Goal: Transaction & Acquisition: Obtain resource

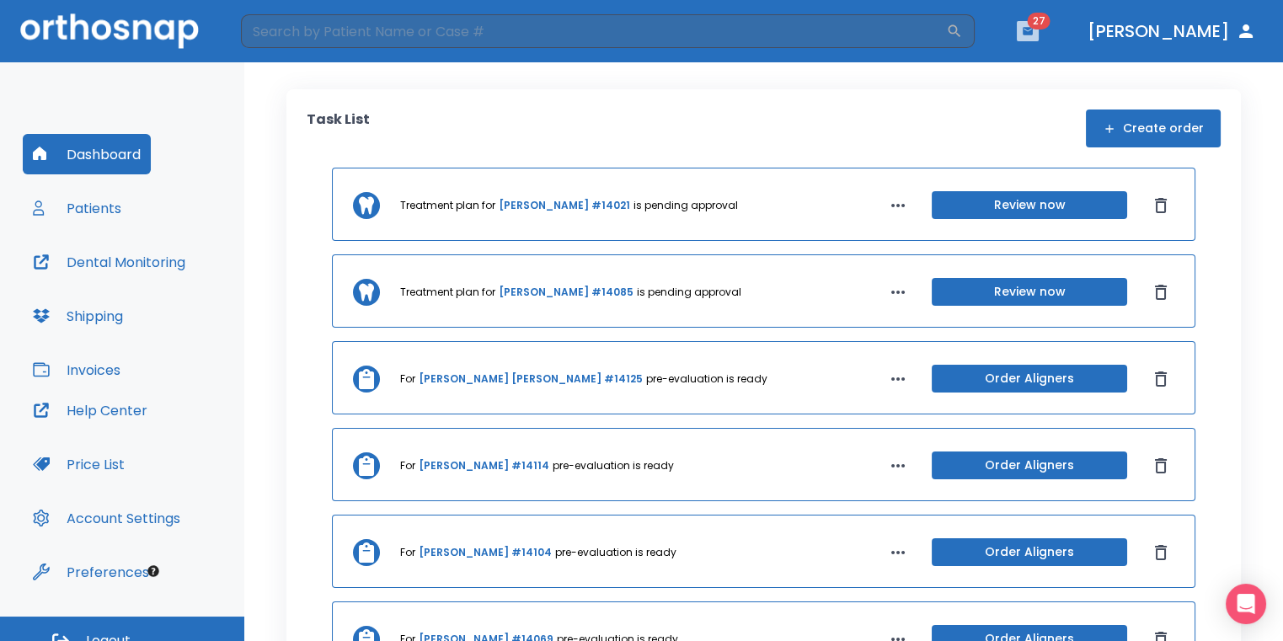
click at [1038, 29] on button "button" at bounding box center [1027, 31] width 22 height 20
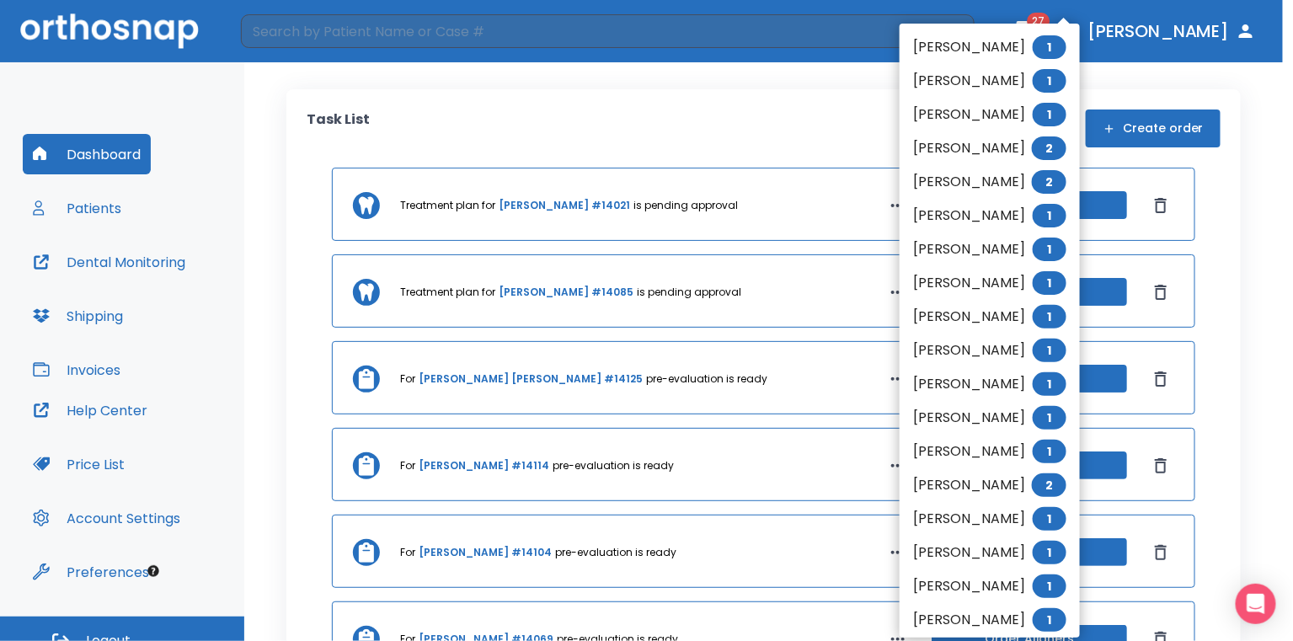
click at [1013, 45] on li "[PERSON_NAME] 1" at bounding box center [989, 47] width 180 height 34
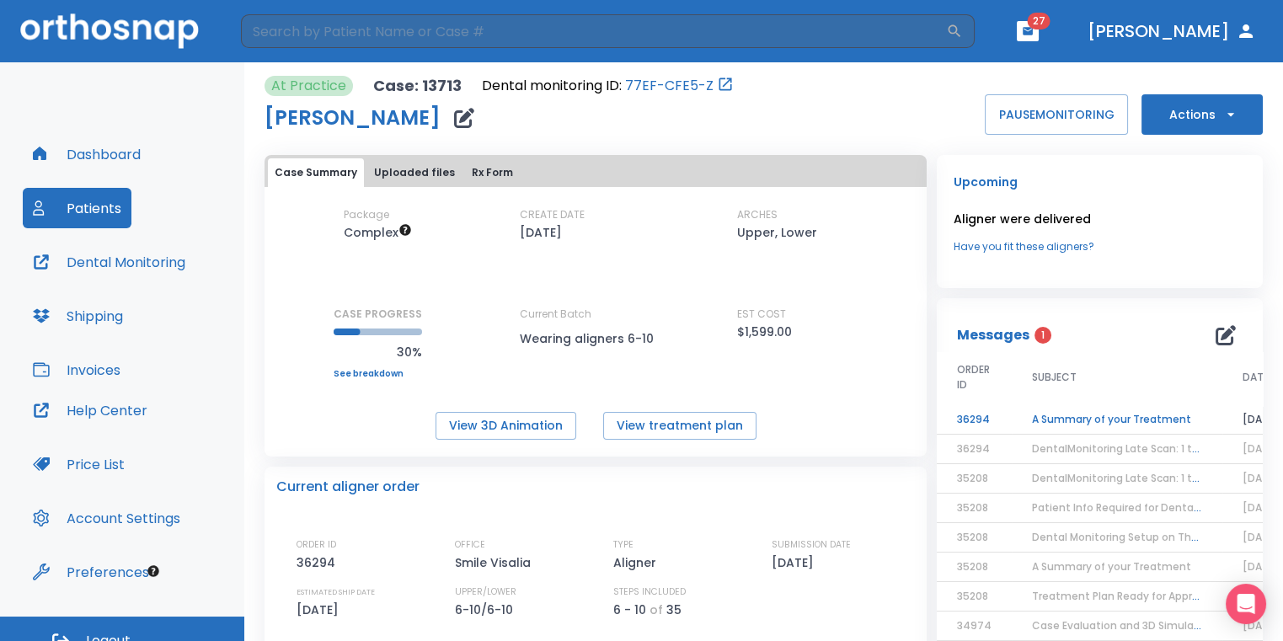
click at [1117, 417] on td "A Summary of your Treatment" at bounding box center [1116, 419] width 211 height 29
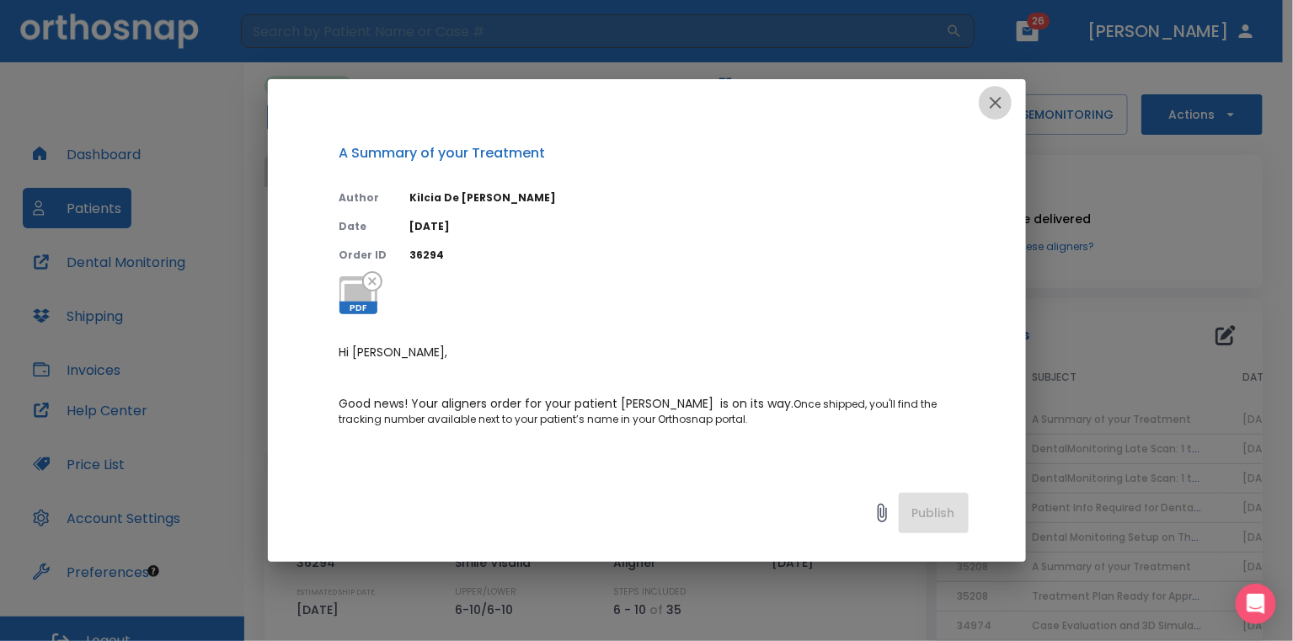
click at [985, 112] on icon "button" at bounding box center [995, 103] width 20 height 20
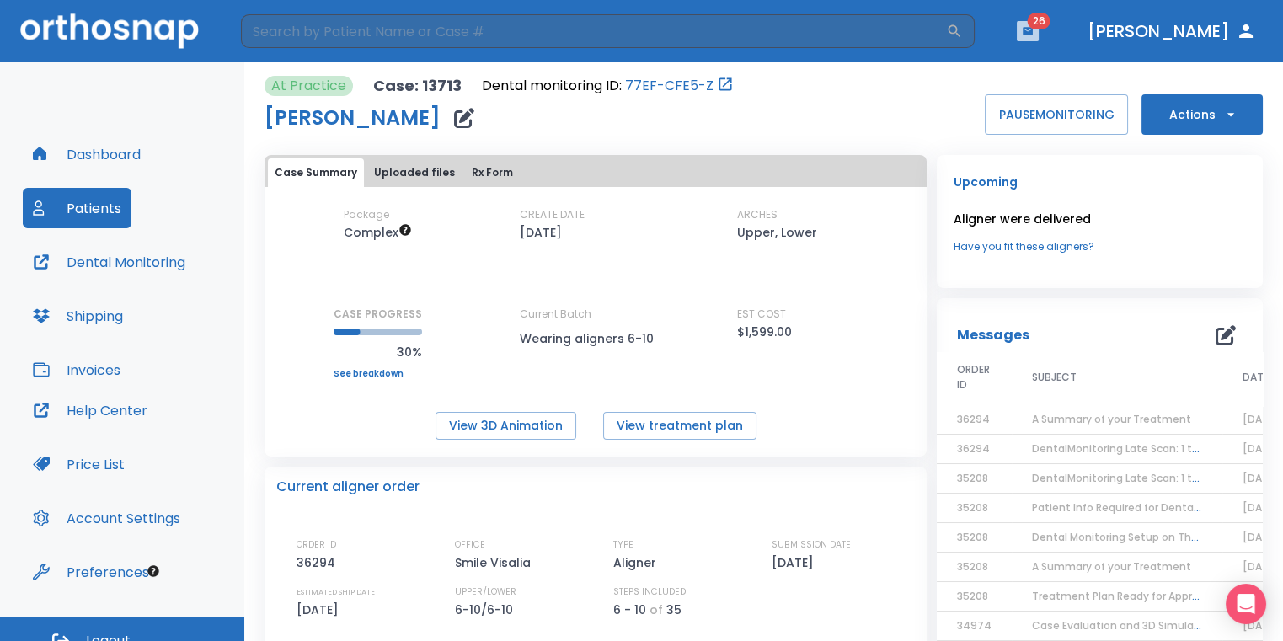
click at [1038, 36] on button "button" at bounding box center [1027, 31] width 22 height 20
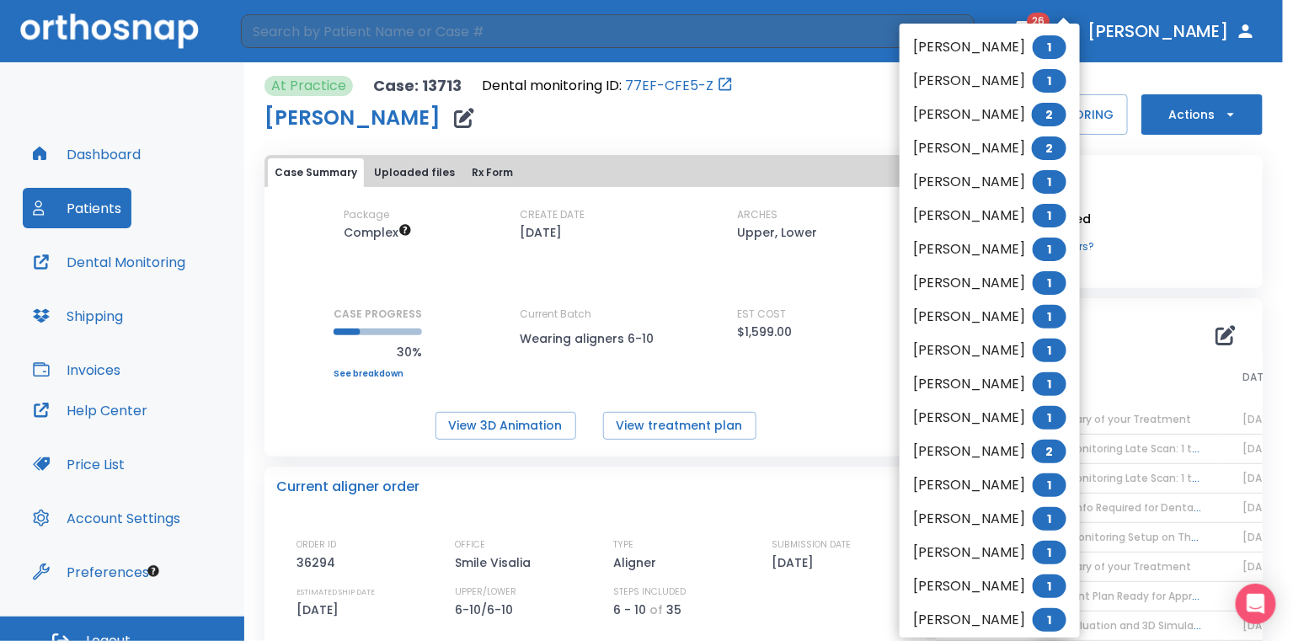
click at [1007, 51] on li "[PERSON_NAME] 1" at bounding box center [989, 47] width 180 height 34
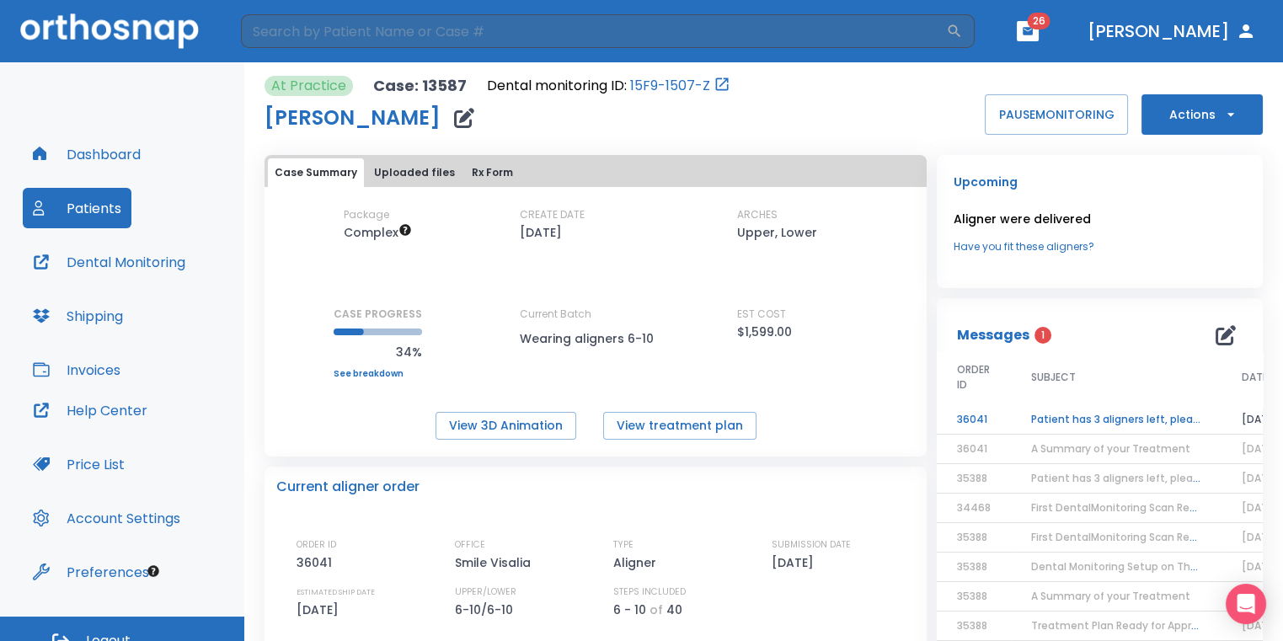
click at [1162, 421] on td "Patient has 3 aligners left, please order next set!" at bounding box center [1116, 419] width 211 height 29
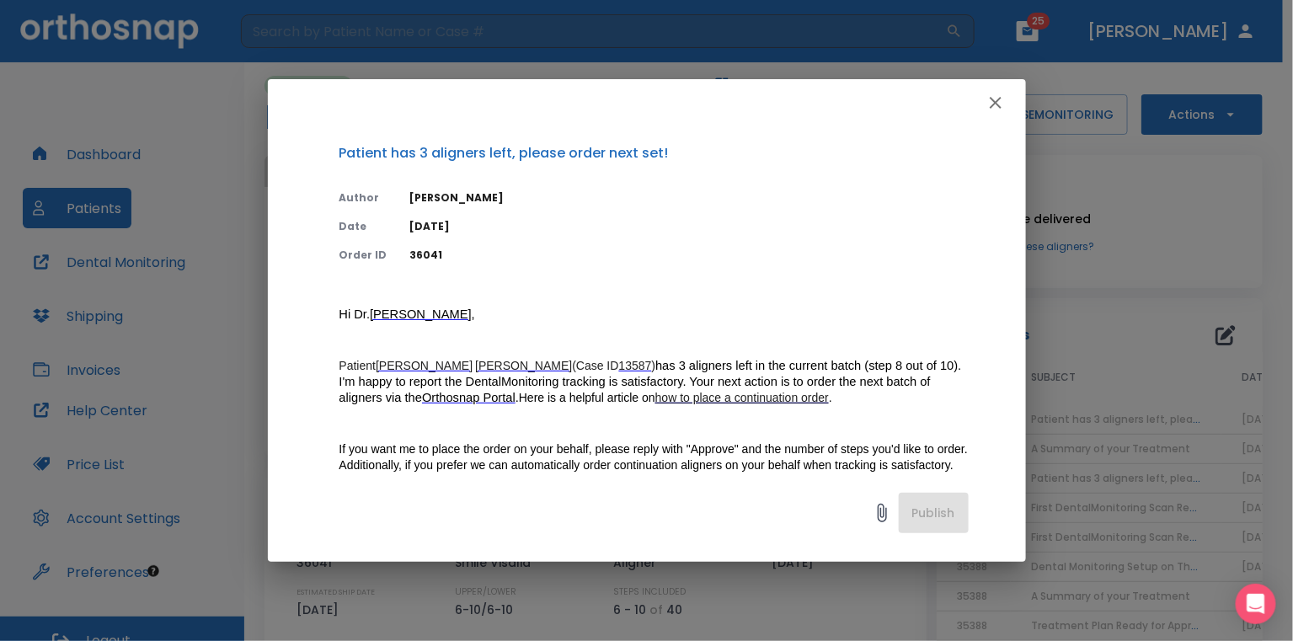
click at [995, 105] on icon "button" at bounding box center [995, 103] width 20 height 20
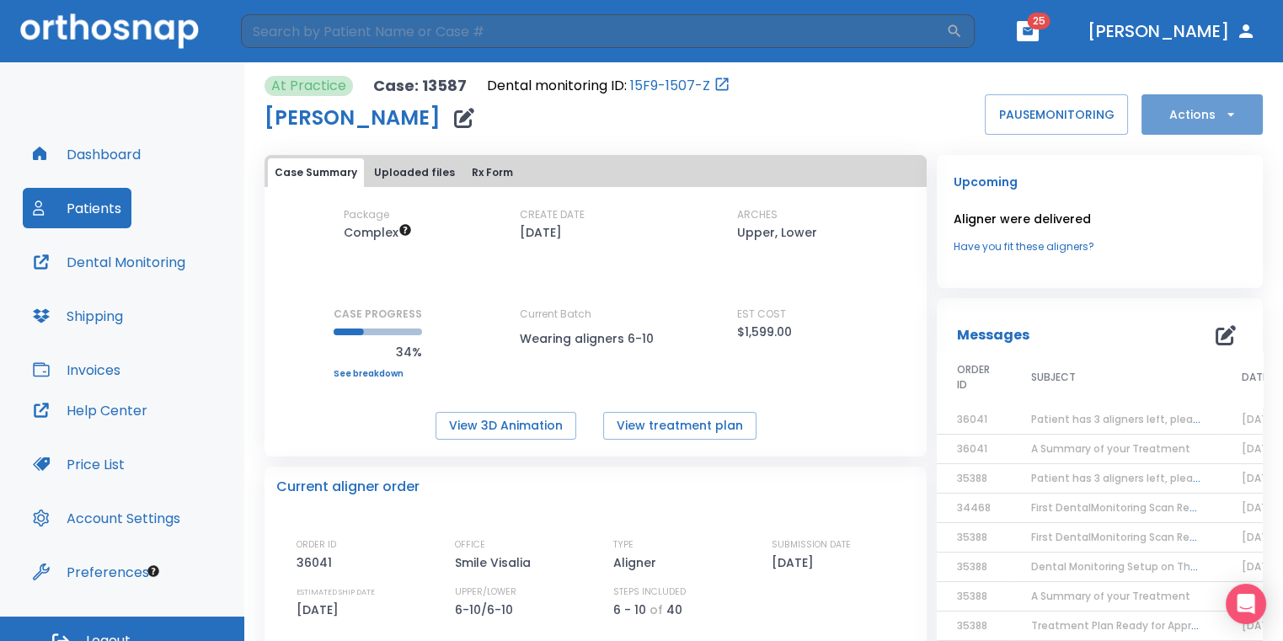
click at [1226, 114] on button "Actions" at bounding box center [1201, 114] width 121 height 40
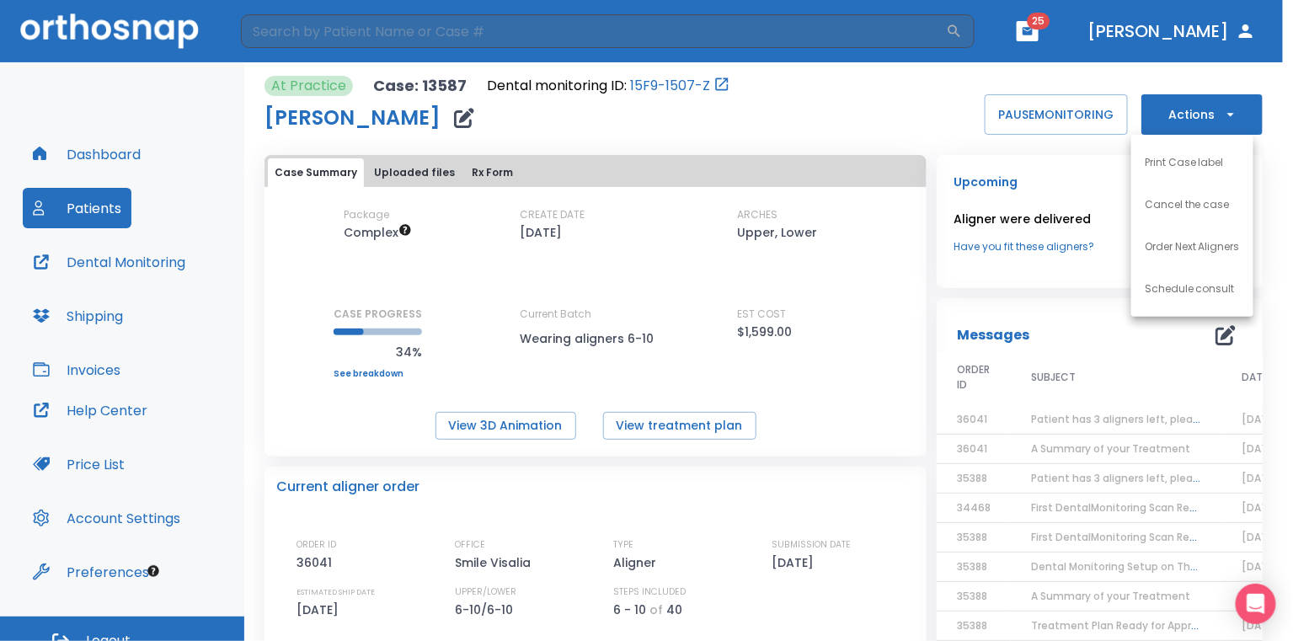
click at [1204, 243] on p "Order Next Aligners" at bounding box center [1191, 246] width 95 height 15
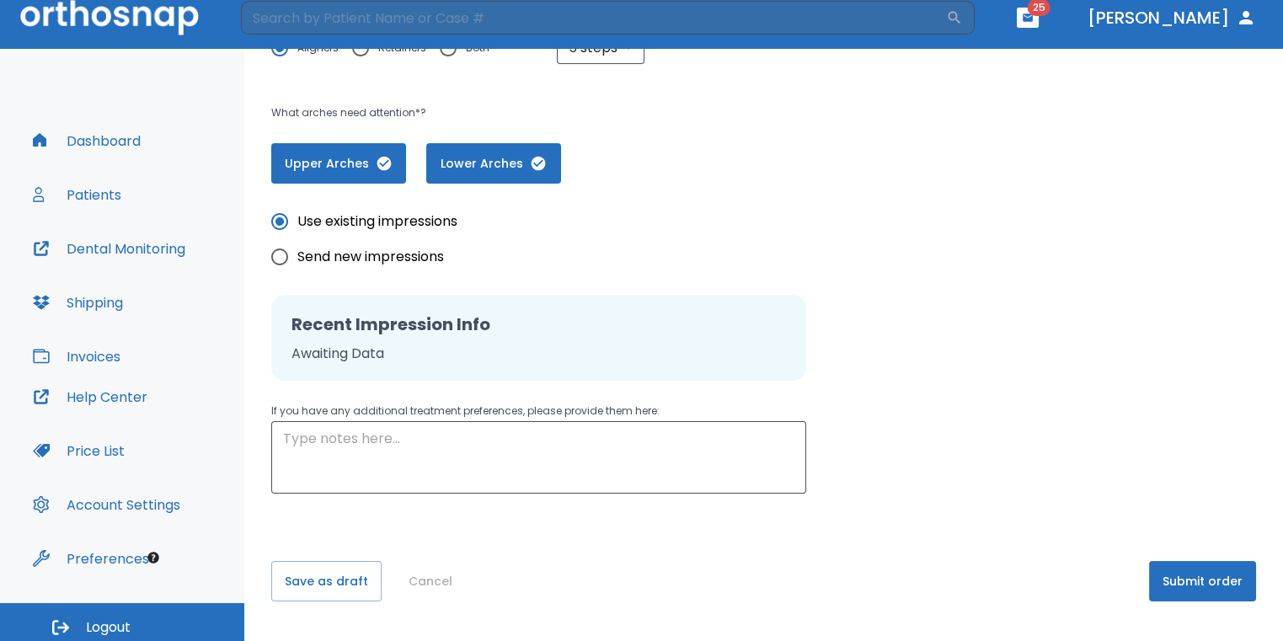
scroll to position [20, 0]
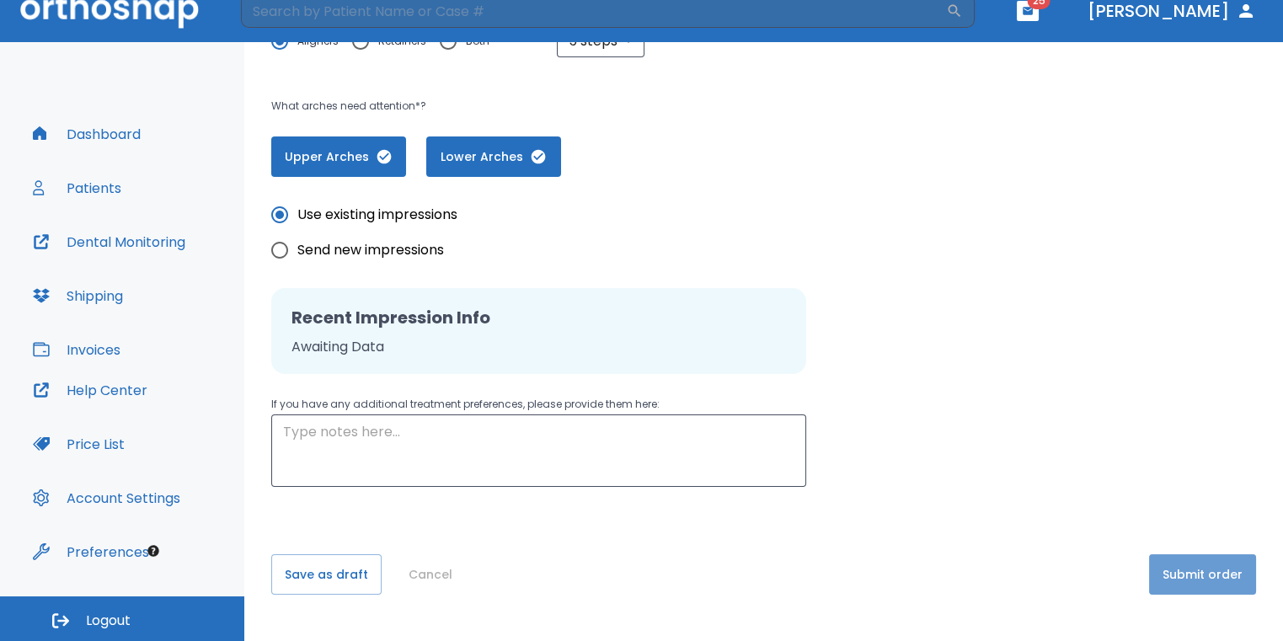
click at [1205, 573] on button "Submit order" at bounding box center [1202, 574] width 107 height 40
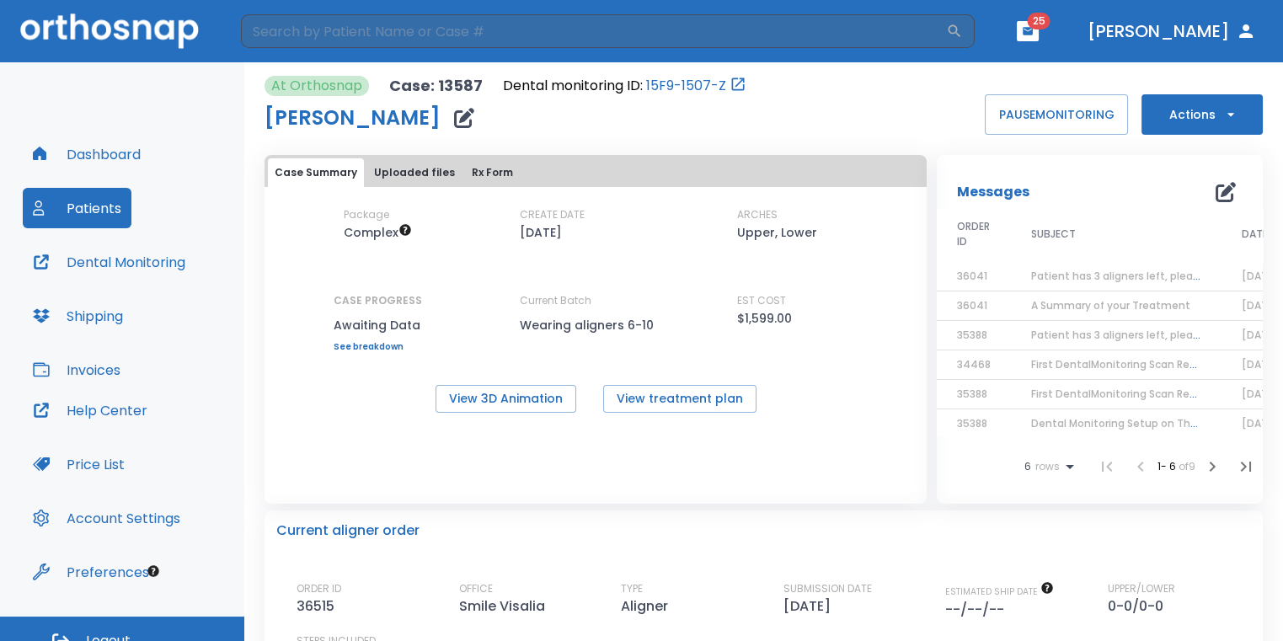
click at [1038, 37] on button "button" at bounding box center [1027, 31] width 22 height 20
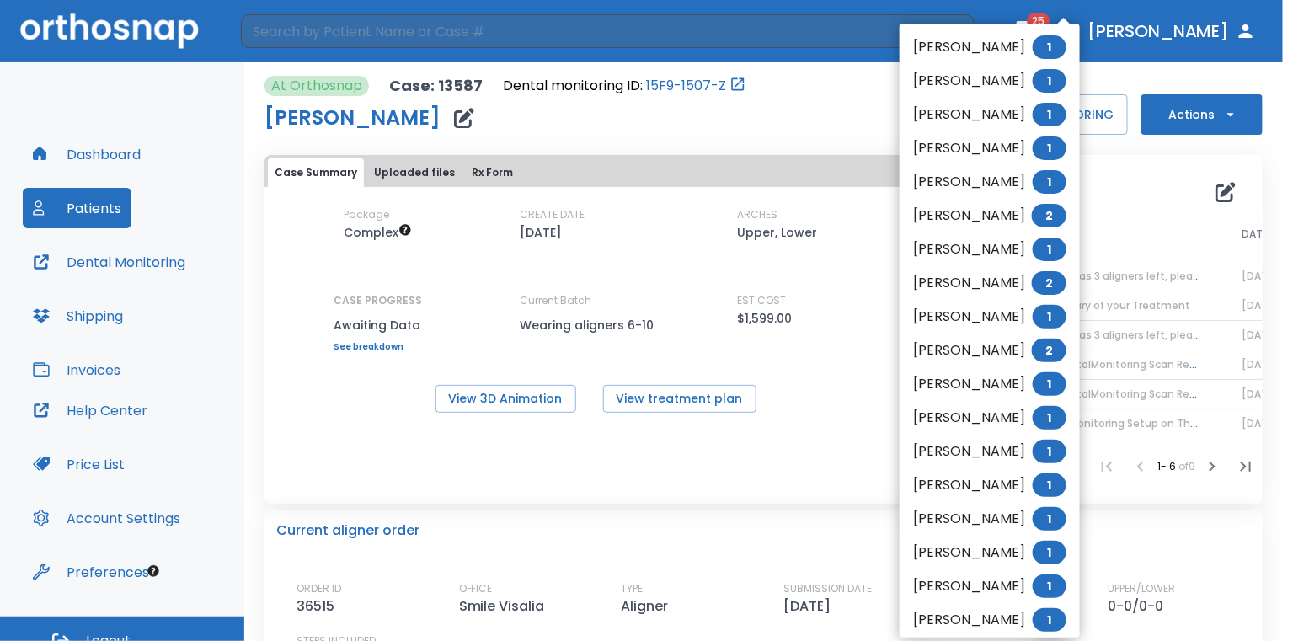
click at [1015, 53] on li "[PERSON_NAME] 1" at bounding box center [989, 47] width 180 height 34
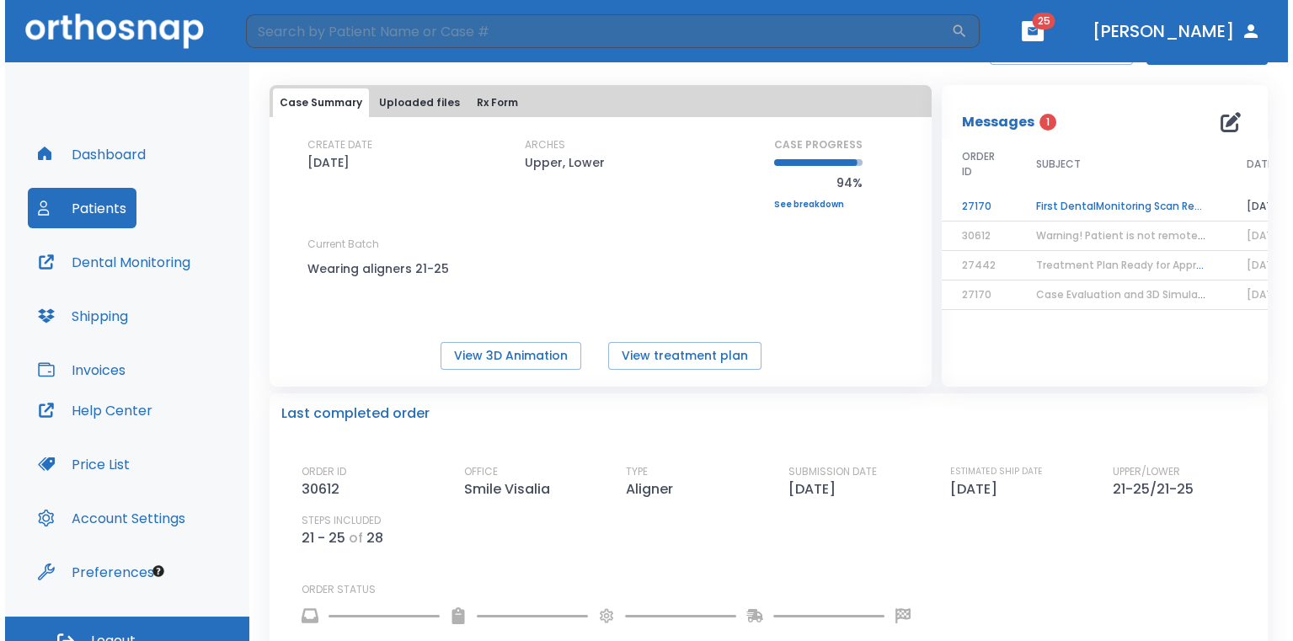
scroll to position [84, 0]
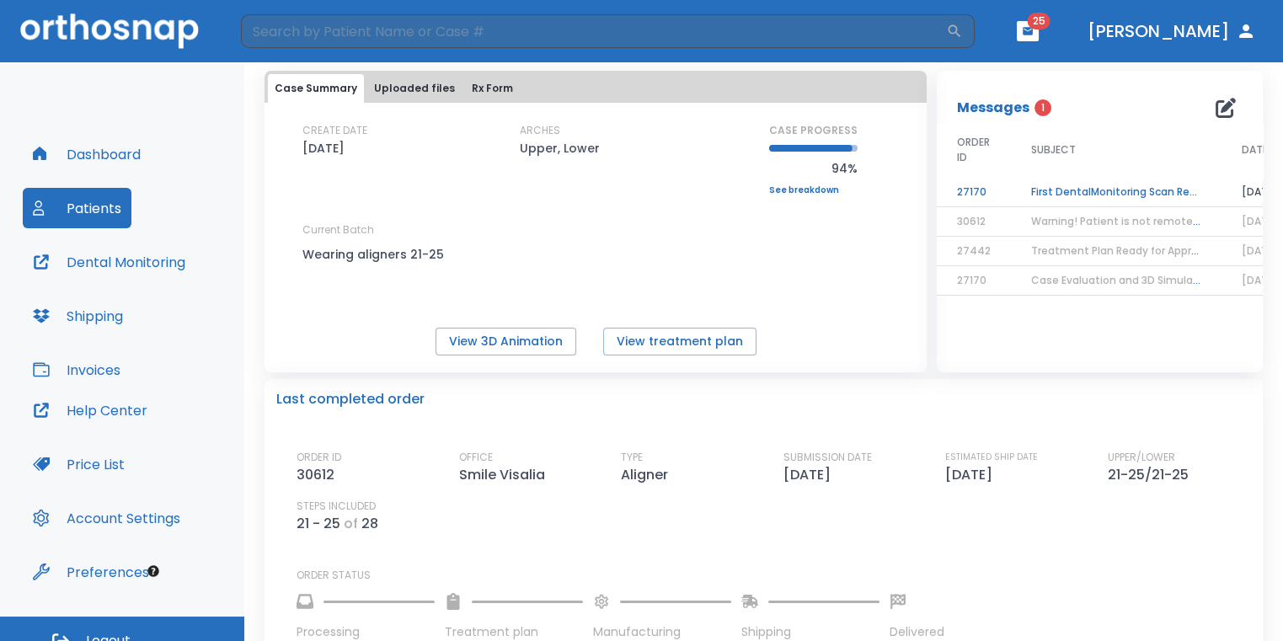
click at [1087, 189] on td "First DentalMonitoring Scan Review!" at bounding box center [1116, 192] width 211 height 29
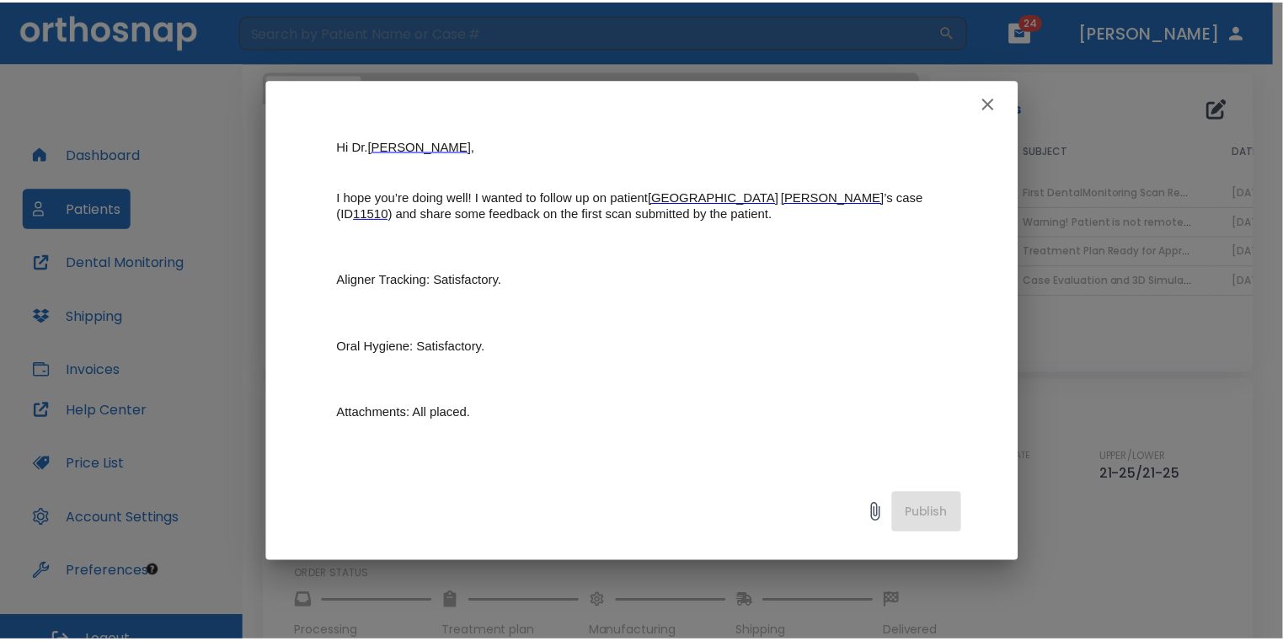
scroll to position [0, 0]
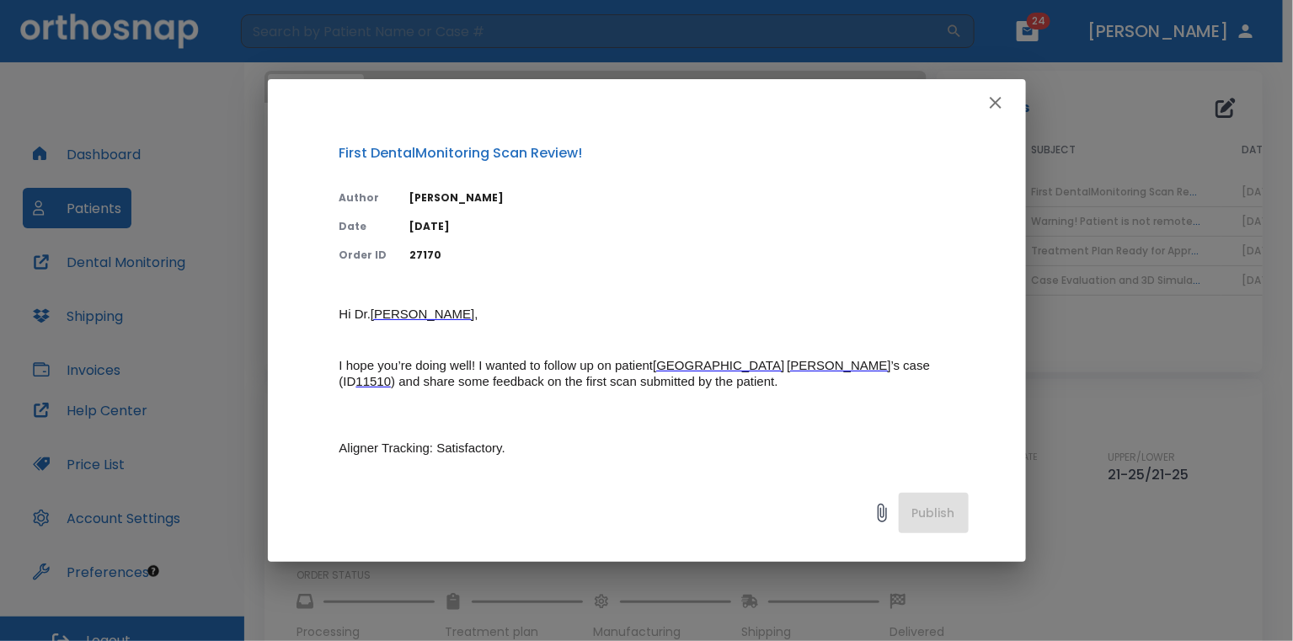
click at [994, 106] on icon "button" at bounding box center [995, 103] width 20 height 20
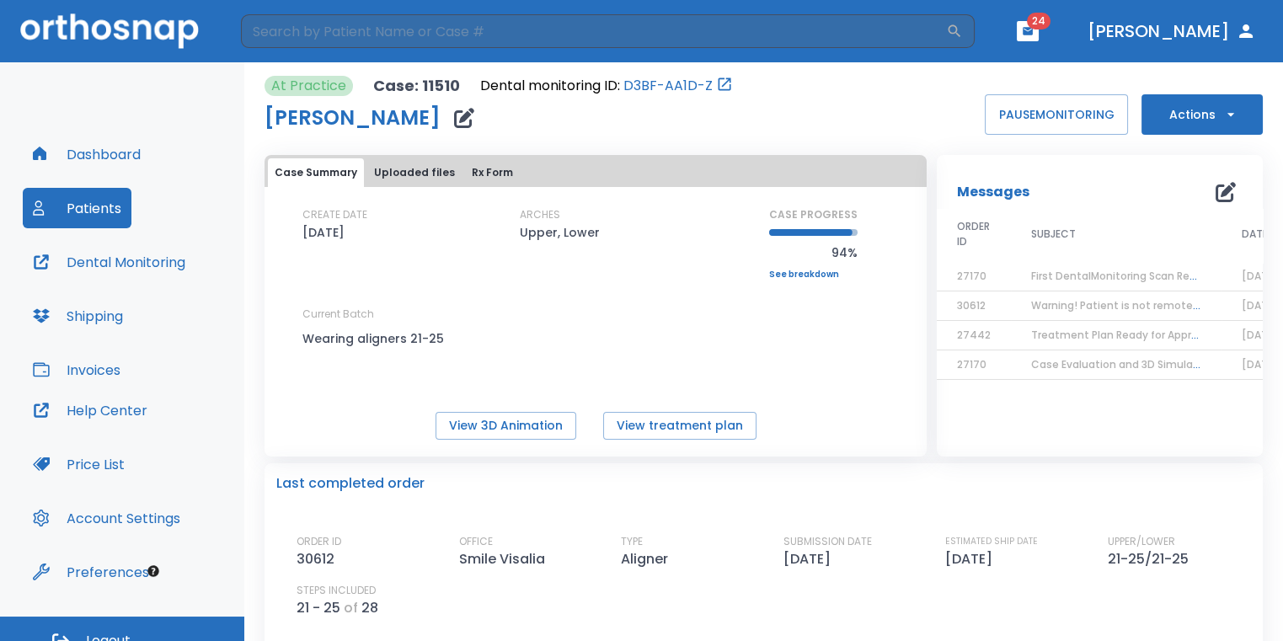
click at [1038, 38] on button "button" at bounding box center [1027, 31] width 22 height 20
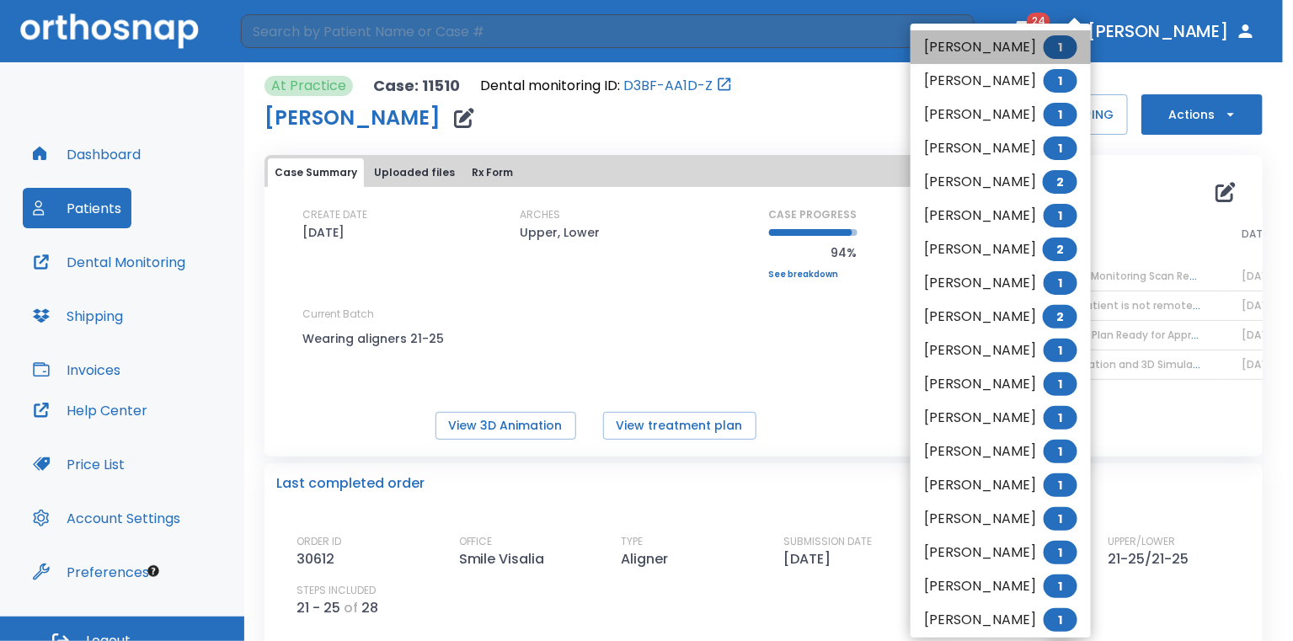
click at [1007, 56] on li "[PERSON_NAME] 1" at bounding box center [1000, 47] width 180 height 34
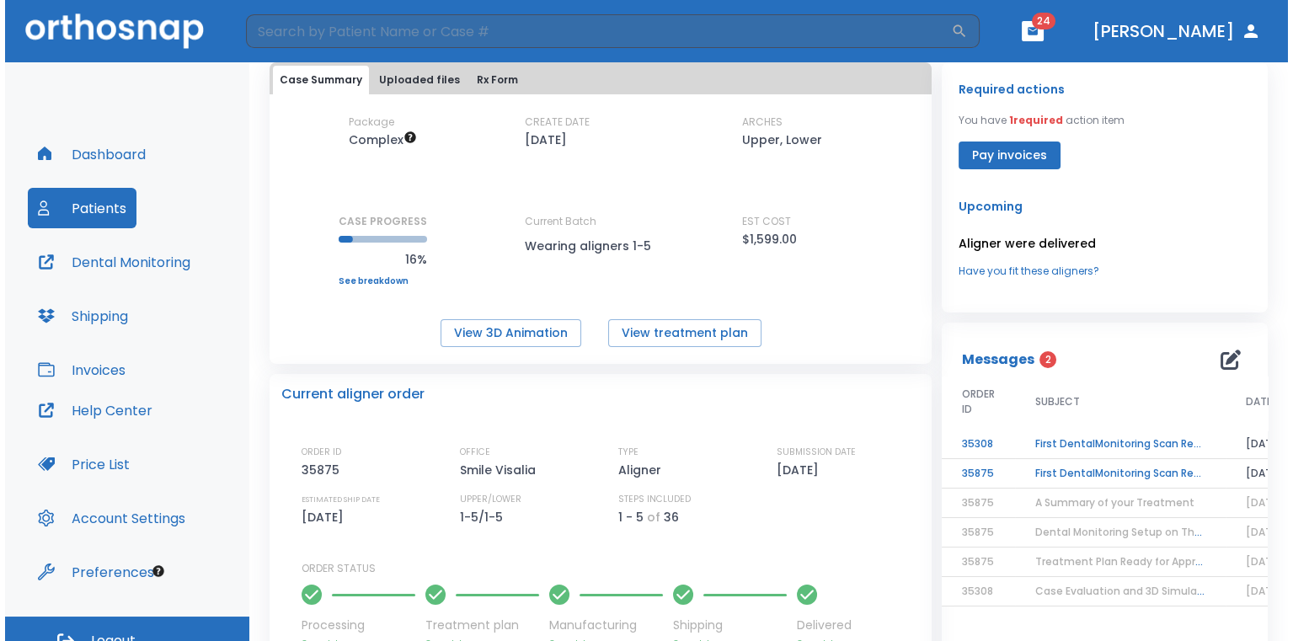
scroll to position [168, 0]
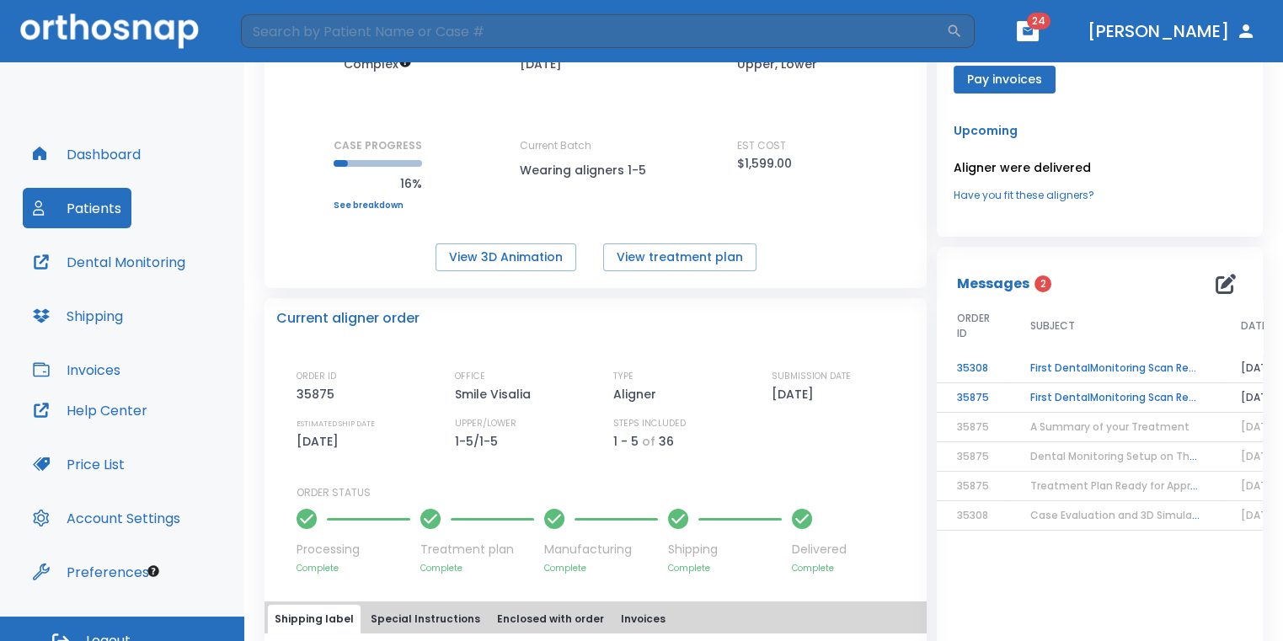
click at [1034, 369] on td "First DentalMonitoring Scan Review!" at bounding box center [1115, 368] width 211 height 29
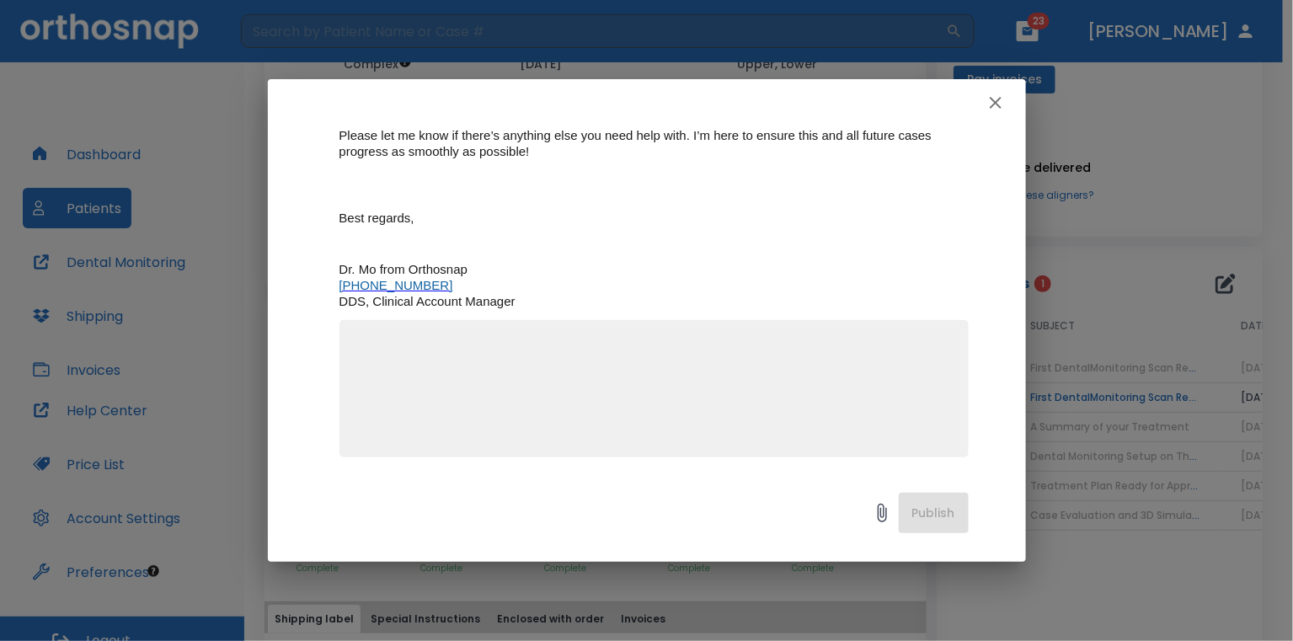
scroll to position [581, 0]
click at [999, 109] on icon "button" at bounding box center [995, 103] width 20 height 20
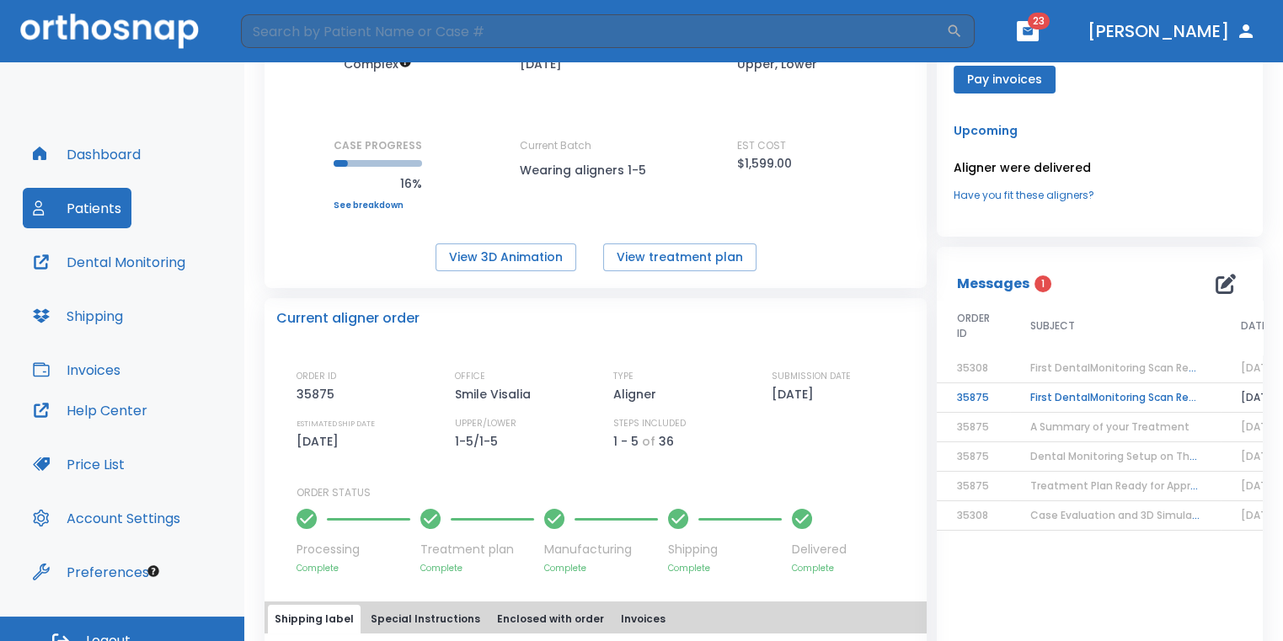
click at [1052, 413] on td "A Summary of your Treatment" at bounding box center [1115, 427] width 211 height 29
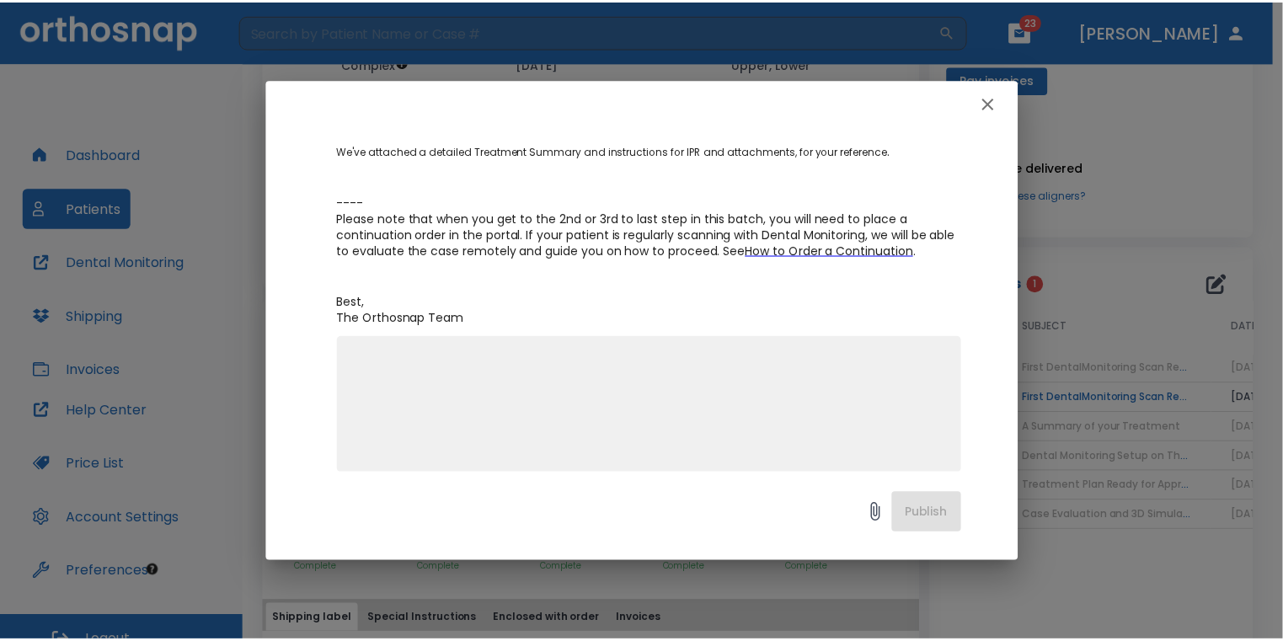
scroll to position [348, 0]
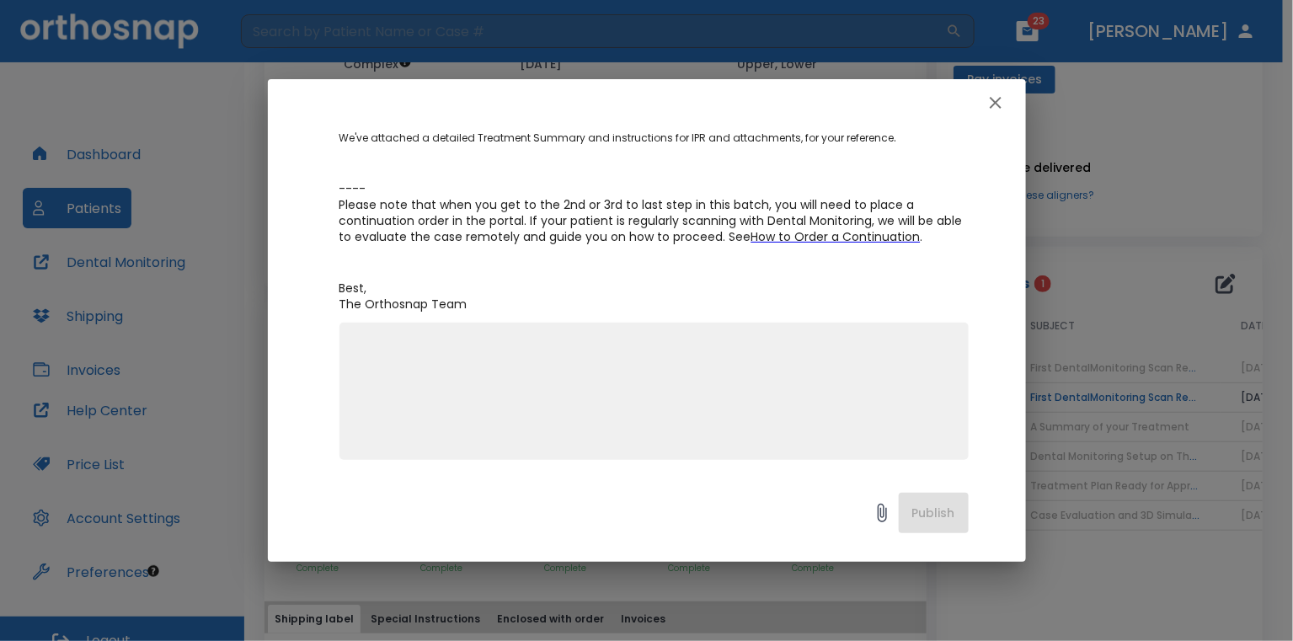
click at [1004, 111] on icon "button" at bounding box center [995, 103] width 20 height 20
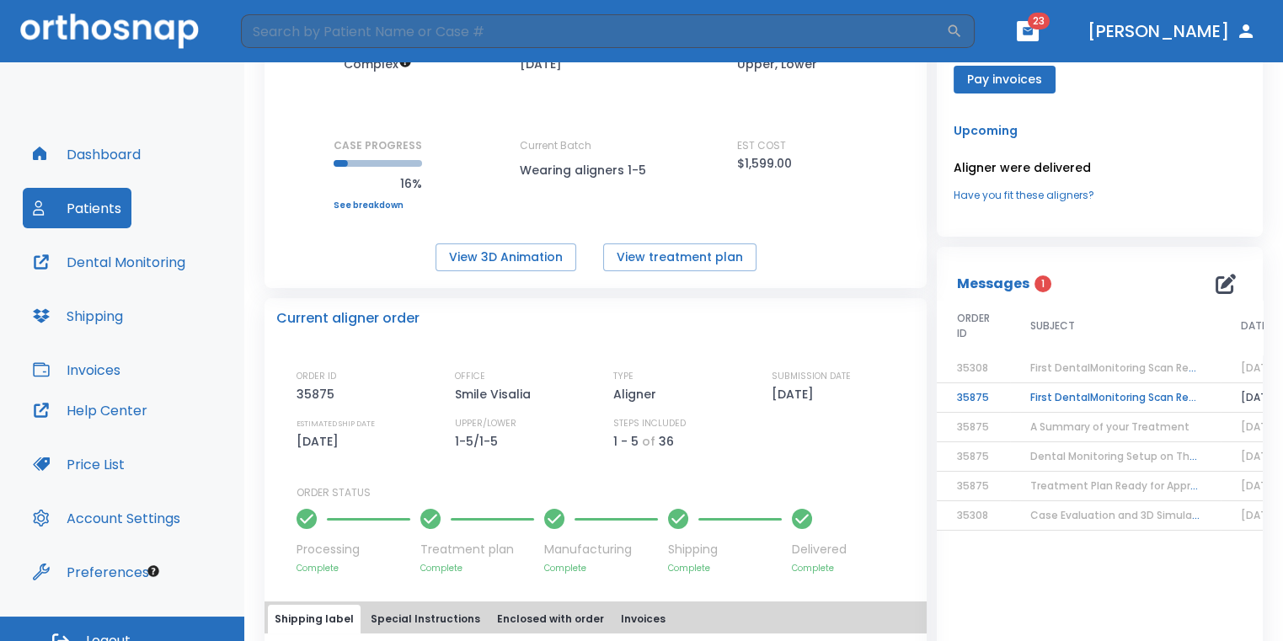
click at [1065, 403] on td "First DentalMonitoring Scan Review!" at bounding box center [1115, 397] width 211 height 29
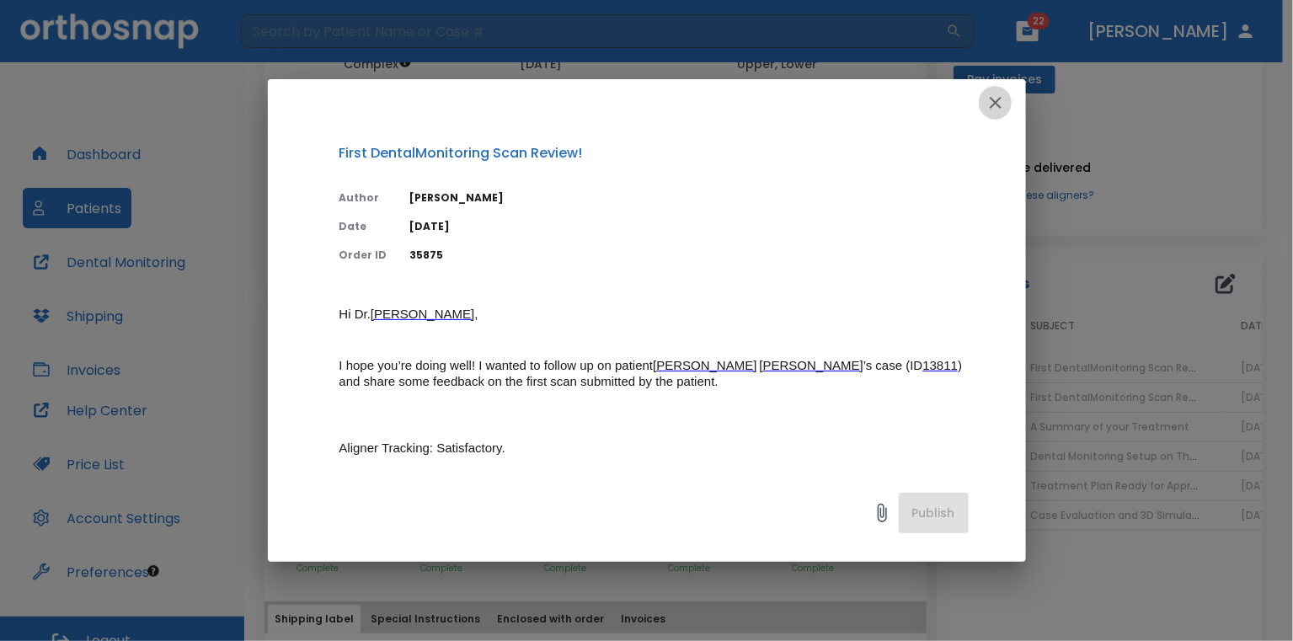
click at [1002, 107] on icon "button" at bounding box center [995, 103] width 20 height 20
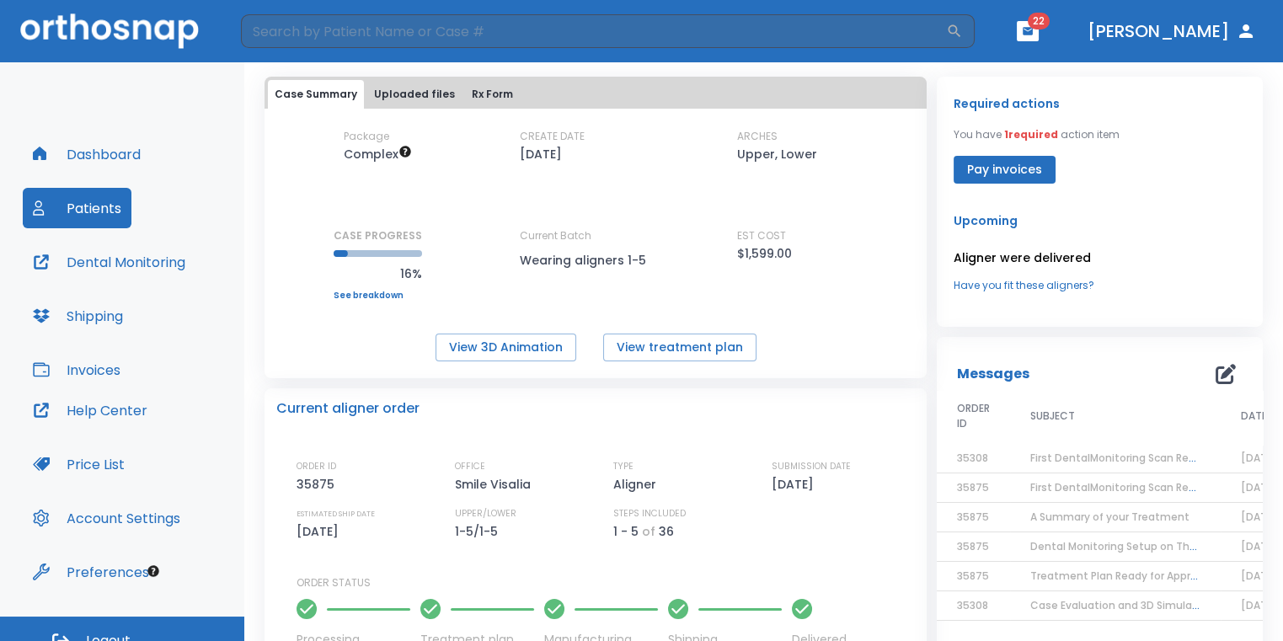
scroll to position [84, 0]
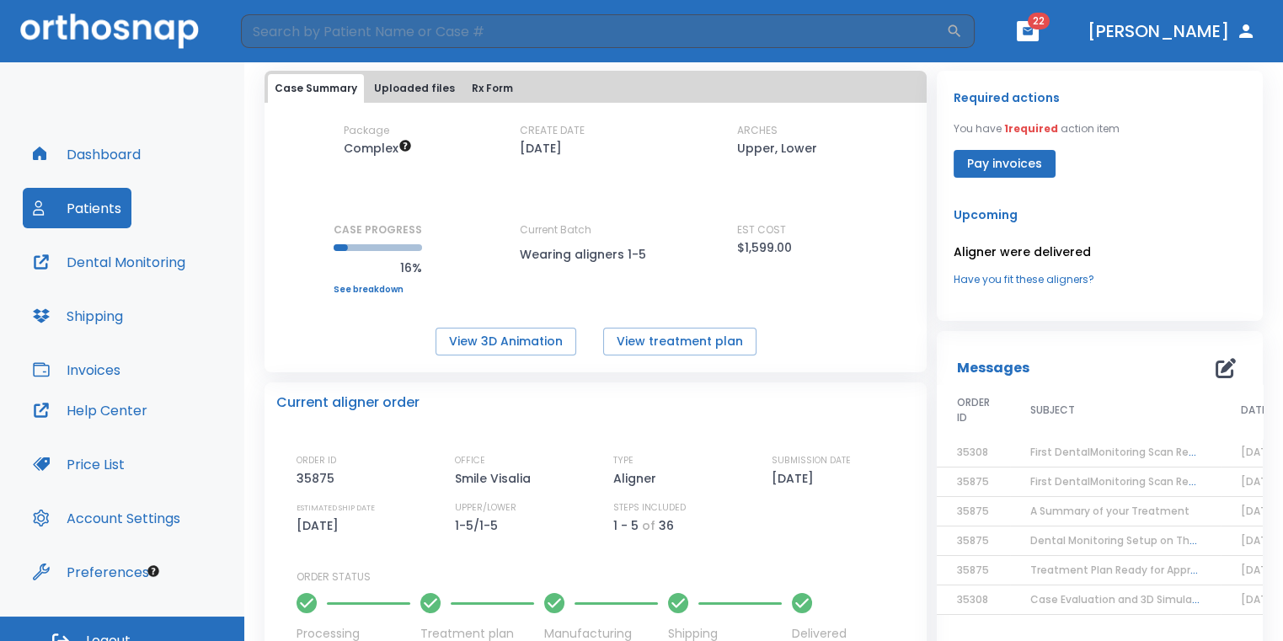
click at [1032, 30] on icon "button" at bounding box center [1027, 31] width 10 height 8
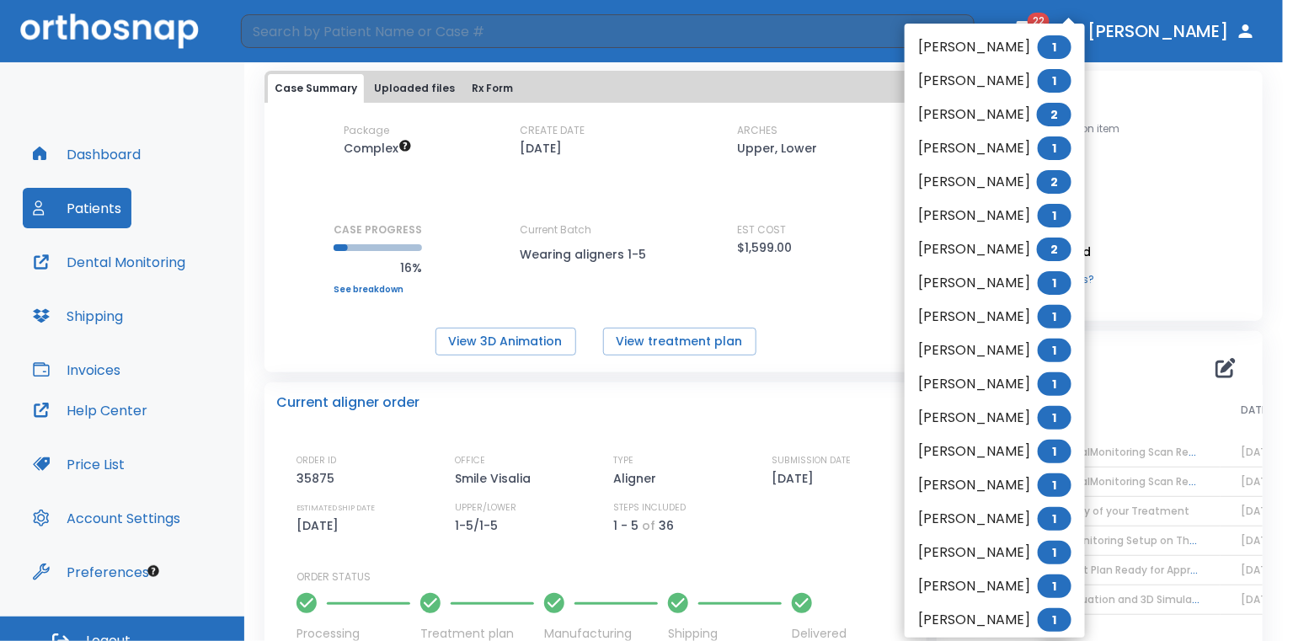
click at [1023, 40] on li "[PERSON_NAME] 1" at bounding box center [994, 47] width 180 height 34
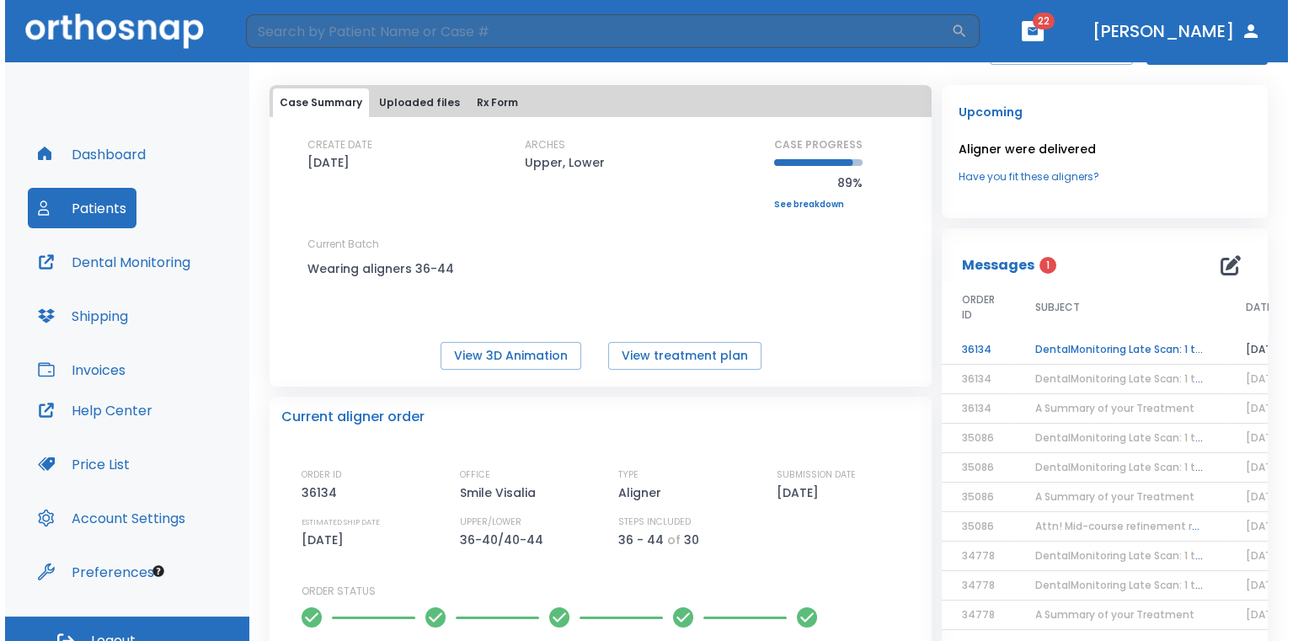
scroll to position [84, 0]
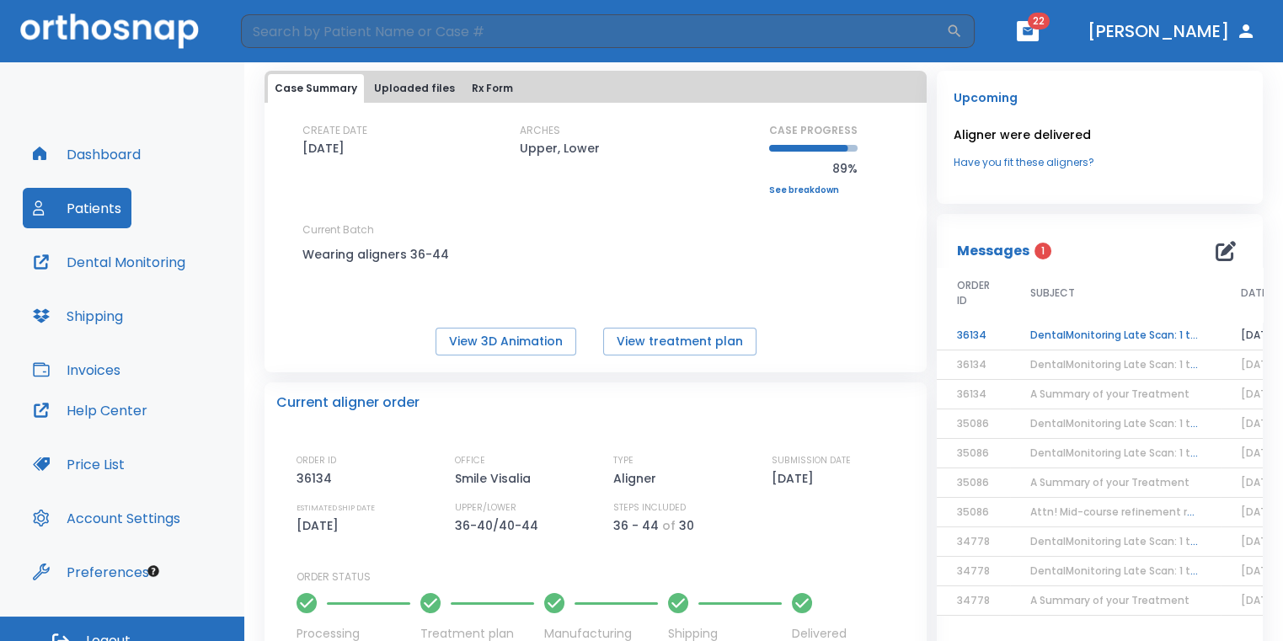
click at [1174, 327] on td "DentalMonitoring Late Scan: 1 to 2 Weeks Notification" at bounding box center [1115, 335] width 211 height 29
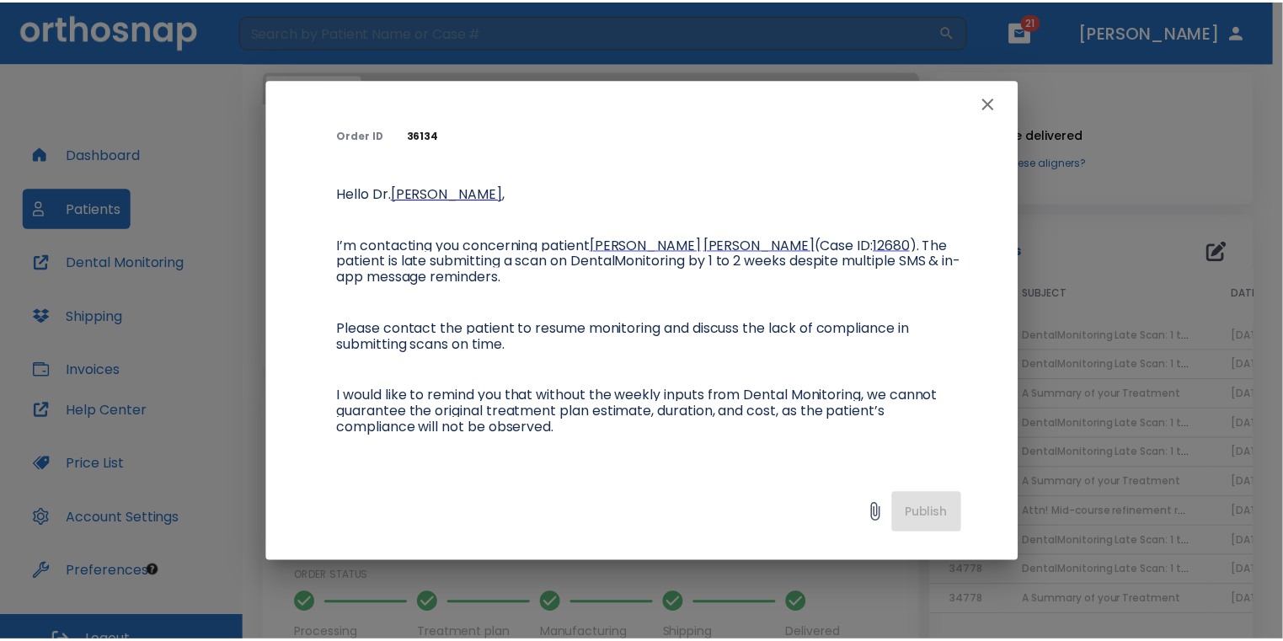
scroll to position [0, 0]
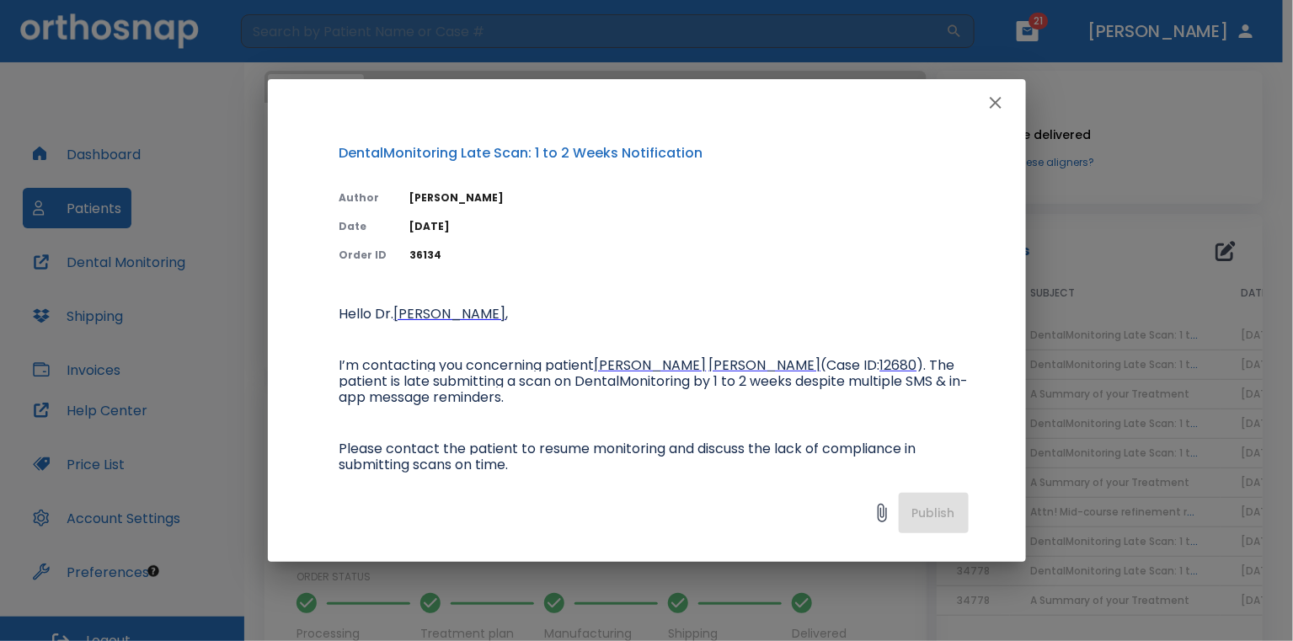
click at [995, 114] on button "button" at bounding box center [996, 103] width 34 height 34
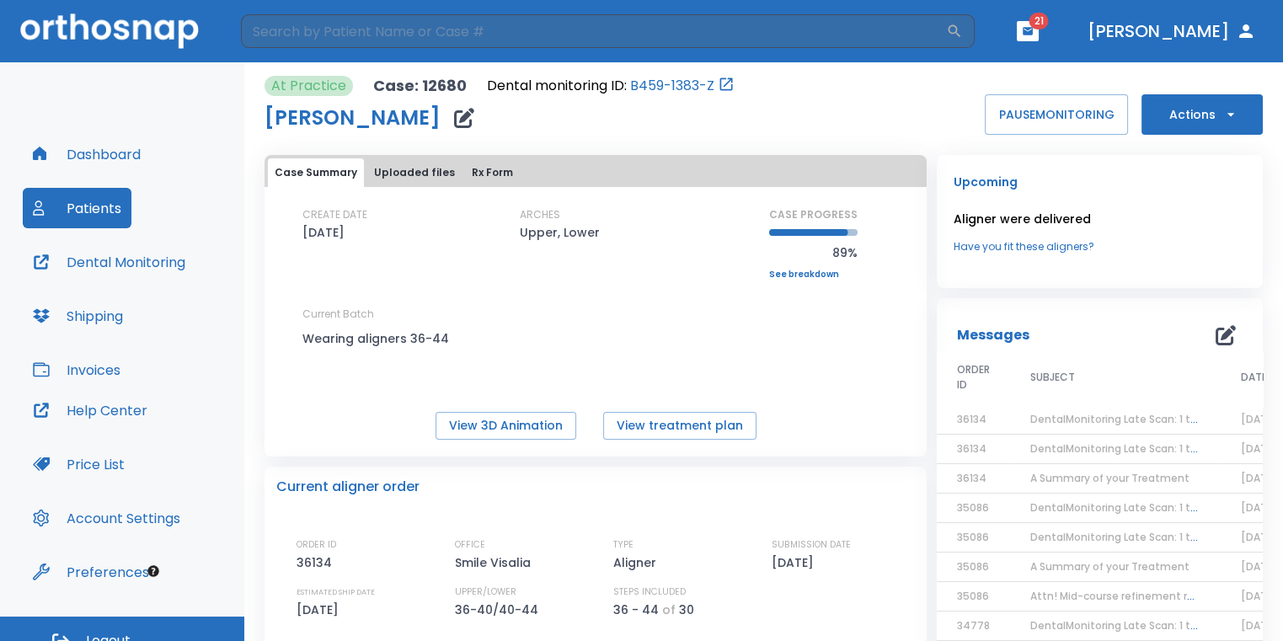
click at [1075, 44] on header "​ 21 [PERSON_NAME]" at bounding box center [641, 31] width 1283 height 62
click at [1033, 35] on icon "button" at bounding box center [1028, 31] width 12 height 12
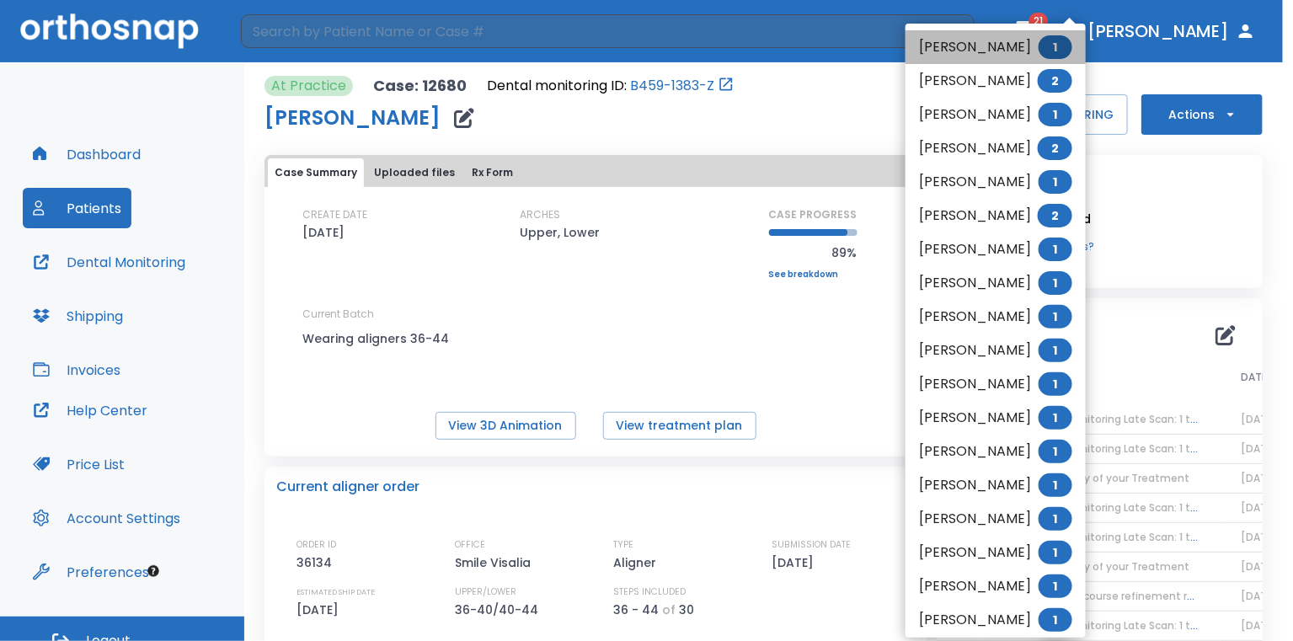
click at [1013, 52] on li "[PERSON_NAME] 1" at bounding box center [995, 47] width 180 height 34
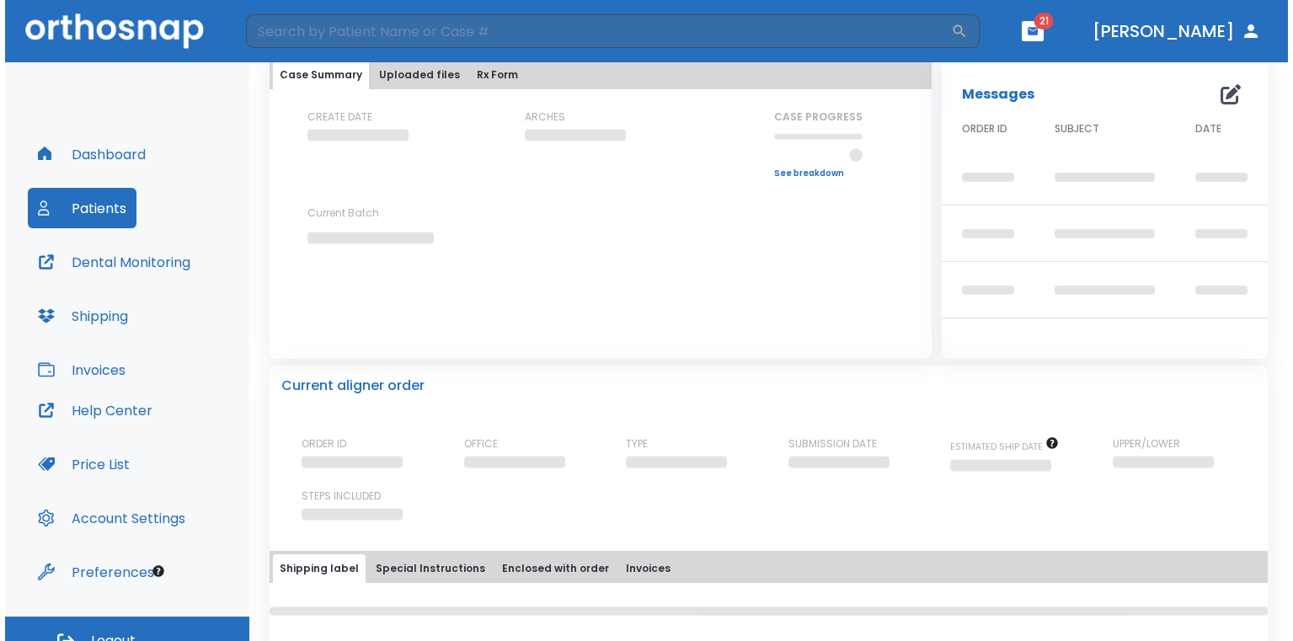
scroll to position [97, 0]
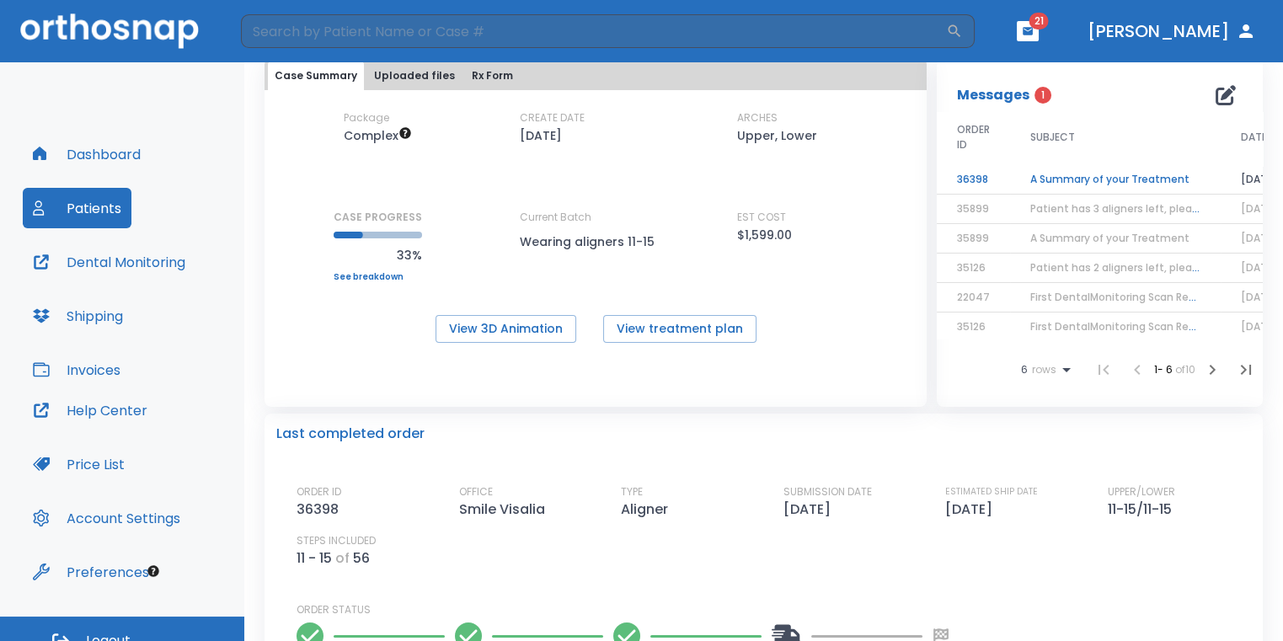
click at [1165, 173] on td "A Summary of your Treatment" at bounding box center [1115, 179] width 211 height 29
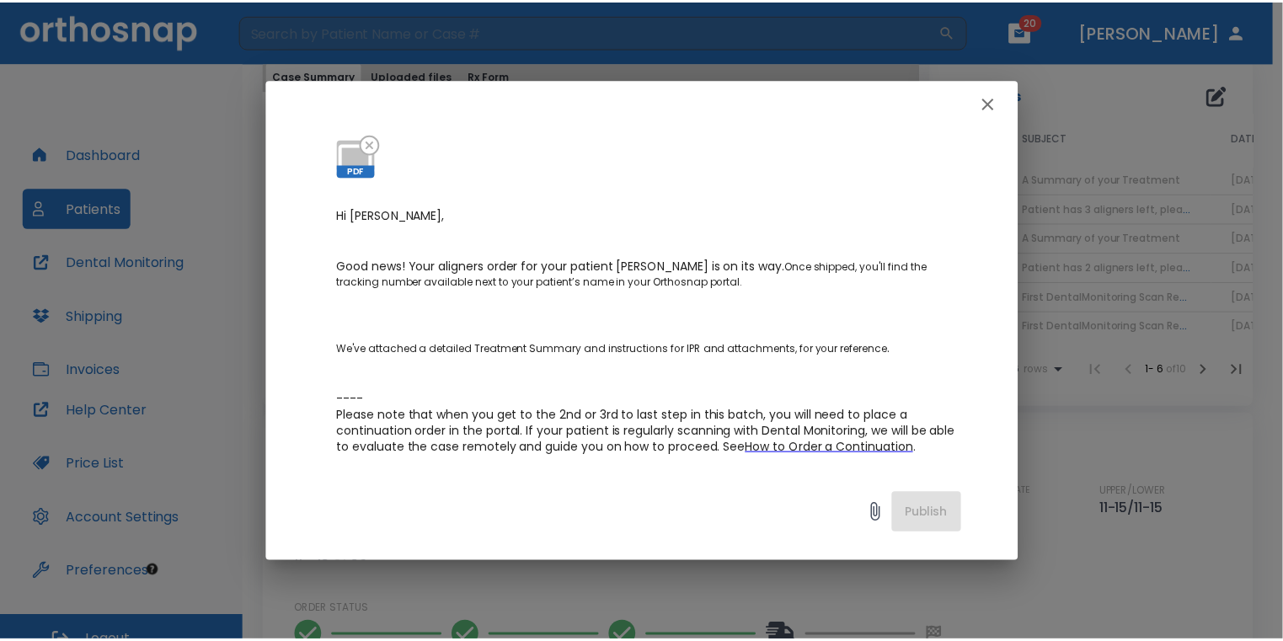
scroll to position [0, 0]
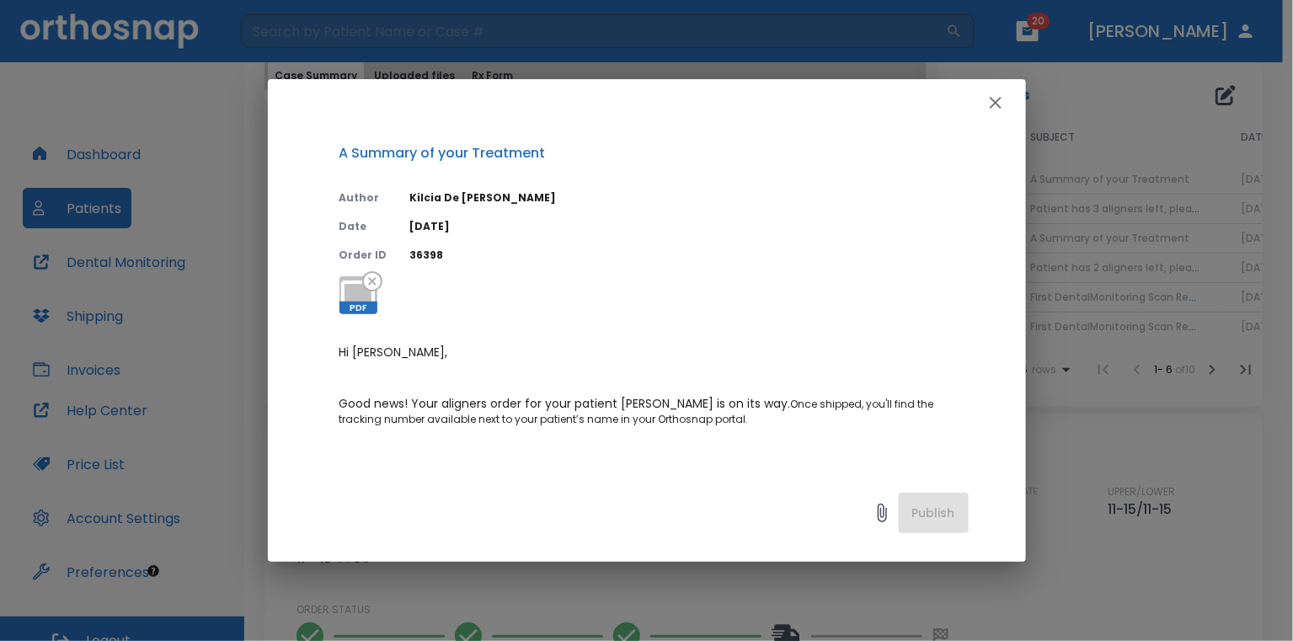
click at [1005, 112] on icon "button" at bounding box center [995, 103] width 20 height 20
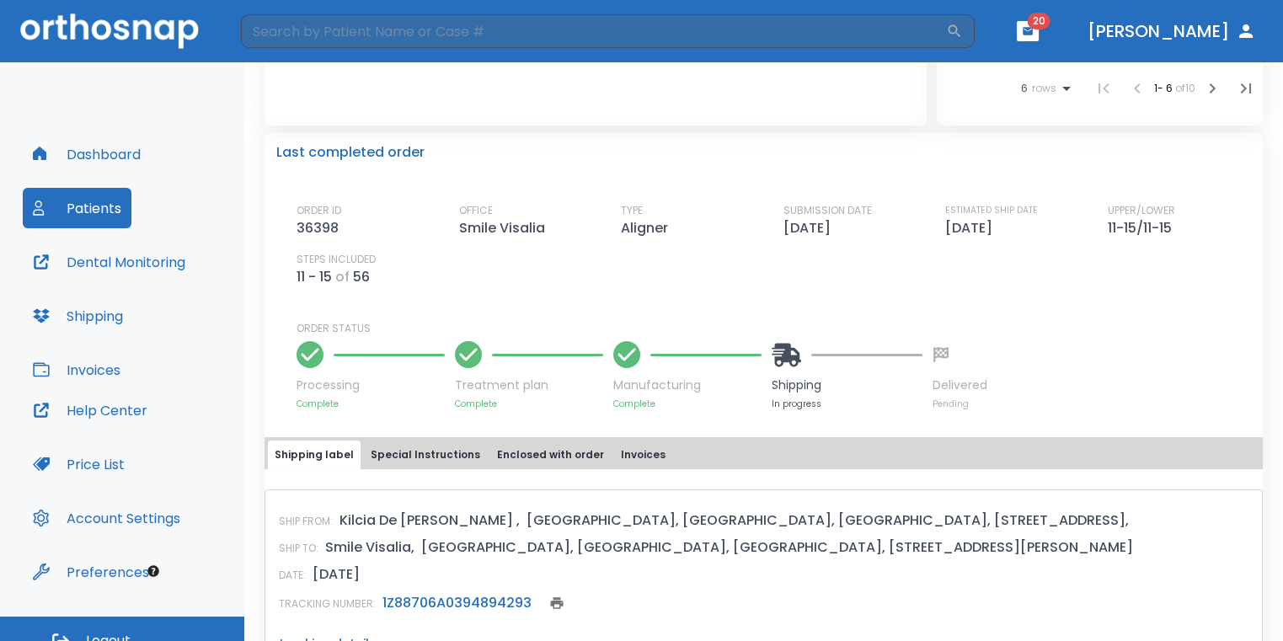
scroll to position [434, 0]
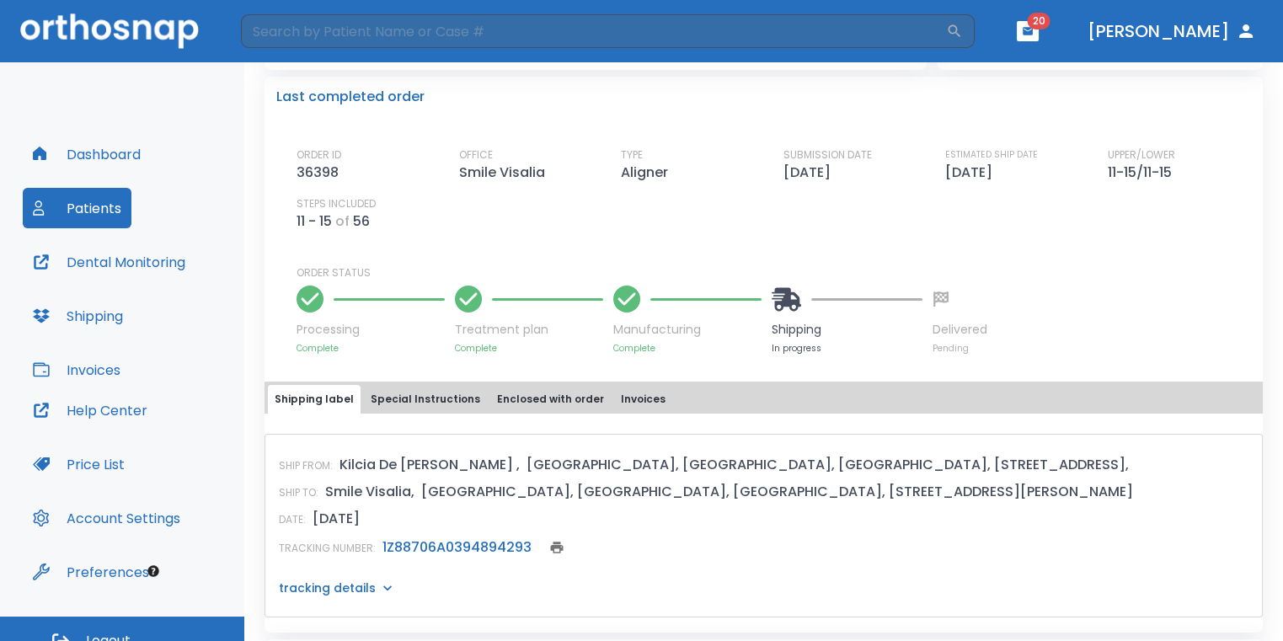
click at [487, 541] on link "1Z88706A0394894293" at bounding box center [456, 546] width 149 height 19
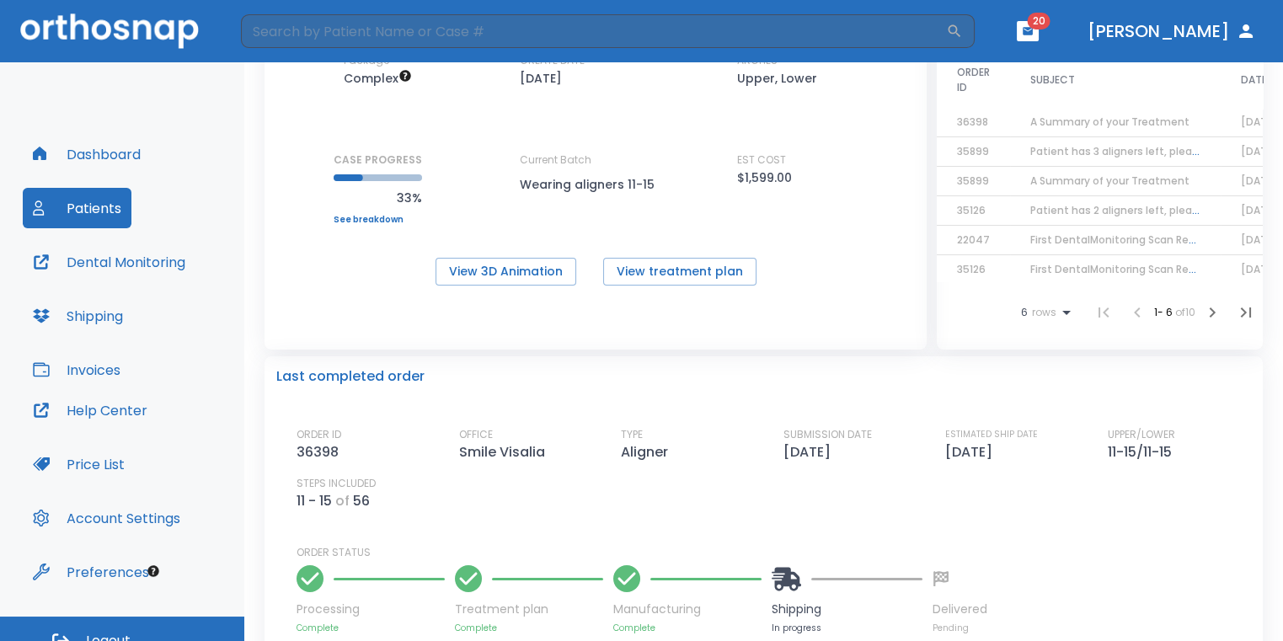
scroll to position [0, 0]
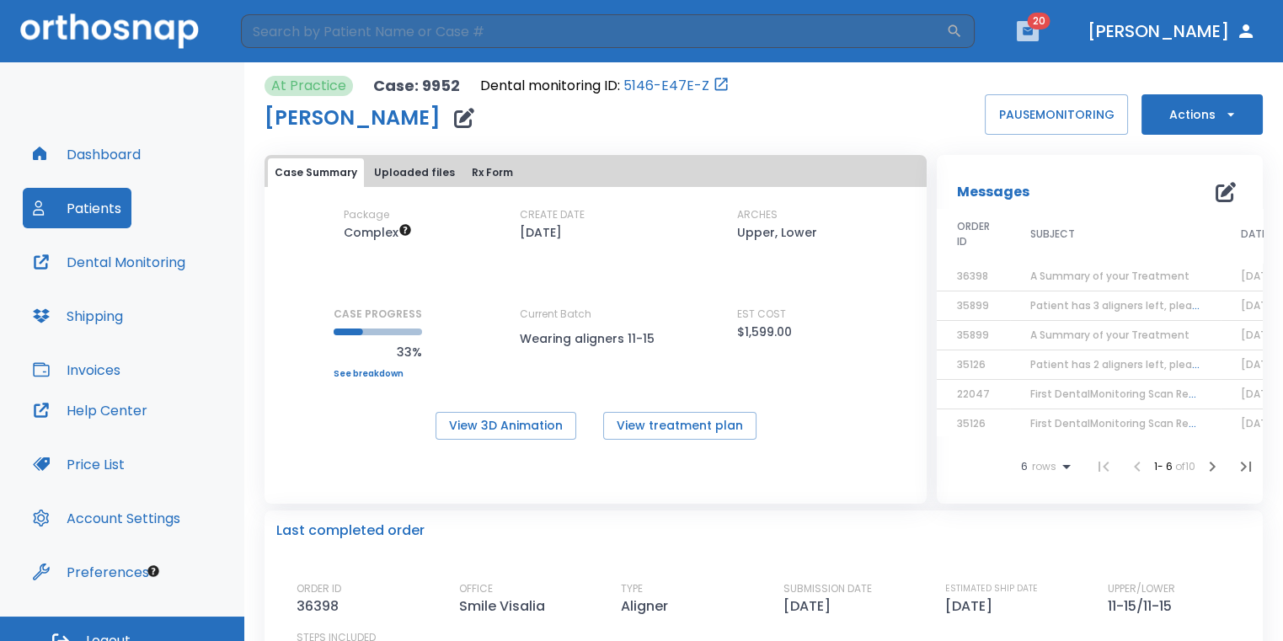
click at [1038, 37] on button "button" at bounding box center [1027, 31] width 22 height 20
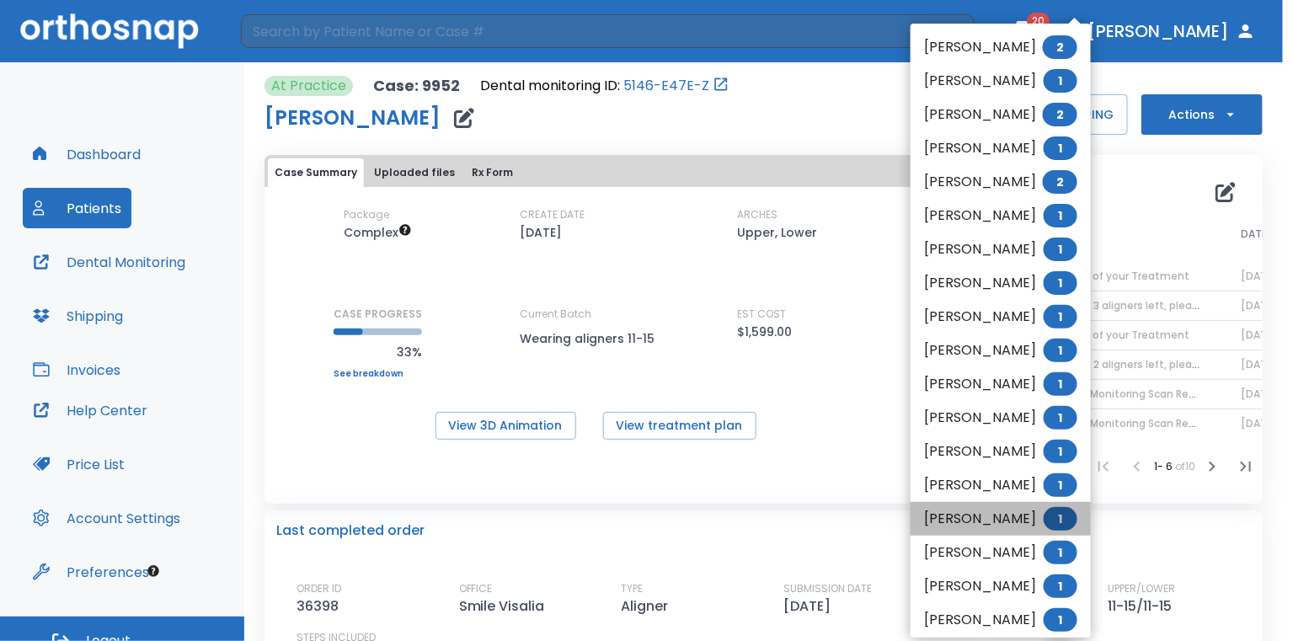
click at [962, 524] on li "[PERSON_NAME] 1" at bounding box center [1000, 519] width 180 height 34
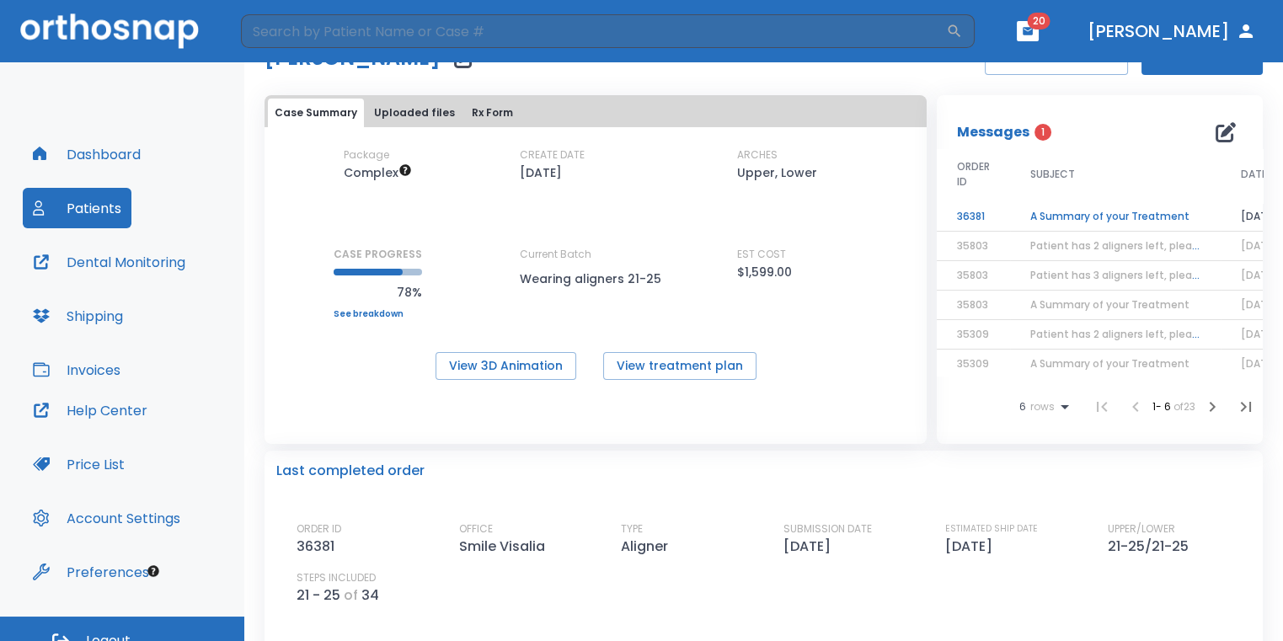
scroll to position [84, 0]
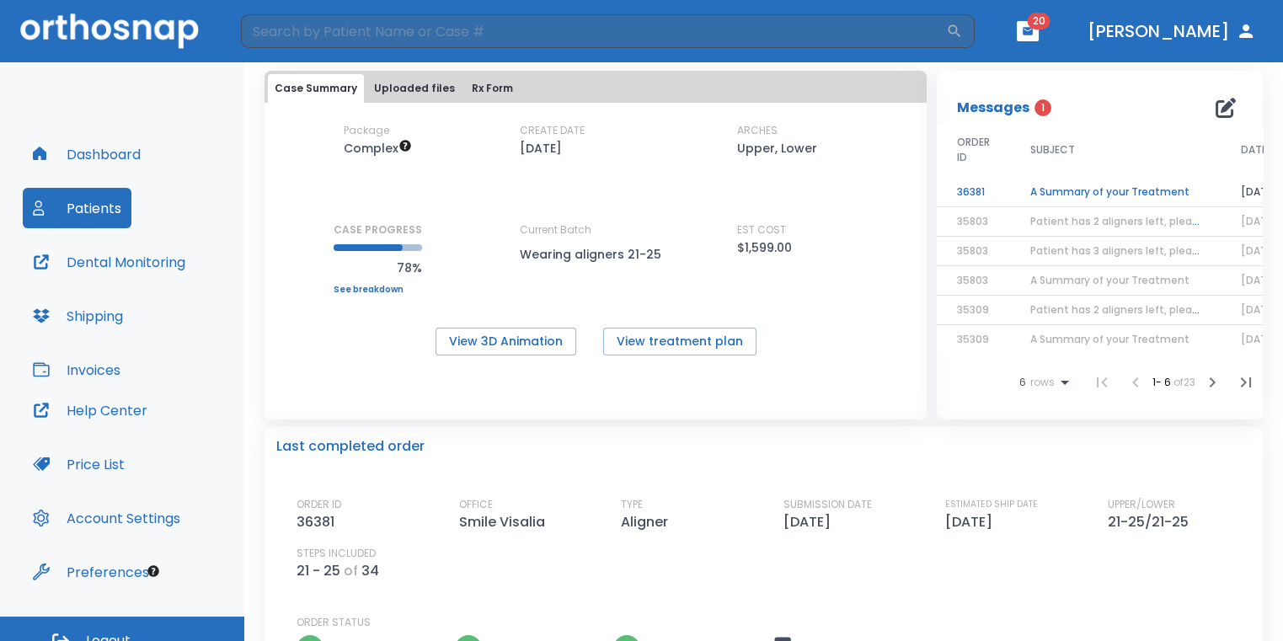
click at [1144, 187] on td "A Summary of your Treatment" at bounding box center [1115, 192] width 211 height 29
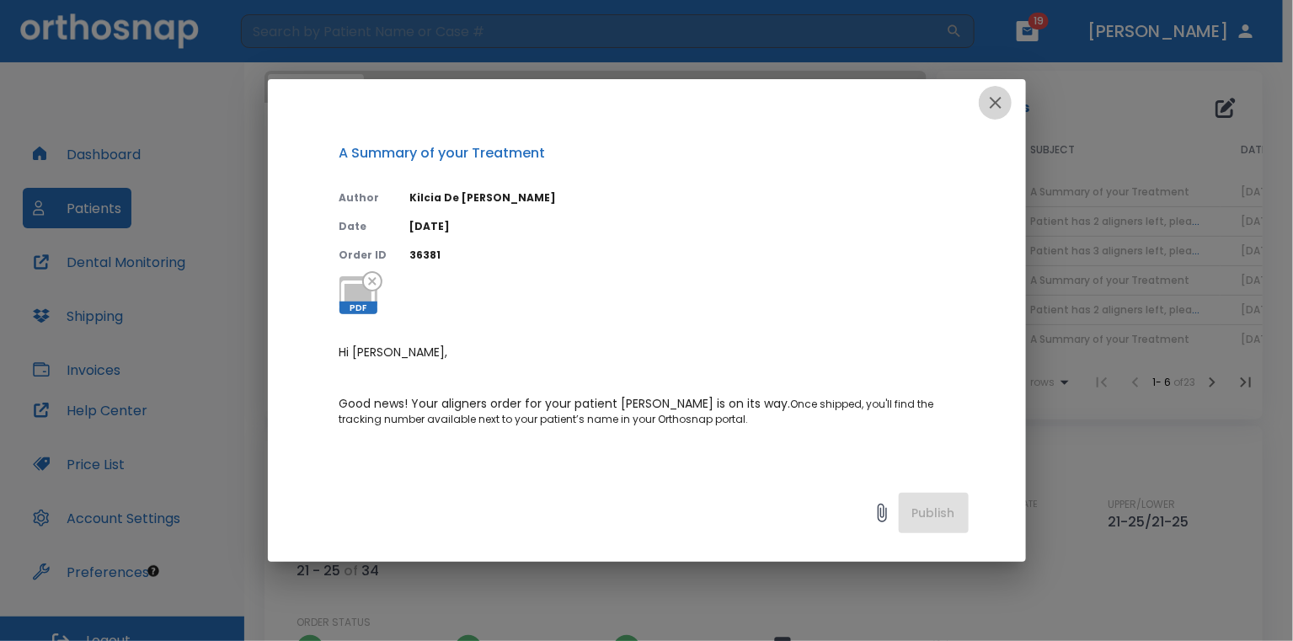
click at [998, 99] on icon "button" at bounding box center [996, 103] width 12 height 12
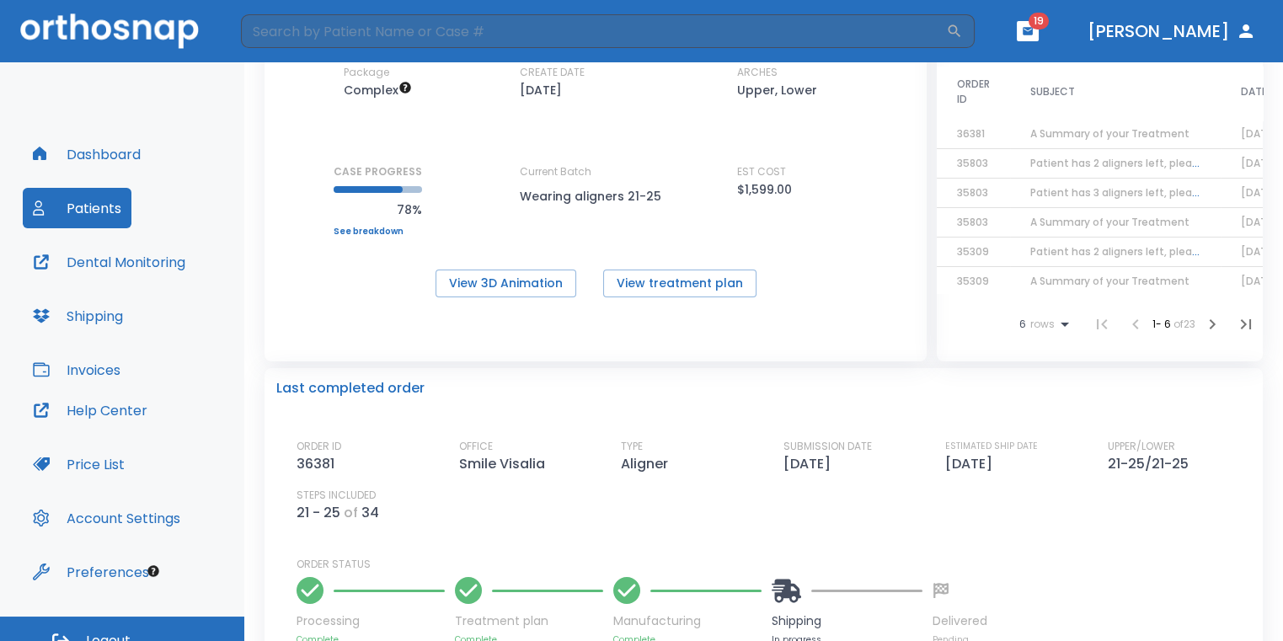
scroll to position [0, 0]
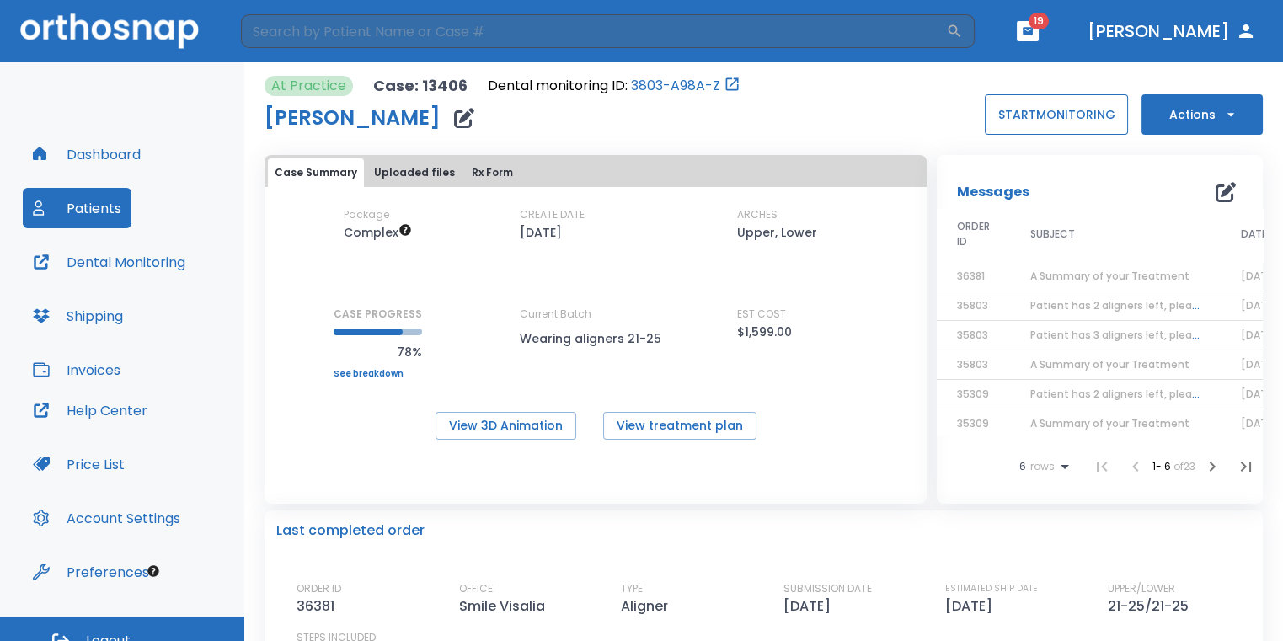
click at [1037, 112] on button "START MONITORING" at bounding box center [1055, 114] width 143 height 40
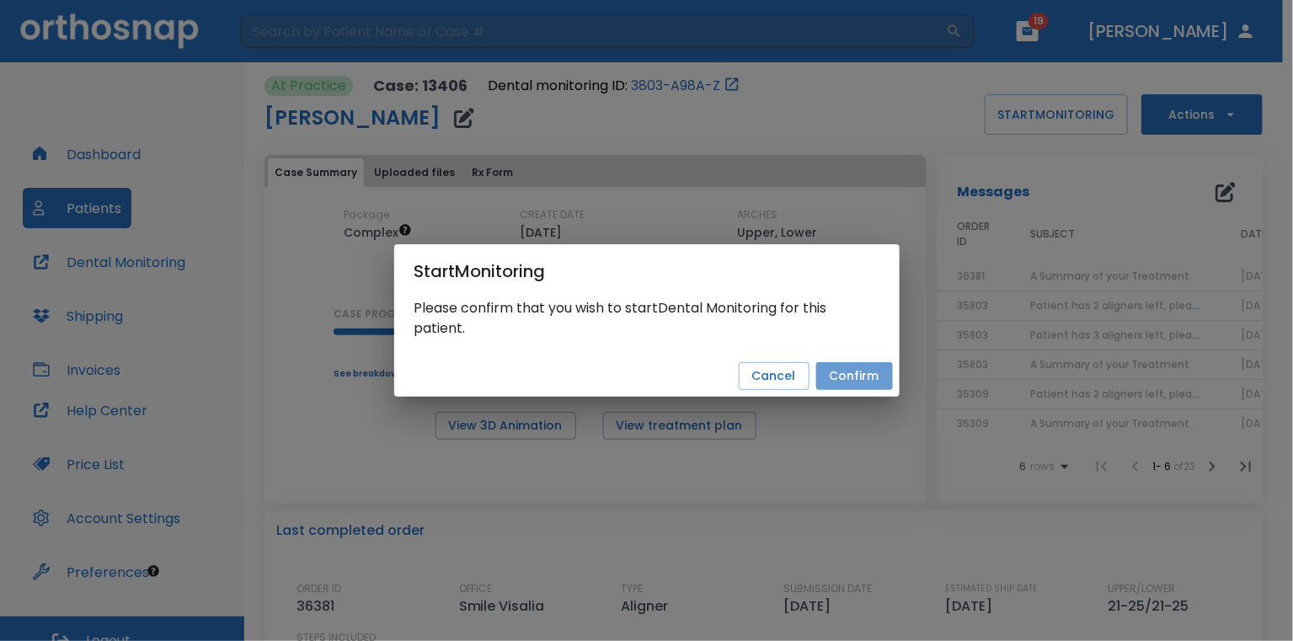
click at [835, 374] on button "Confirm" at bounding box center [854, 376] width 77 height 28
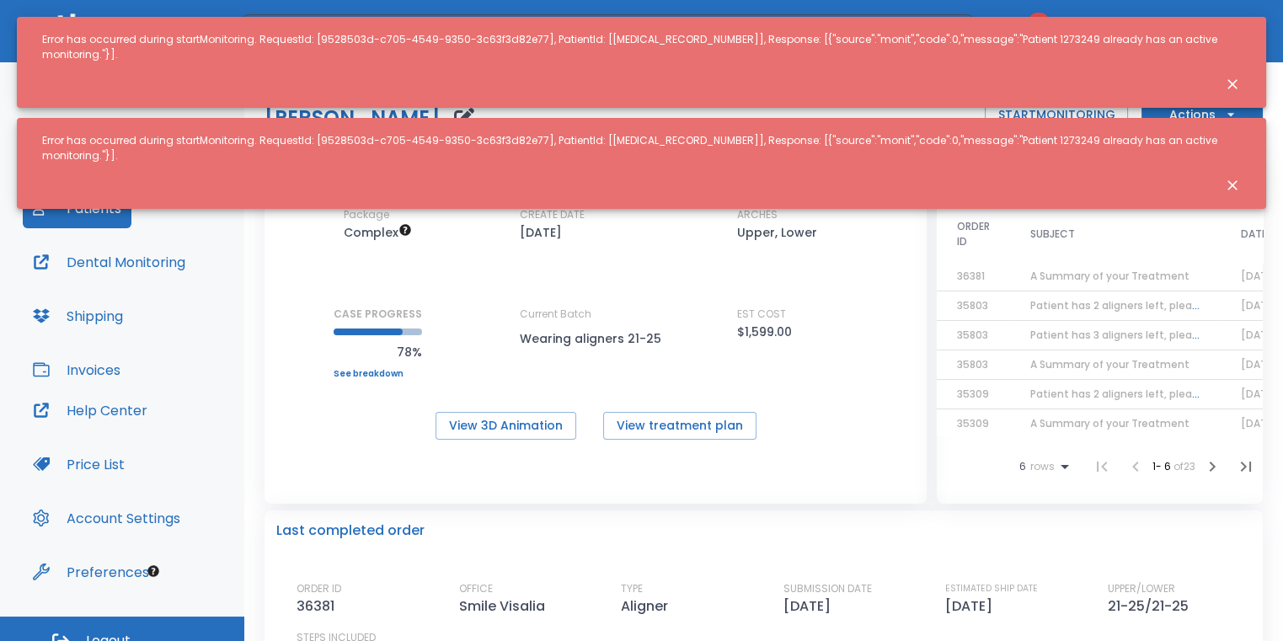
click at [1211, 170] on div at bounding box center [1225, 185] width 44 height 30
click at [1229, 177] on icon "Close notification" at bounding box center [1232, 185] width 17 height 17
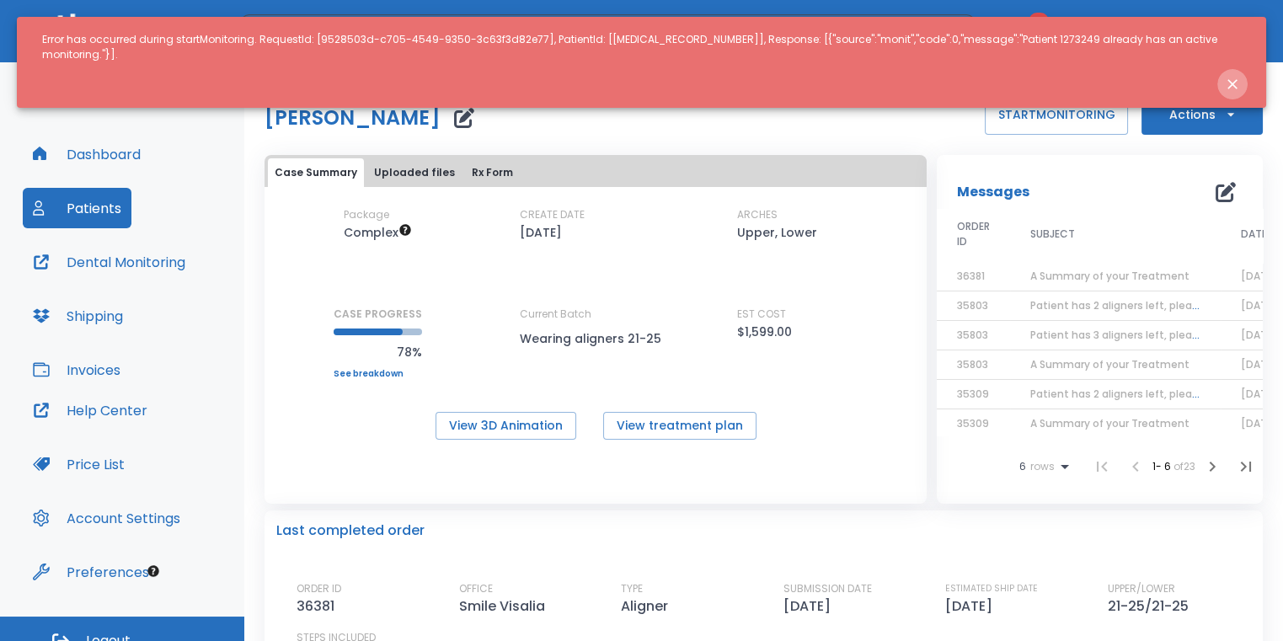
click at [1235, 79] on icon "Close notification" at bounding box center [1232, 84] width 10 height 10
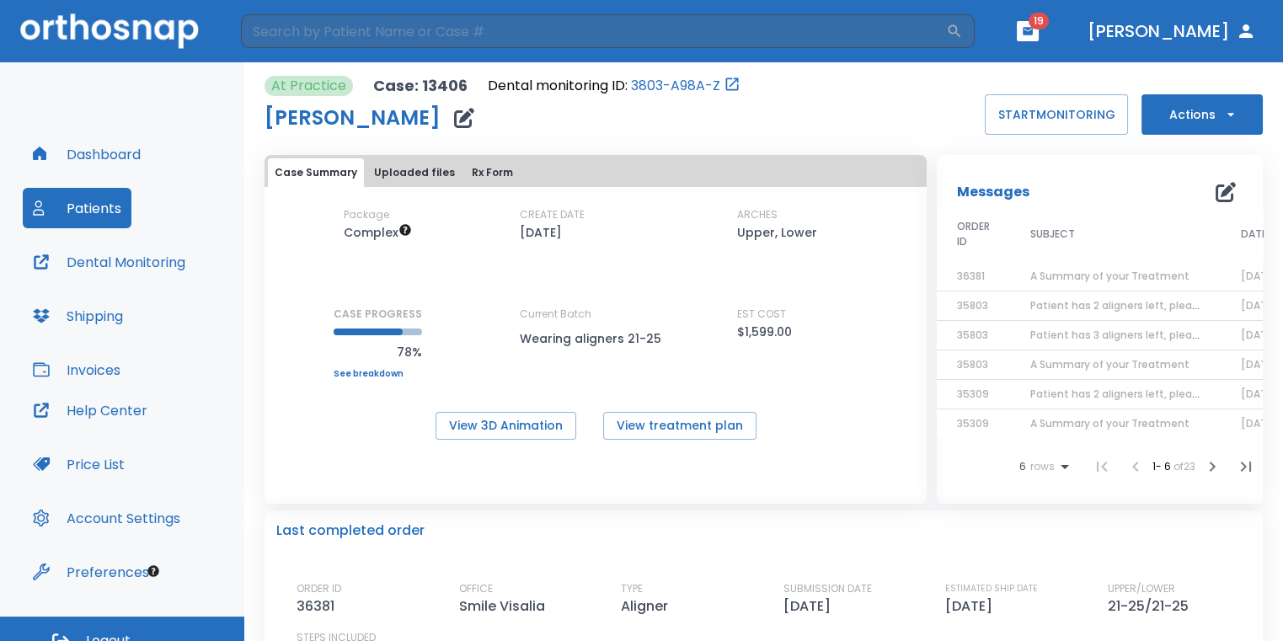
click at [1032, 28] on icon "button" at bounding box center [1027, 31] width 10 height 8
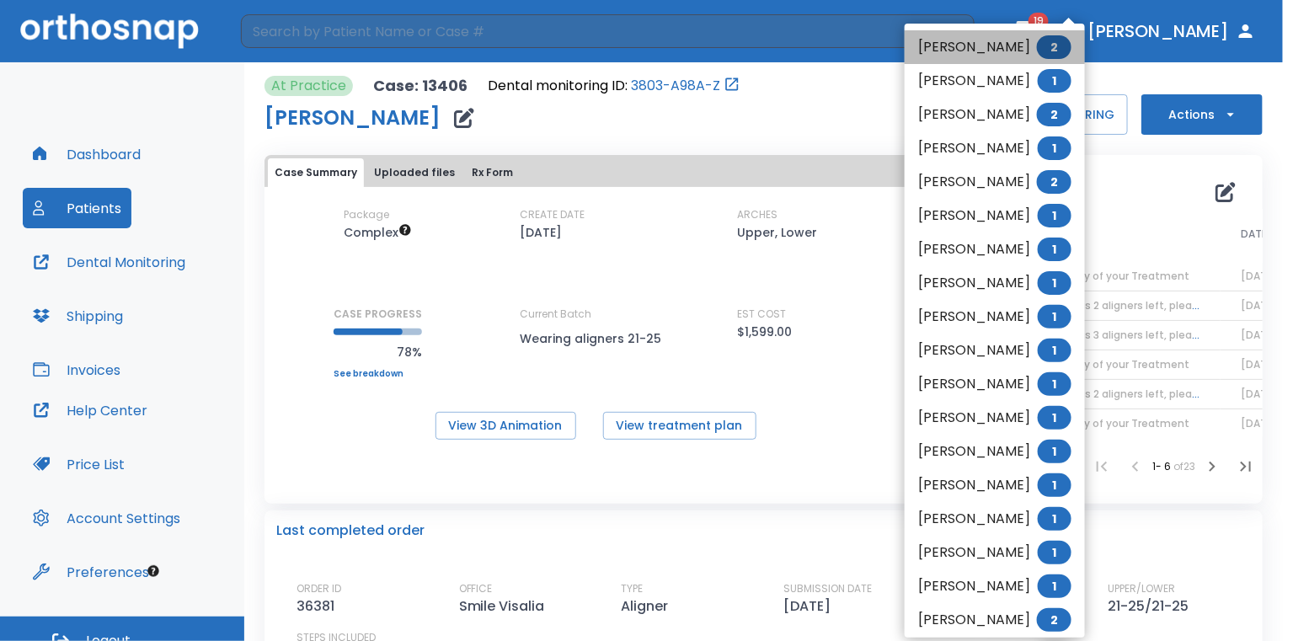
click at [1026, 49] on li "[PERSON_NAME] 2" at bounding box center [994, 47] width 180 height 34
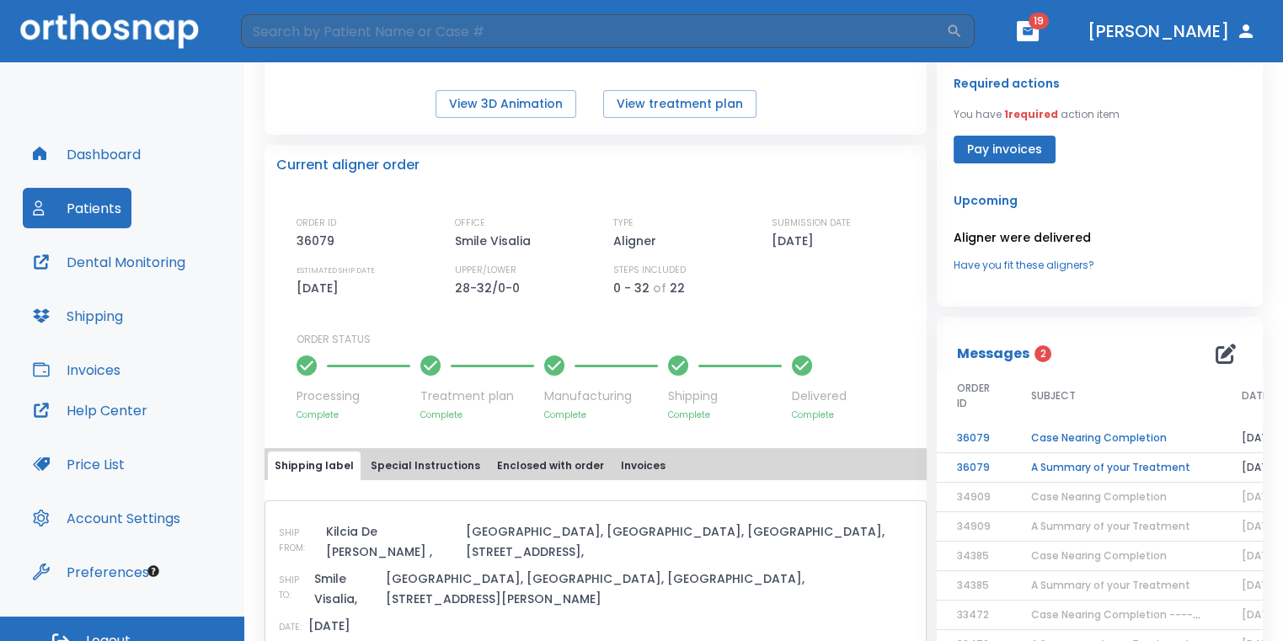
scroll to position [337, 0]
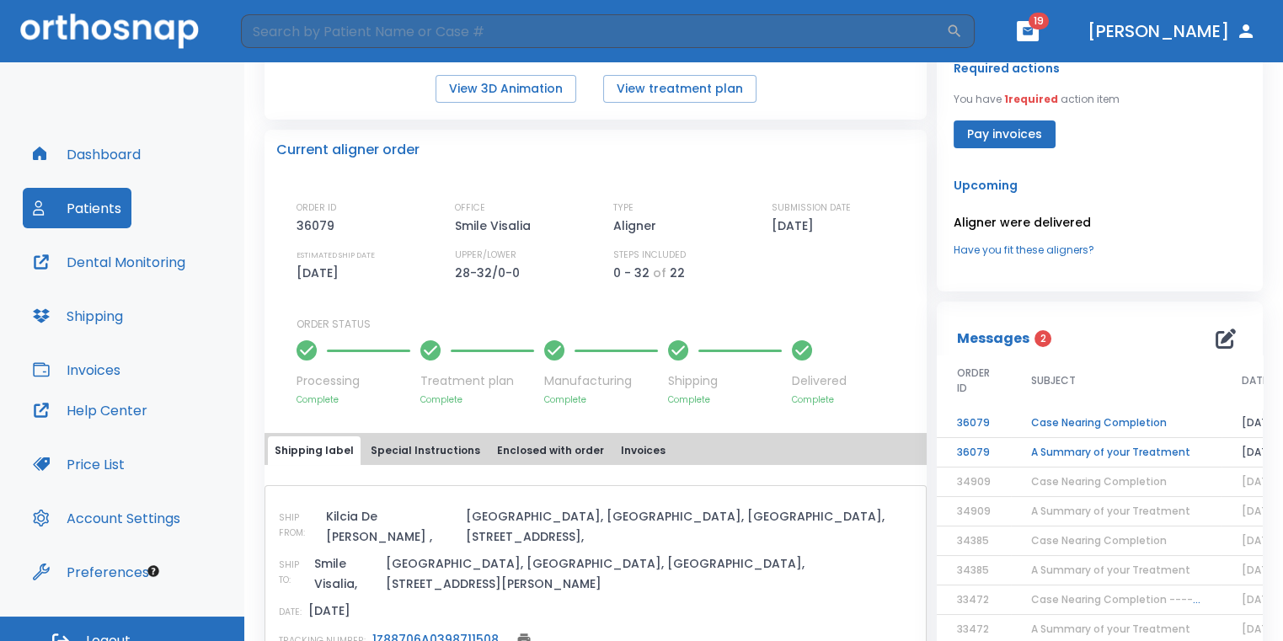
click at [1035, 416] on td "Case Nearing Completion" at bounding box center [1116, 422] width 211 height 29
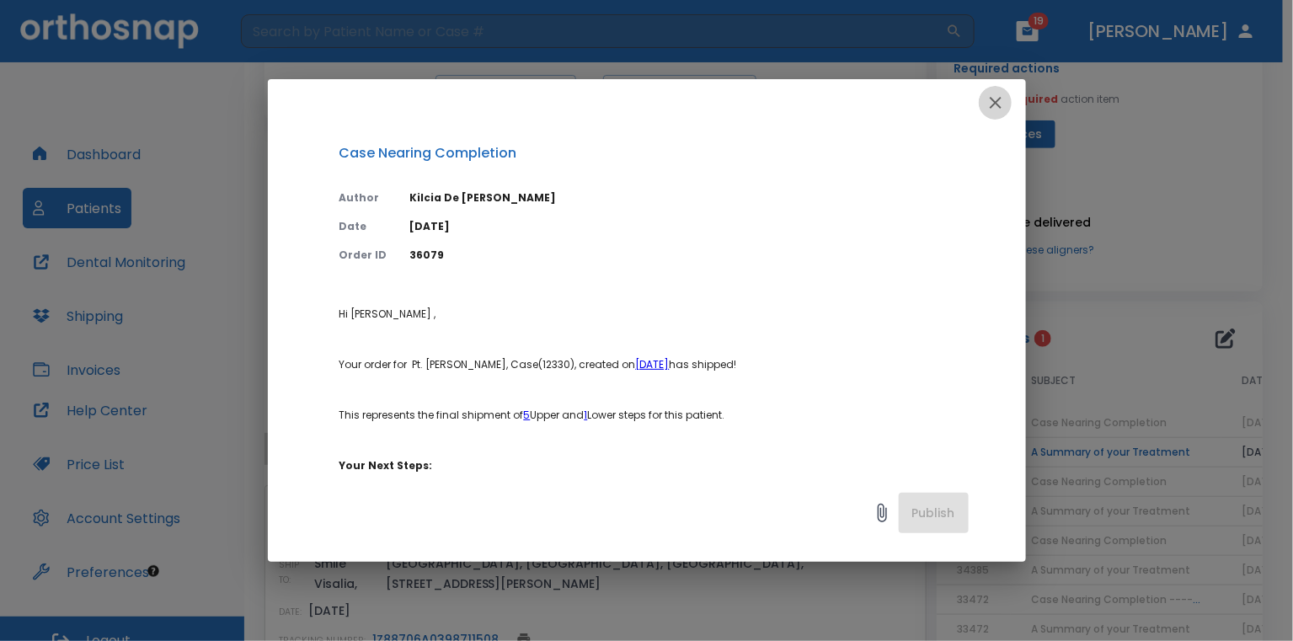
click at [996, 112] on icon "button" at bounding box center [995, 103] width 20 height 20
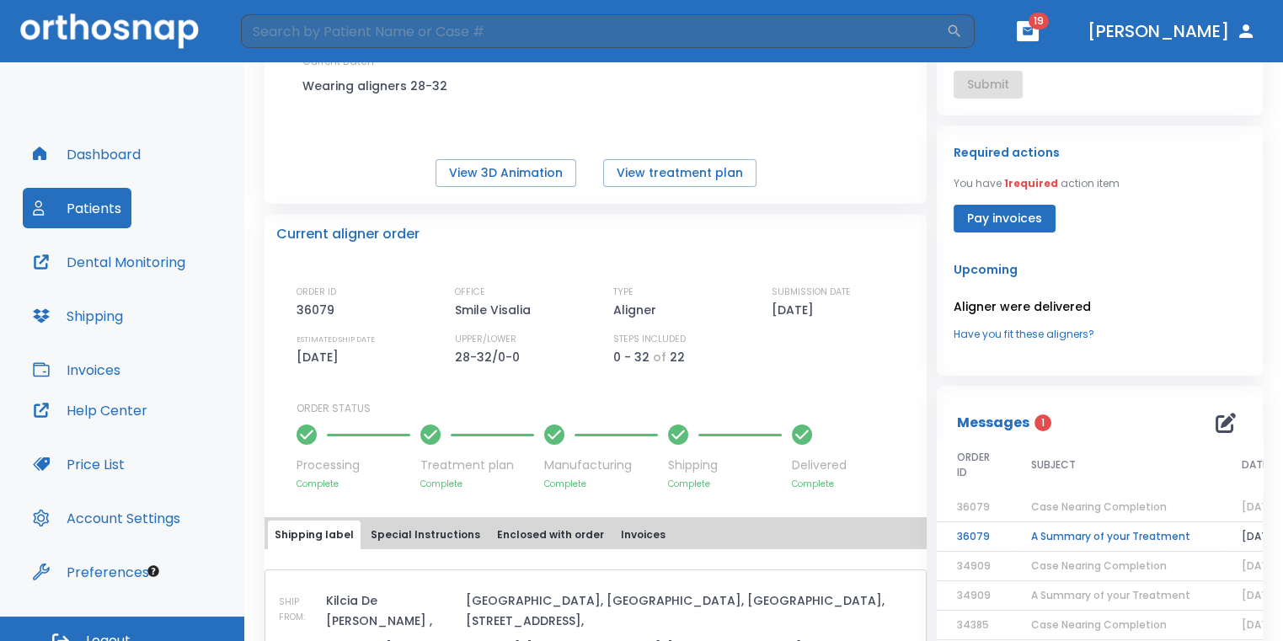
scroll to position [168, 0]
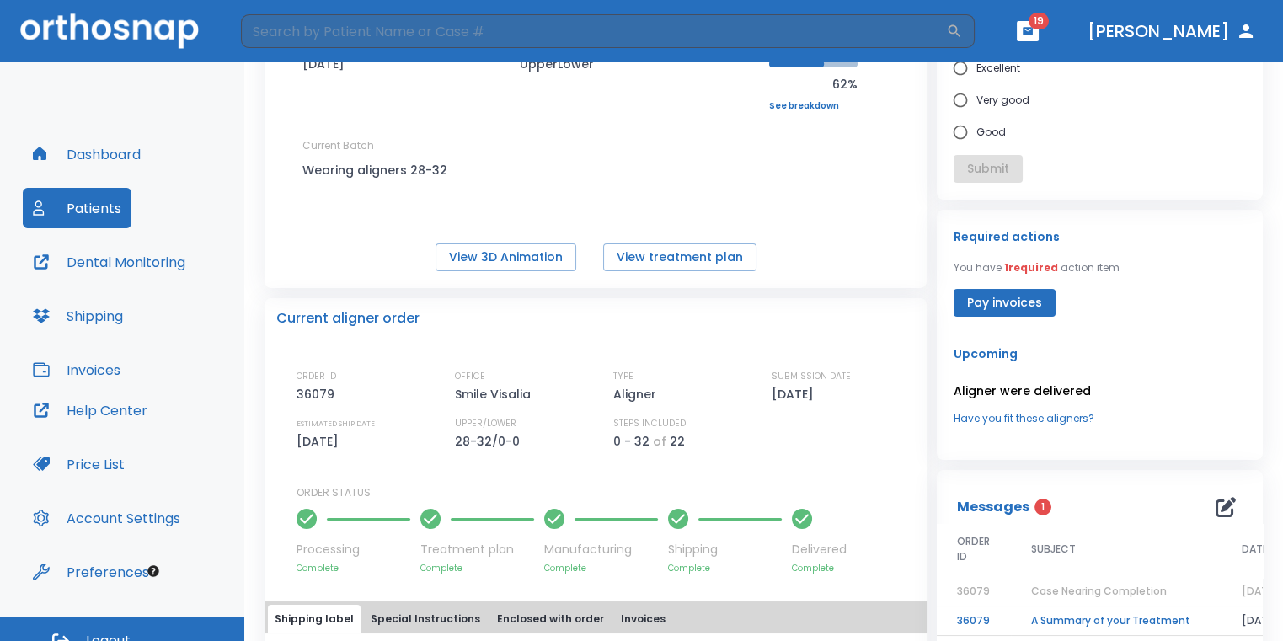
click at [1095, 535] on th "SUBJECT" at bounding box center [1116, 551] width 211 height 54
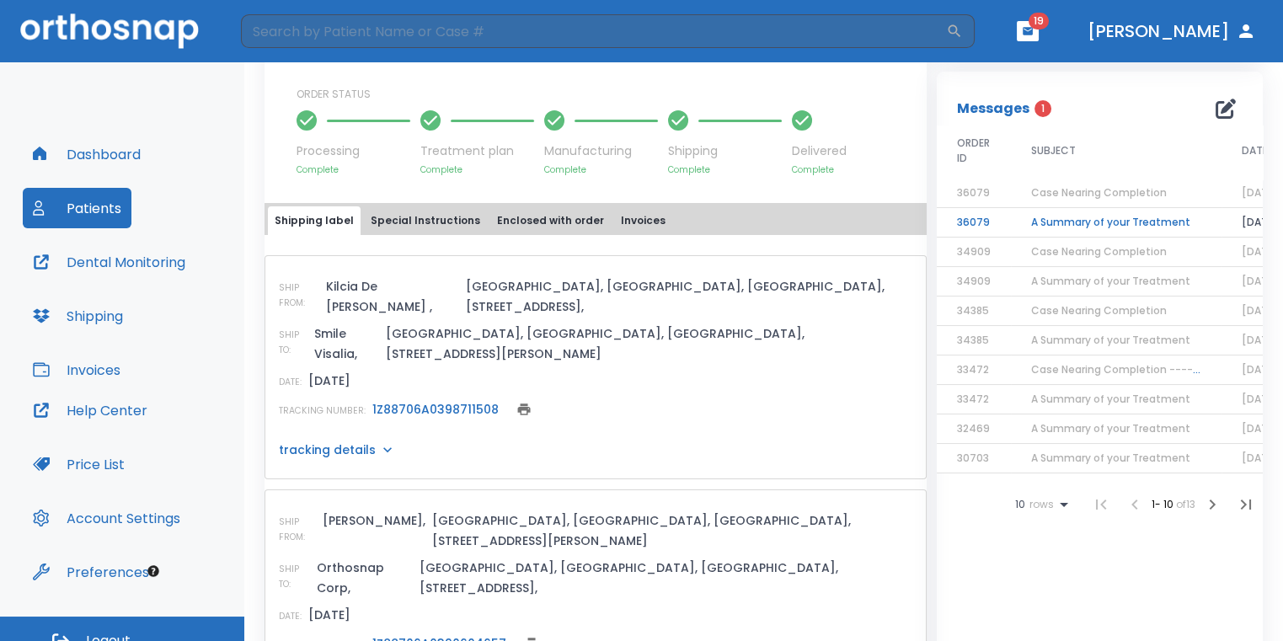
scroll to position [590, 0]
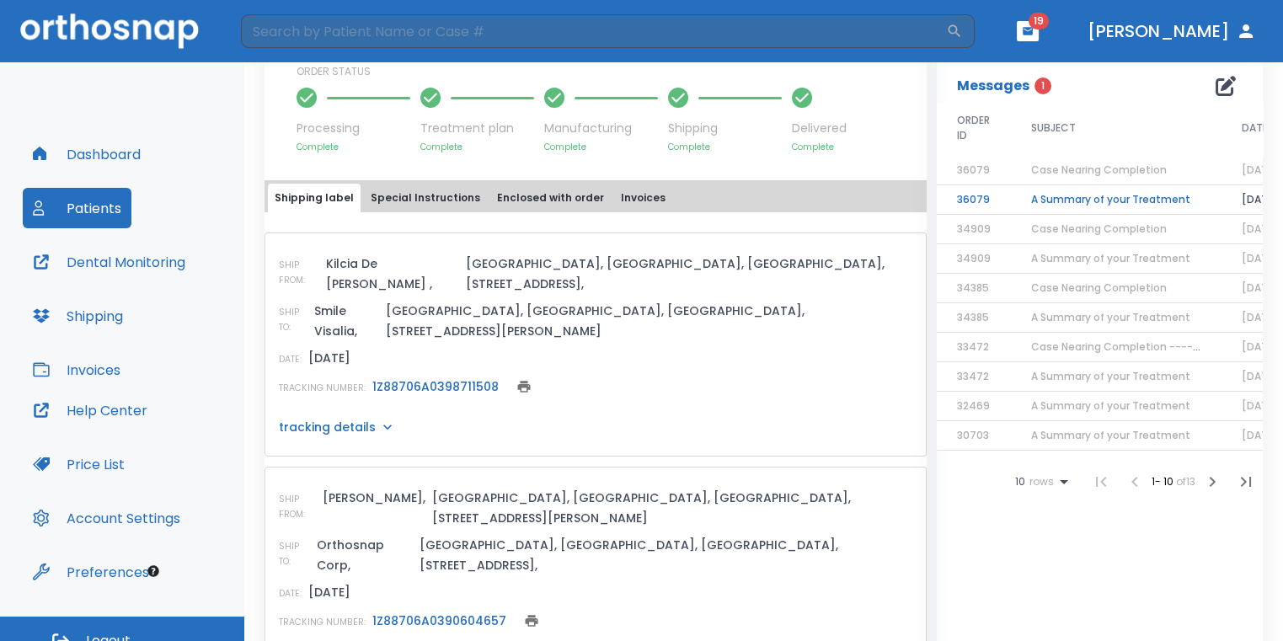
click at [1044, 203] on td "A Summary of your Treatment" at bounding box center [1116, 199] width 211 height 29
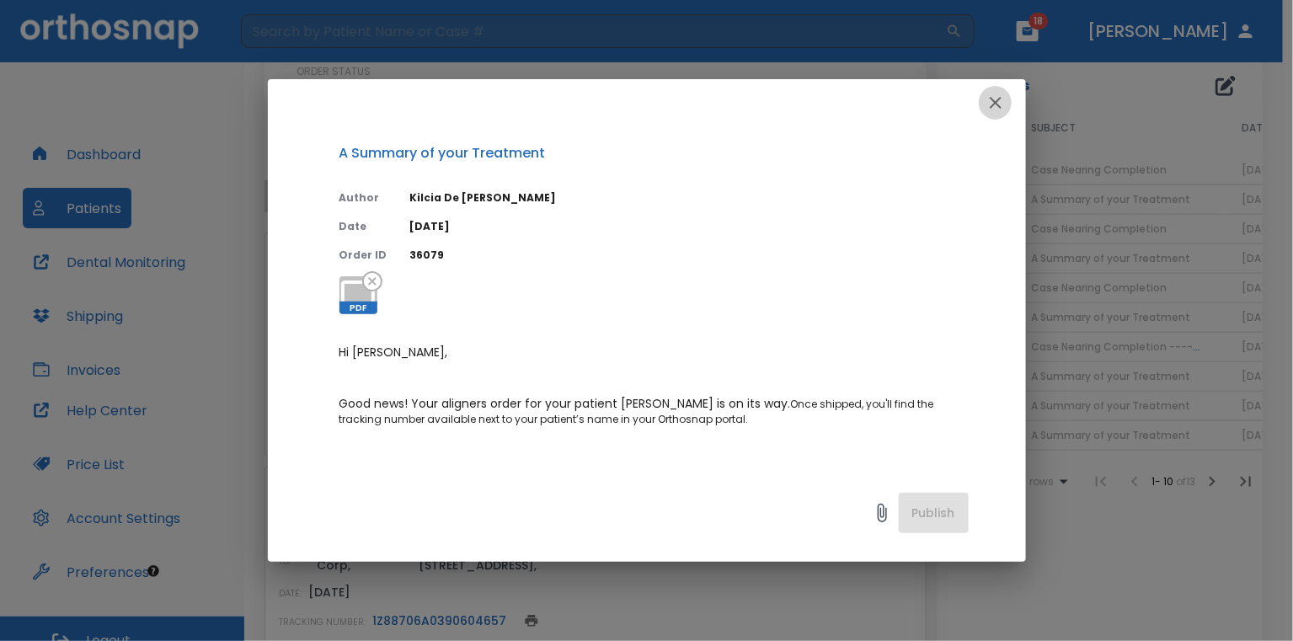
click at [997, 103] on icon "button" at bounding box center [995, 103] width 20 height 20
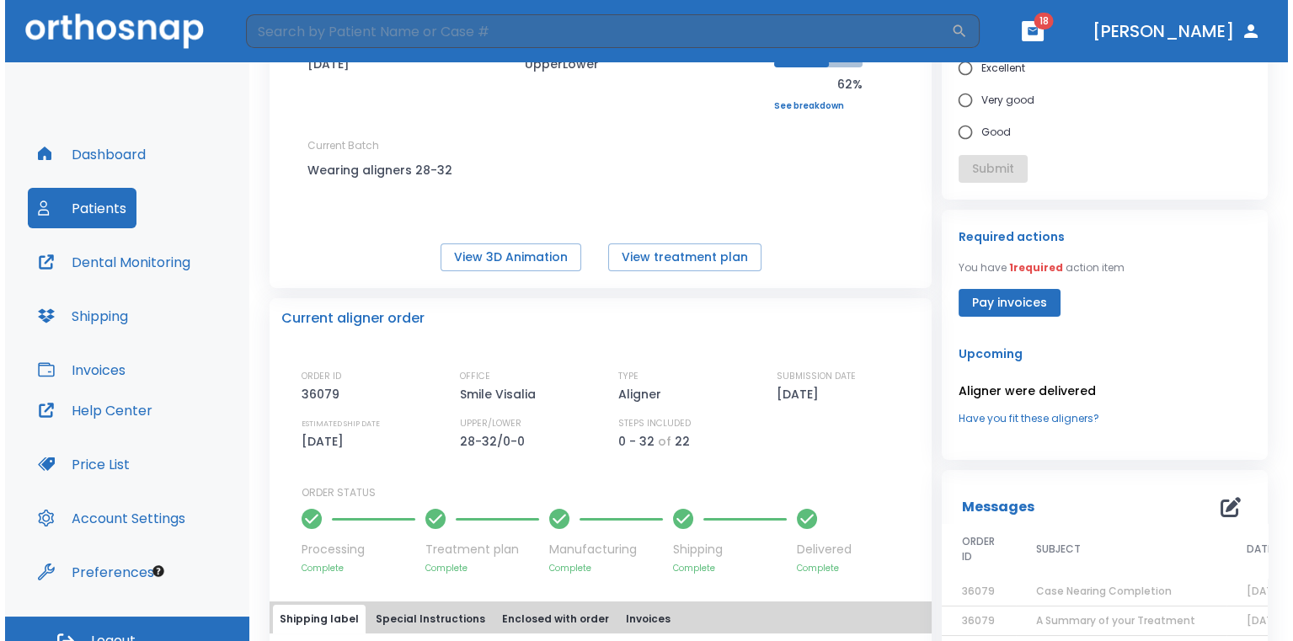
scroll to position [0, 0]
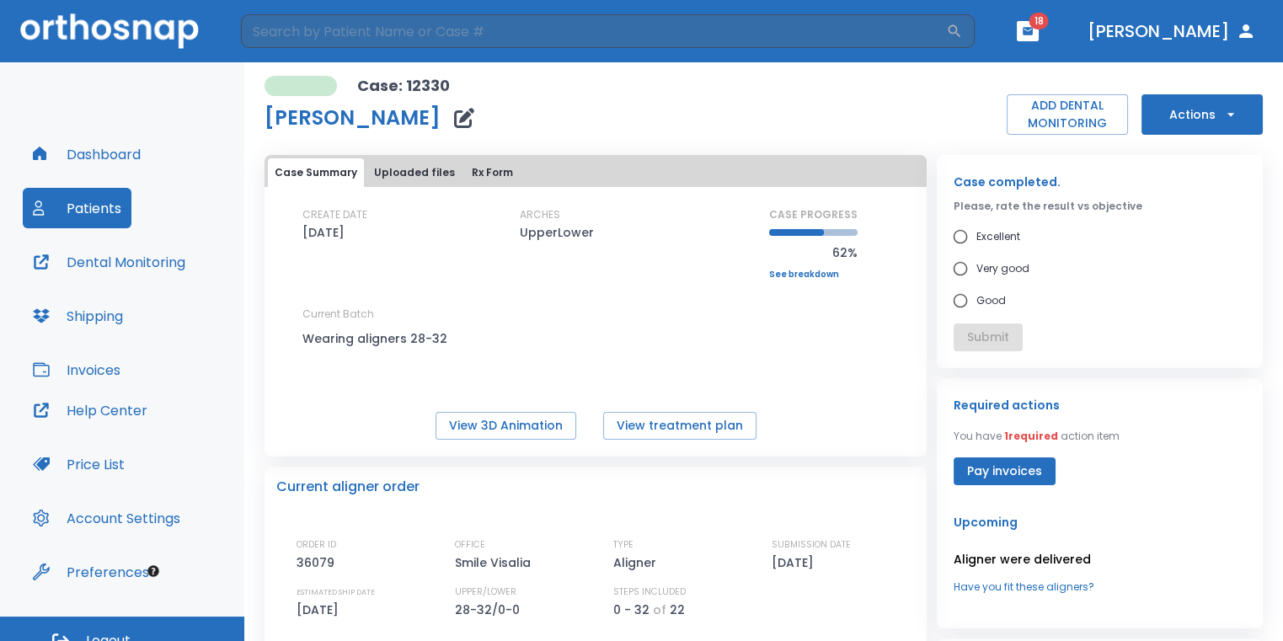
click at [1048, 20] on span "18" at bounding box center [1038, 21] width 19 height 17
click at [1032, 32] on icon "button" at bounding box center [1027, 31] width 10 height 8
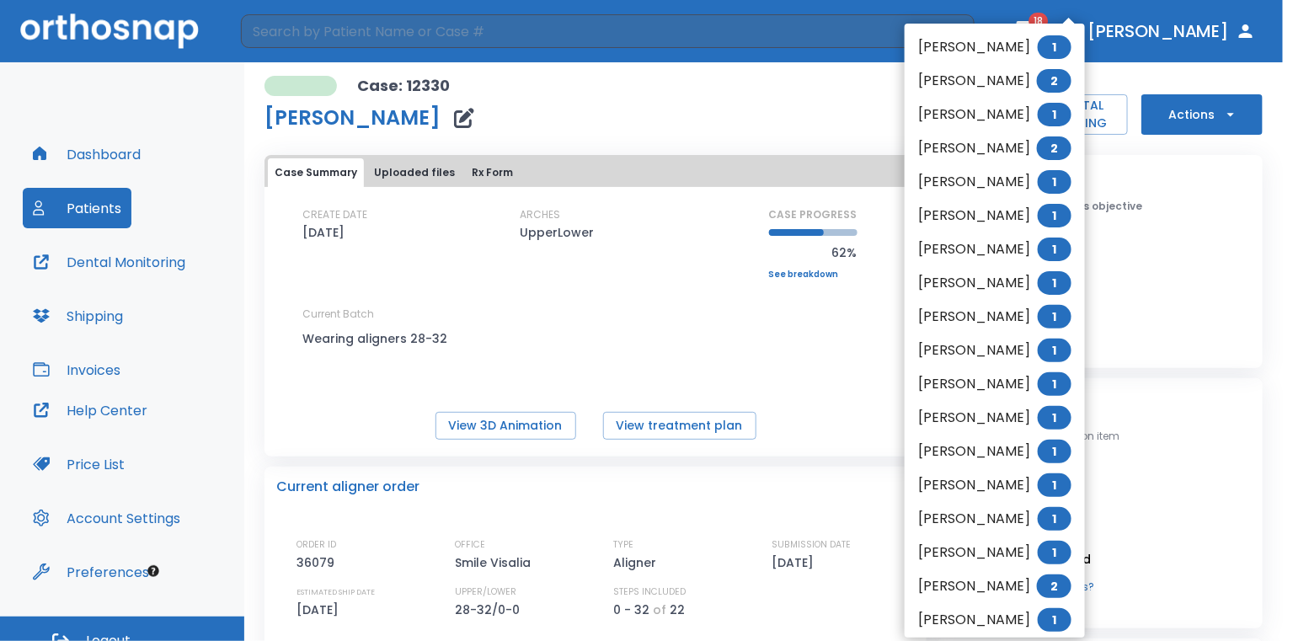
click at [1036, 56] on li "[PERSON_NAME] 1" at bounding box center [994, 47] width 180 height 34
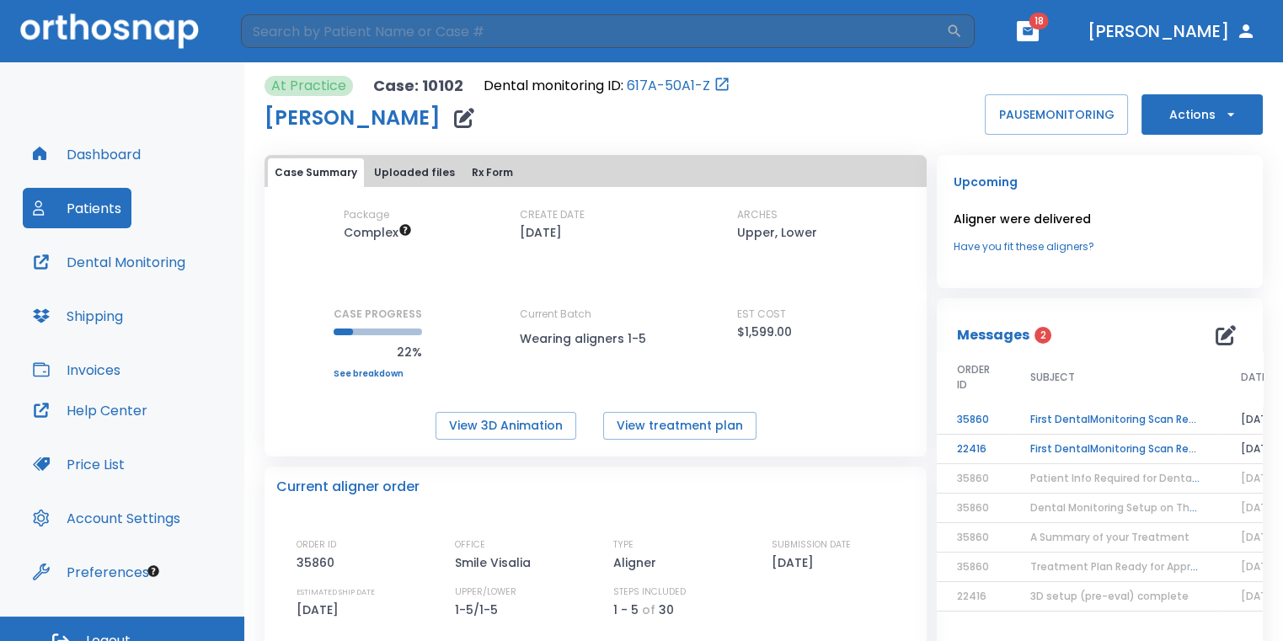
click at [1112, 451] on td "First DentalMonitoring Scan Review!" at bounding box center [1115, 449] width 211 height 29
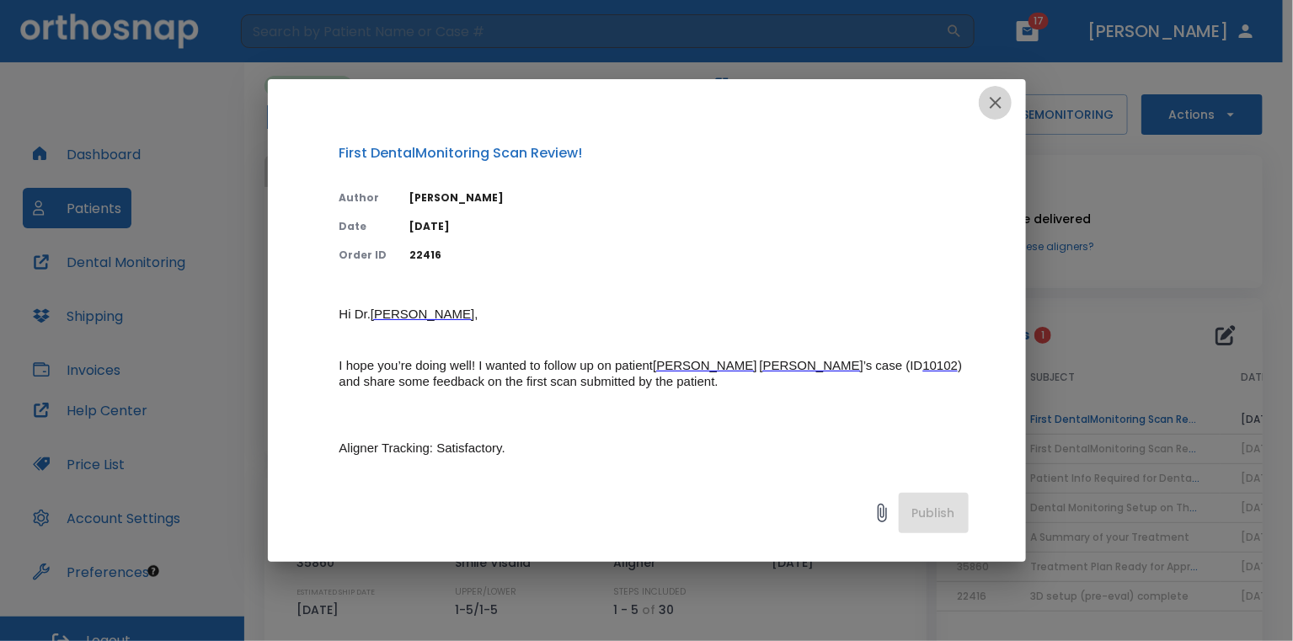
click at [983, 106] on button "button" at bounding box center [996, 103] width 34 height 34
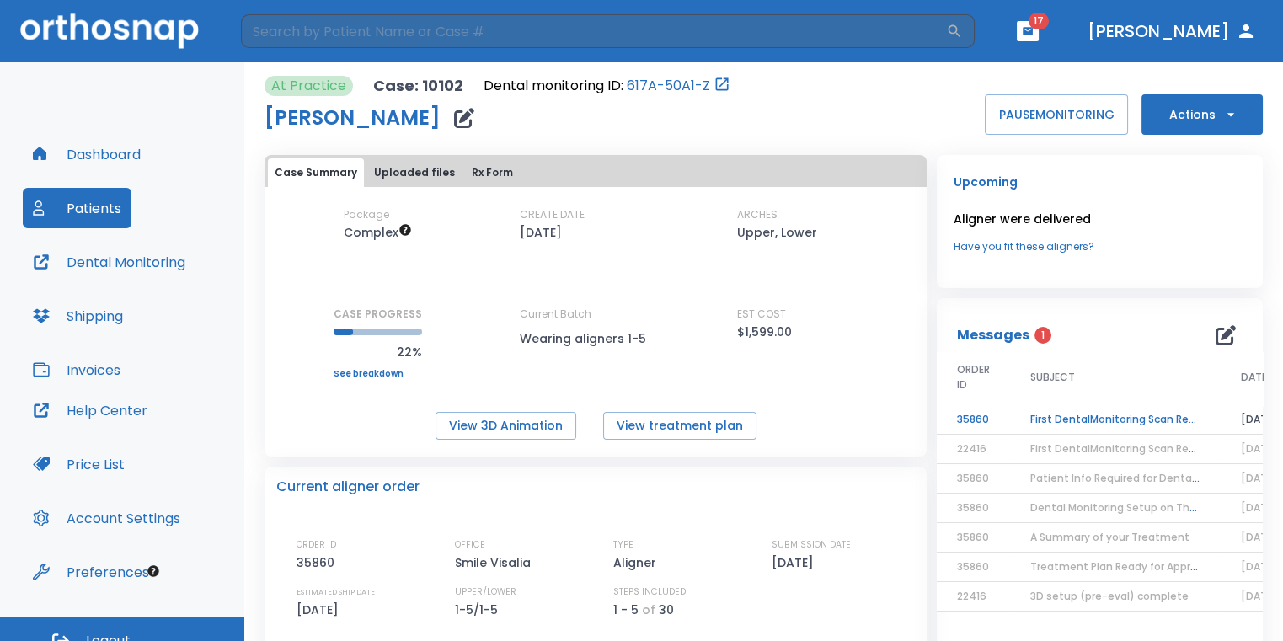
click at [1144, 408] on td "First DentalMonitoring Scan Review!" at bounding box center [1115, 419] width 211 height 29
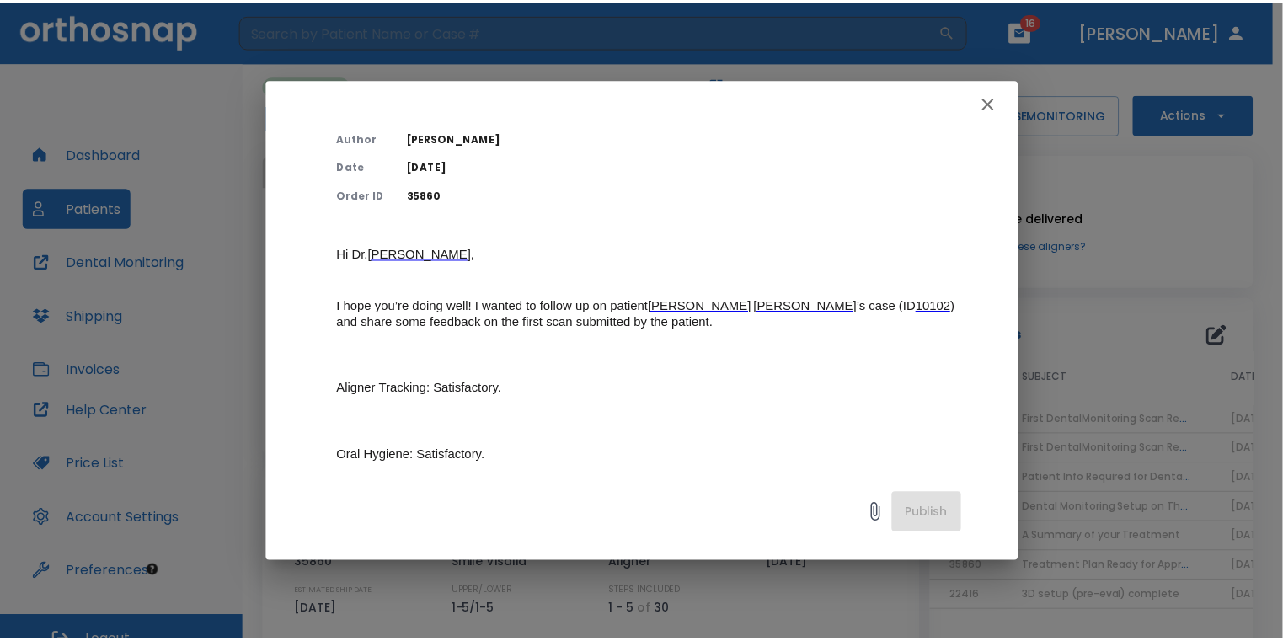
scroll to position [84, 0]
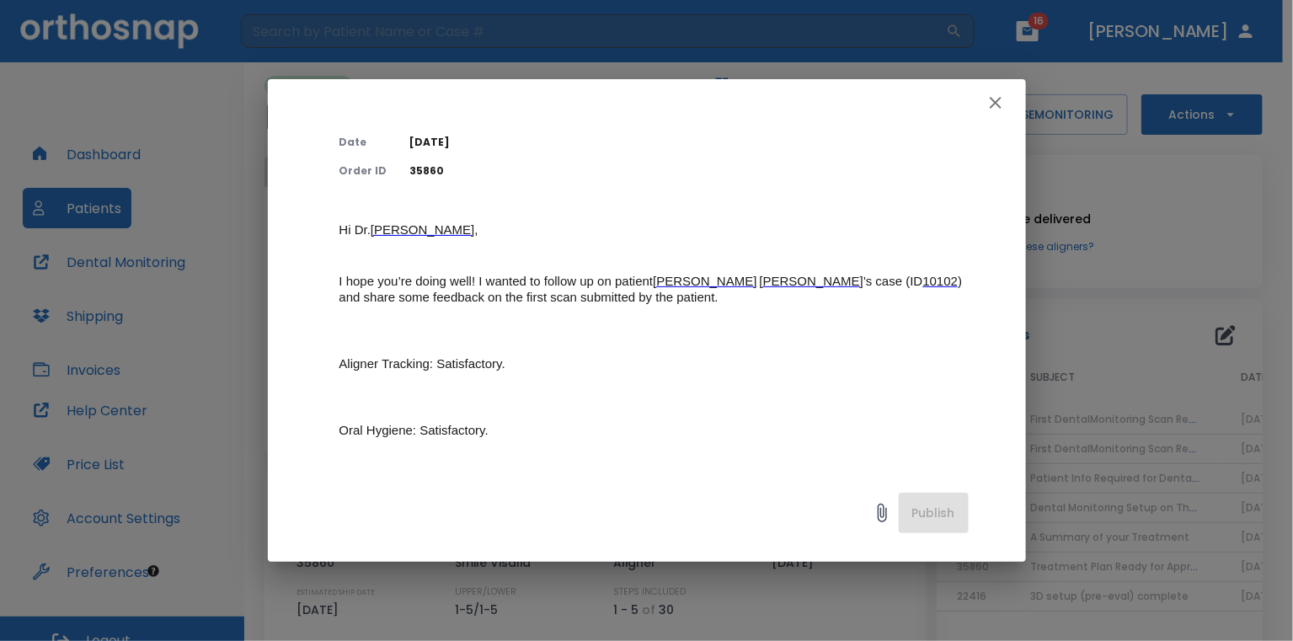
click at [994, 108] on icon "button" at bounding box center [995, 103] width 20 height 20
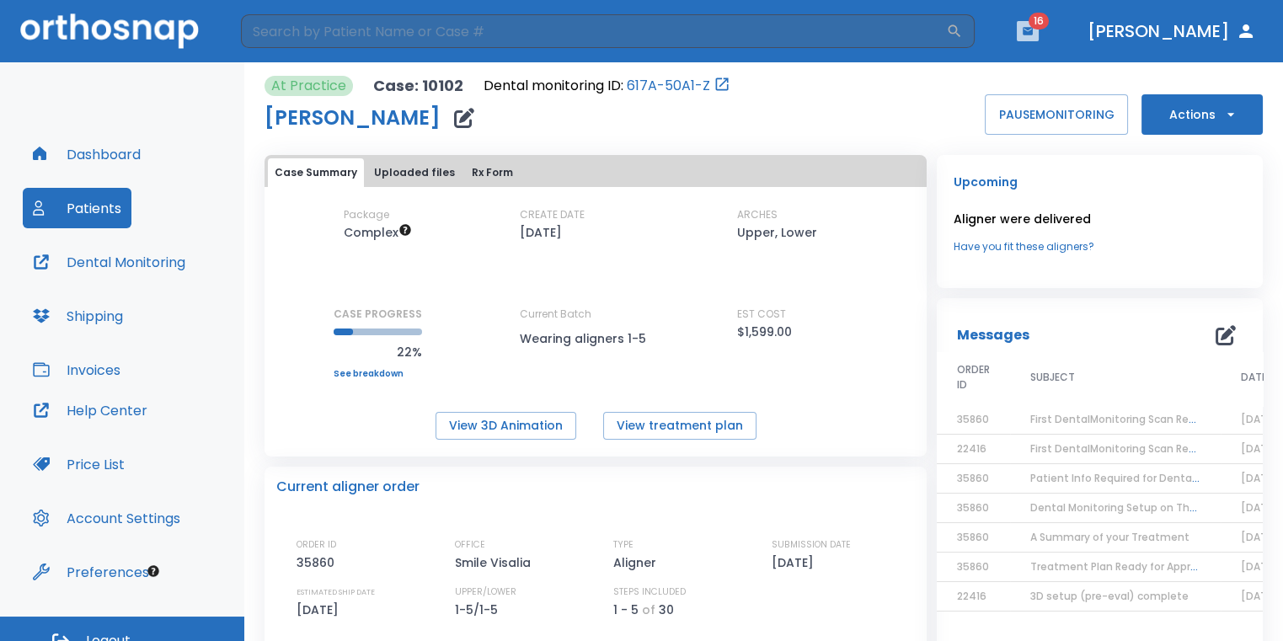
click at [1033, 29] on icon "button" at bounding box center [1028, 31] width 12 height 12
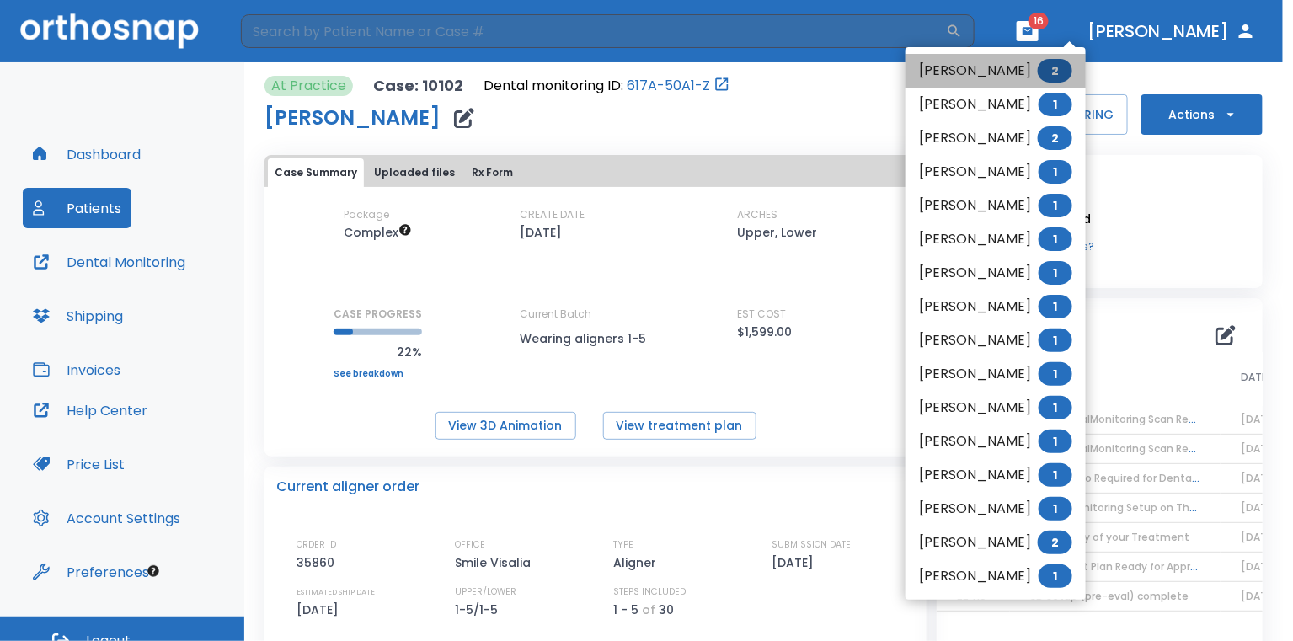
click at [998, 69] on li "[PERSON_NAME] 2" at bounding box center [995, 71] width 180 height 34
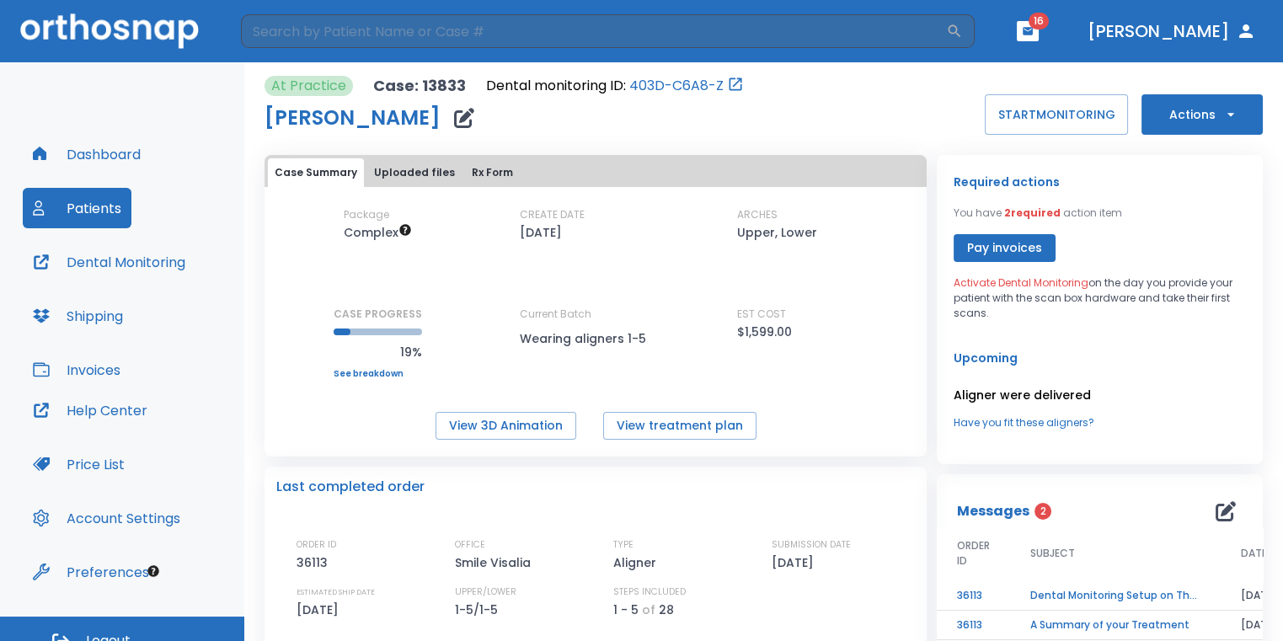
click at [1102, 590] on td "Dental Monitoring Setup on The Delivery Day" at bounding box center [1115, 595] width 211 height 29
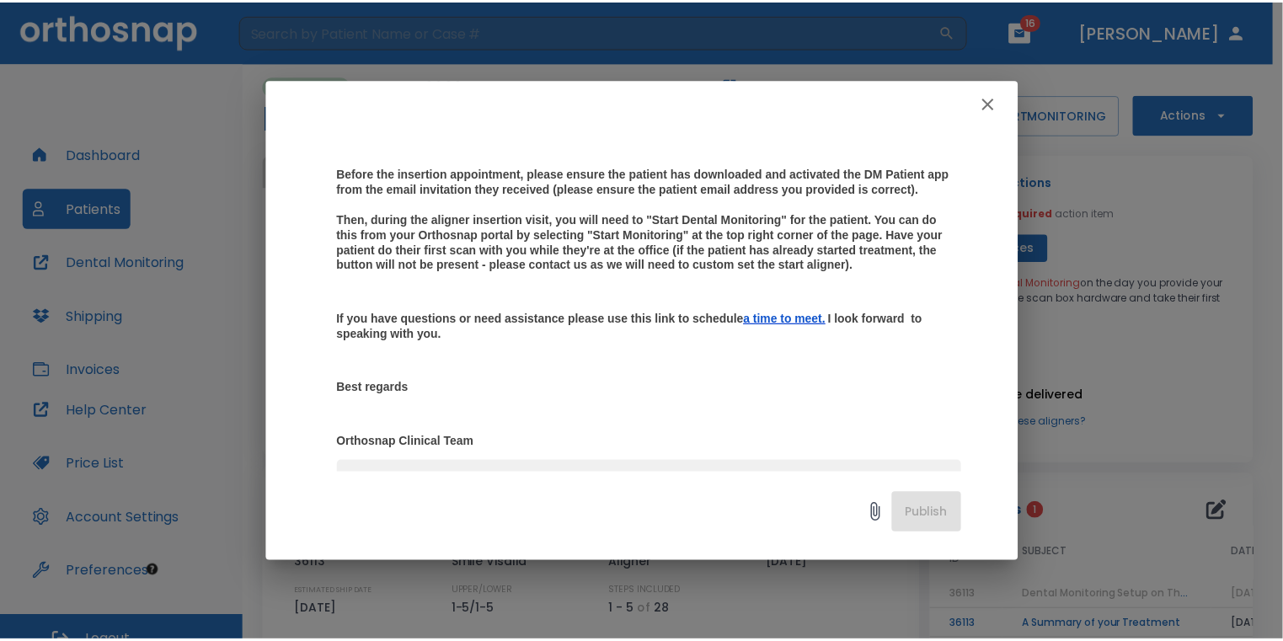
scroll to position [253, 0]
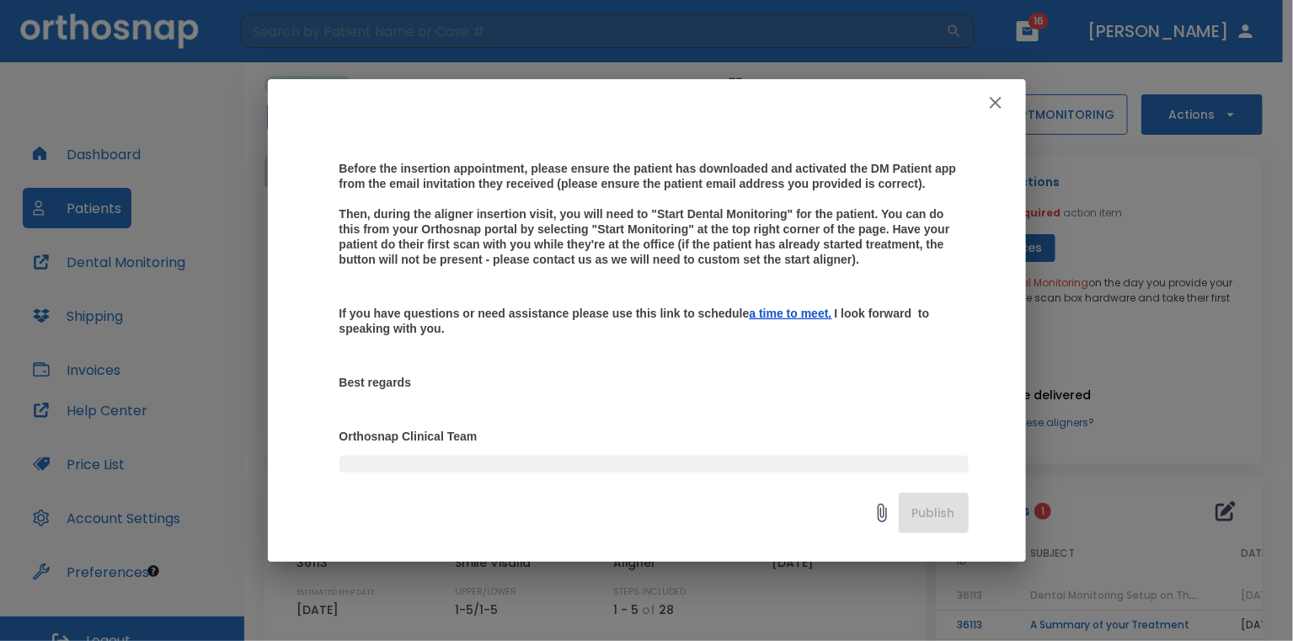
click at [989, 101] on icon "button" at bounding box center [995, 103] width 20 height 20
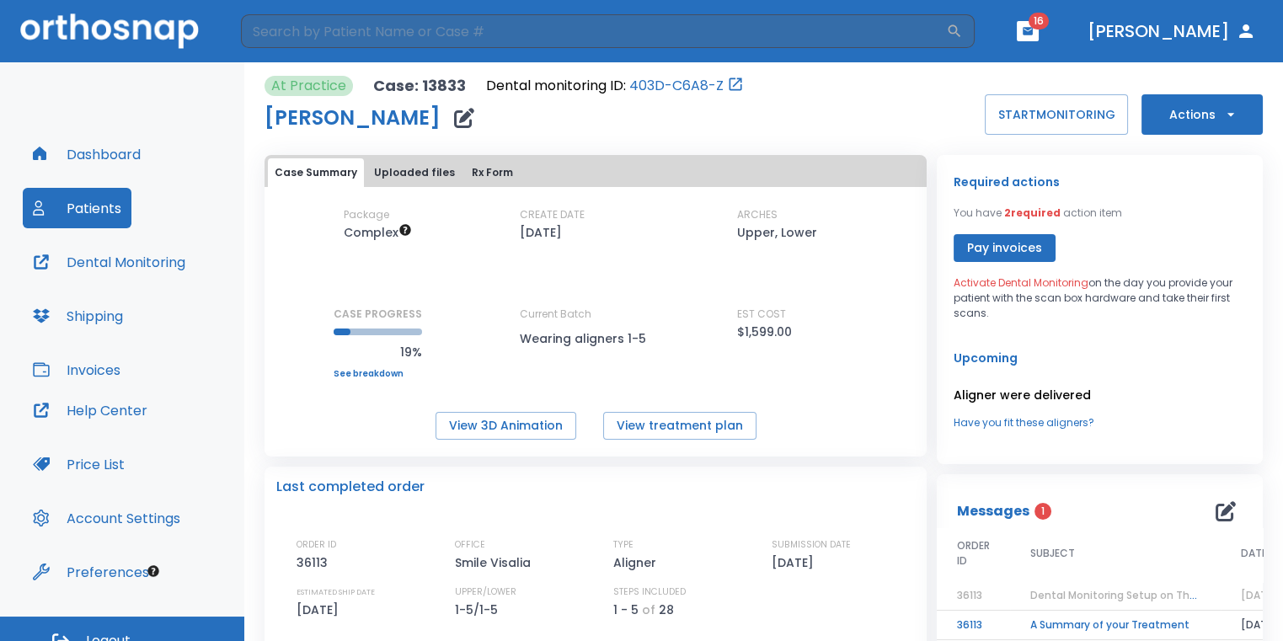
click at [454, 120] on icon "button" at bounding box center [464, 118] width 20 height 20
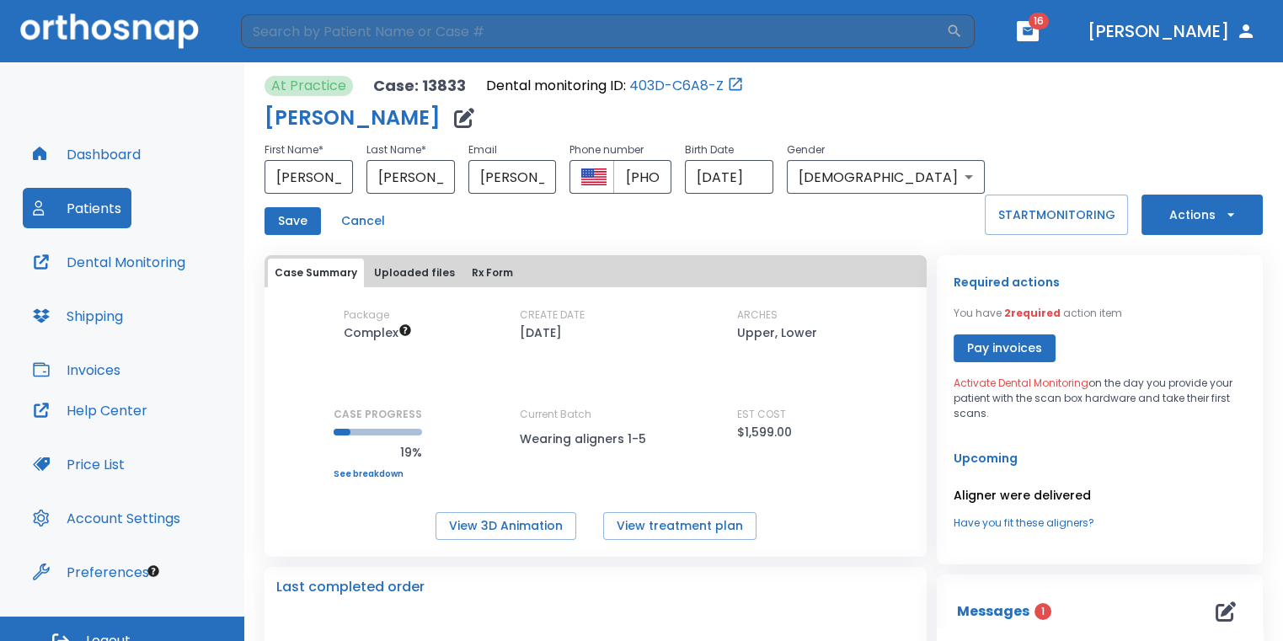
click at [305, 227] on button "Save" at bounding box center [292, 221] width 56 height 28
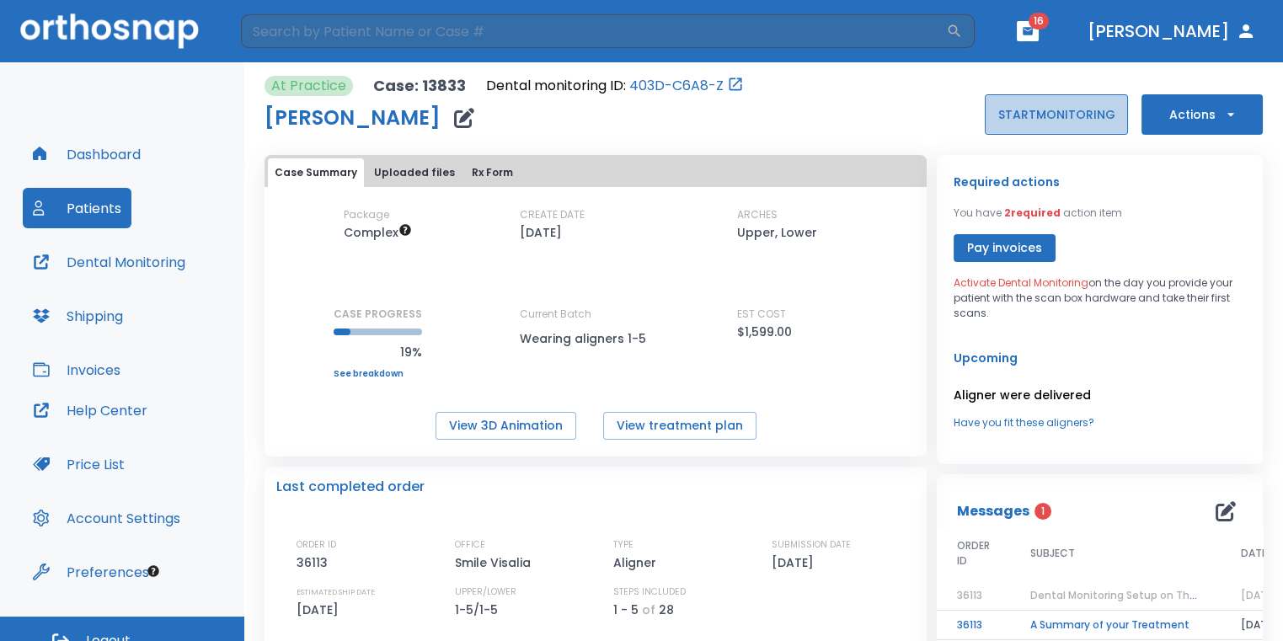
click at [1027, 121] on button "START MONITORING" at bounding box center [1055, 114] width 143 height 40
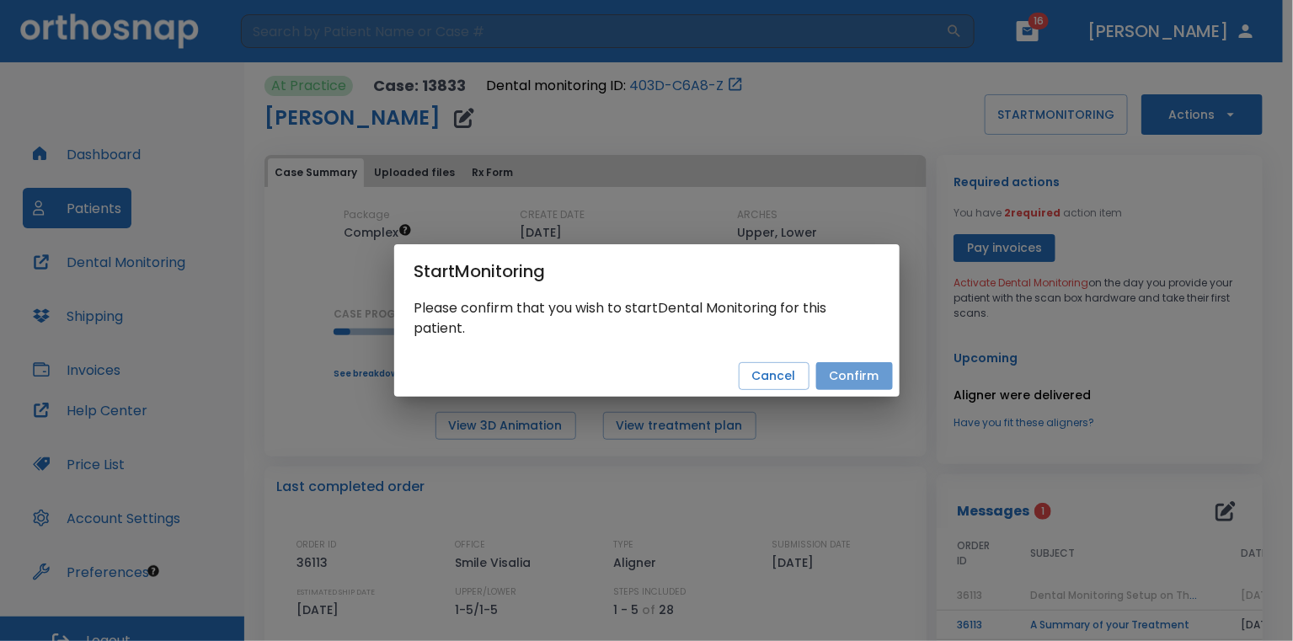
click at [863, 380] on button "Confirm" at bounding box center [854, 376] width 77 height 28
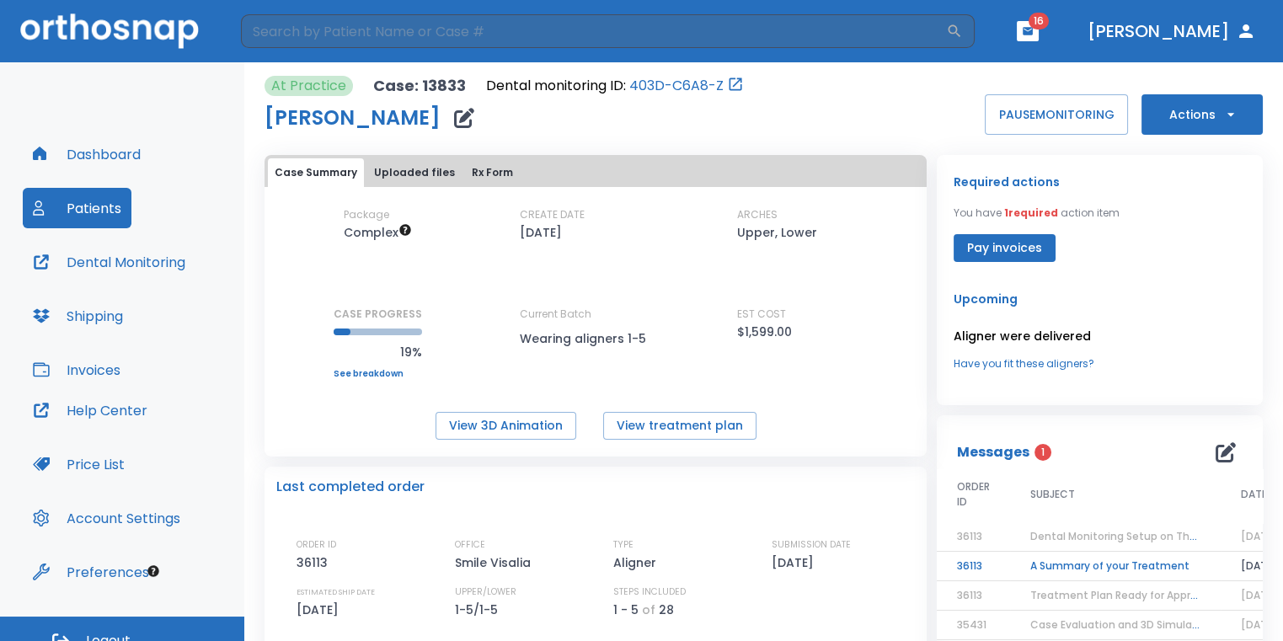
click at [1047, 563] on td "A Summary of your Treatment" at bounding box center [1115, 566] width 211 height 29
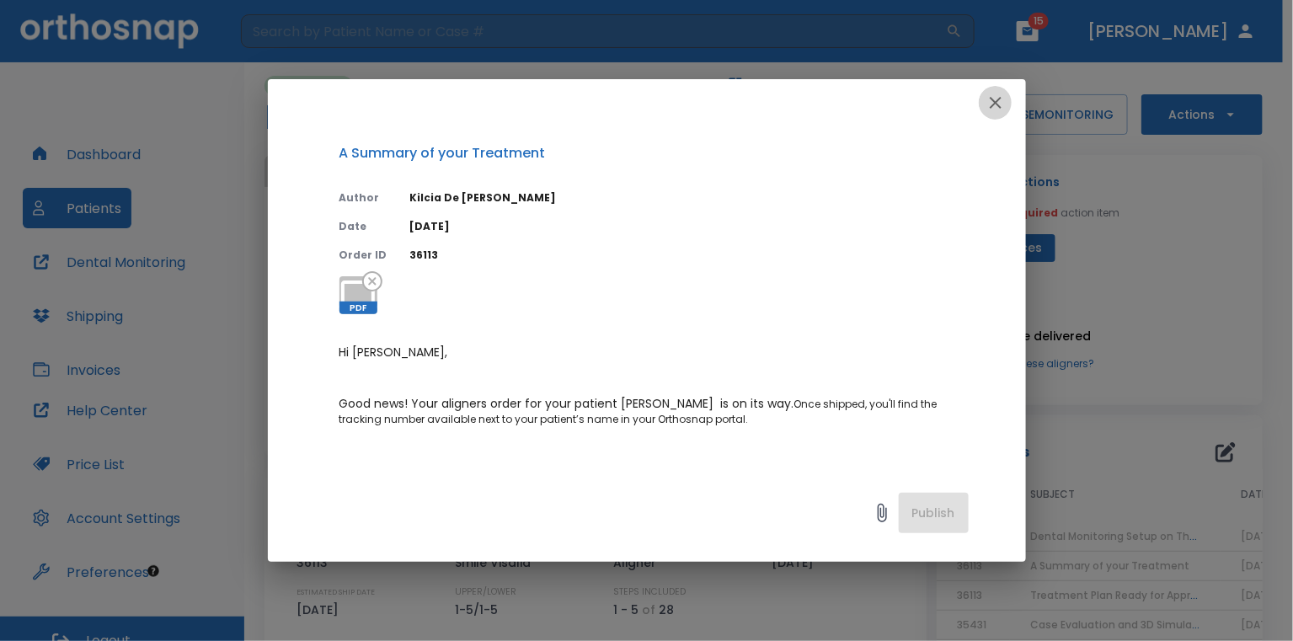
click at [986, 103] on icon "button" at bounding box center [995, 103] width 20 height 20
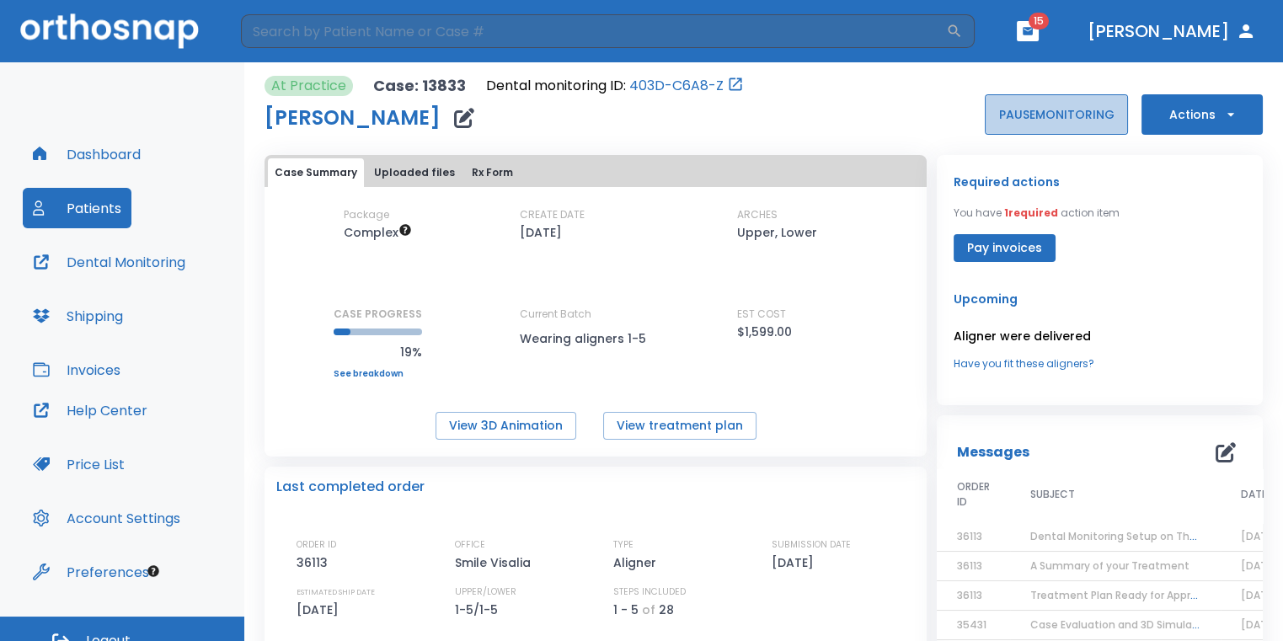
click at [1020, 120] on button "PAUSE MONITORING" at bounding box center [1055, 114] width 143 height 40
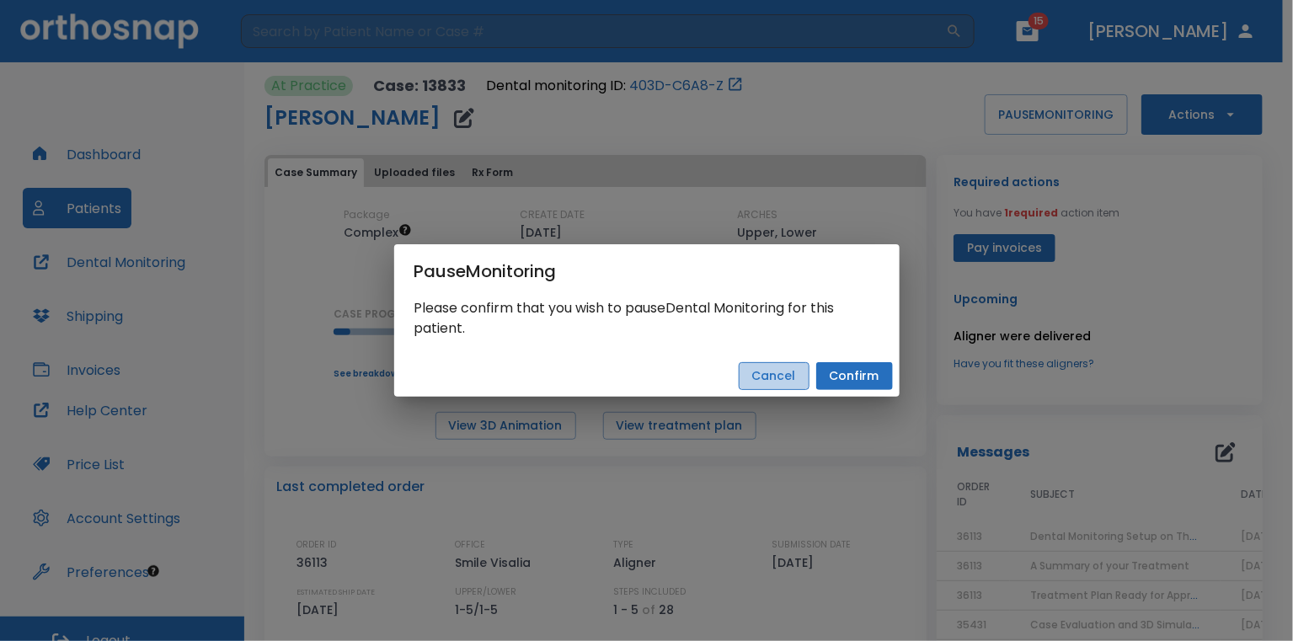
click at [795, 375] on button "Cancel" at bounding box center [774, 376] width 71 height 28
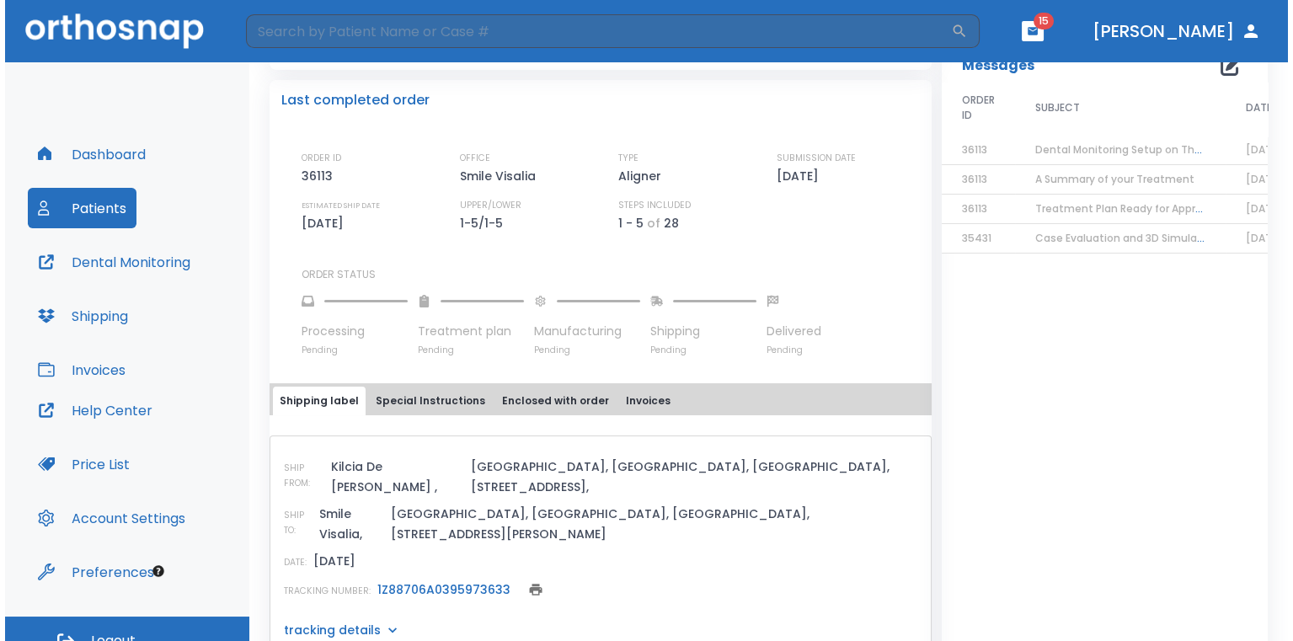
scroll to position [0, 0]
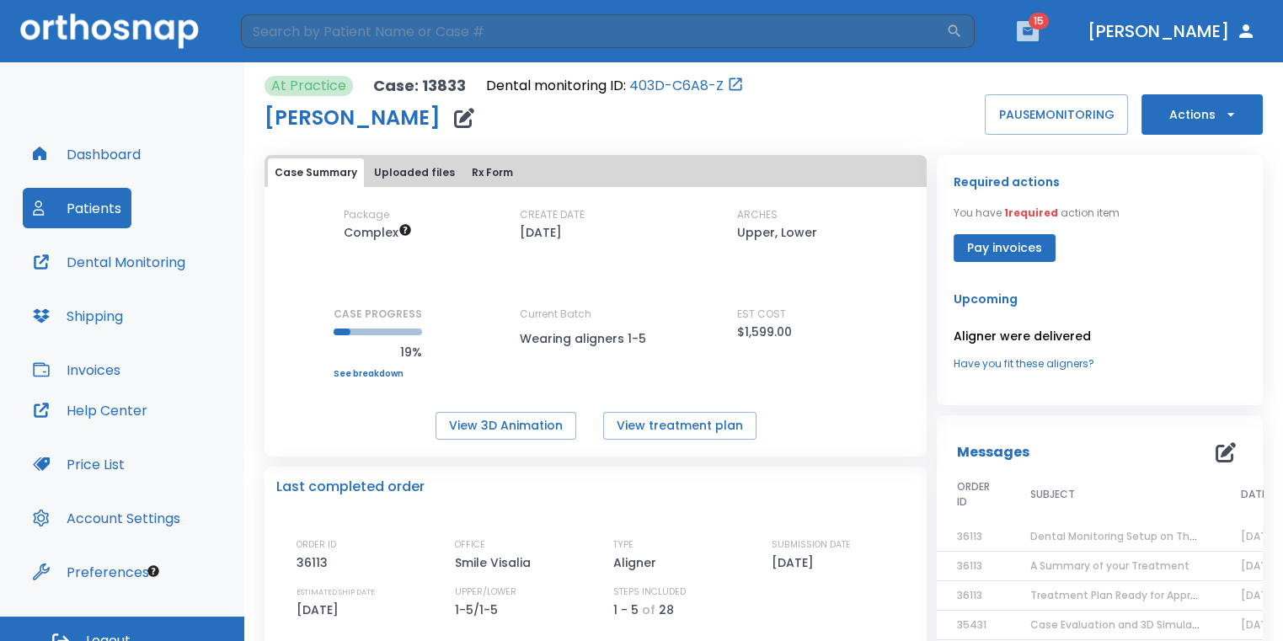
click at [1038, 38] on button "button" at bounding box center [1027, 31] width 22 height 20
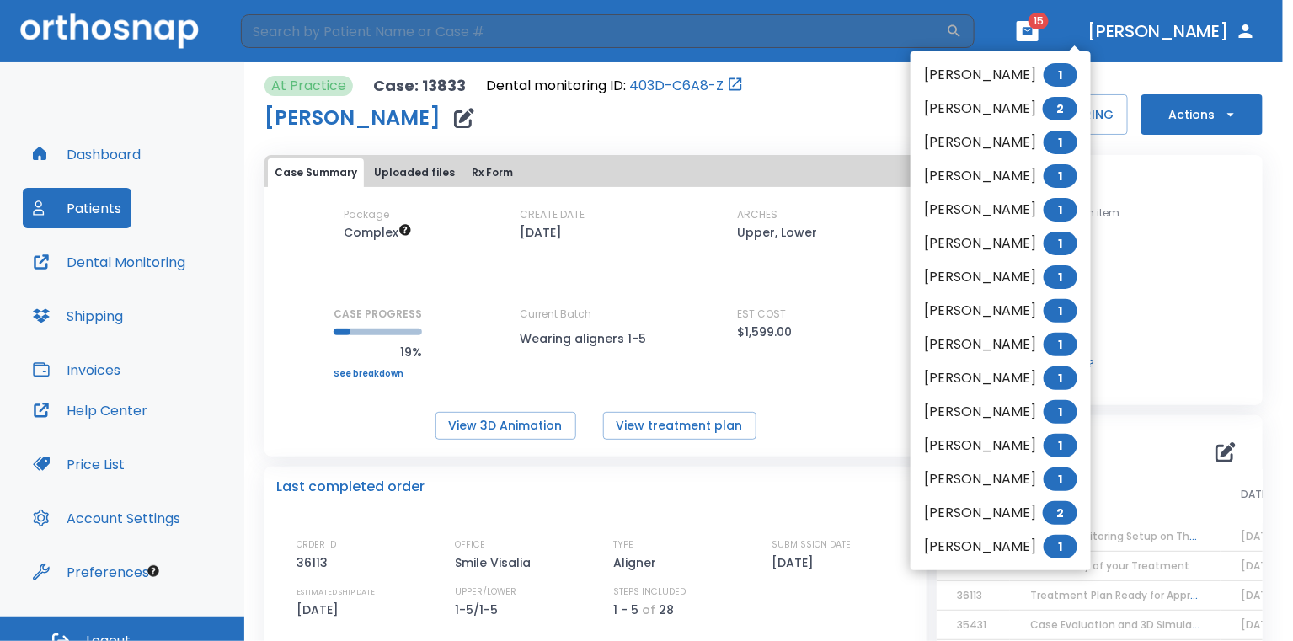
click at [1022, 70] on li "[PERSON_NAME] 1" at bounding box center [1000, 75] width 180 height 34
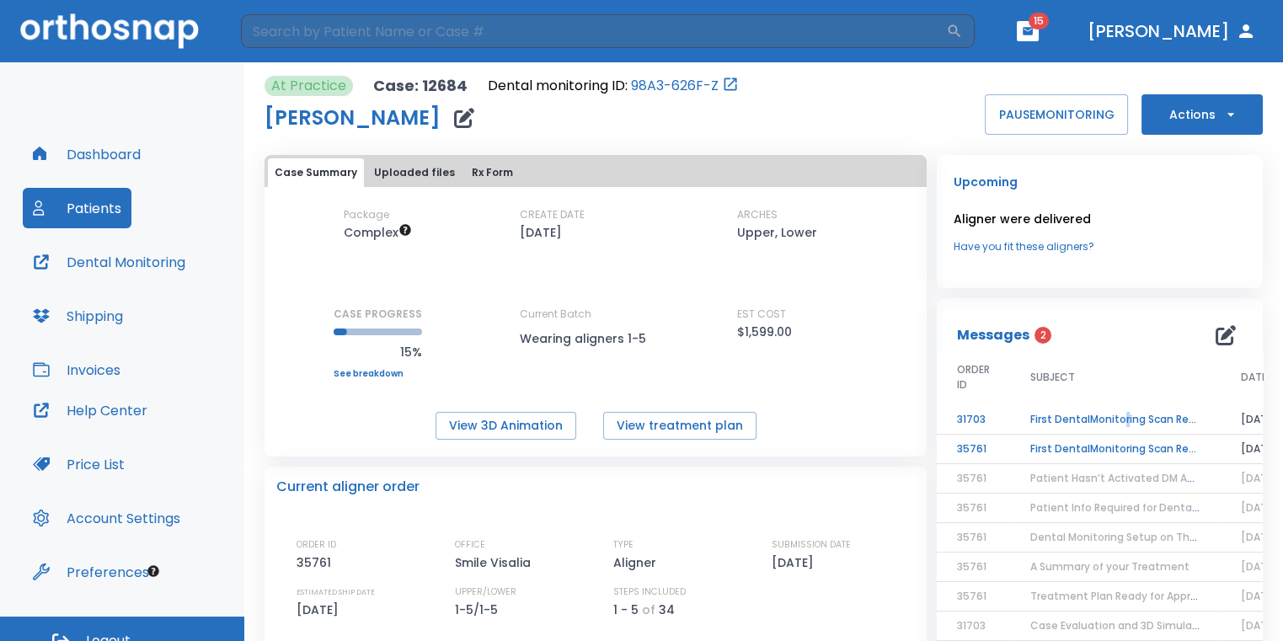
click at [1117, 412] on td "First DentalMonitoring Scan Review!" at bounding box center [1115, 419] width 211 height 29
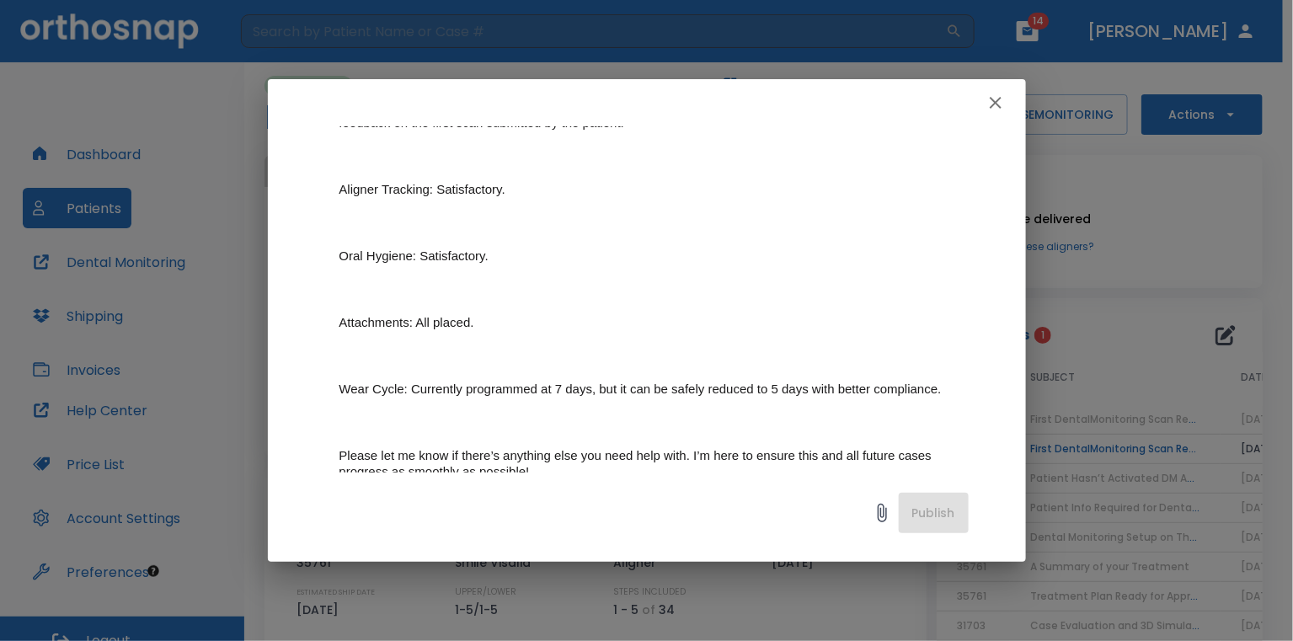
scroll to position [337, 0]
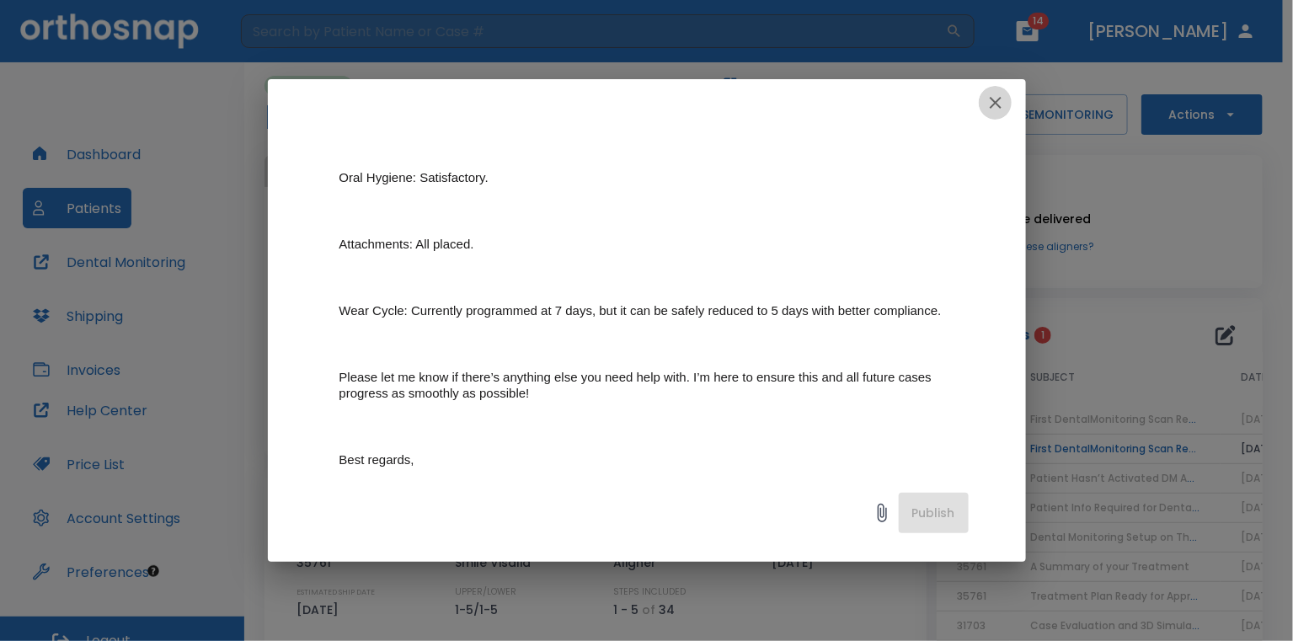
click at [981, 109] on button "button" at bounding box center [996, 103] width 34 height 34
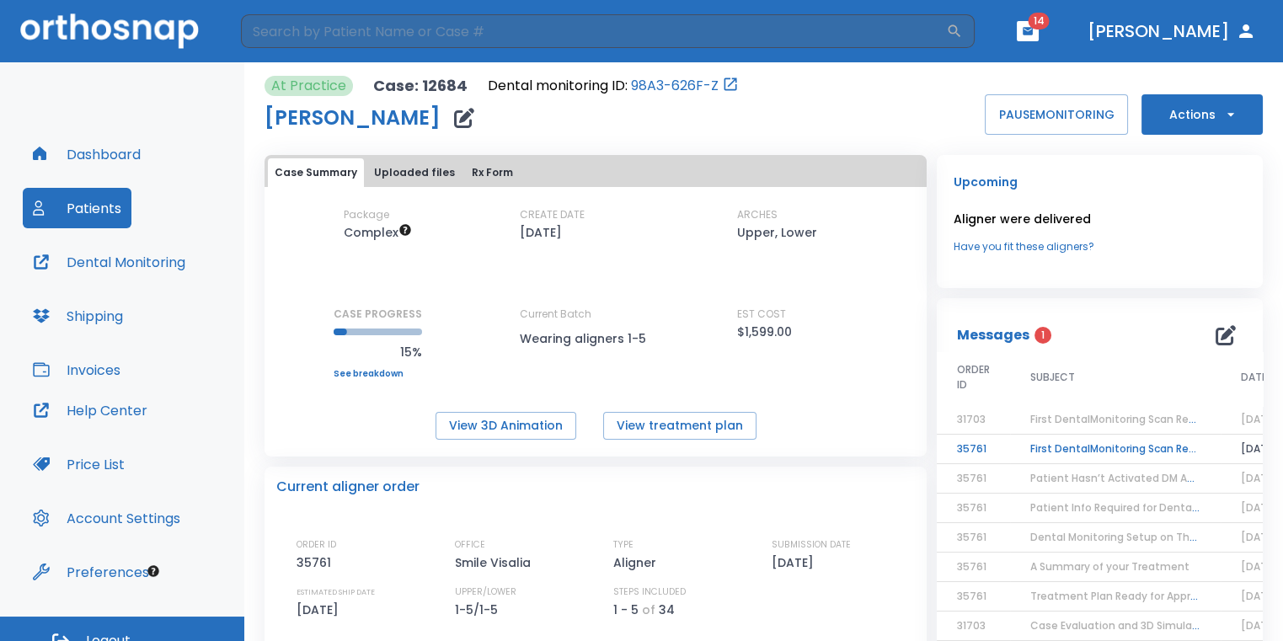
click at [1016, 442] on td "First DentalMonitoring Scan Review!" at bounding box center [1115, 449] width 211 height 29
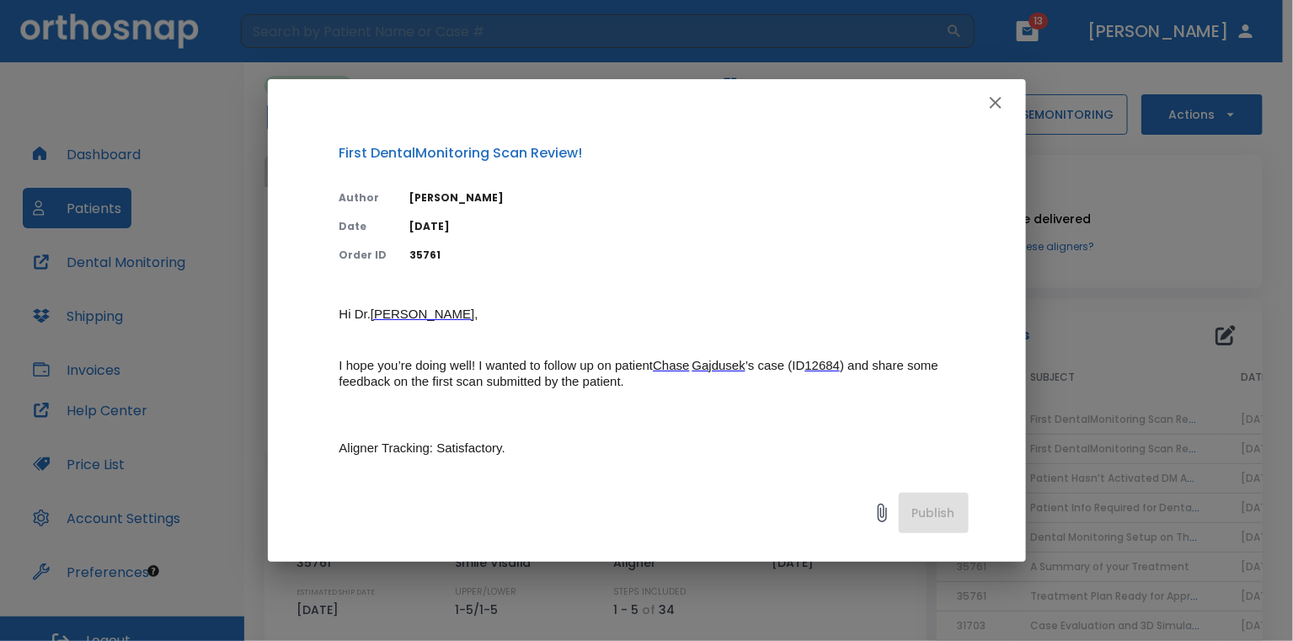
click at [984, 114] on button "button" at bounding box center [996, 103] width 34 height 34
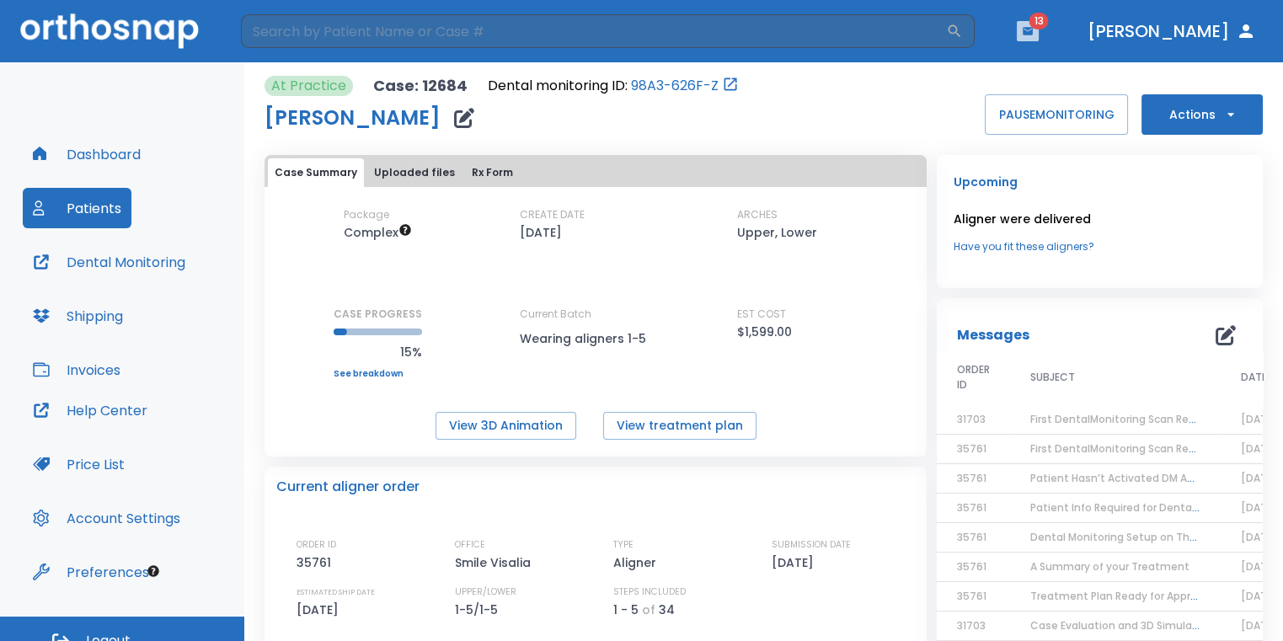
click at [1038, 39] on button "button" at bounding box center [1027, 31] width 22 height 20
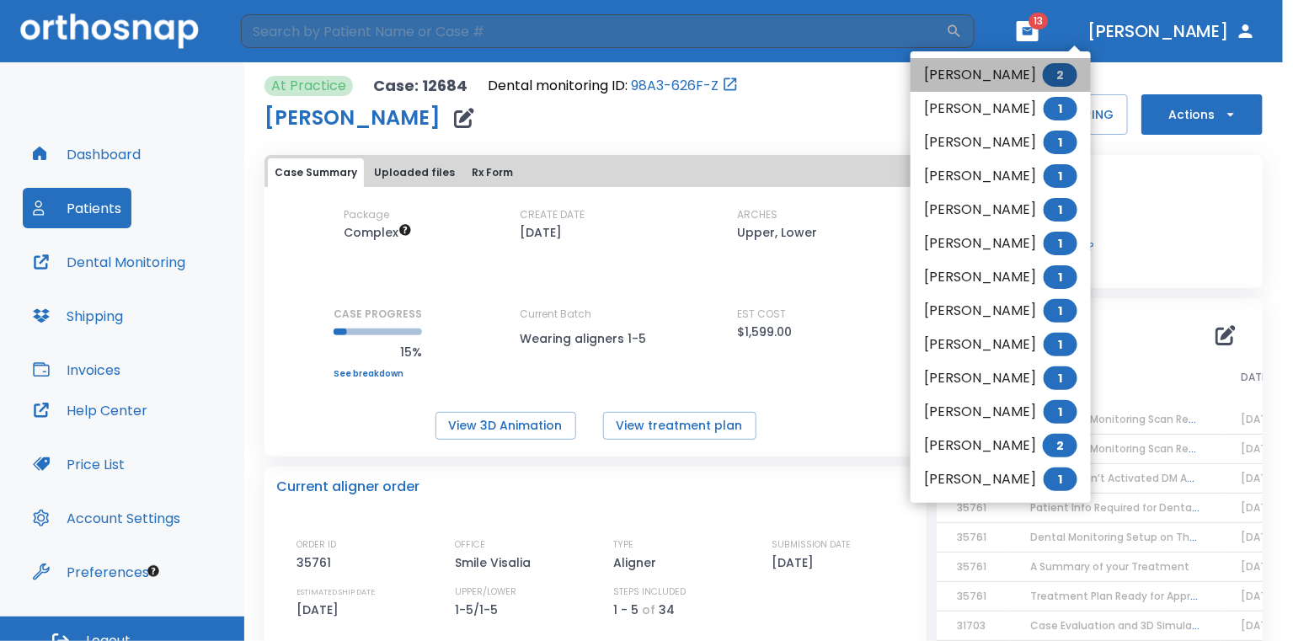
click at [1023, 69] on li "[PERSON_NAME] 2" at bounding box center [1000, 75] width 180 height 34
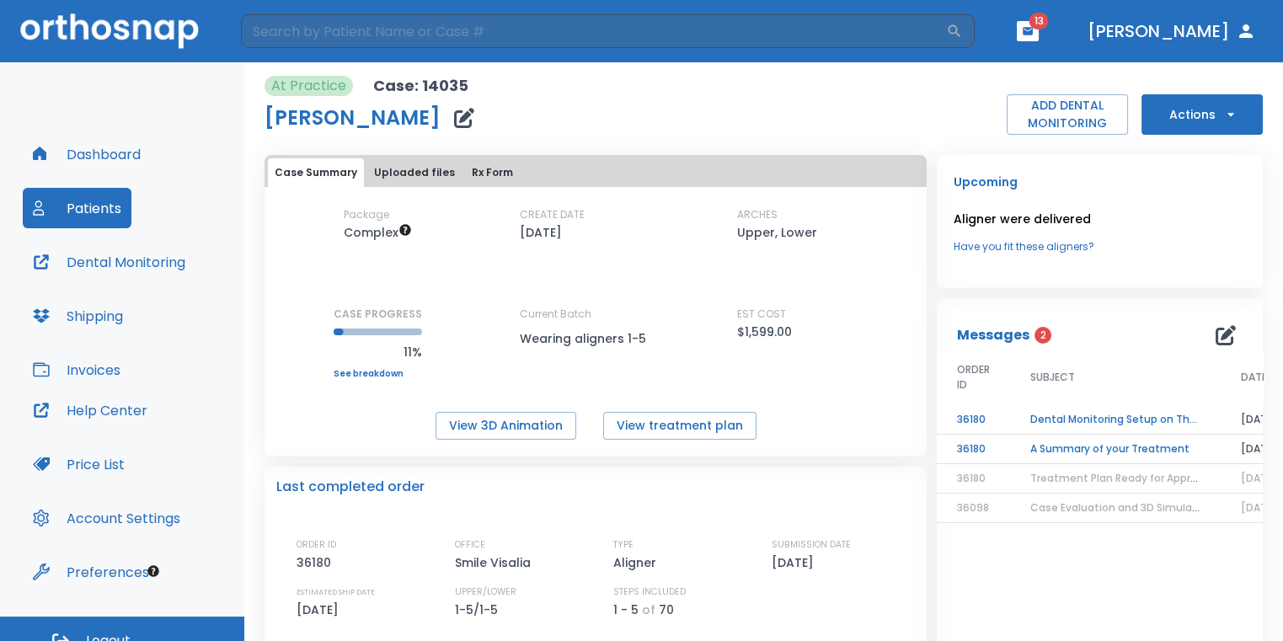
click at [1120, 419] on td "Dental Monitoring Setup on The Delivery Day" at bounding box center [1115, 419] width 211 height 29
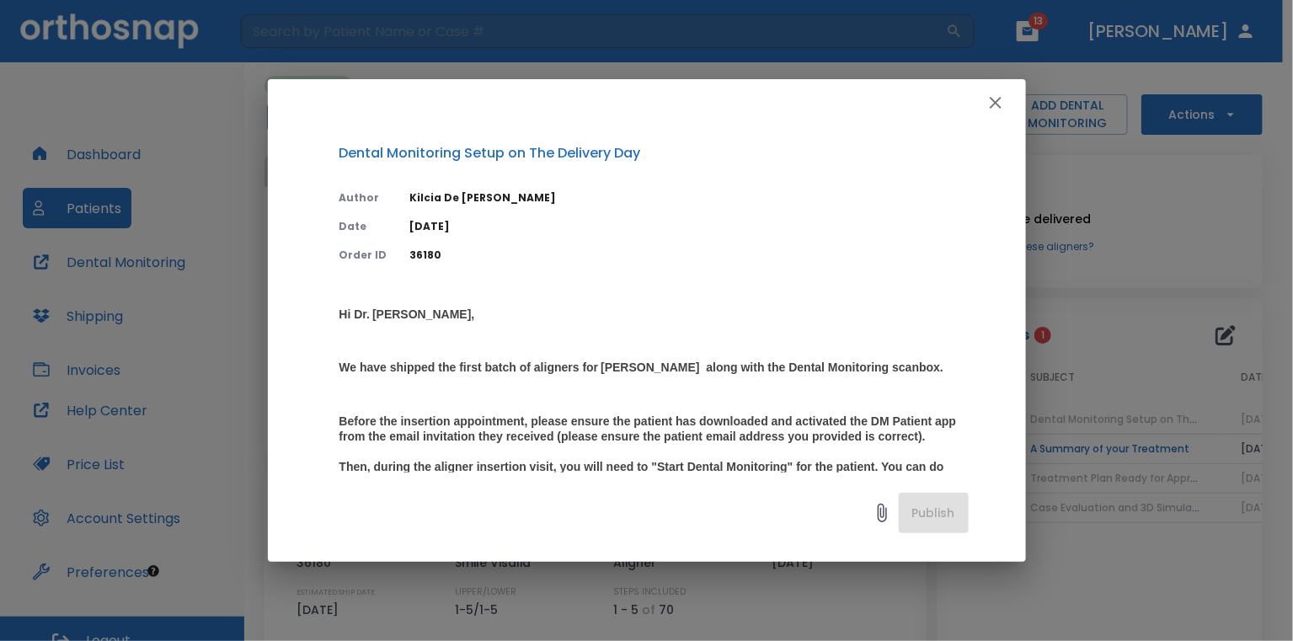
click at [985, 108] on icon "button" at bounding box center [995, 103] width 20 height 20
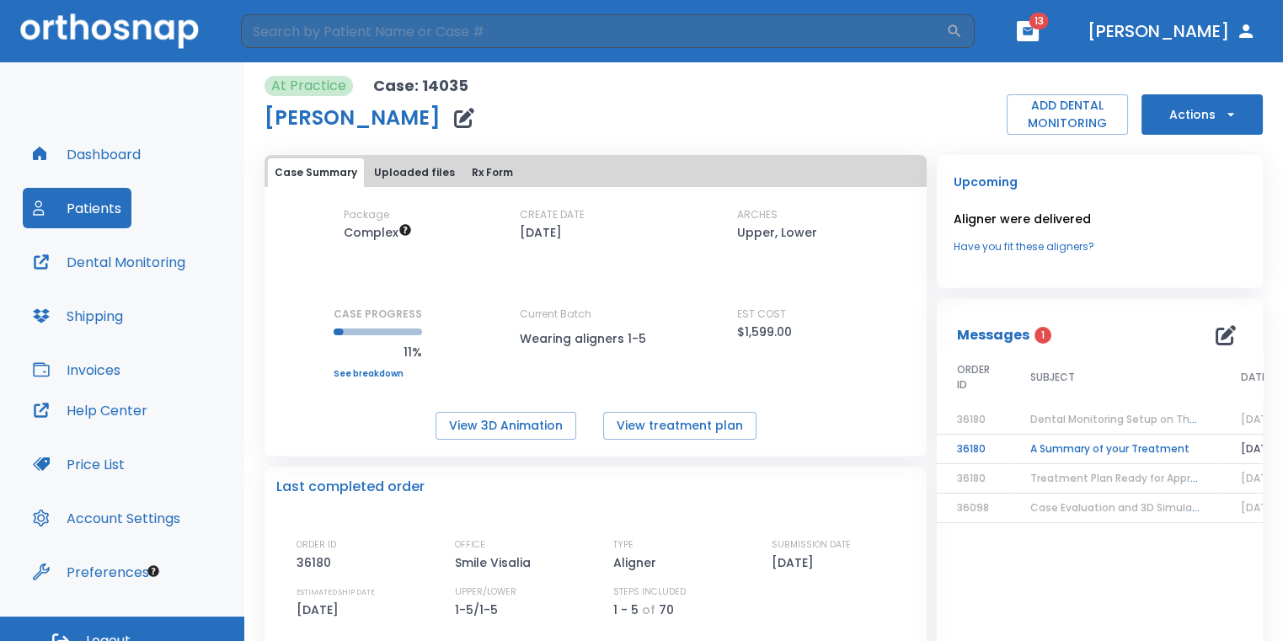
click at [1062, 446] on td "A Summary of your Treatment" at bounding box center [1115, 449] width 211 height 29
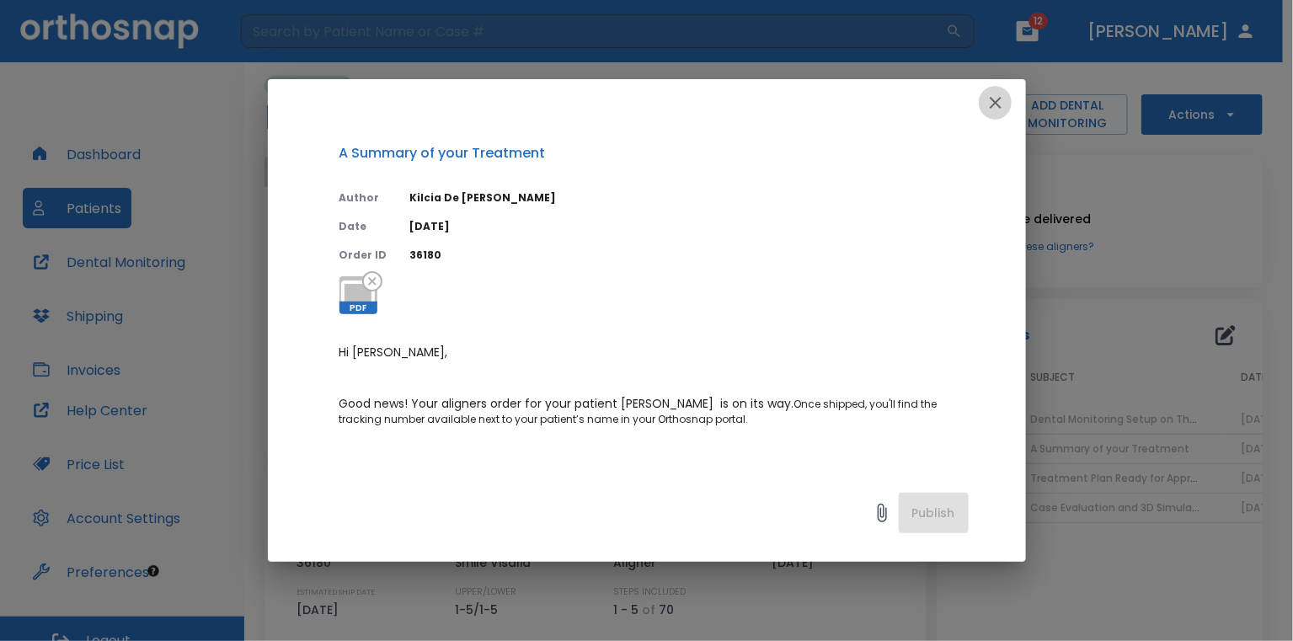
click at [995, 109] on icon "button" at bounding box center [995, 103] width 20 height 20
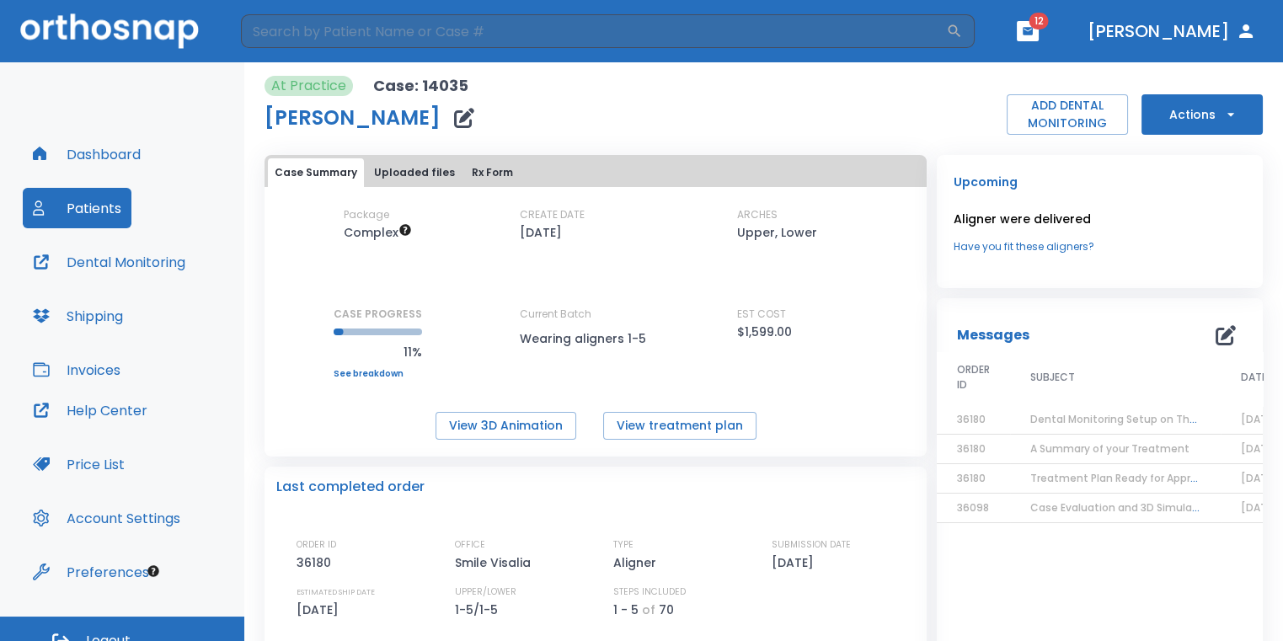
click at [457, 123] on icon "button" at bounding box center [464, 118] width 20 height 20
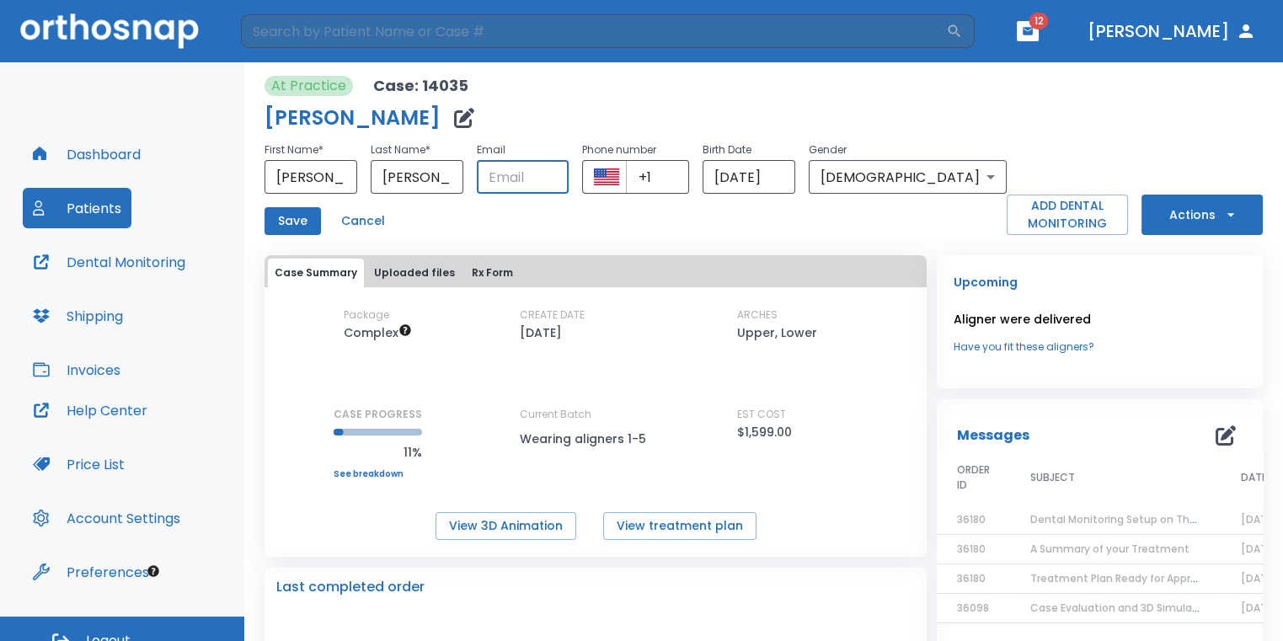
click at [569, 186] on input "text" at bounding box center [523, 177] width 93 height 34
paste input "[EMAIL_ADDRESS][DOMAIN_NAME]"
type input "[EMAIL_ADDRESS][DOMAIN_NAME]"
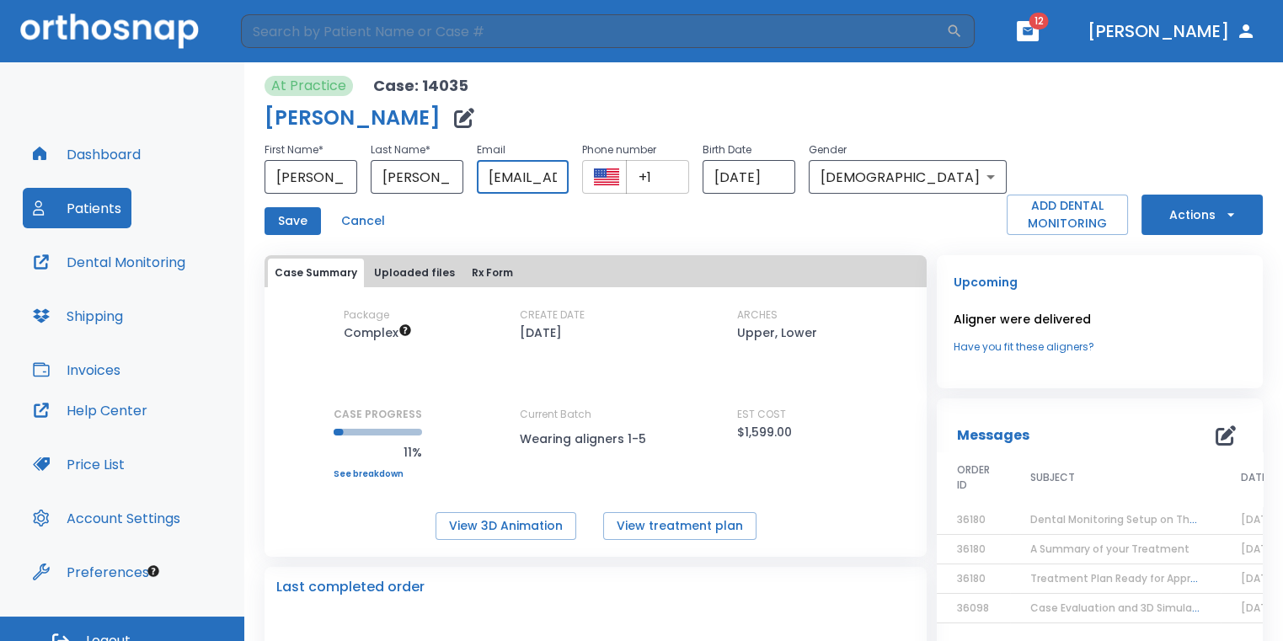
click at [689, 173] on input "+1" at bounding box center [657, 177] width 63 height 34
paste input "[PHONE_NUMBER]"
drag, startPoint x: 762, startPoint y: 176, endPoint x: 679, endPoint y: 181, distance: 83.5
click at [679, 181] on input "[PHONE_NUMBER]" at bounding box center [657, 177] width 63 height 34
type input "[PHONE_NUMBER]"
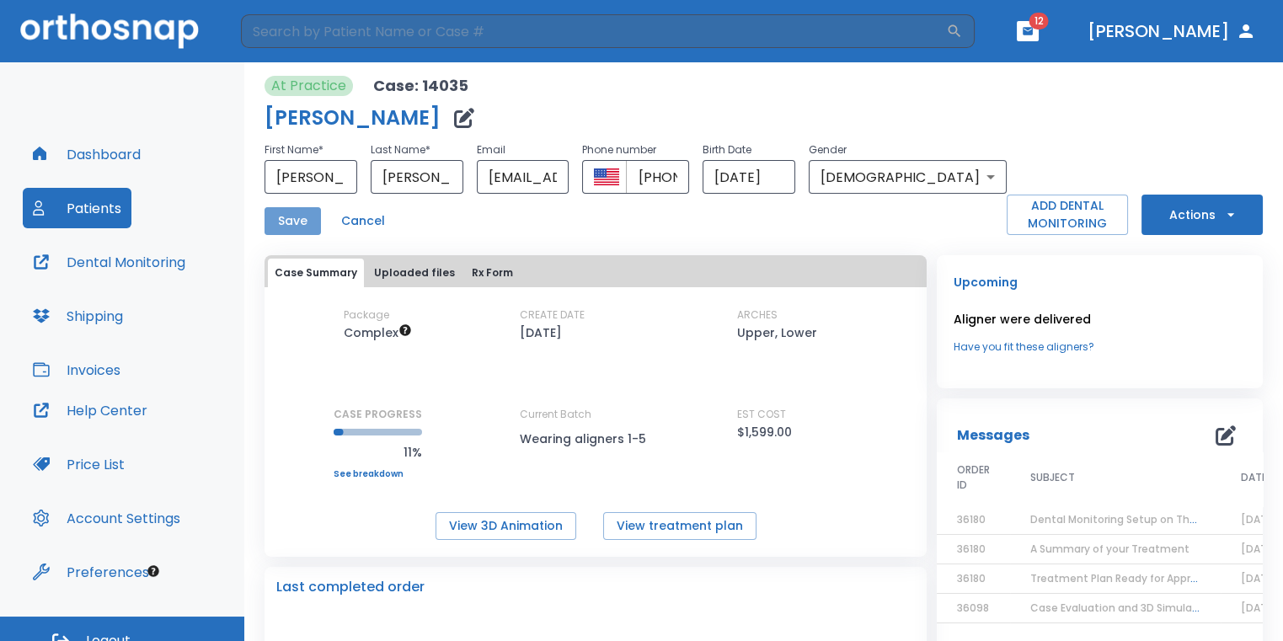
click at [300, 221] on button "Save" at bounding box center [292, 221] width 56 height 28
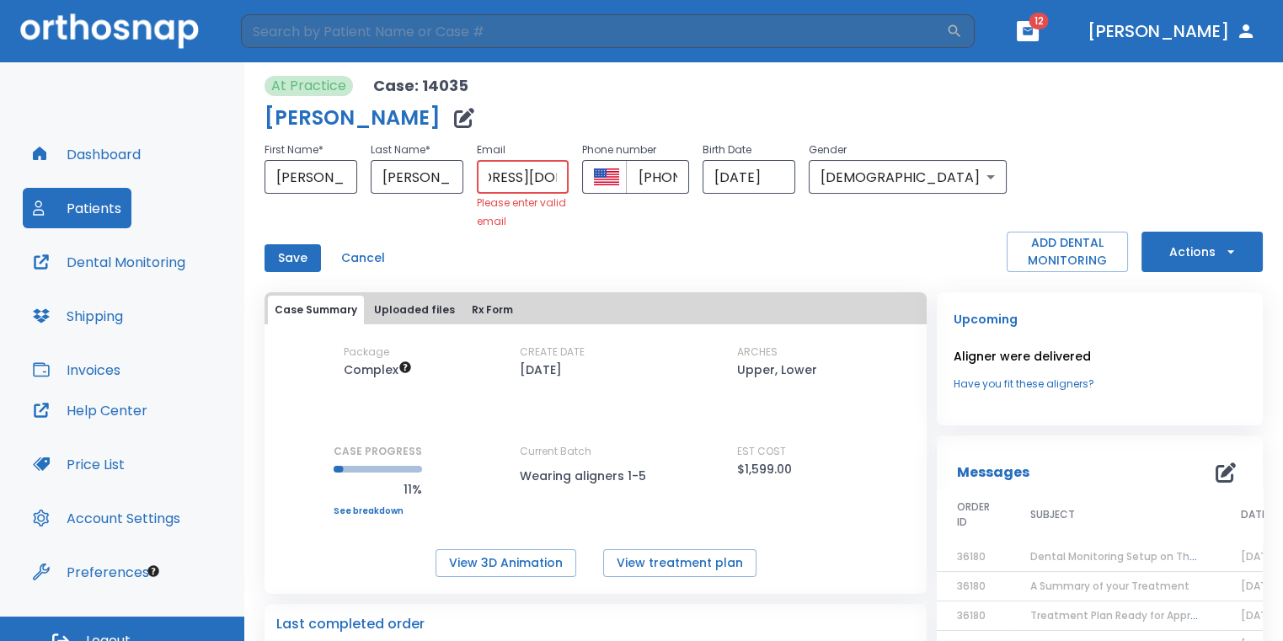
scroll to position [0, 83]
drag, startPoint x: 524, startPoint y: 179, endPoint x: 617, endPoint y: 182, distance: 93.5
click at [569, 182] on input "[EMAIL_ADDRESS][DOMAIN_NAME]" at bounding box center [523, 177] width 93 height 34
click at [569, 227] on p "Please enter valid email" at bounding box center [523, 212] width 93 height 37
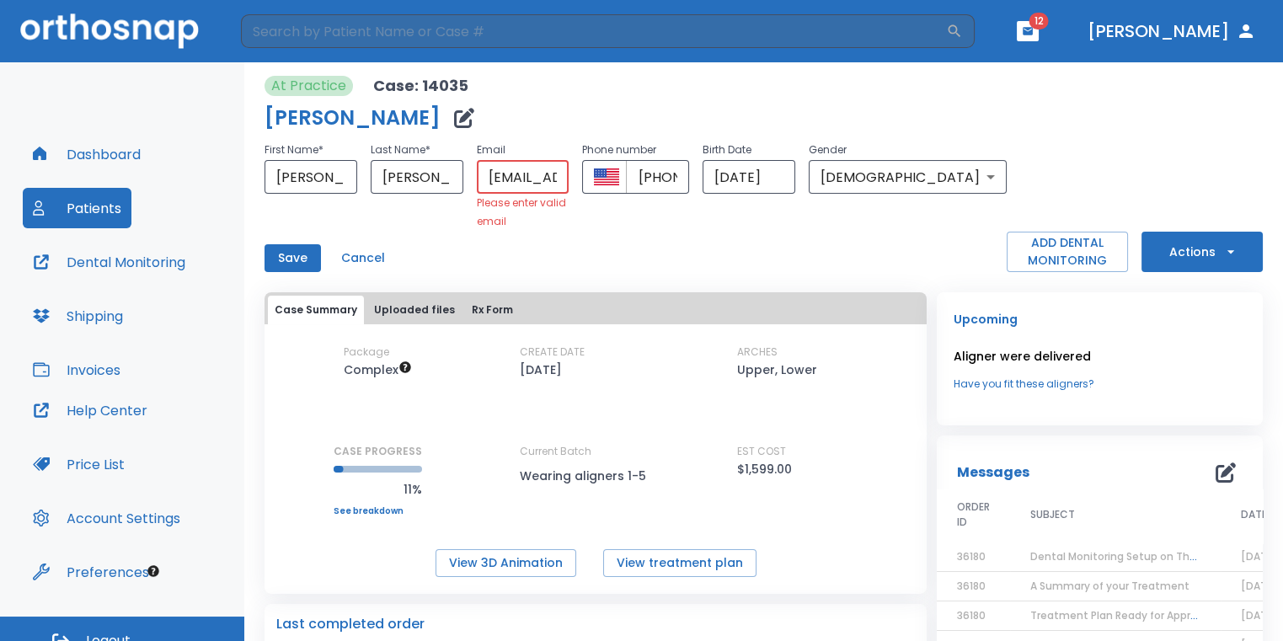
drag, startPoint x: 610, startPoint y: 176, endPoint x: 488, endPoint y: 205, distance: 124.8
click at [488, 205] on div "First Name * [PERSON_NAME] ​ Last Name * [PERSON_NAME] ​ Email [EMAIL_ADDRESS][…" at bounding box center [635, 185] width 742 height 91
type input "[DOMAIN_NAME]"
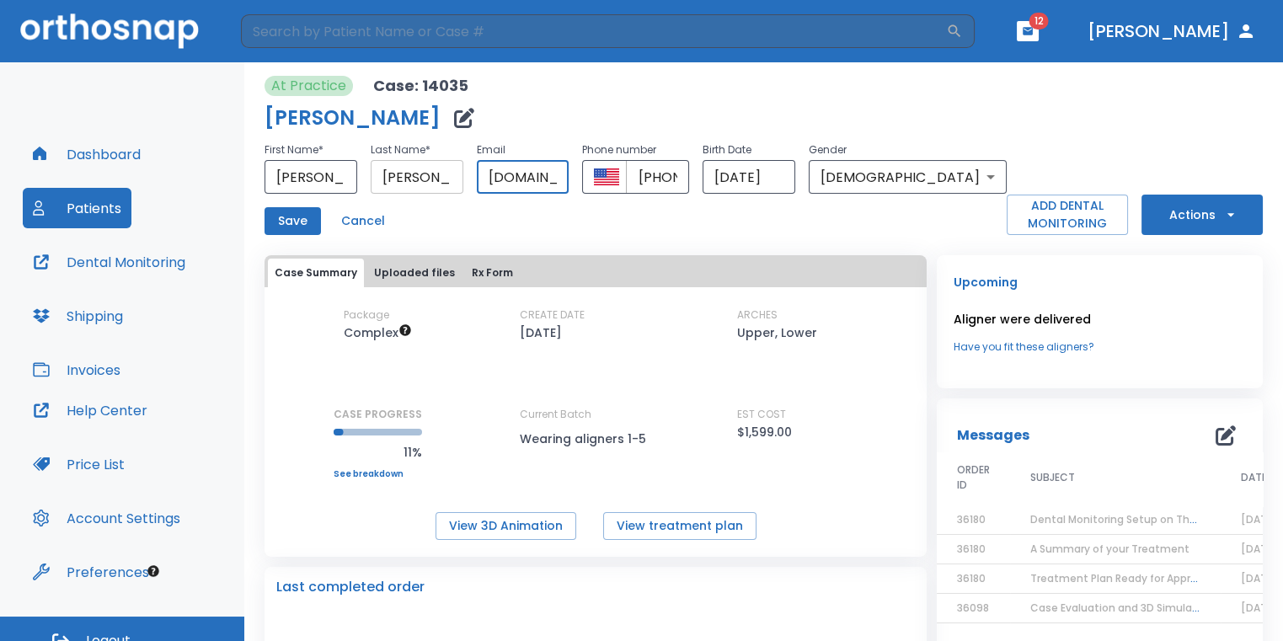
drag, startPoint x: 601, startPoint y: 179, endPoint x: 428, endPoint y: 190, distance: 173.8
click at [428, 190] on div "First Name * [PERSON_NAME] ​ Last Name * [PERSON_NAME] ​ Email [DOMAIN_NAME] ​ …" at bounding box center [635, 167] width 742 height 54
paste input "[EMAIL_ADDRESS][DOMAIN_NAME]"
type input "[EMAIL_ADDRESS][DOMAIN_NAME]"
click at [309, 218] on button "Save" at bounding box center [292, 221] width 56 height 28
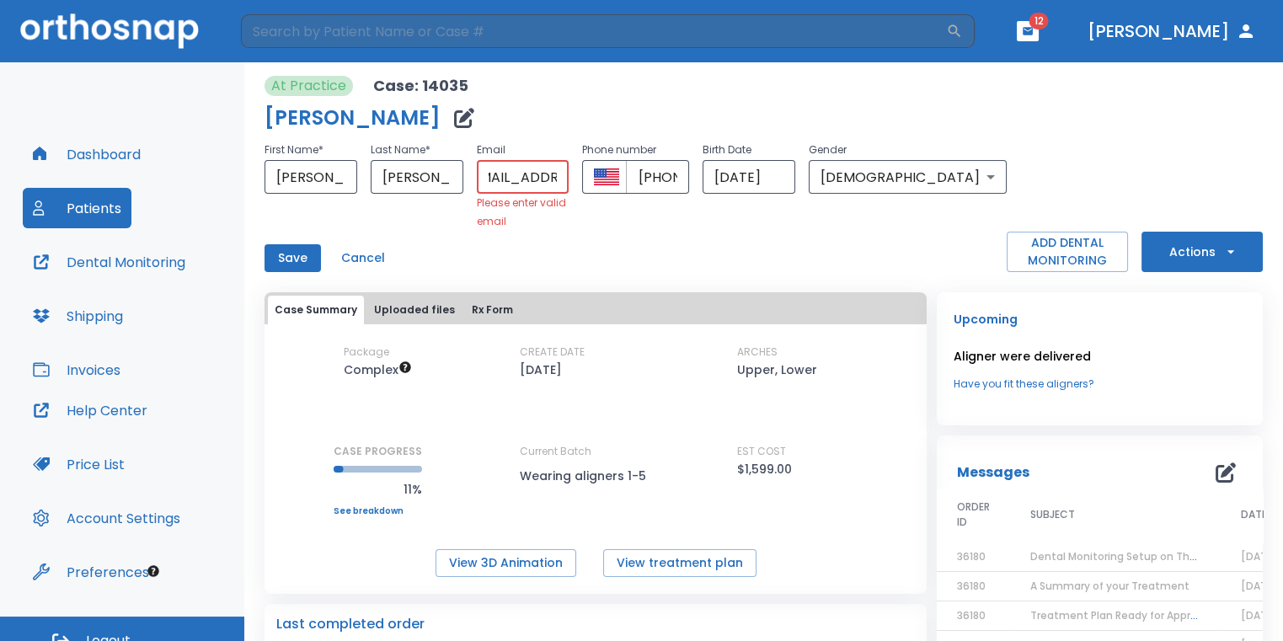
scroll to position [0, 83]
drag, startPoint x: 524, startPoint y: 178, endPoint x: 616, endPoint y: 179, distance: 91.8
click at [569, 179] on input "[EMAIL_ADDRESS][DOMAIN_NAME]" at bounding box center [523, 177] width 93 height 34
click at [569, 206] on p "Please enter valid email" at bounding box center [523, 212] width 93 height 37
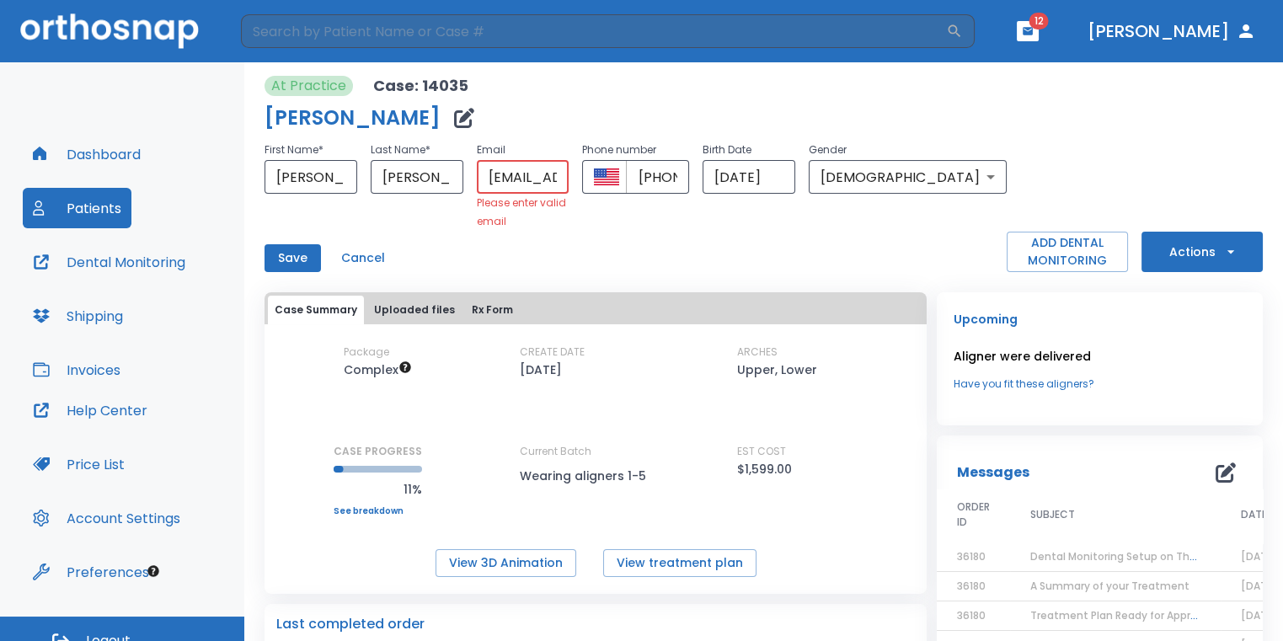
click at [530, 173] on input "[EMAIL_ADDRESS][DOMAIN_NAME]" at bounding box center [523, 177] width 93 height 34
click at [651, 241] on div "First Name * [PERSON_NAME] ​ Last Name * [PERSON_NAME] ​ Email [EMAIL_ADDRESS][…" at bounding box center [635, 206] width 742 height 132
click at [280, 253] on button "Save" at bounding box center [292, 258] width 56 height 28
click at [297, 259] on button "Save" at bounding box center [292, 258] width 56 height 28
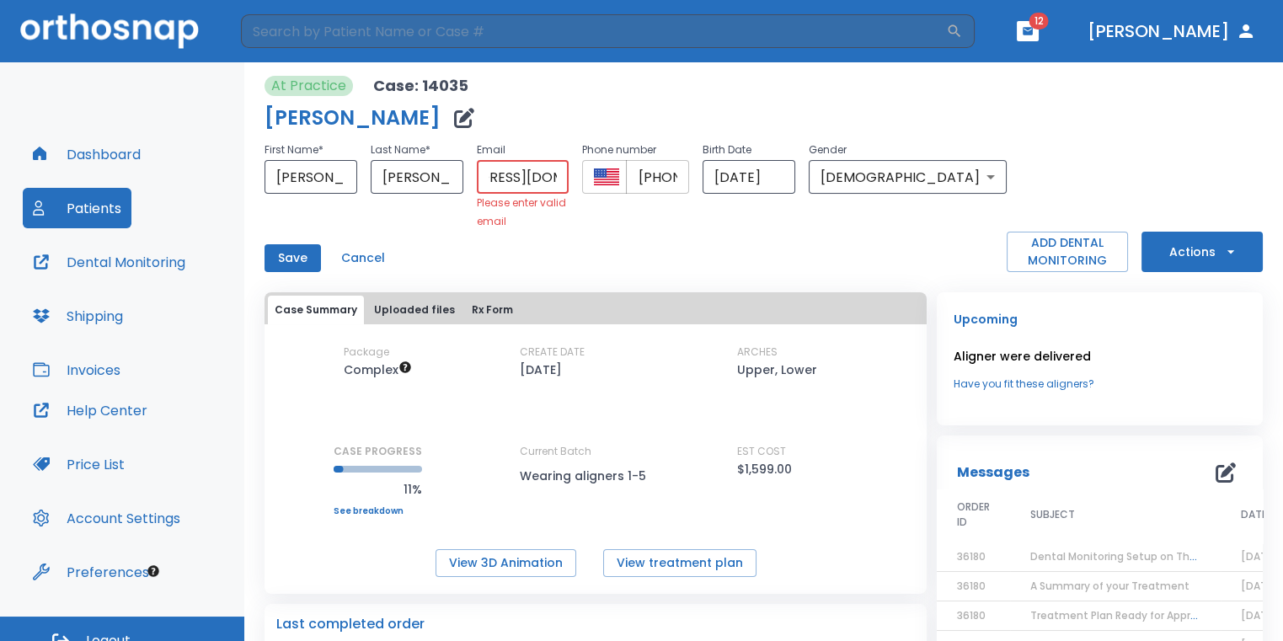
drag, startPoint x: 519, startPoint y: 175, endPoint x: 664, endPoint y: 184, distance: 145.1
click at [664, 184] on div "First Name * [PERSON_NAME] ​ Last Name * [PERSON_NAME] ​ Email [EMAIL_ADDRESS][…" at bounding box center [635, 185] width 742 height 91
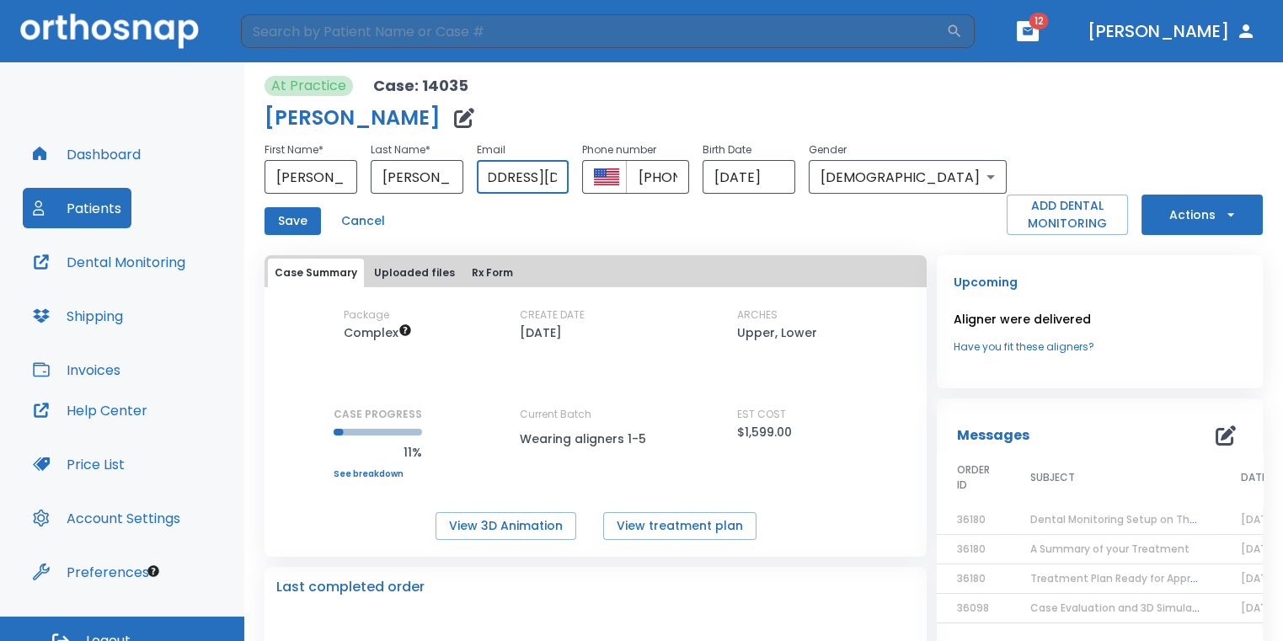
scroll to position [0, 78]
type input "[EMAIL_ADDRESS][DOMAIN_NAME]"
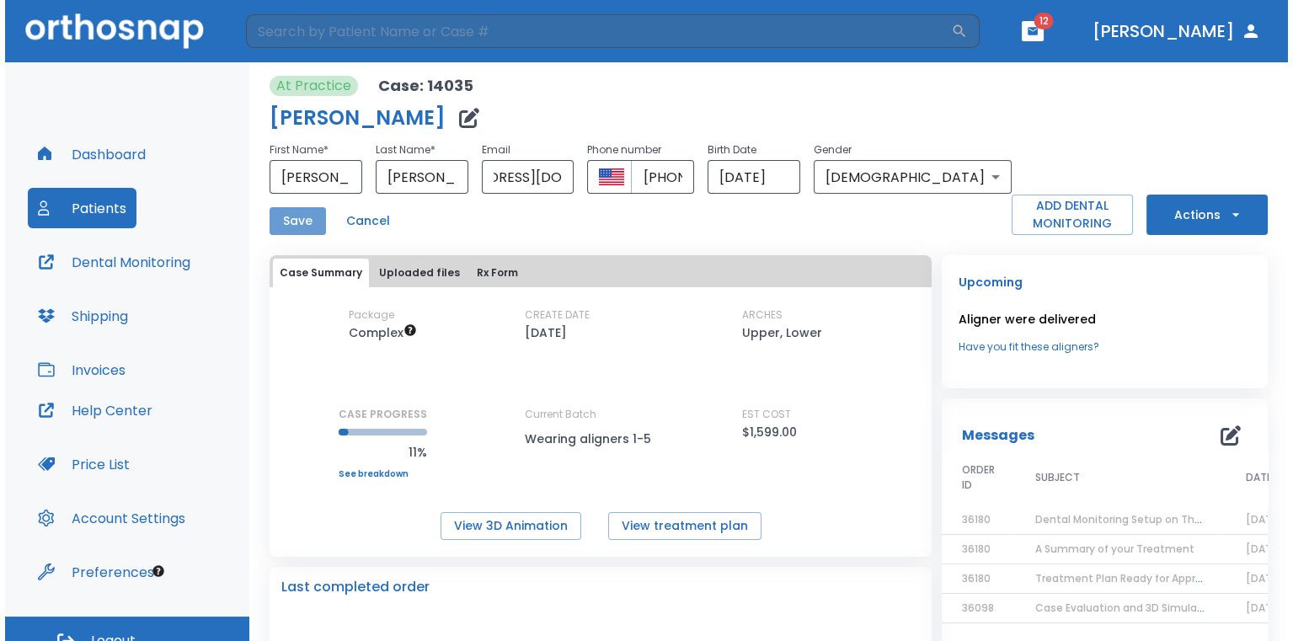
scroll to position [0, 0]
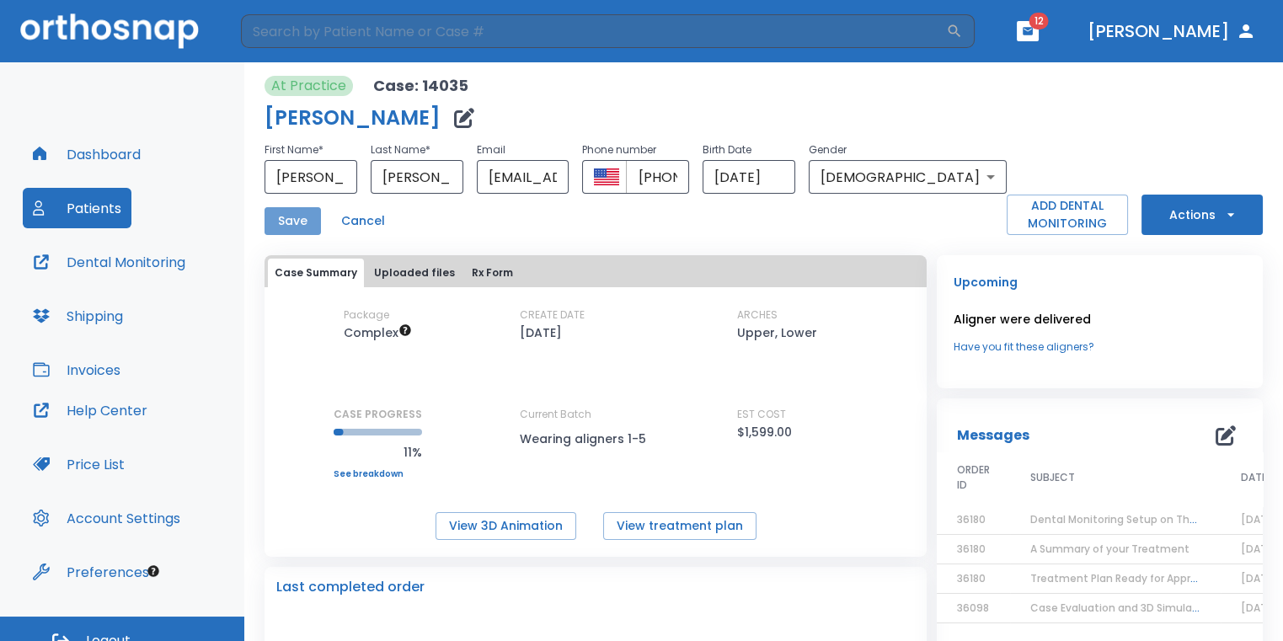
click at [302, 232] on button "Save" at bounding box center [292, 221] width 56 height 28
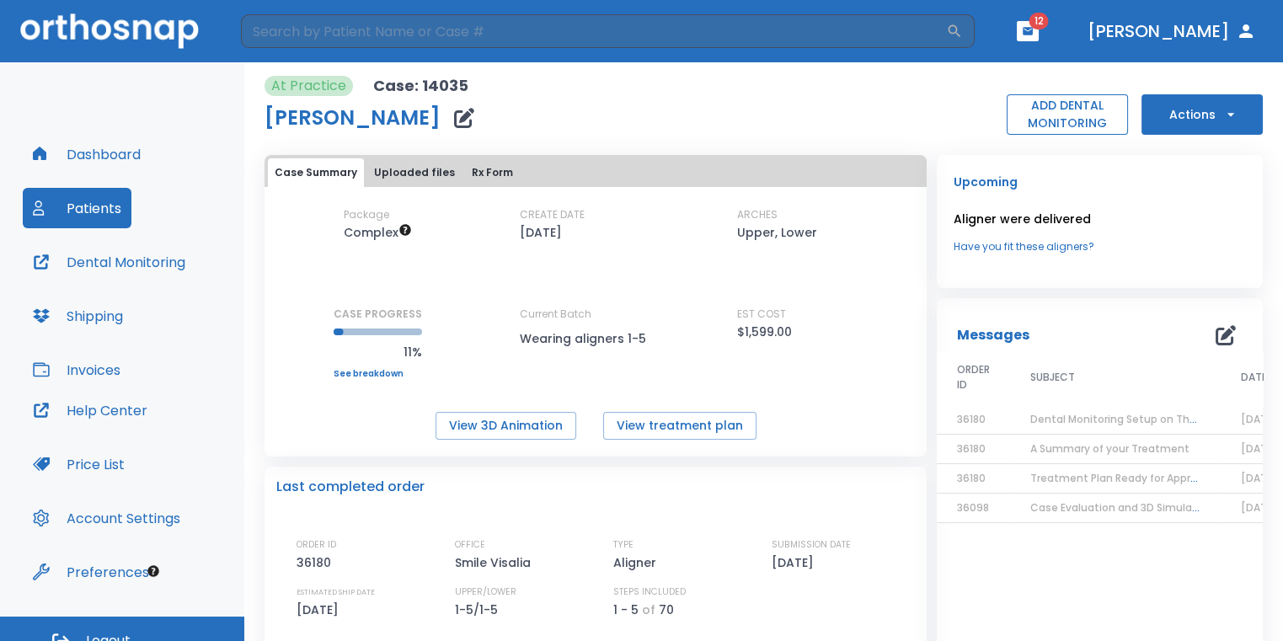
click at [1022, 117] on button "ADD DENTAL MONITORING" at bounding box center [1066, 114] width 121 height 40
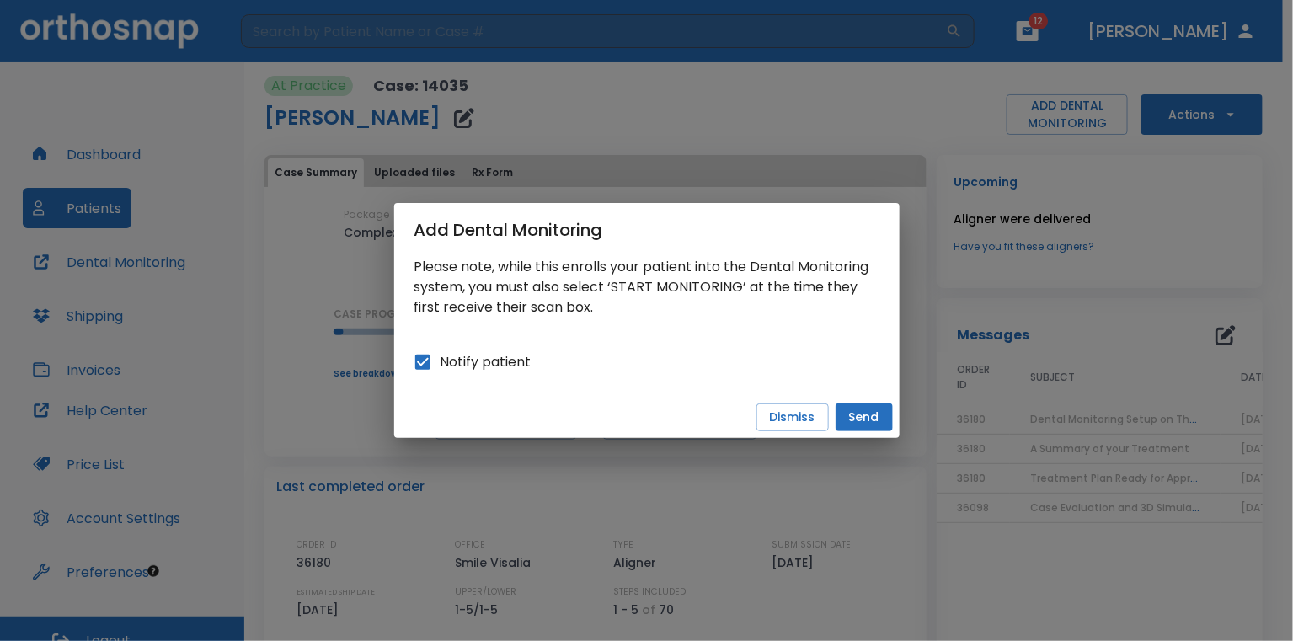
click at [856, 414] on button "Send" at bounding box center [863, 417] width 57 height 28
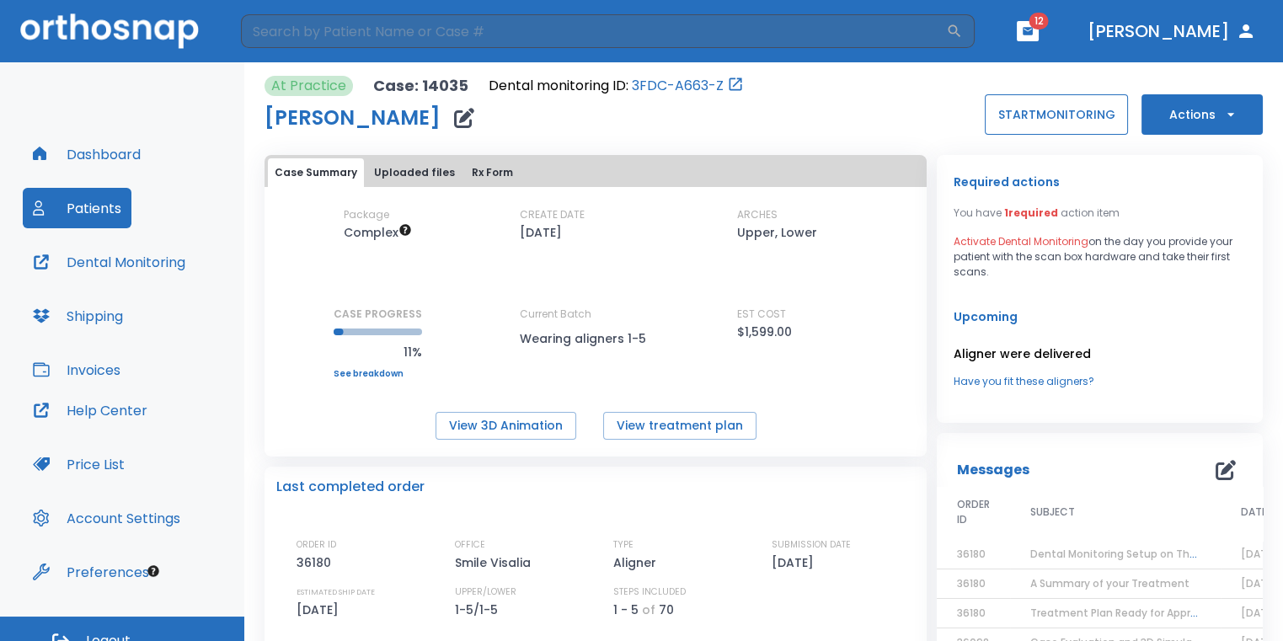
click at [1008, 107] on button "START MONITORING" at bounding box center [1055, 114] width 143 height 40
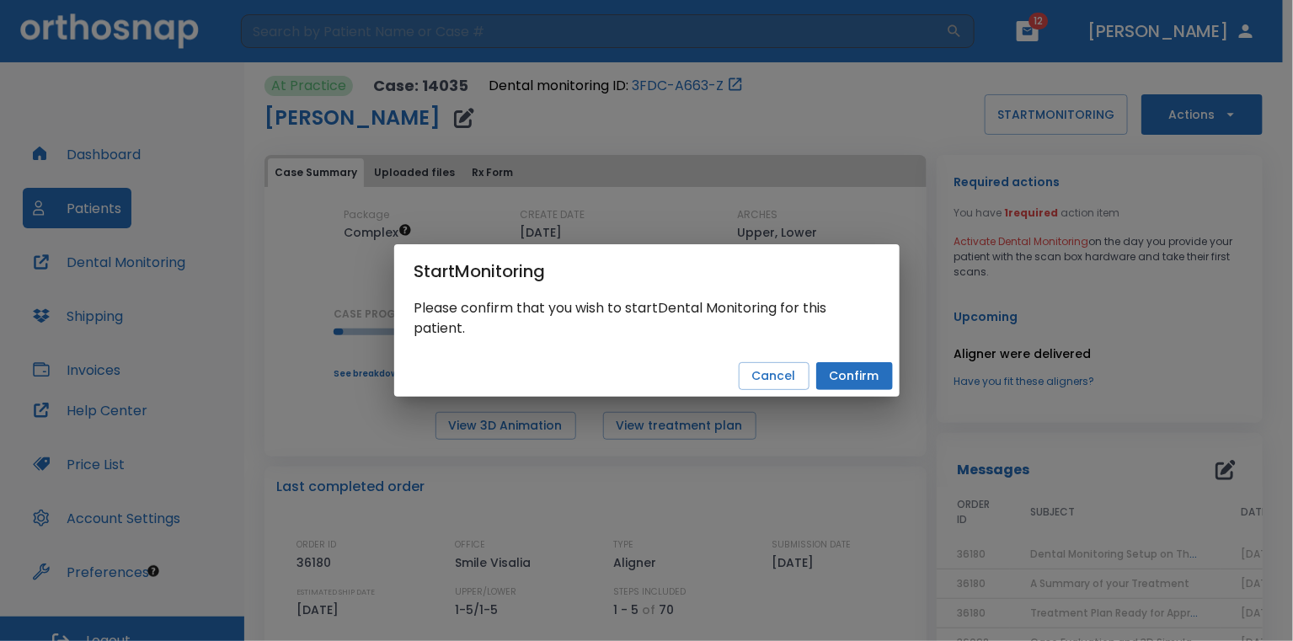
click at [865, 367] on button "Confirm" at bounding box center [854, 376] width 77 height 28
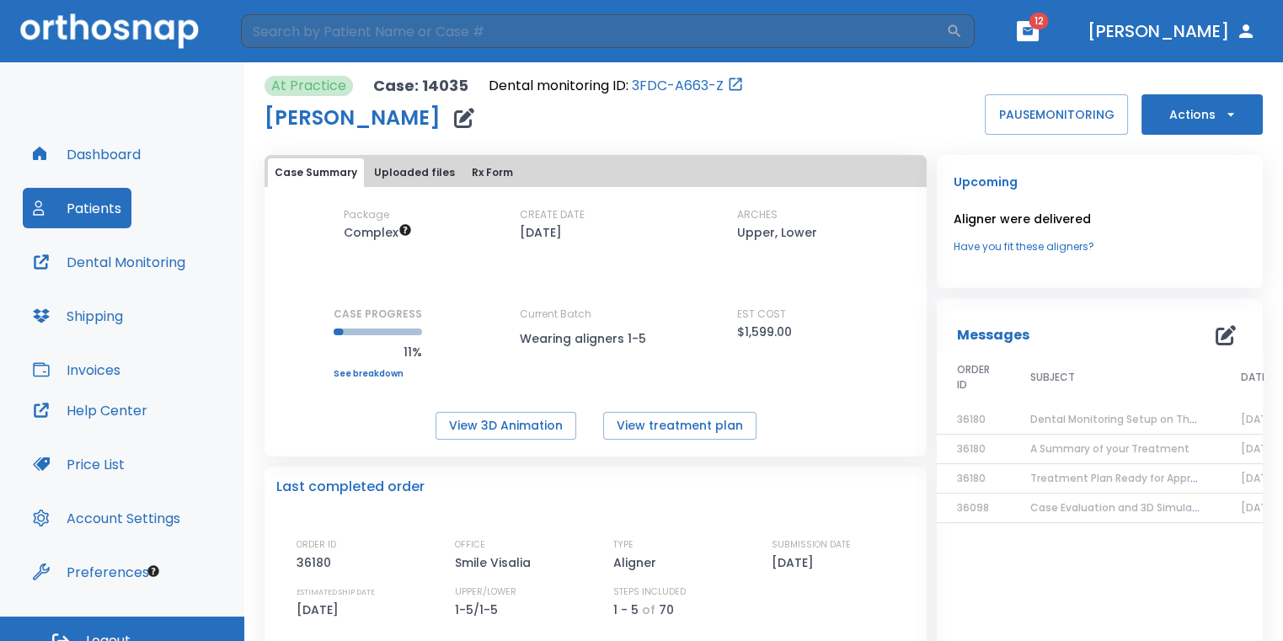
click at [1038, 29] on button "button" at bounding box center [1027, 31] width 22 height 20
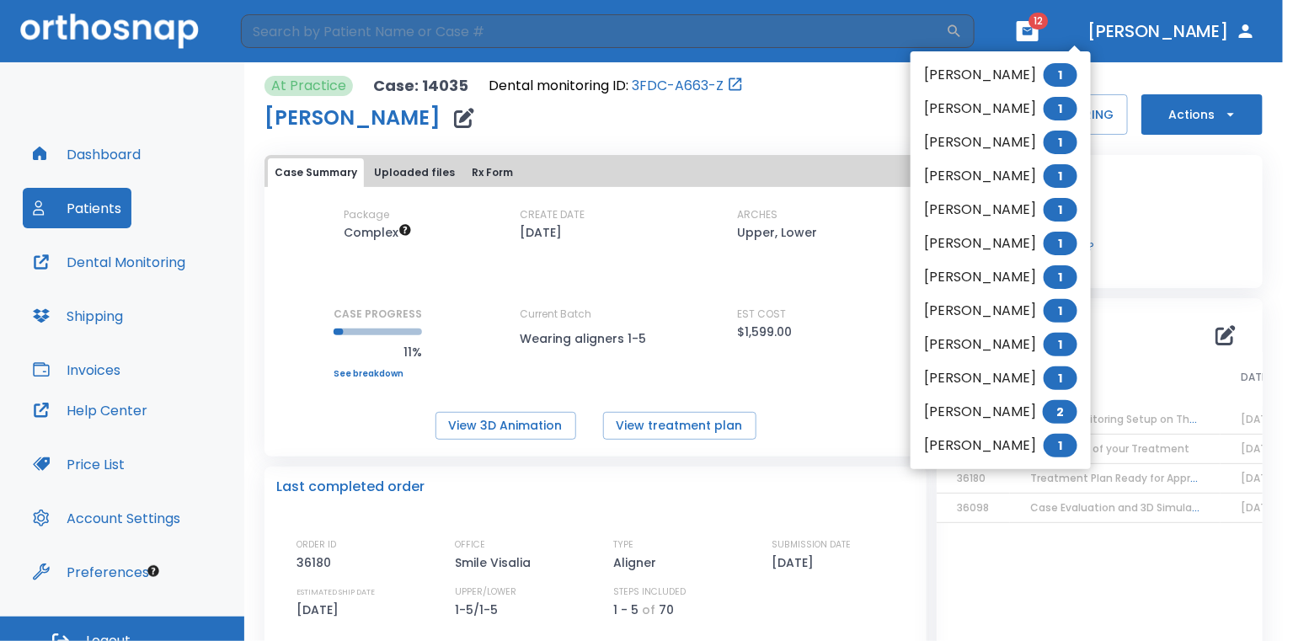
click at [1032, 77] on li "[PERSON_NAME] 1" at bounding box center [1000, 75] width 180 height 34
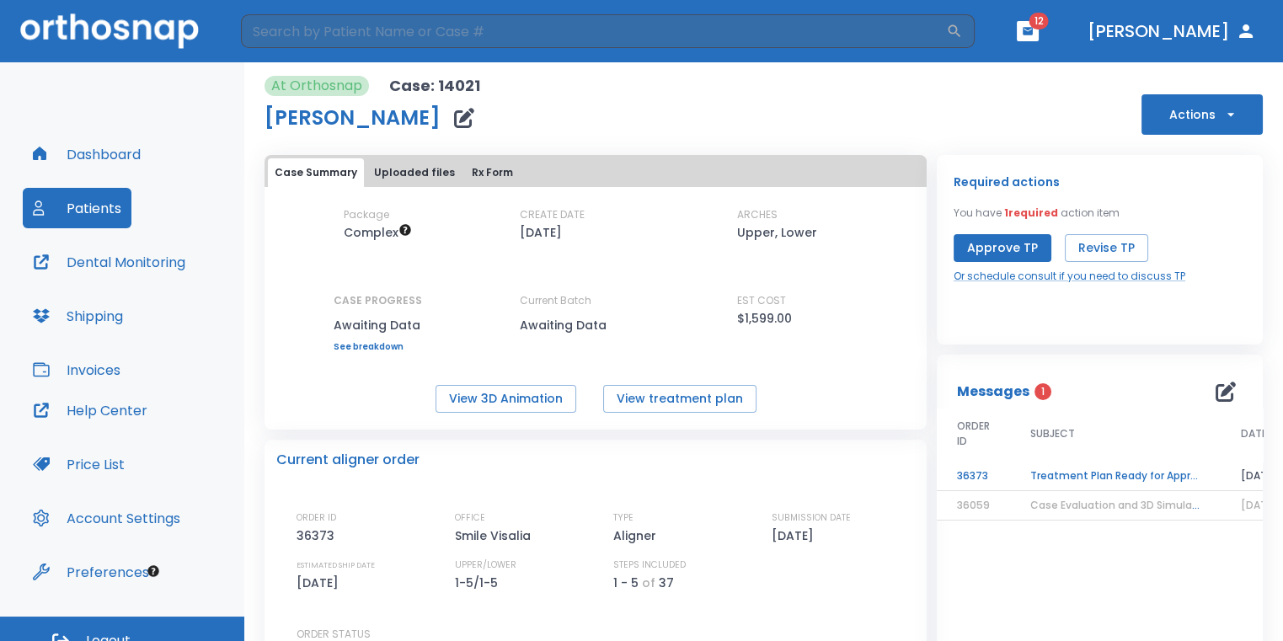
click at [985, 476] on td "36373" at bounding box center [972, 476] width 73 height 29
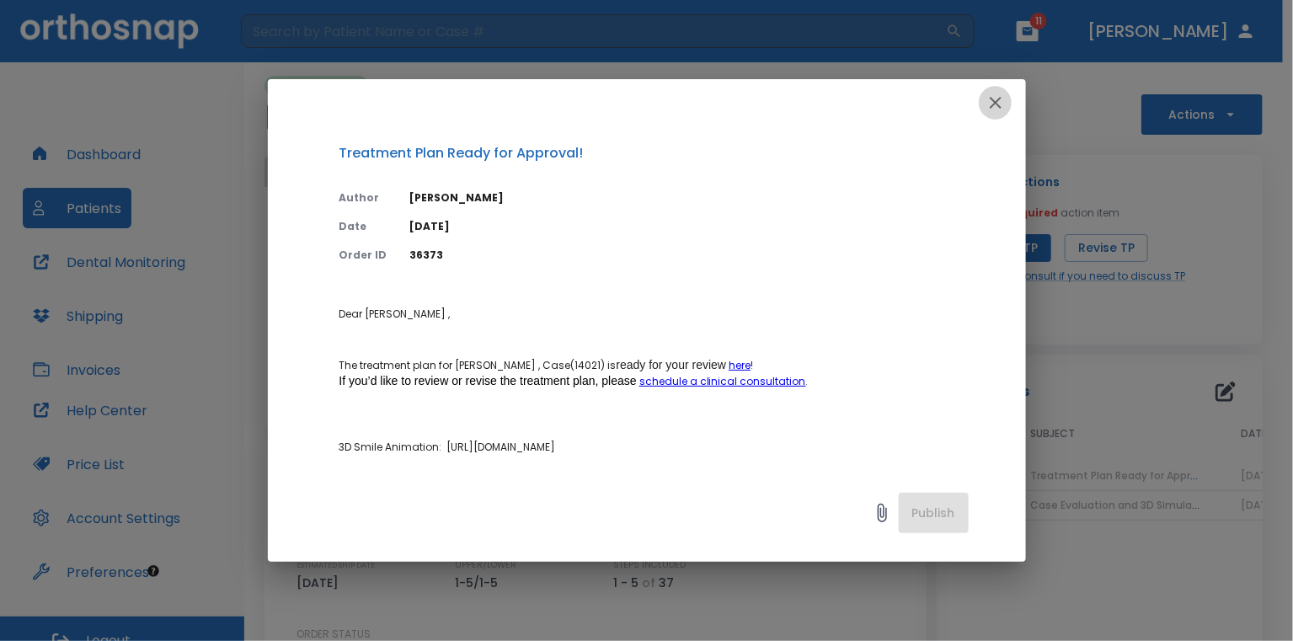
click at [986, 107] on icon "button" at bounding box center [995, 103] width 20 height 20
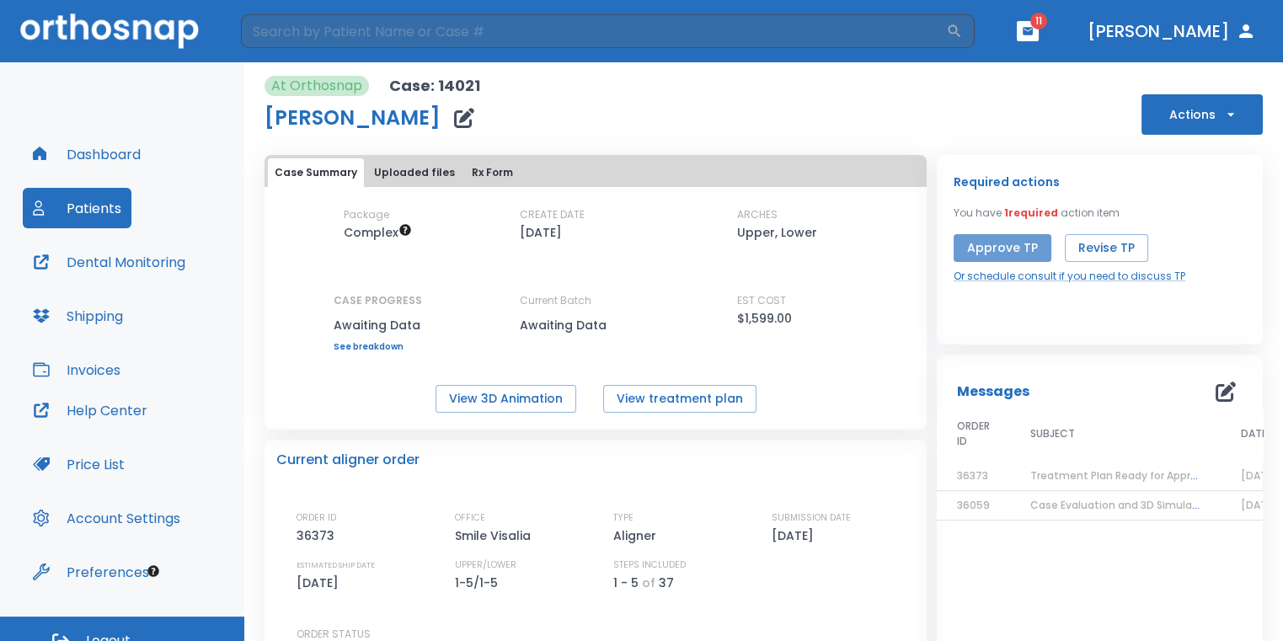
click at [1013, 257] on button "Approve TP" at bounding box center [1002, 248] width 98 height 28
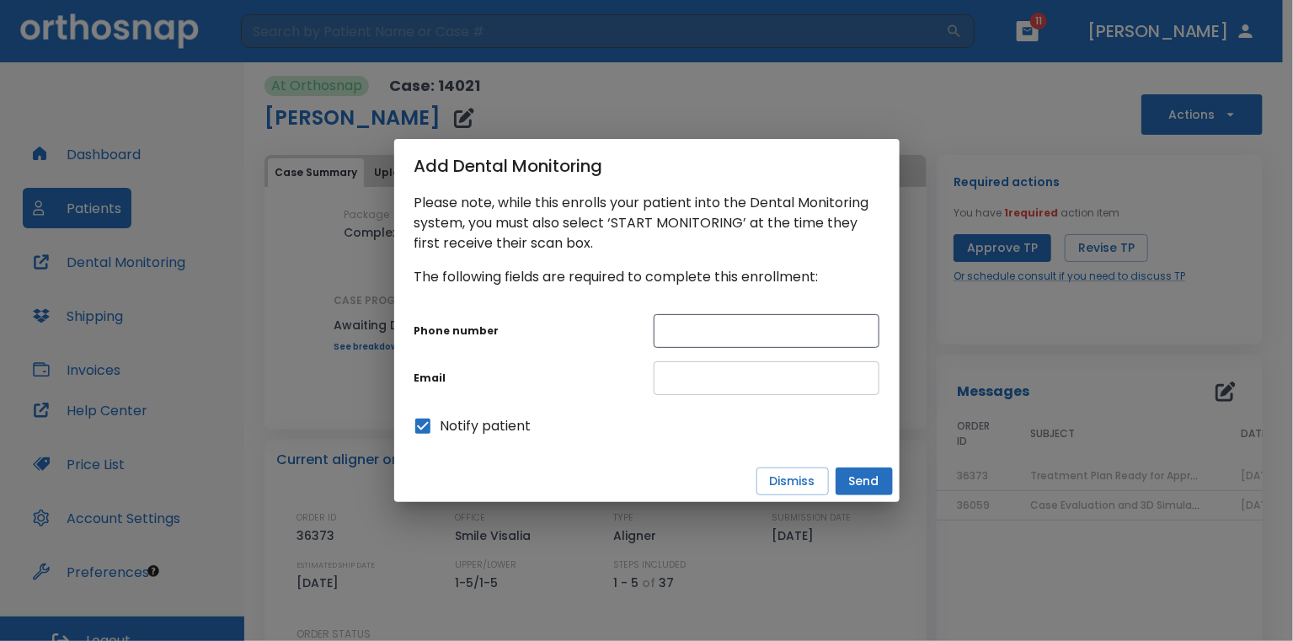
click at [694, 387] on input "text" at bounding box center [767, 378] width 226 height 34
paste input "[EMAIL_ADDRESS][DOMAIN_NAME]"
type input "[EMAIL_ADDRESS][DOMAIN_NAME]"
click at [721, 328] on input "text" at bounding box center [767, 331] width 226 height 34
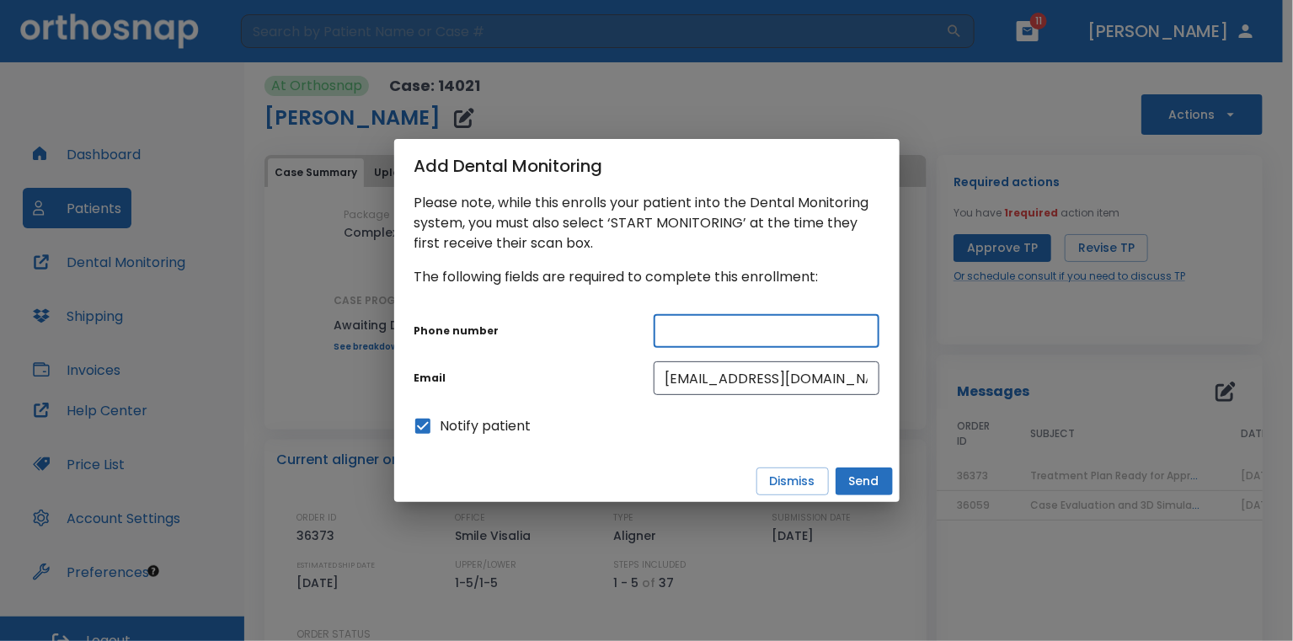
paste input "[PHONE_NUMBER]"
type input "[PHONE_NUMBER]"
click at [849, 481] on button "Send" at bounding box center [863, 481] width 57 height 28
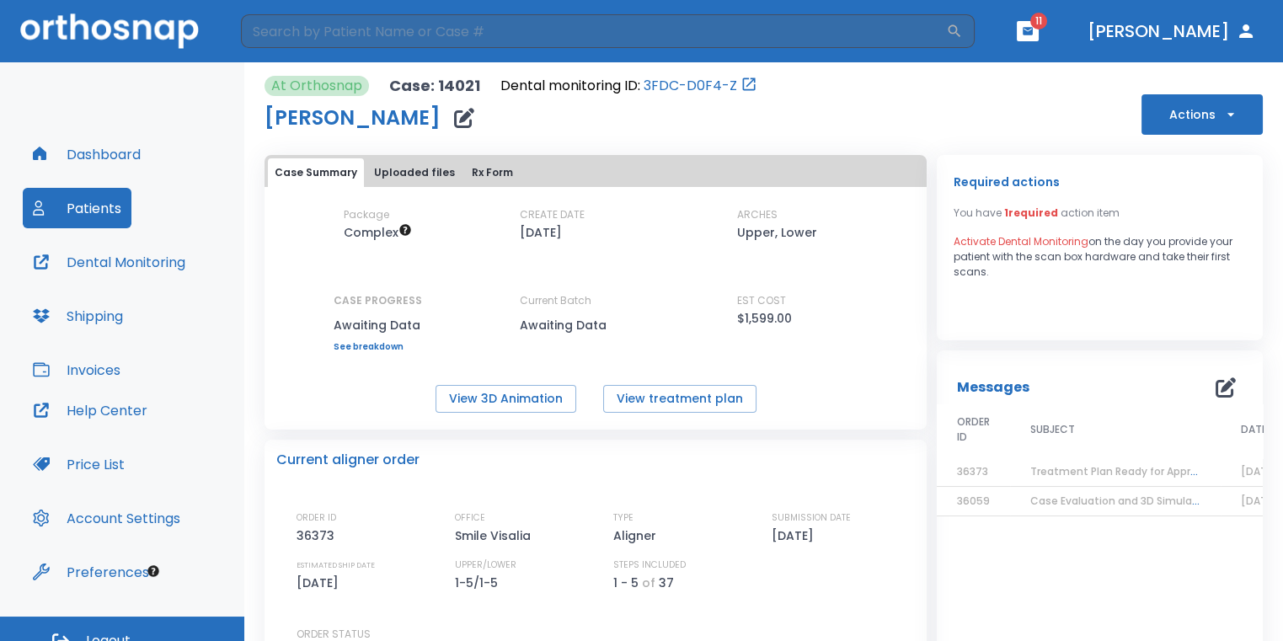
click at [1033, 30] on icon "button" at bounding box center [1028, 31] width 12 height 12
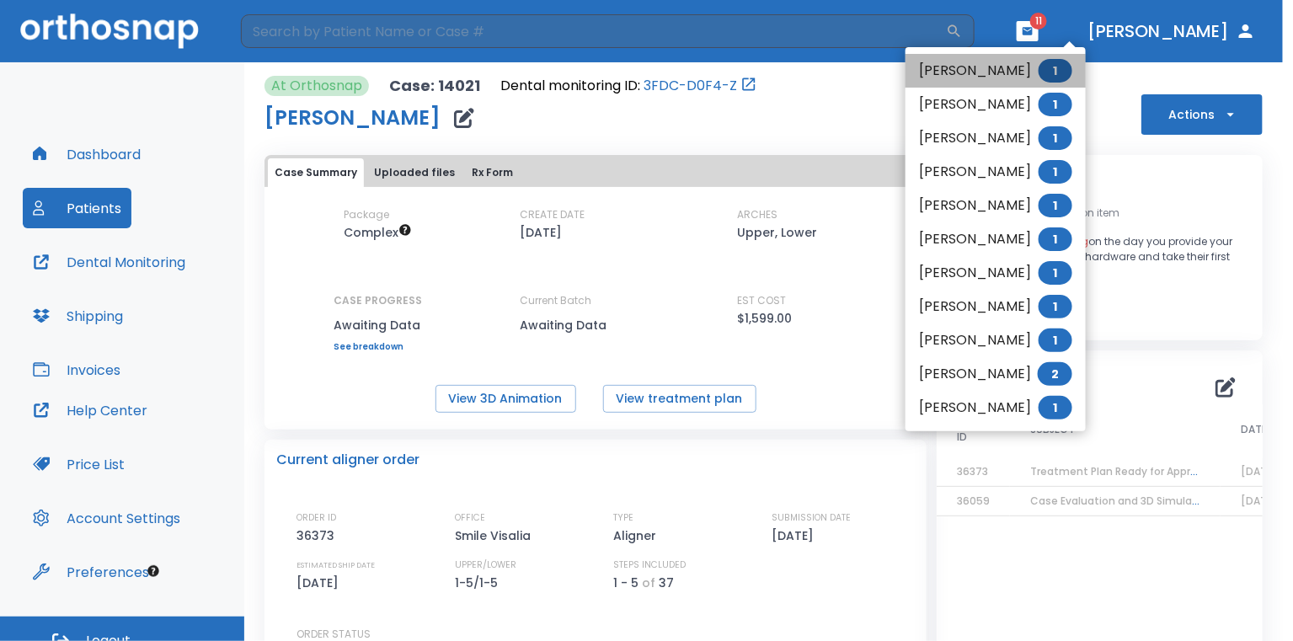
click at [1013, 65] on li "[PERSON_NAME] 1" at bounding box center [995, 71] width 180 height 34
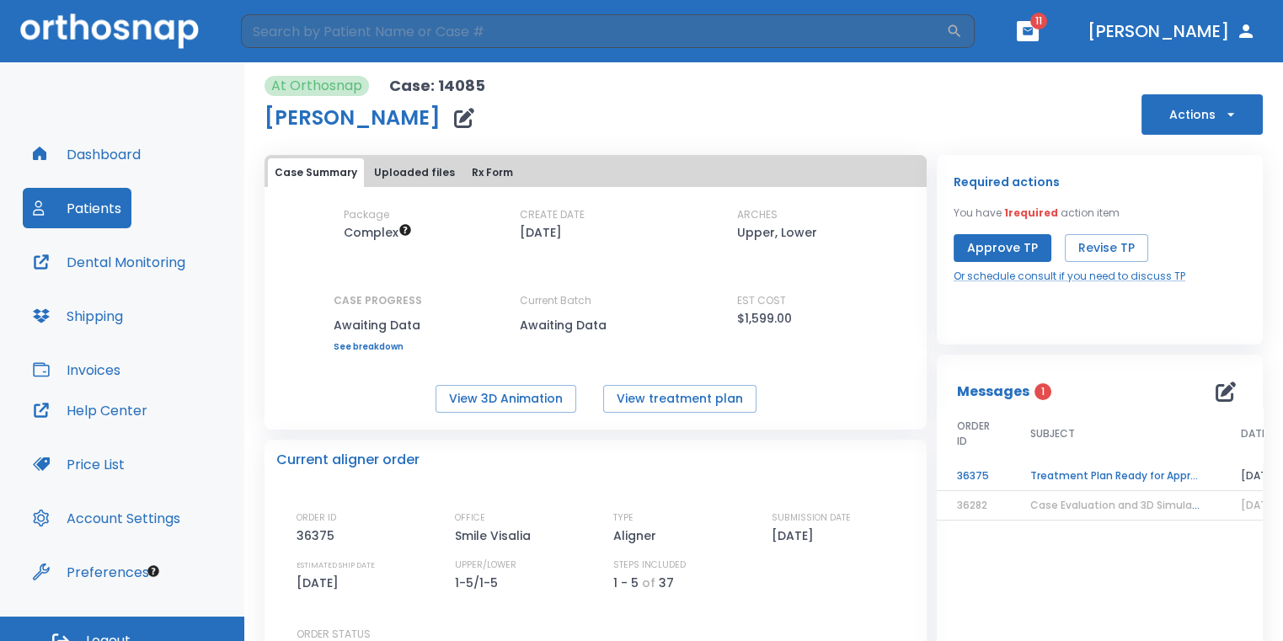
click at [1109, 476] on td "Treatment Plan Ready for Approval!" at bounding box center [1115, 476] width 211 height 29
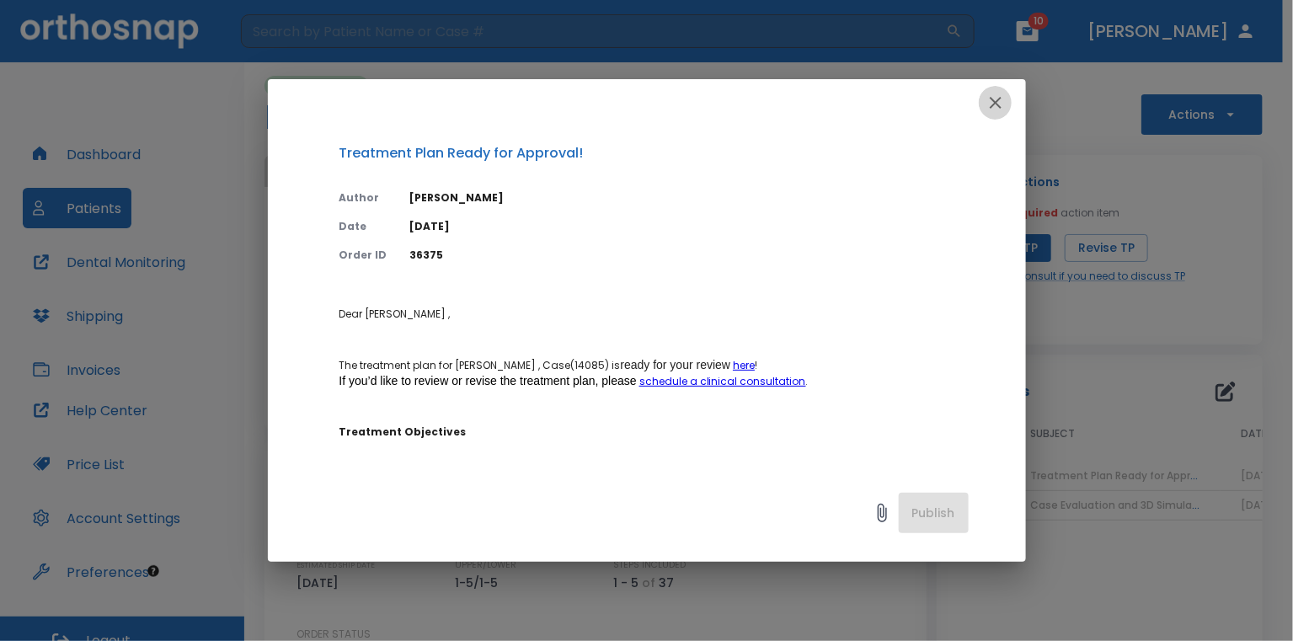
click at [995, 100] on icon "button" at bounding box center [995, 103] width 20 height 20
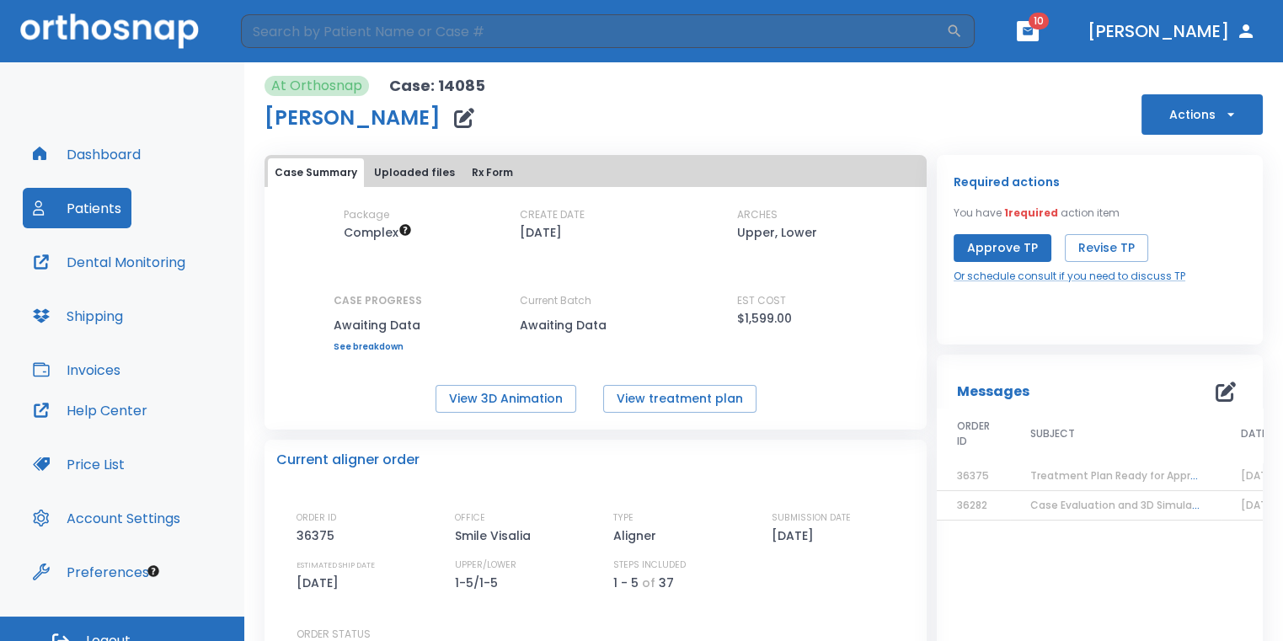
click at [1001, 475] on td "36375" at bounding box center [972, 476] width 73 height 29
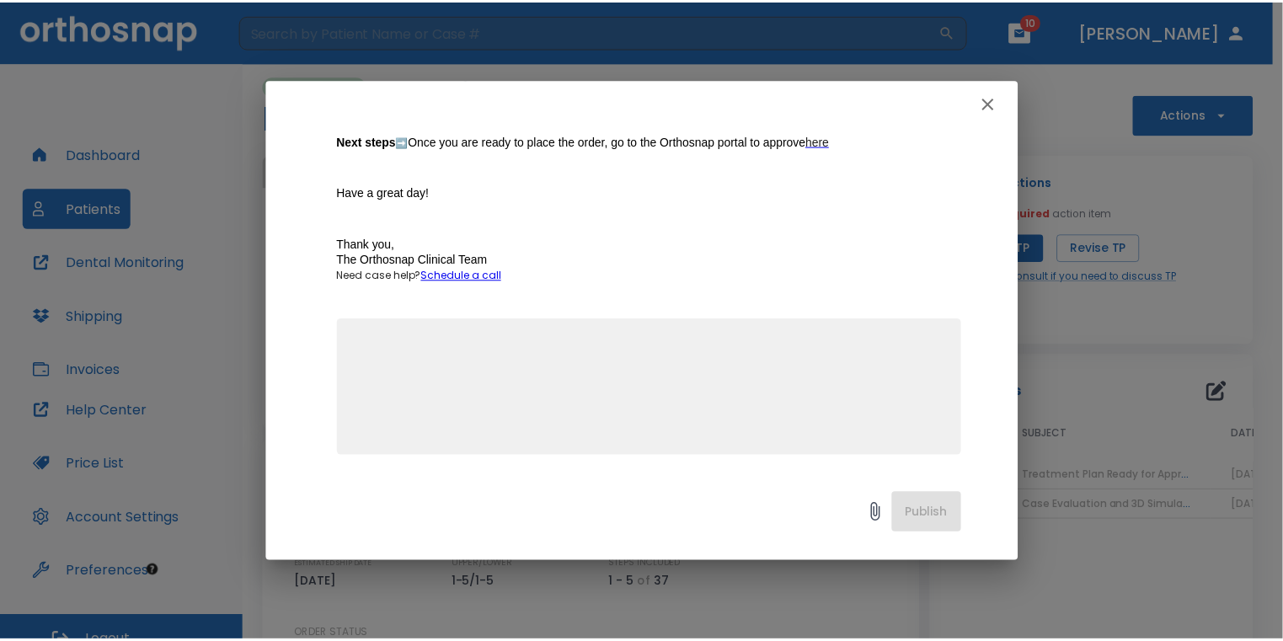
scroll to position [1150, 0]
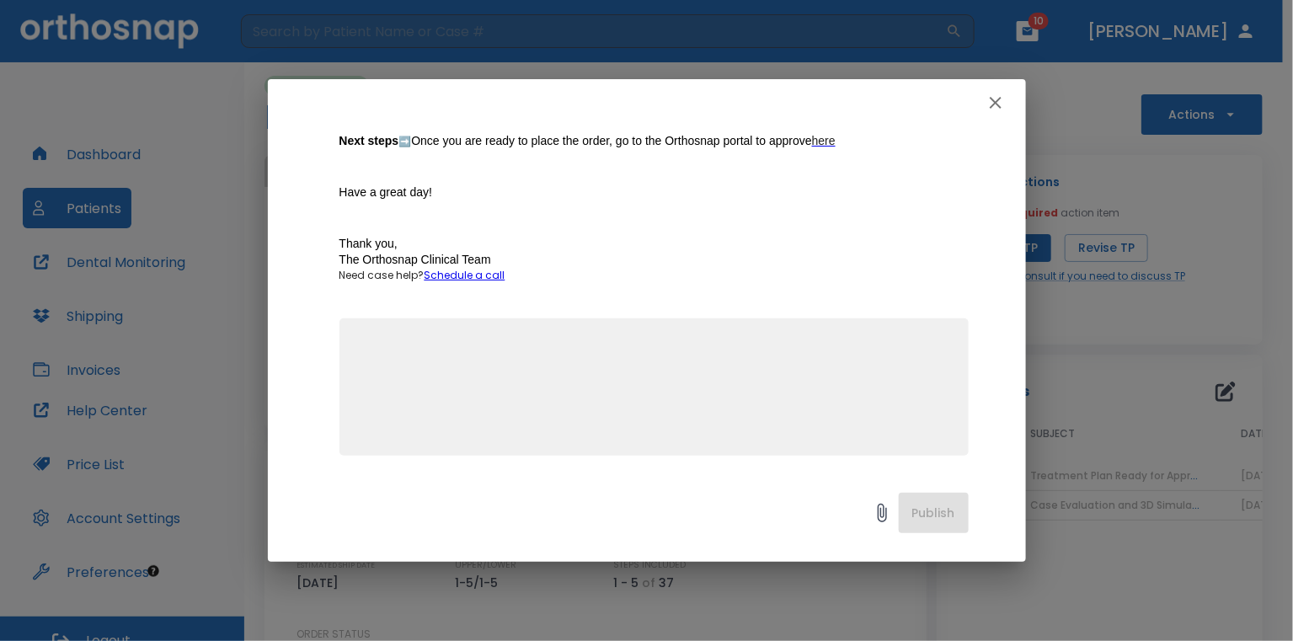
click at [1000, 104] on icon "button" at bounding box center [995, 103] width 20 height 20
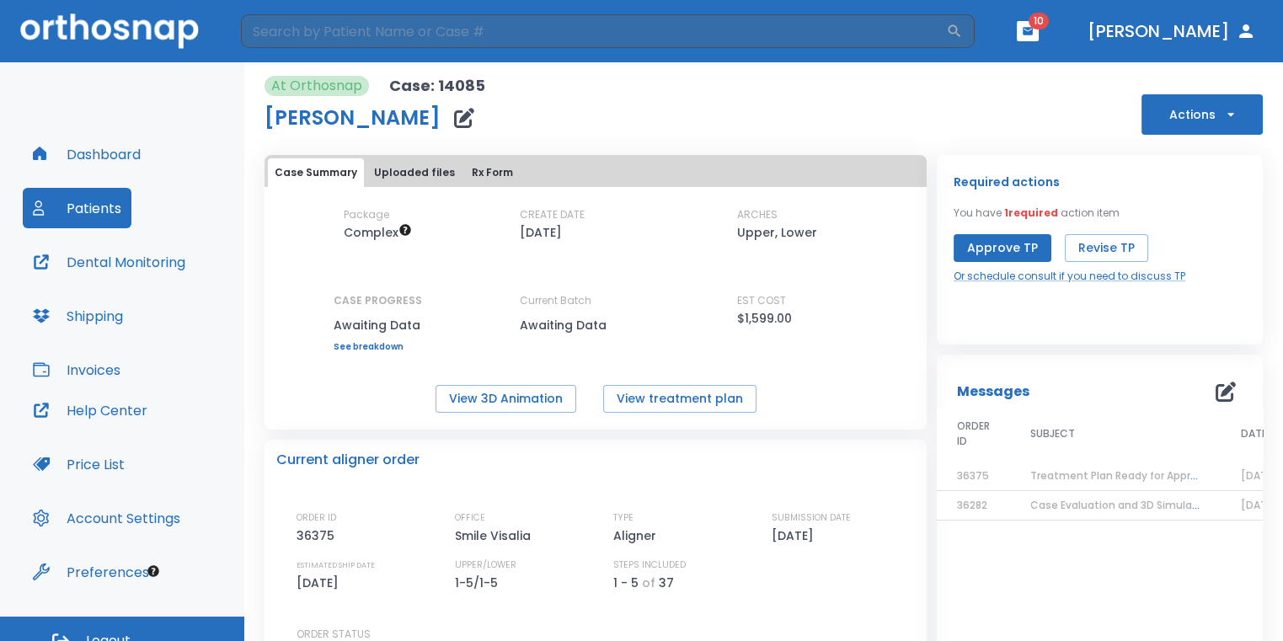
click at [995, 240] on button "Approve TP" at bounding box center [1002, 248] width 98 height 28
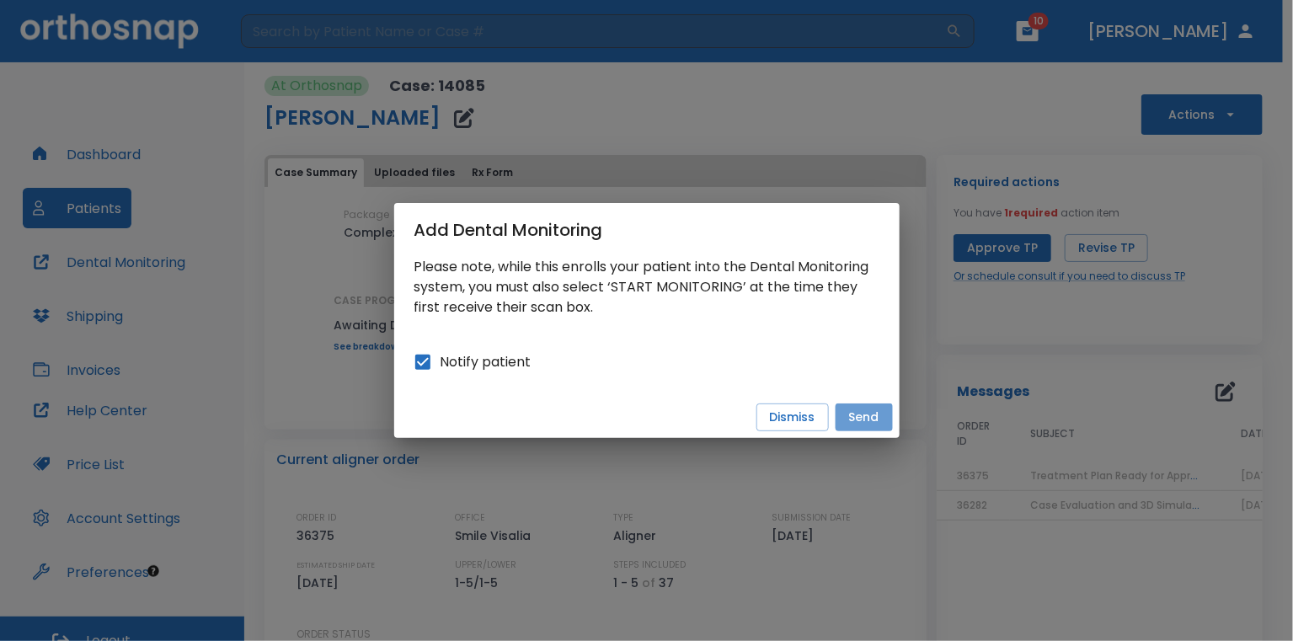
click at [853, 416] on button "Send" at bounding box center [863, 417] width 57 height 28
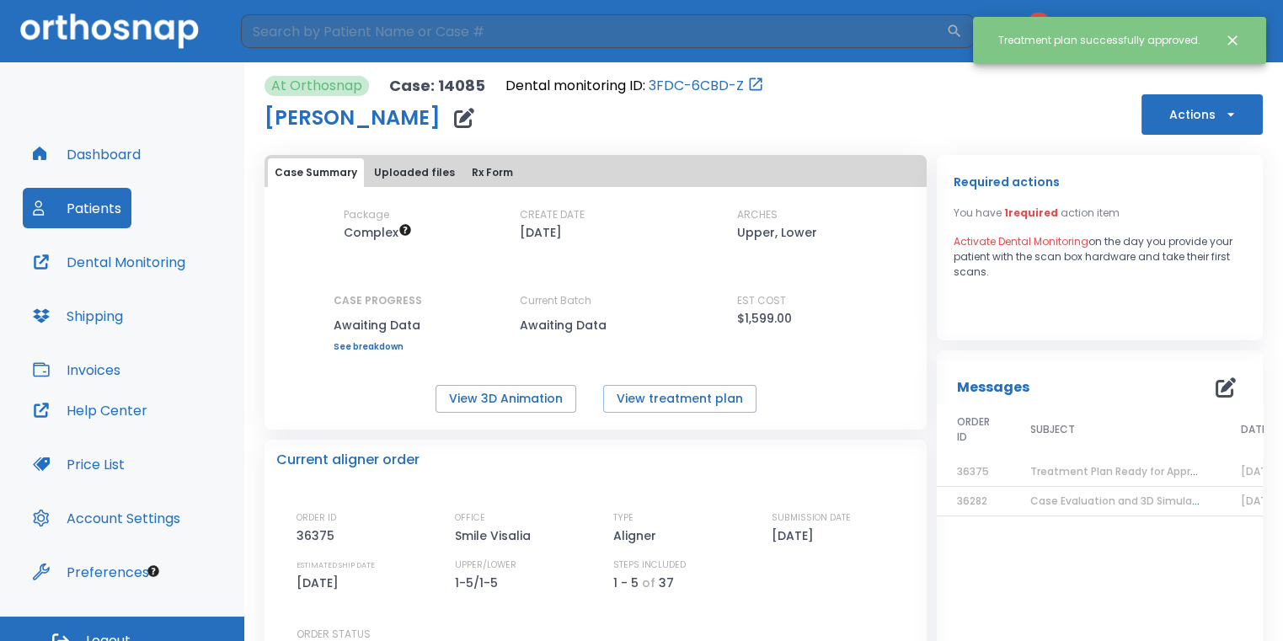
click at [1233, 32] on icon "Close notification" at bounding box center [1232, 40] width 17 height 17
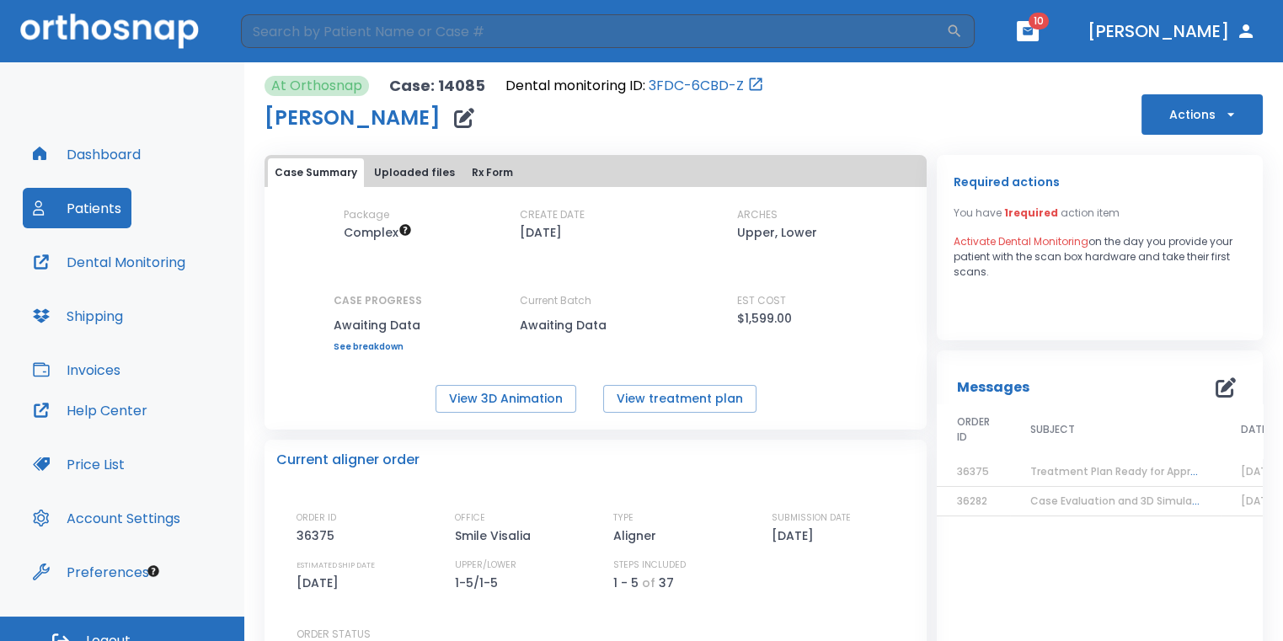
click at [1089, 42] on header "​ 10 [PERSON_NAME]" at bounding box center [641, 31] width 1283 height 62
click at [1048, 26] on span "10" at bounding box center [1038, 21] width 20 height 17
click at [1038, 37] on button "button" at bounding box center [1027, 31] width 22 height 20
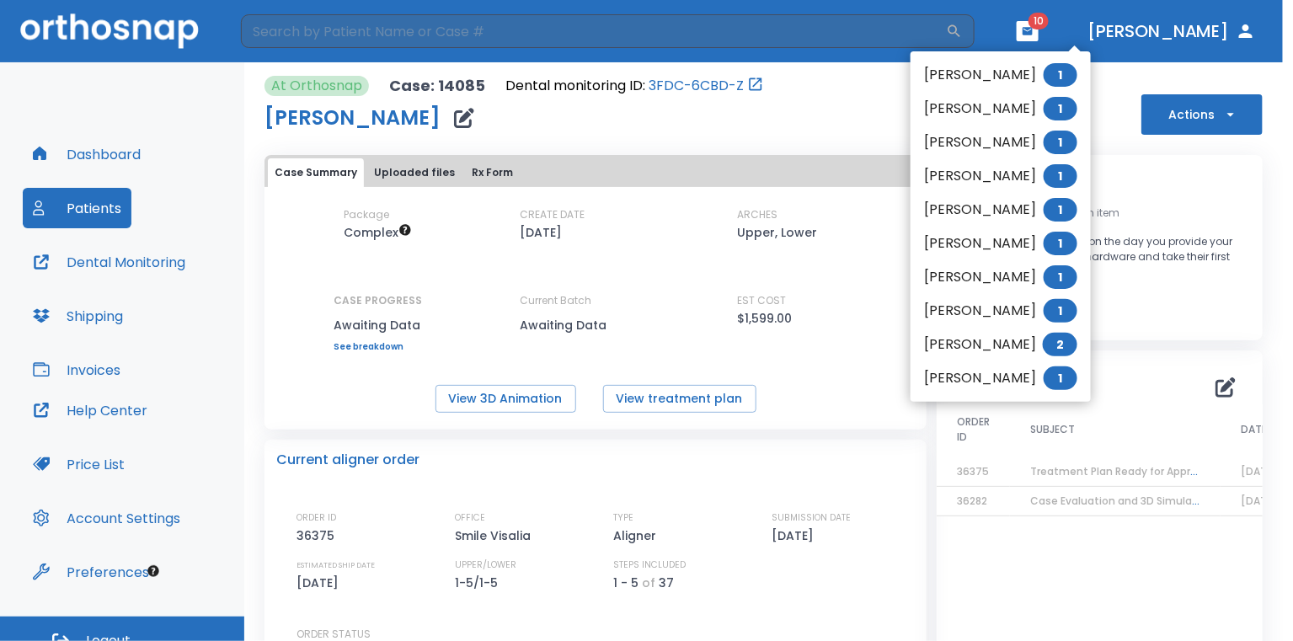
click at [1016, 70] on li "[PERSON_NAME] 1" at bounding box center [1000, 75] width 180 height 34
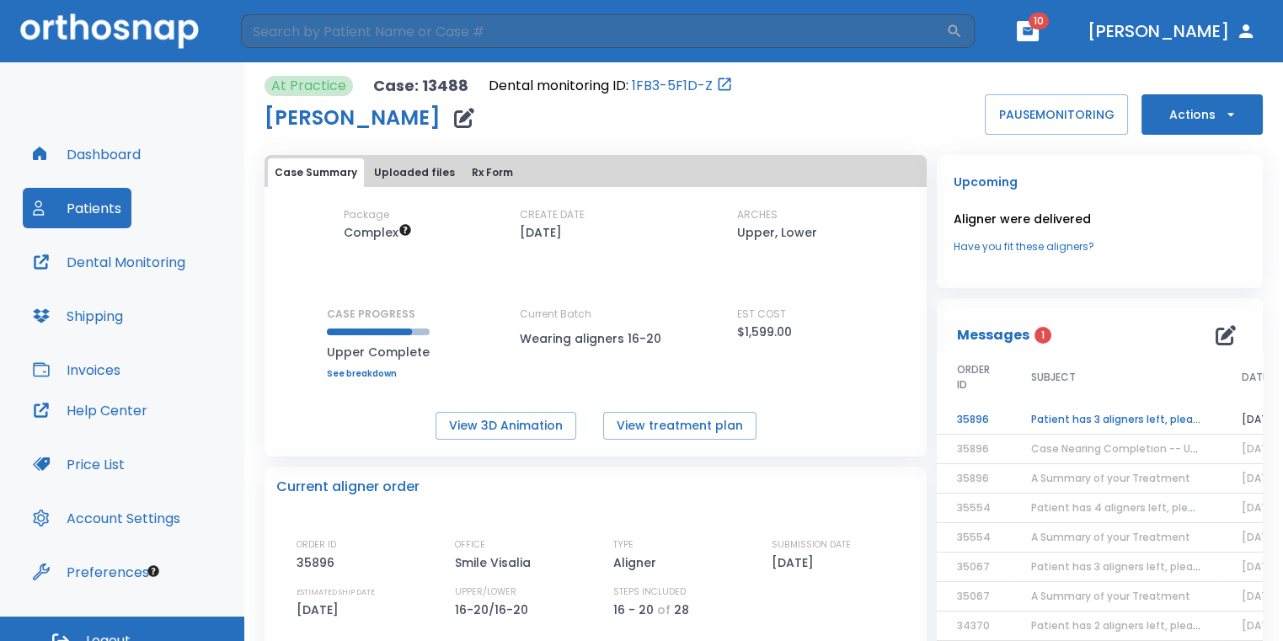
click at [1077, 412] on td "Patient has 3 aligners left, please order next set!" at bounding box center [1116, 419] width 211 height 29
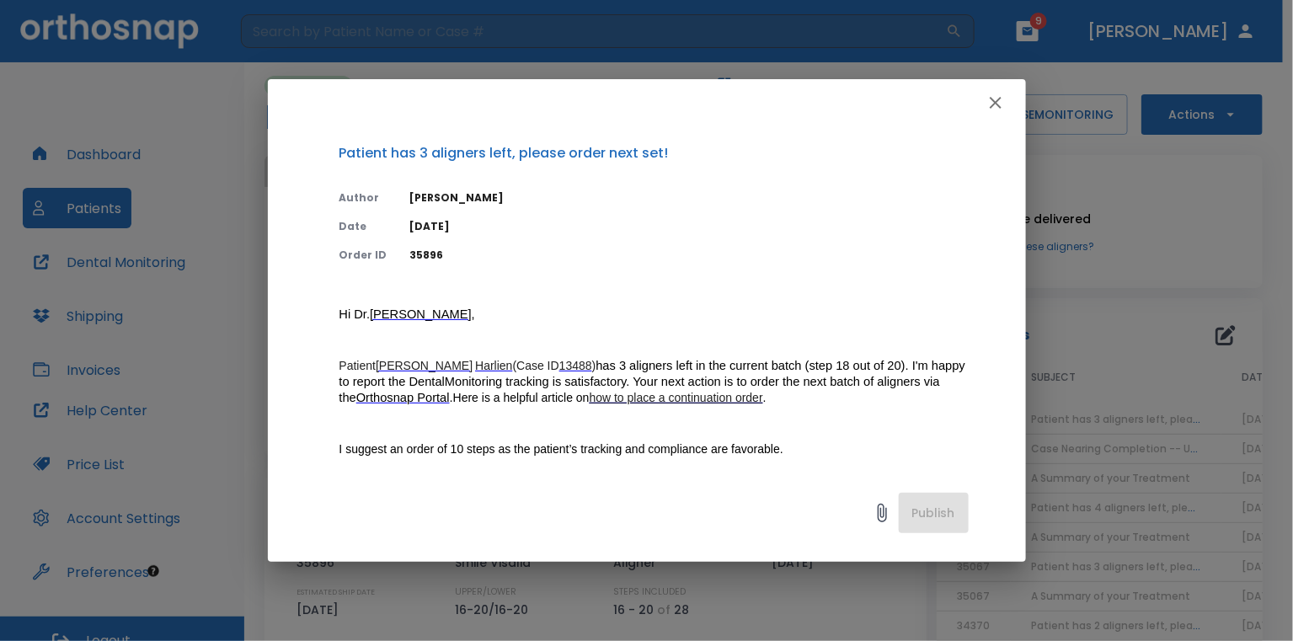
click at [999, 109] on icon "button" at bounding box center [995, 103] width 20 height 20
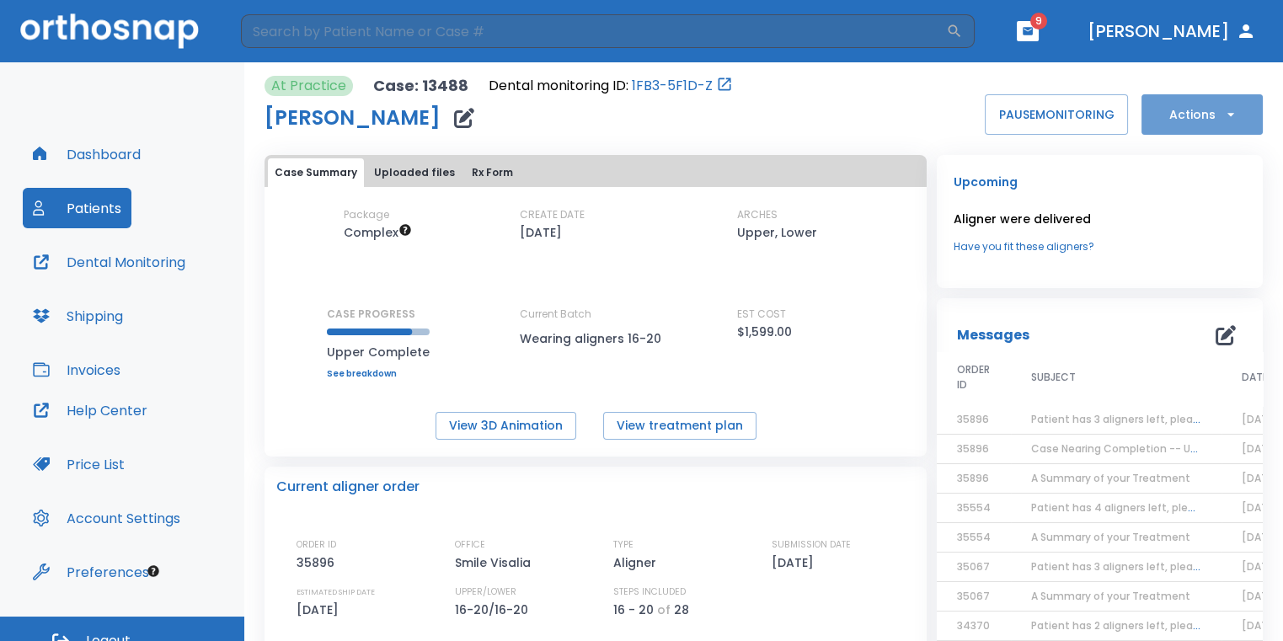
click at [1150, 129] on button "Actions" at bounding box center [1201, 114] width 121 height 40
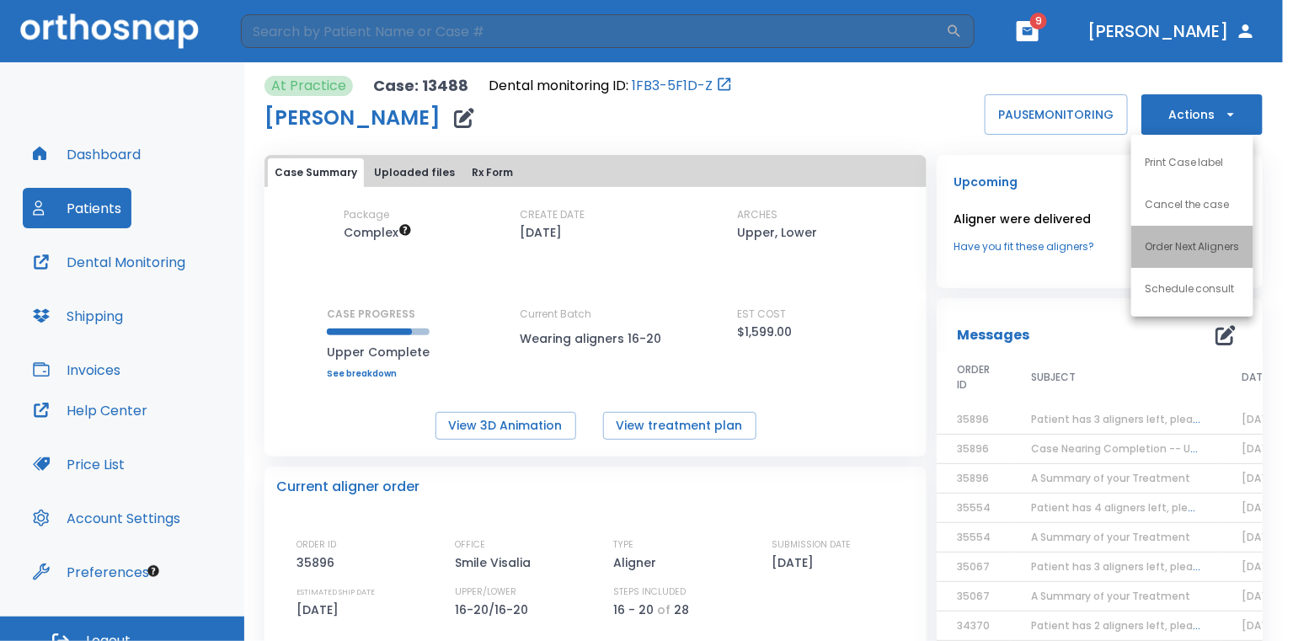
click at [1146, 247] on p "Order Next Aligners" at bounding box center [1191, 246] width 95 height 15
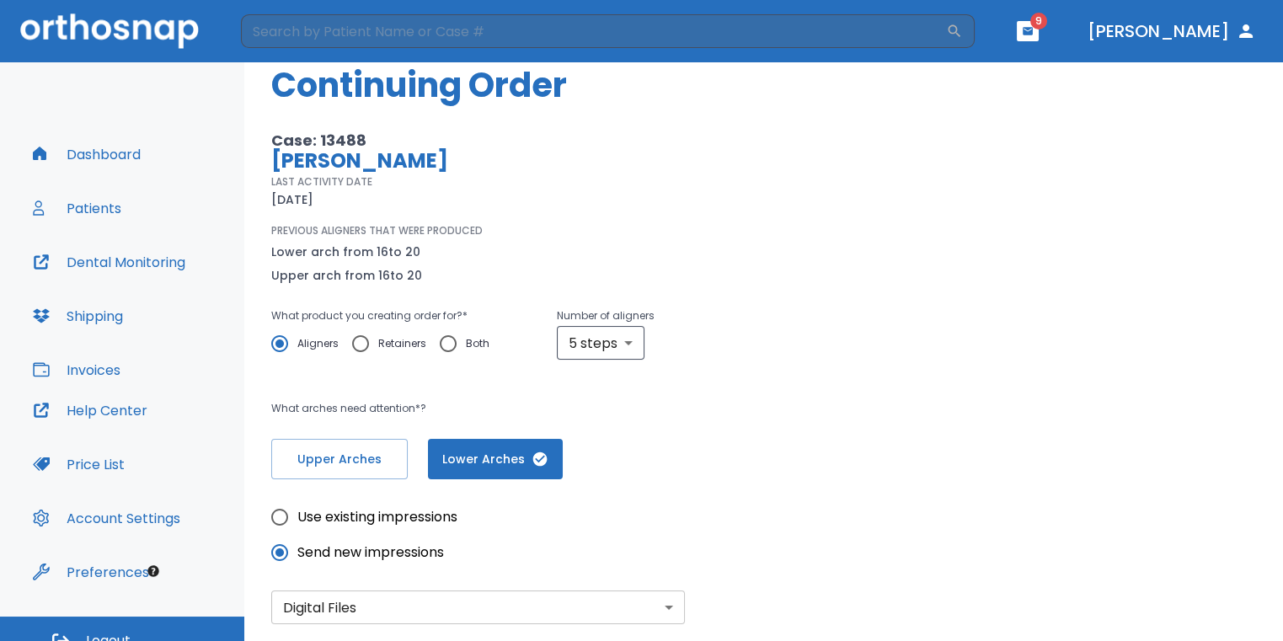
scroll to position [84, 0]
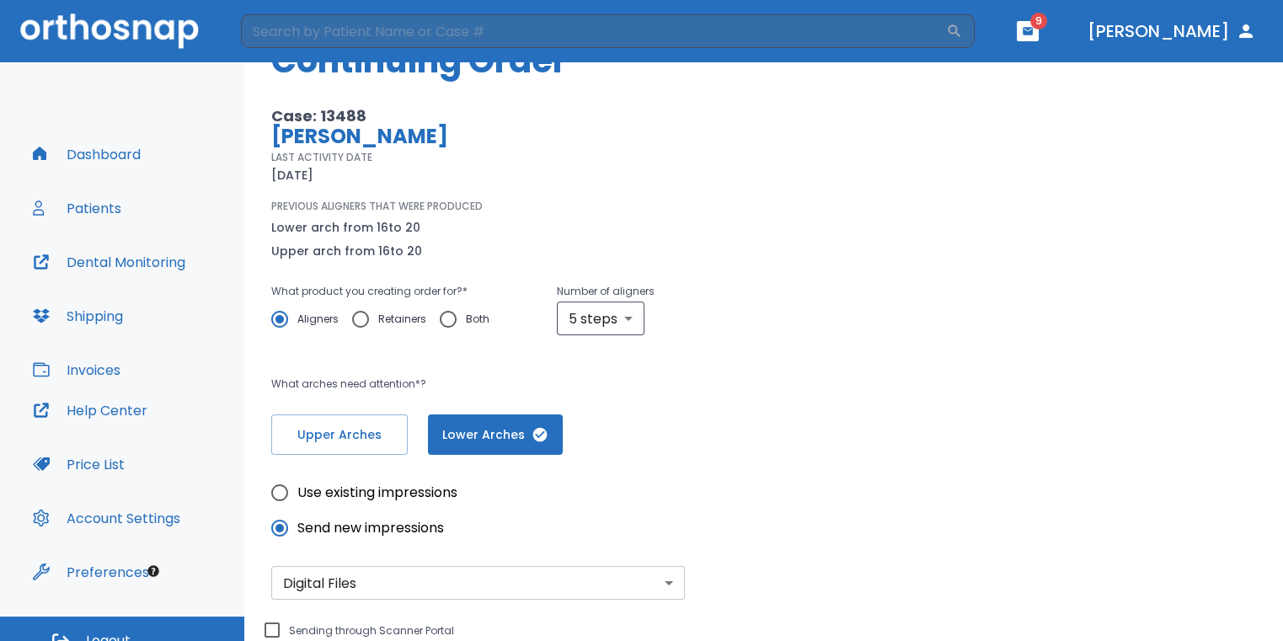
click at [283, 494] on input "Use existing impressions" at bounding box center [279, 492] width 35 height 35
radio input "true"
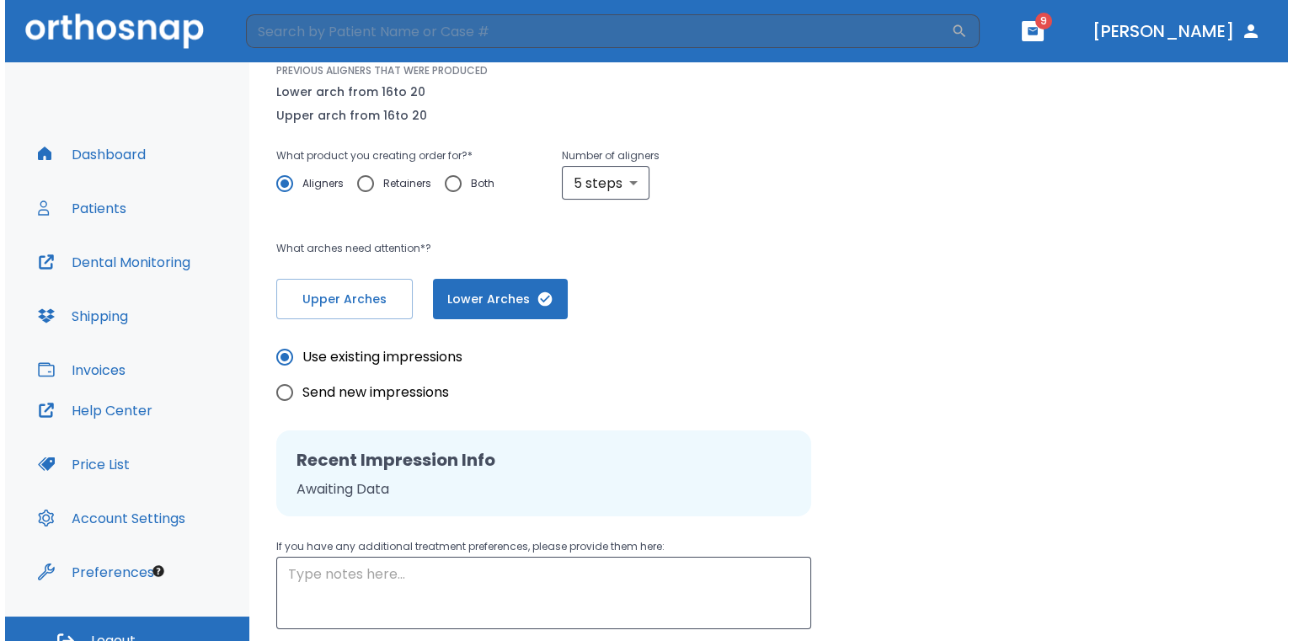
scroll to position [0, 0]
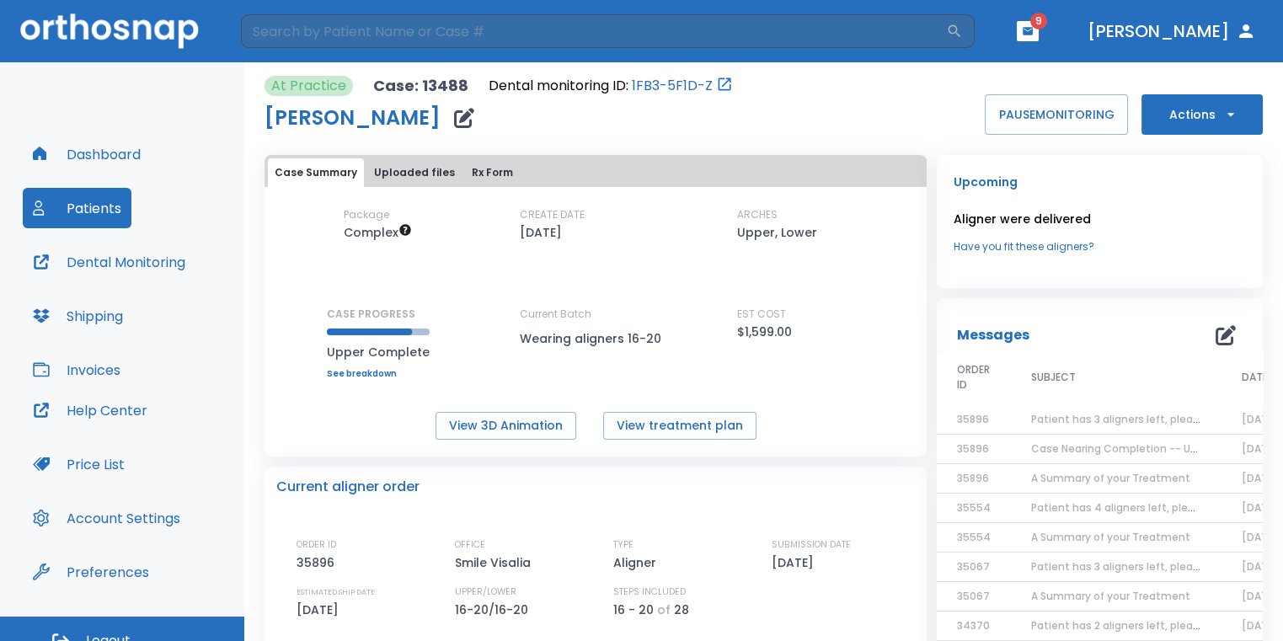
click at [1148, 451] on span "Case Nearing Completion -- Upper" at bounding box center [1122, 448] width 183 height 14
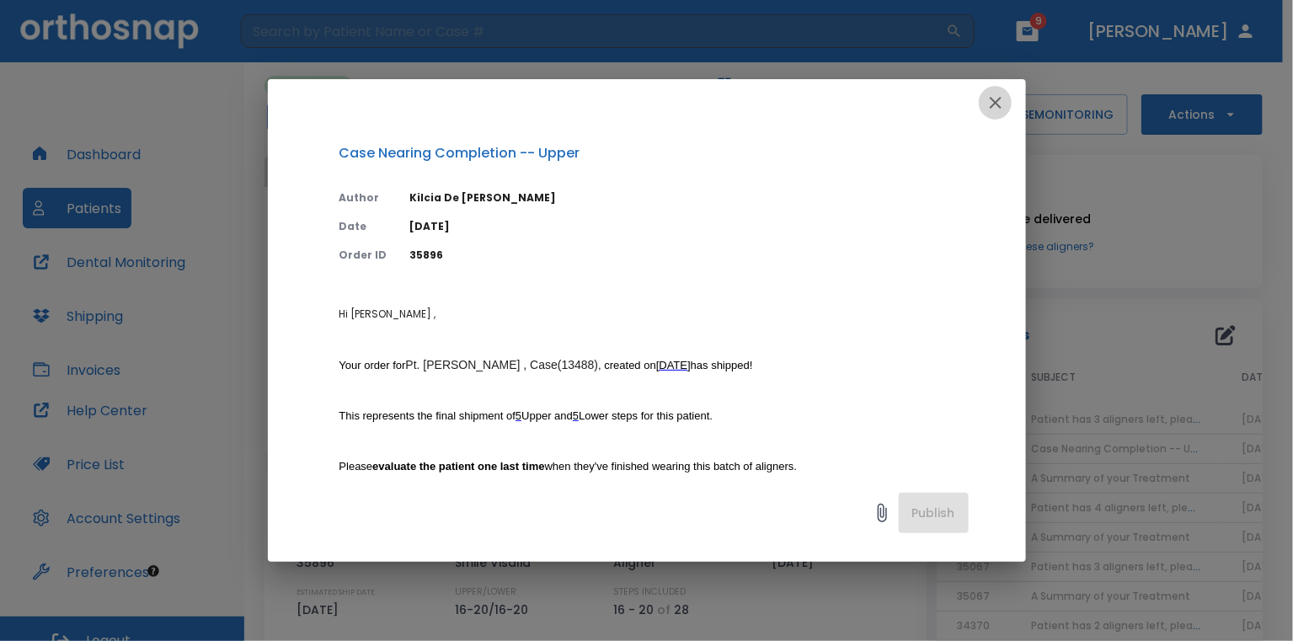
click at [995, 105] on icon "button" at bounding box center [995, 103] width 20 height 20
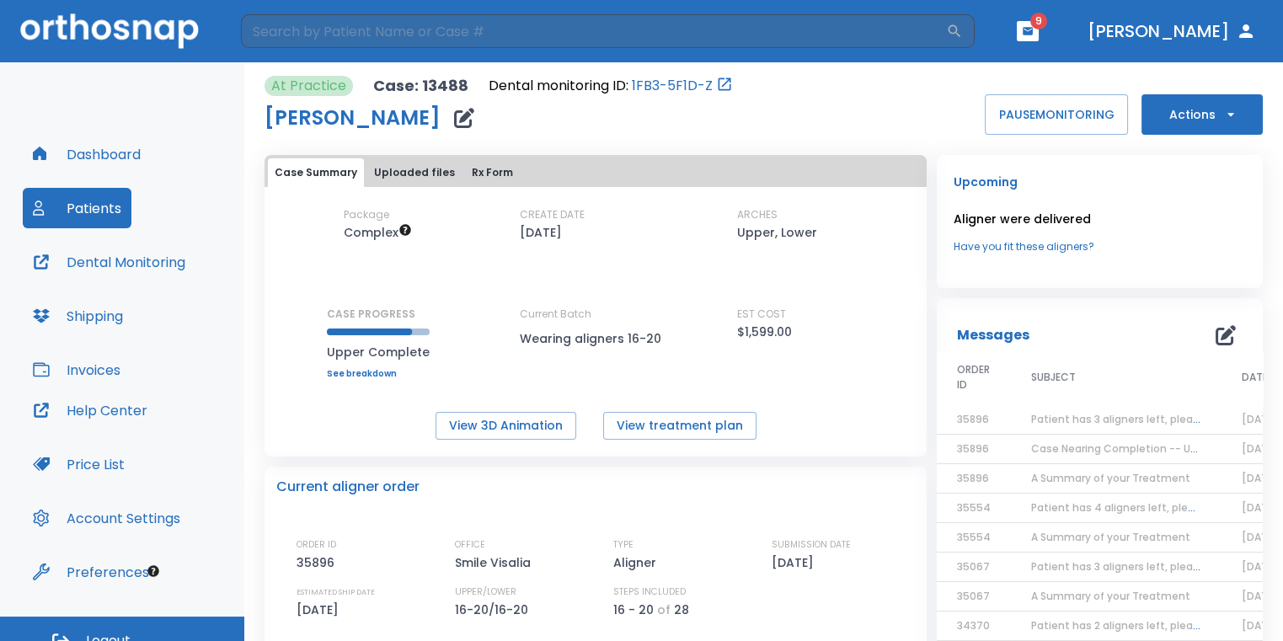
click at [1164, 122] on button "Actions" at bounding box center [1201, 114] width 121 height 40
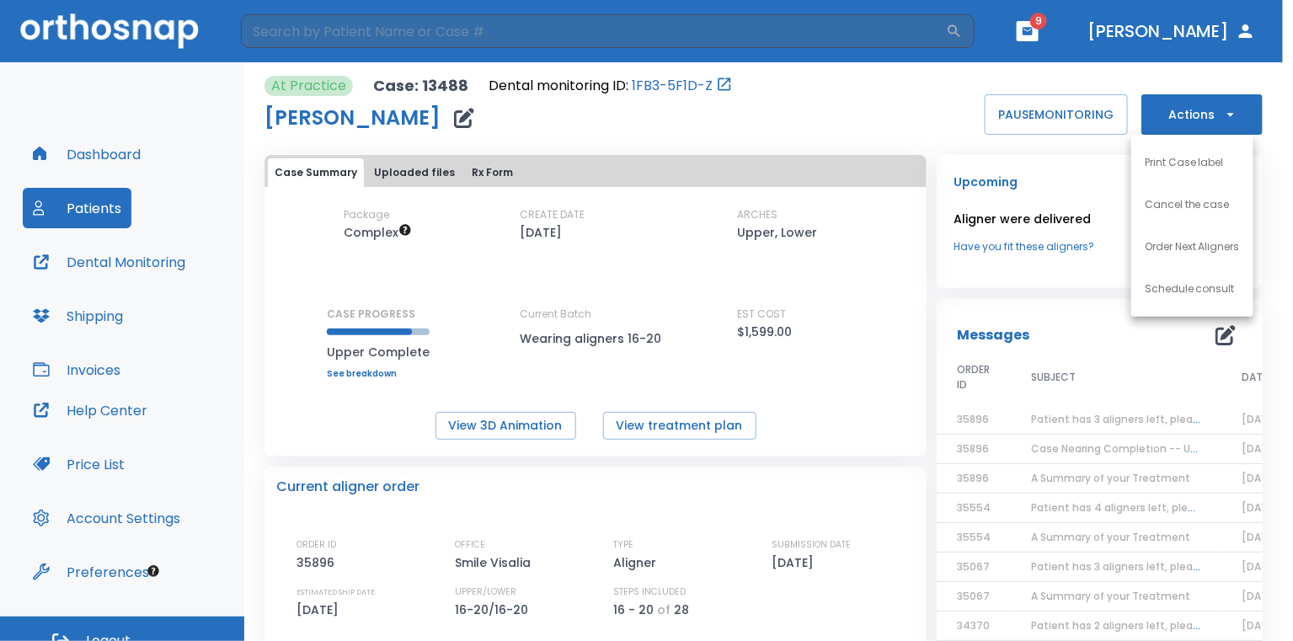
click at [1177, 246] on p "Order Next Aligners" at bounding box center [1191, 246] width 95 height 15
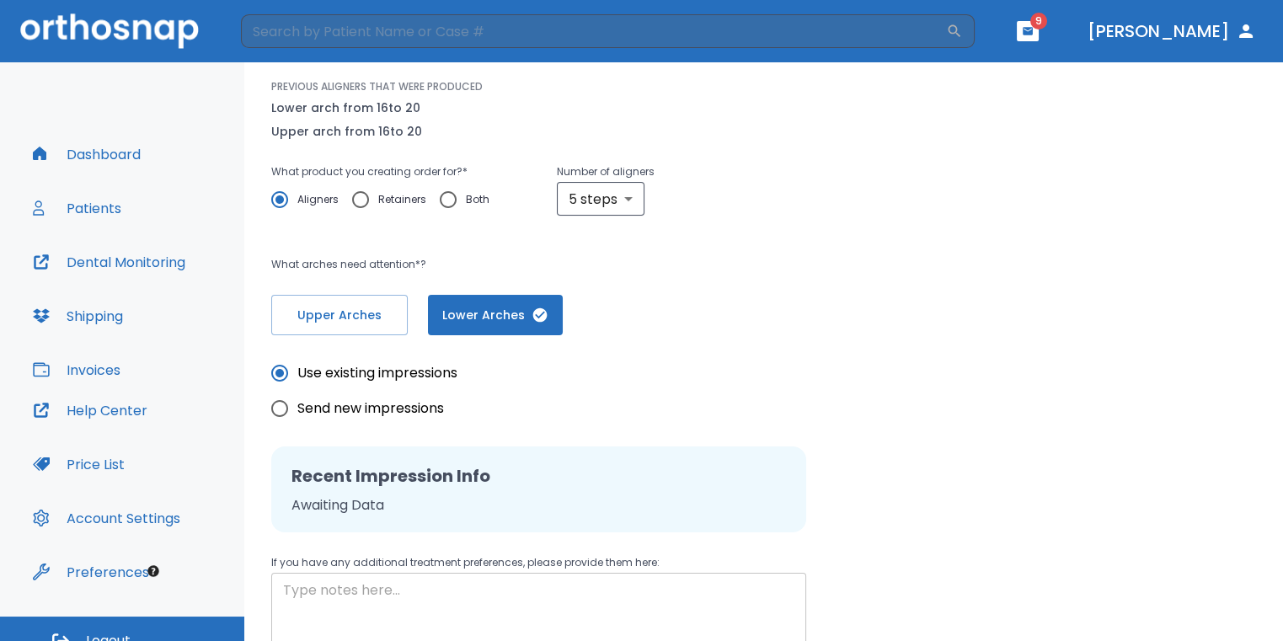
scroll to position [342, 0]
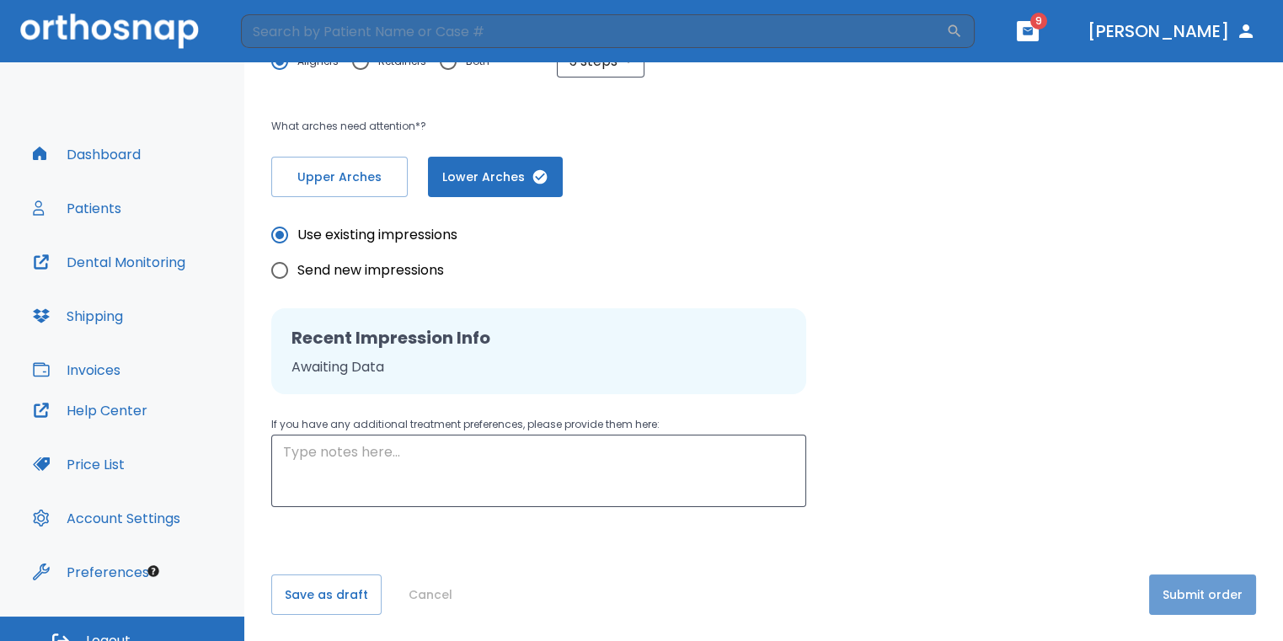
click at [1184, 588] on button "Submit order" at bounding box center [1202, 594] width 107 height 40
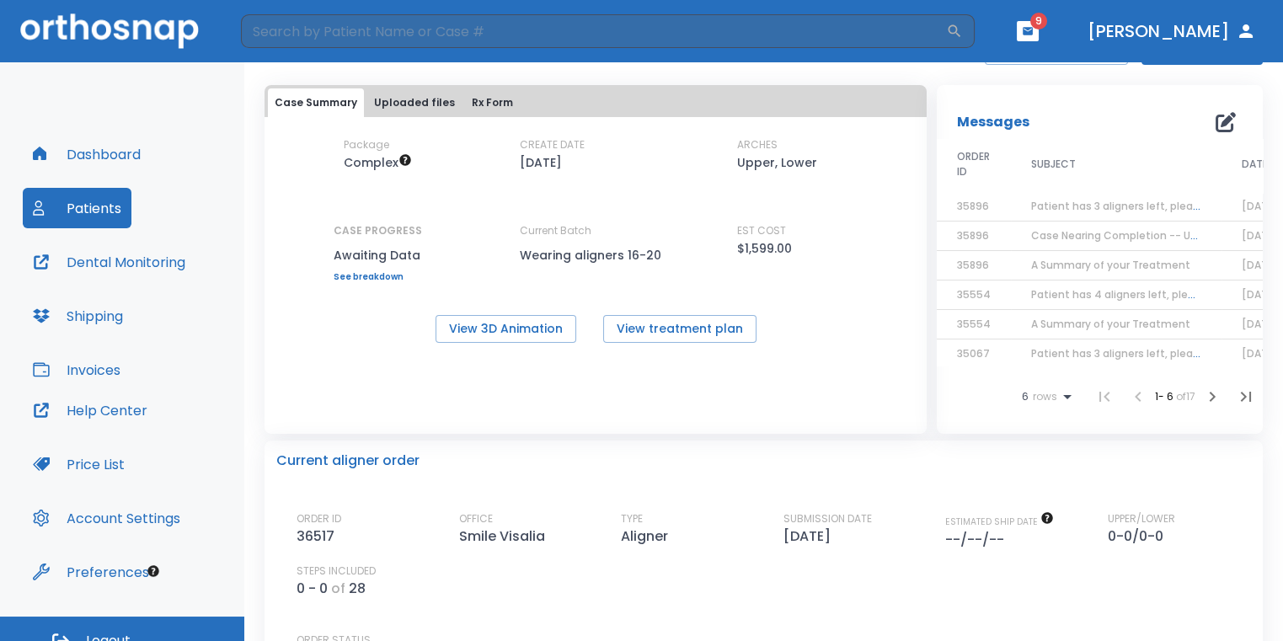
scroll to position [84, 0]
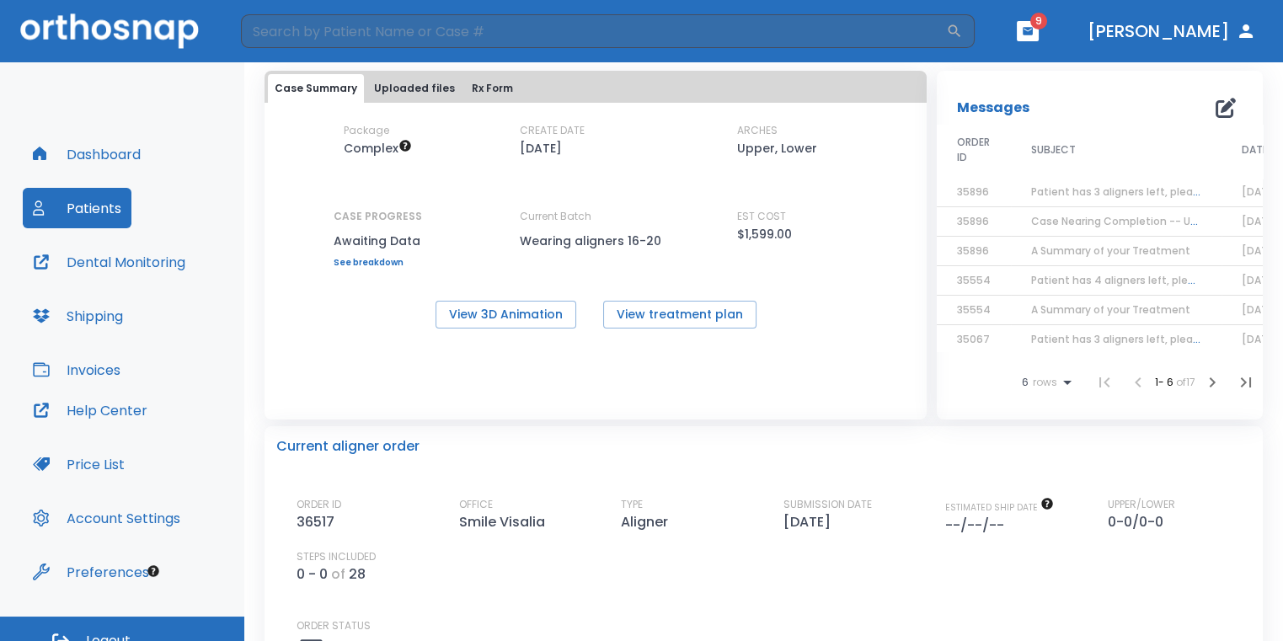
click at [1032, 28] on icon "button" at bounding box center [1027, 31] width 10 height 8
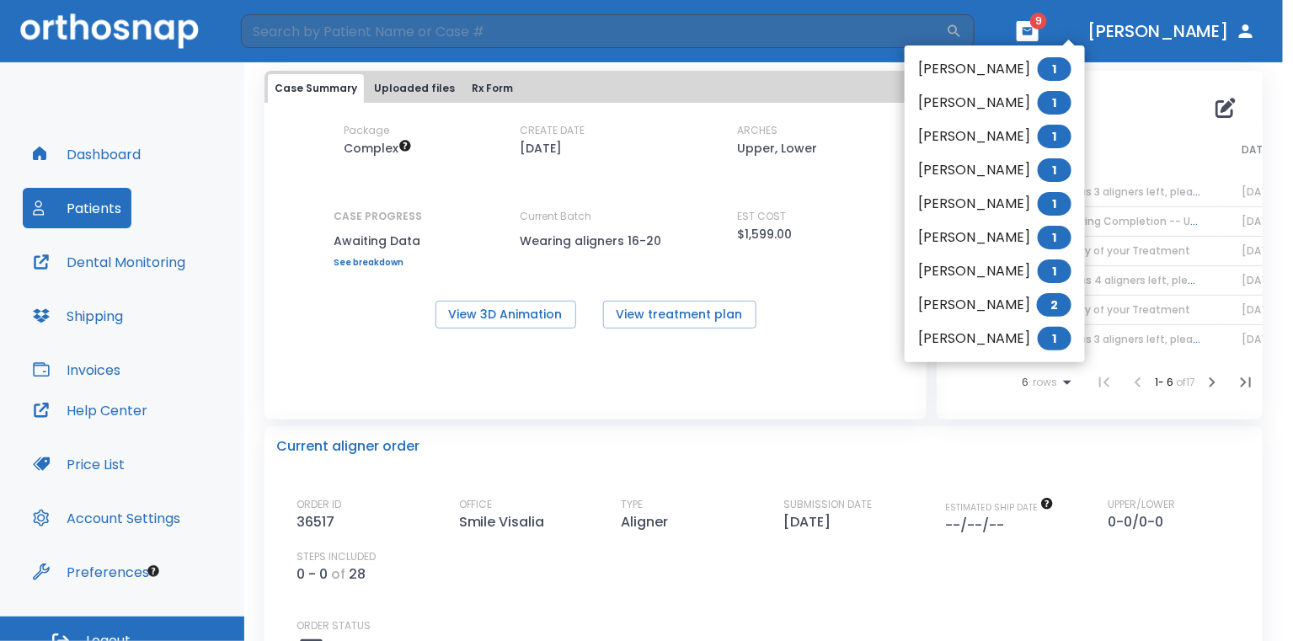
click at [1015, 77] on li "[PERSON_NAME] 1" at bounding box center [994, 69] width 180 height 34
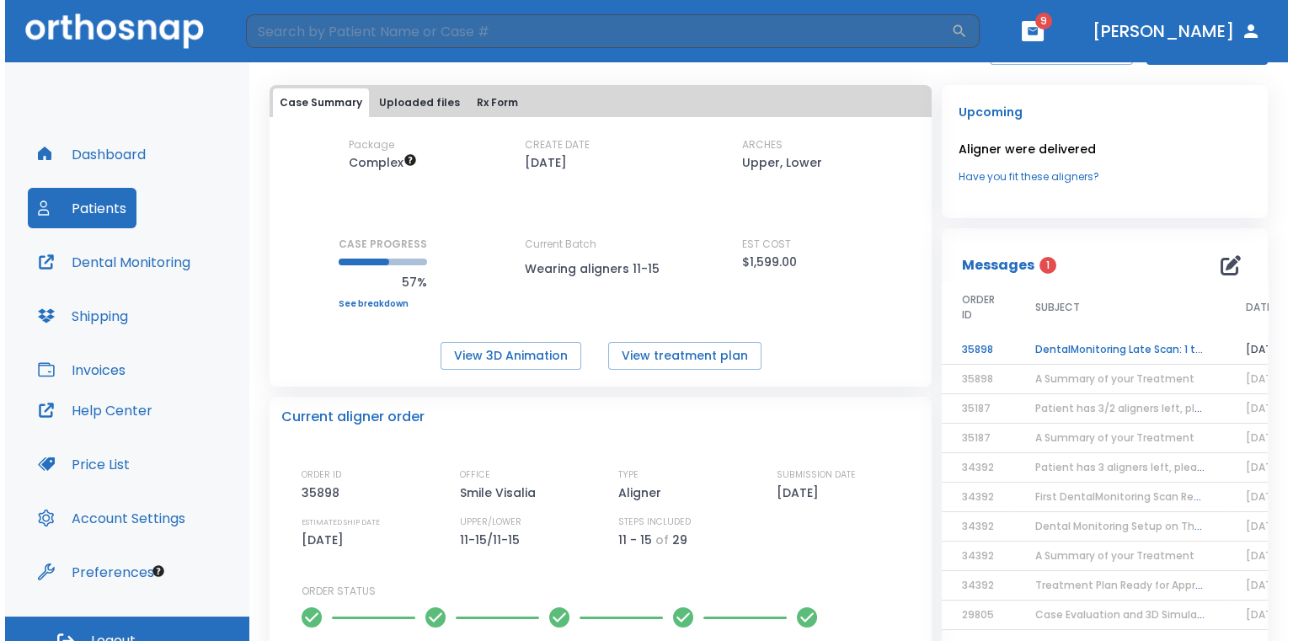
scroll to position [84, 0]
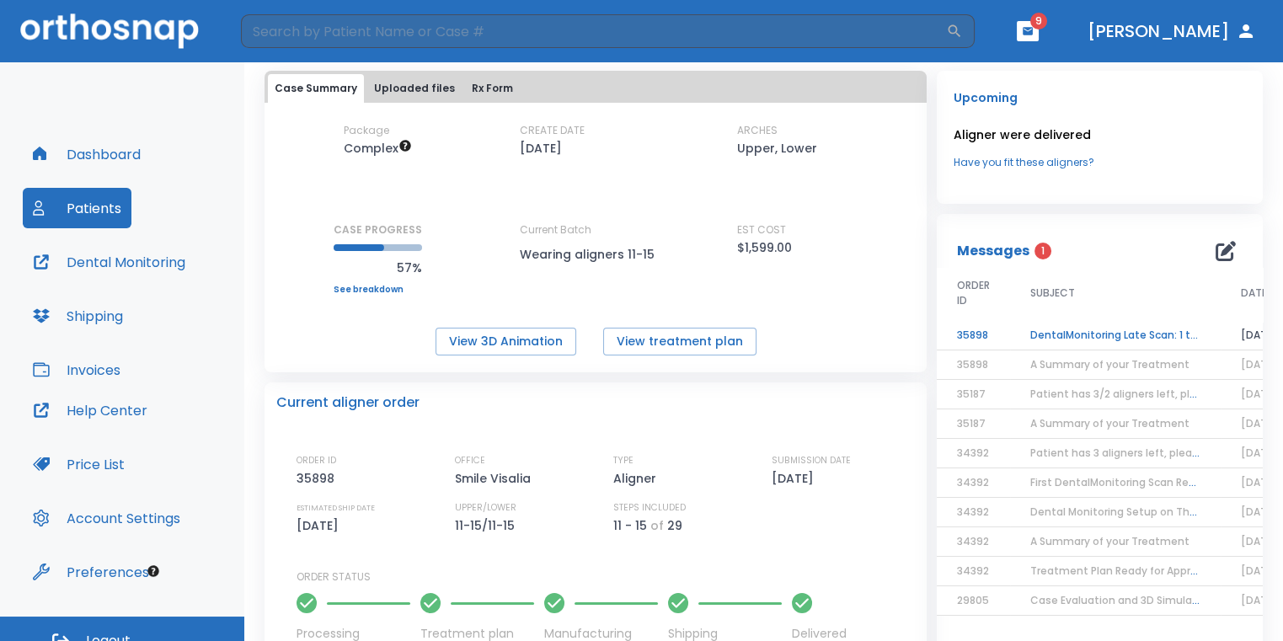
click at [1070, 346] on td "DentalMonitoring Late Scan: 1 to 2 Weeks Notification" at bounding box center [1115, 335] width 211 height 29
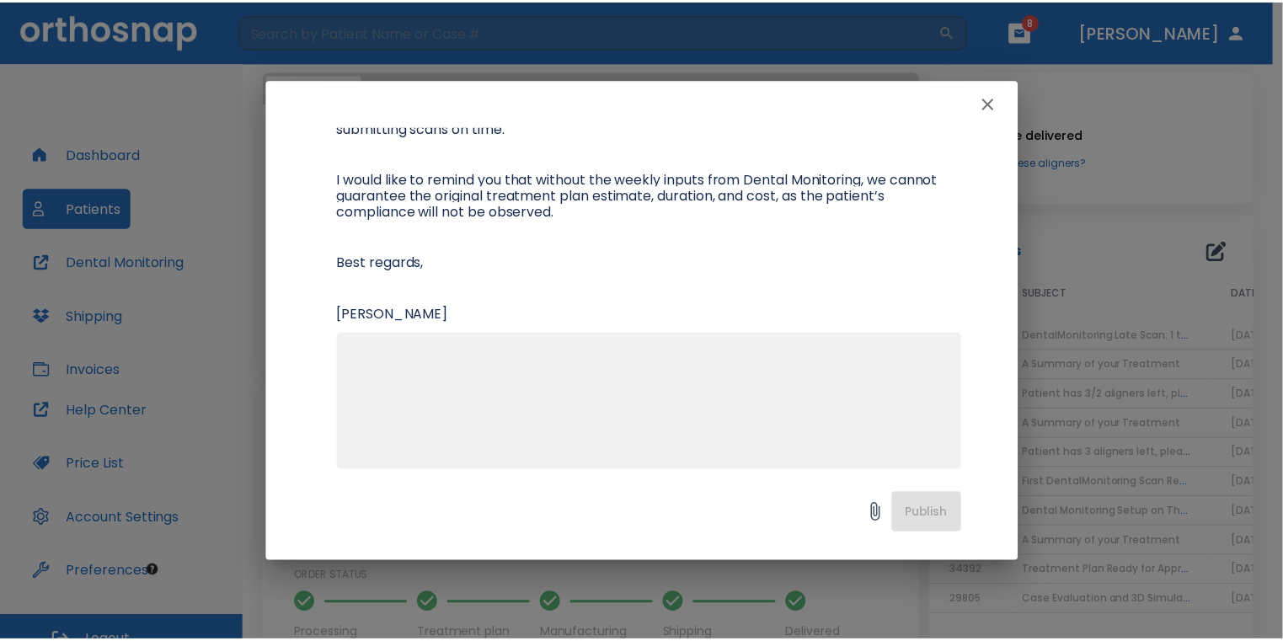
scroll to position [0, 0]
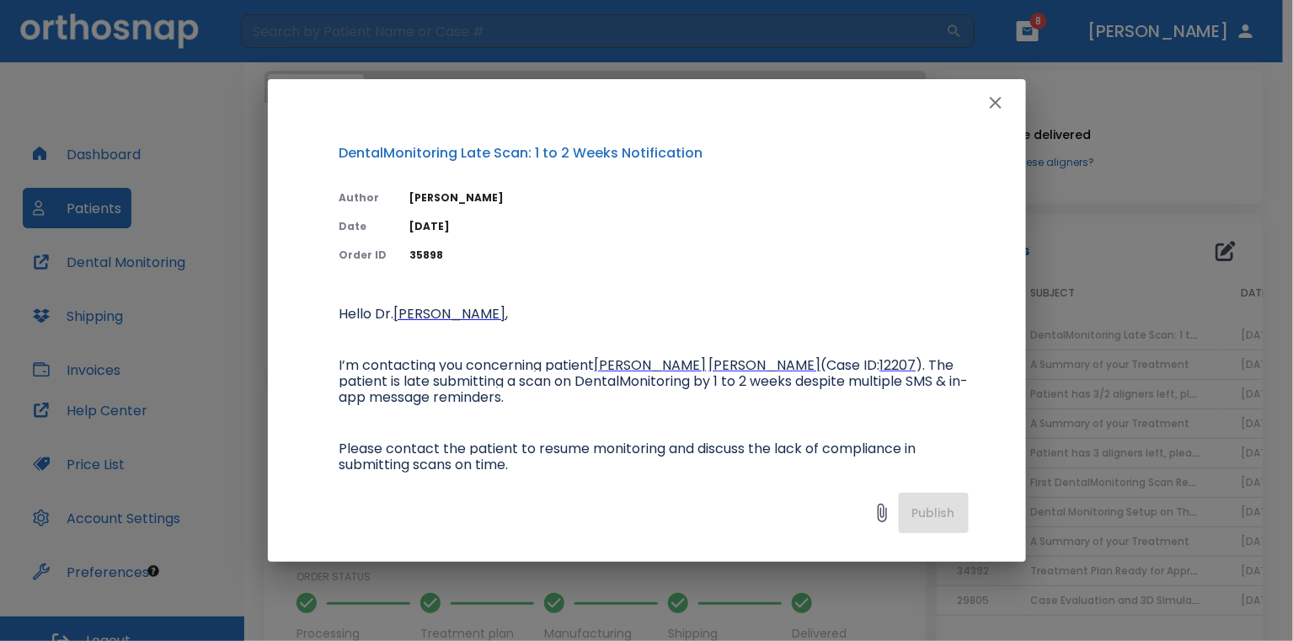
click at [993, 103] on icon "button" at bounding box center [995, 103] width 20 height 20
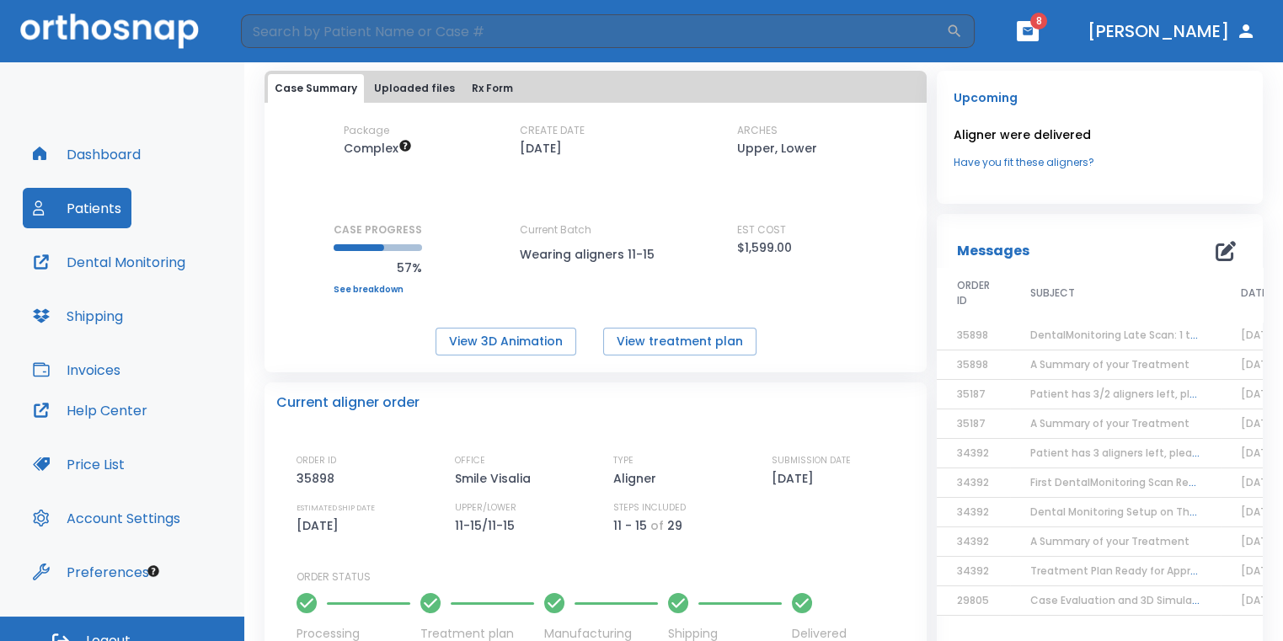
click at [1038, 29] on button "button" at bounding box center [1027, 31] width 22 height 20
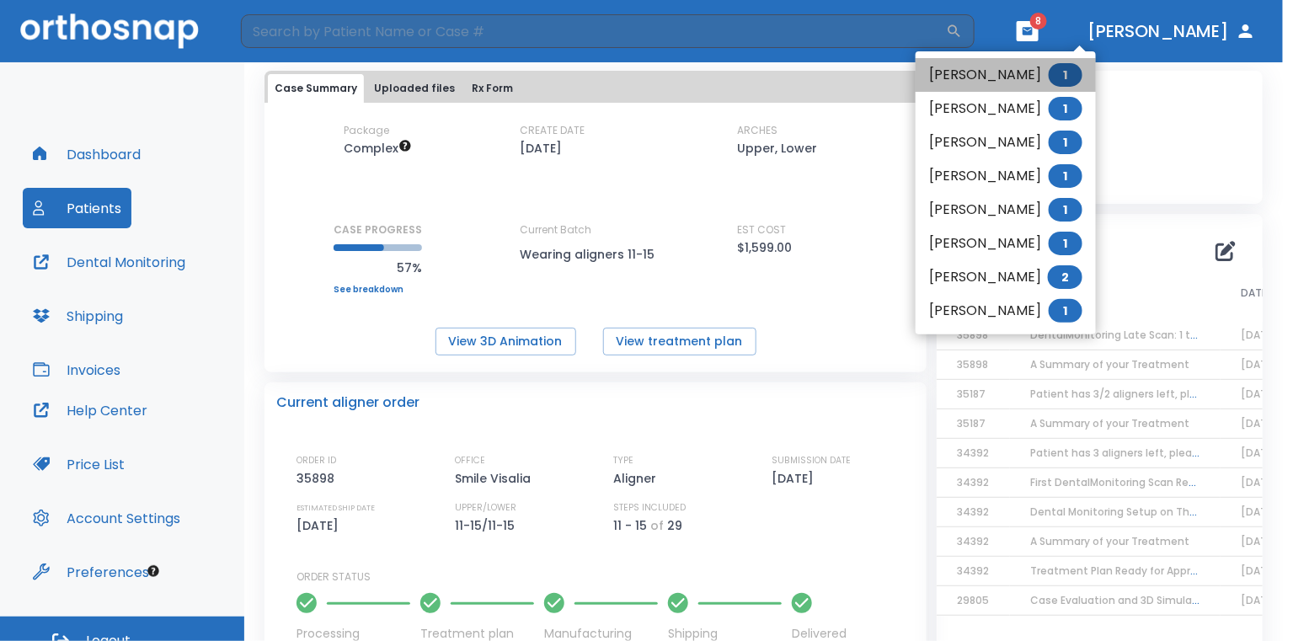
click at [1042, 71] on li "[PERSON_NAME] 1" at bounding box center [1005, 75] width 180 height 34
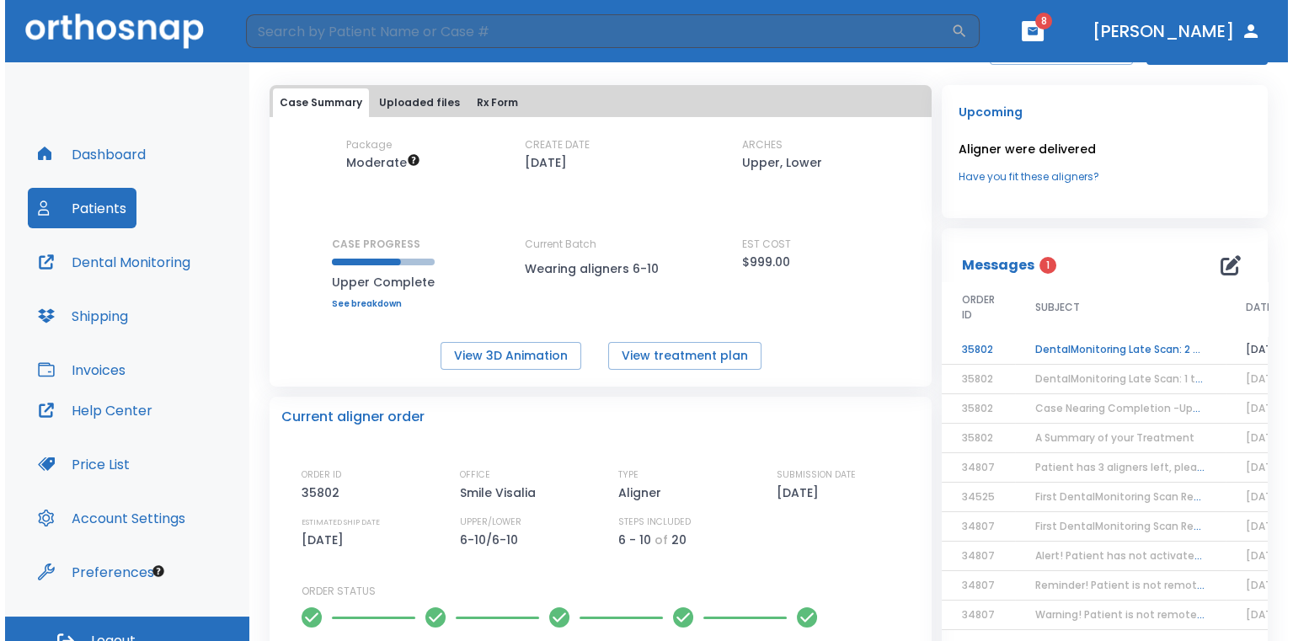
scroll to position [84, 0]
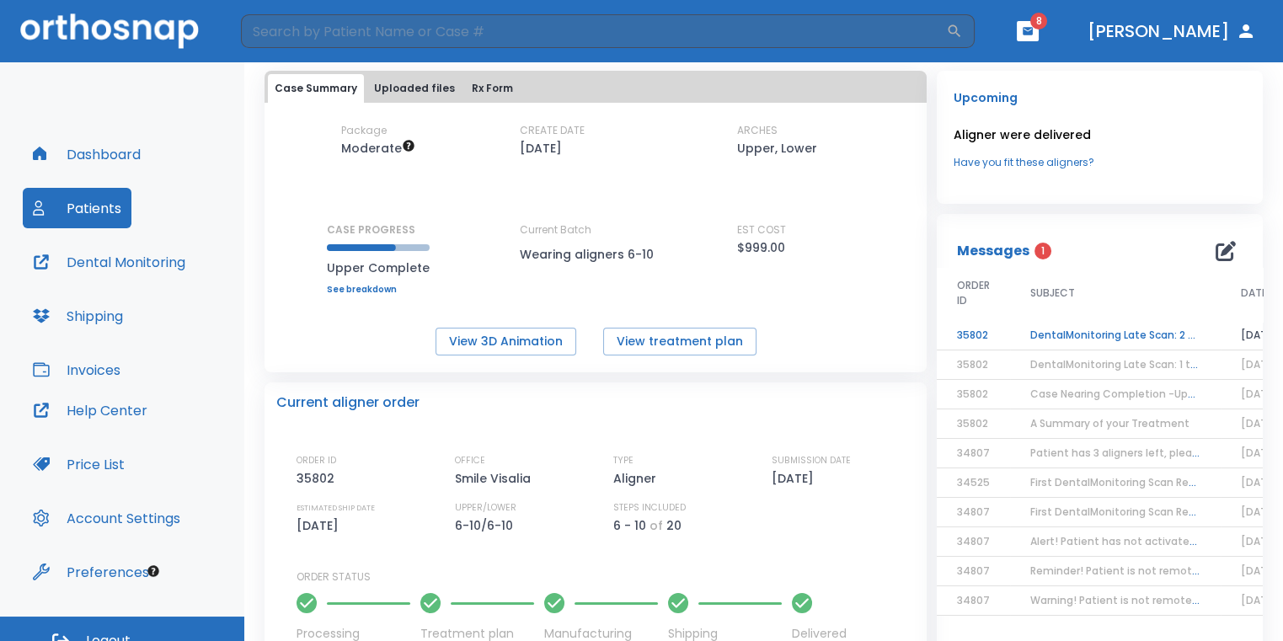
click at [1073, 330] on td "DentalMonitoring Late Scan: 2 - 4 Weeks Notification" at bounding box center [1115, 335] width 211 height 29
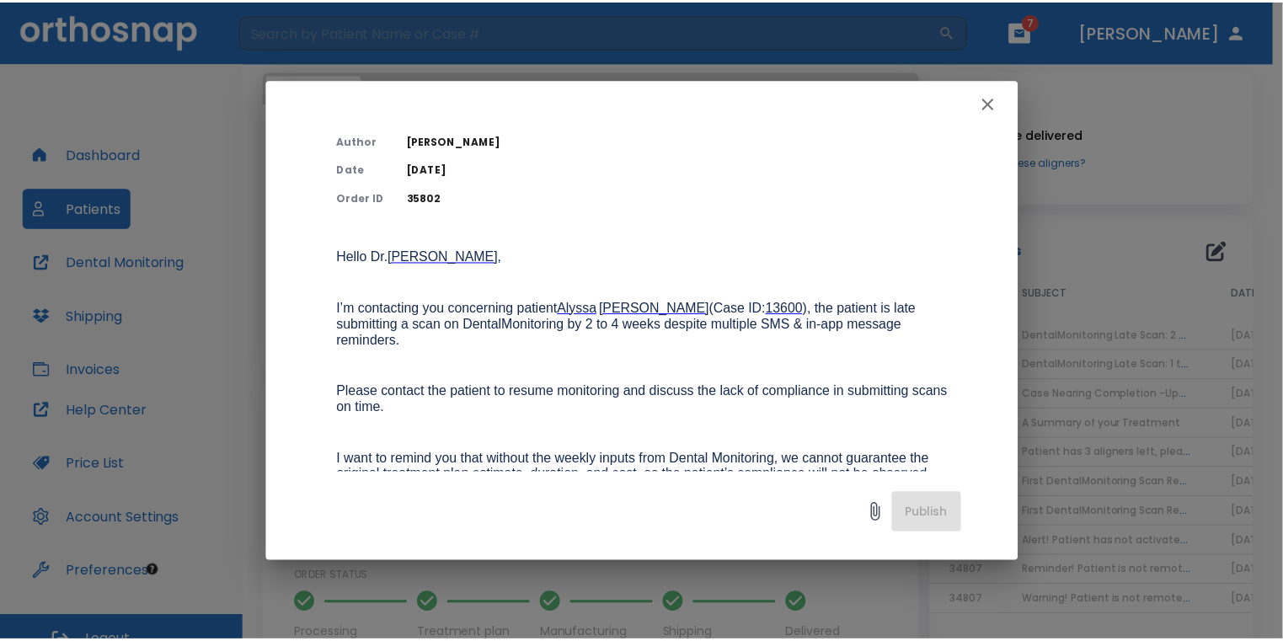
scroll to position [0, 0]
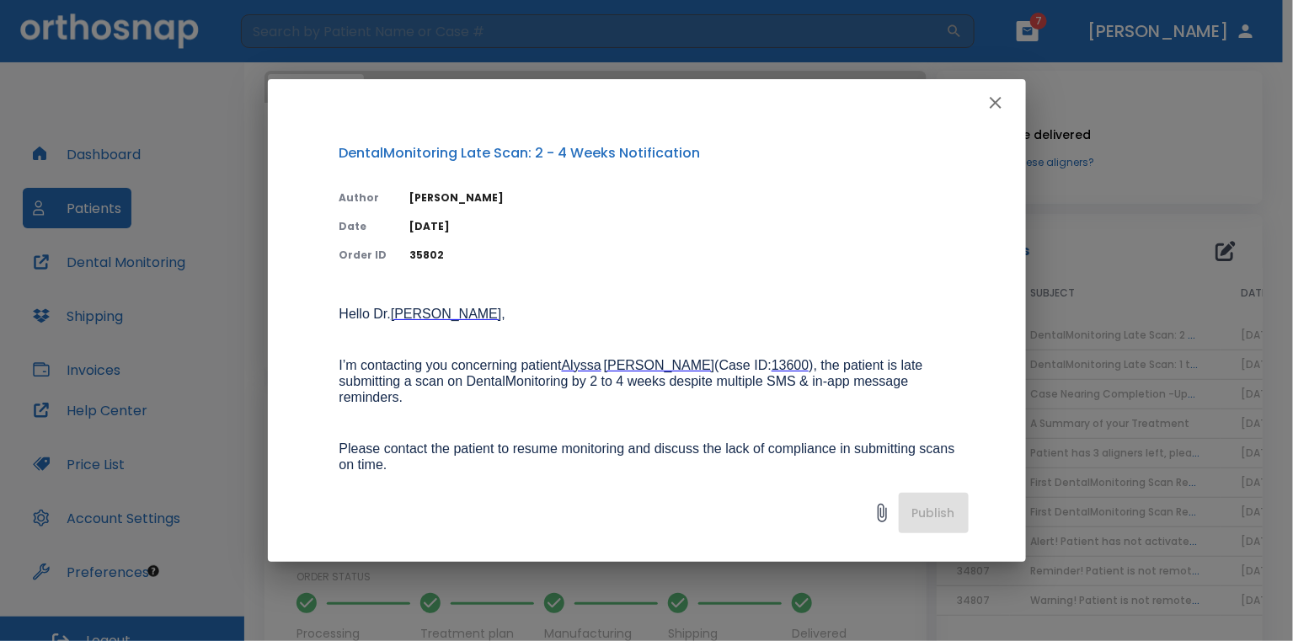
click at [990, 113] on button "button" at bounding box center [996, 103] width 34 height 34
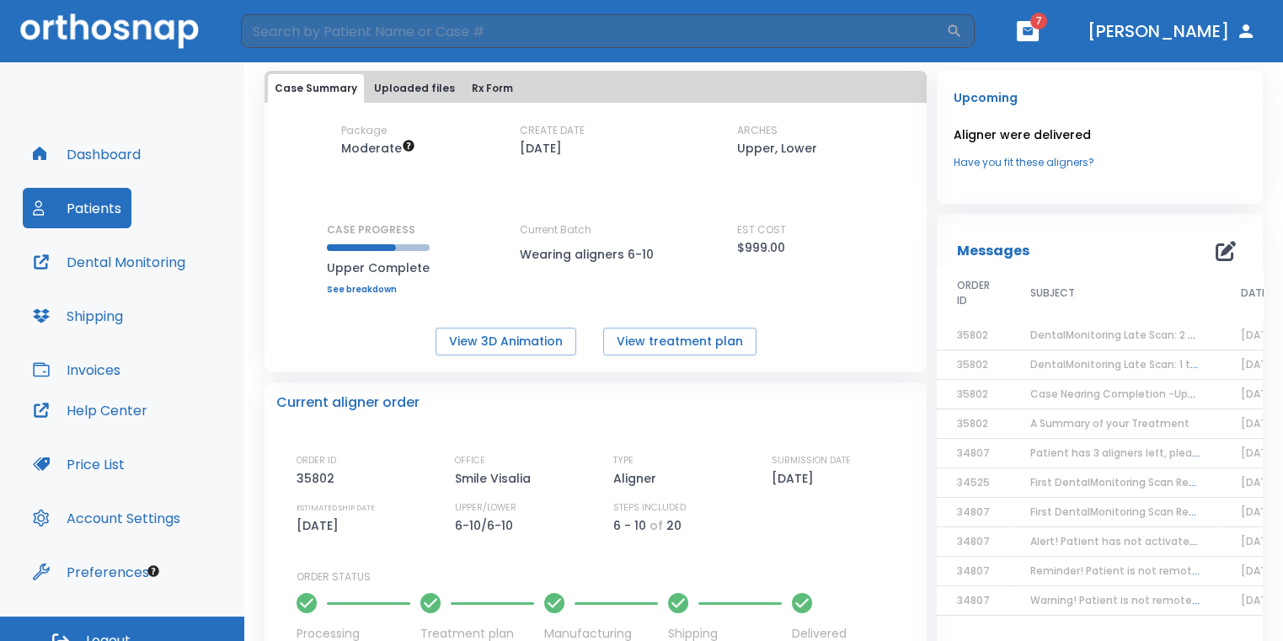
click at [1038, 40] on span "7" at bounding box center [1027, 31] width 22 height 20
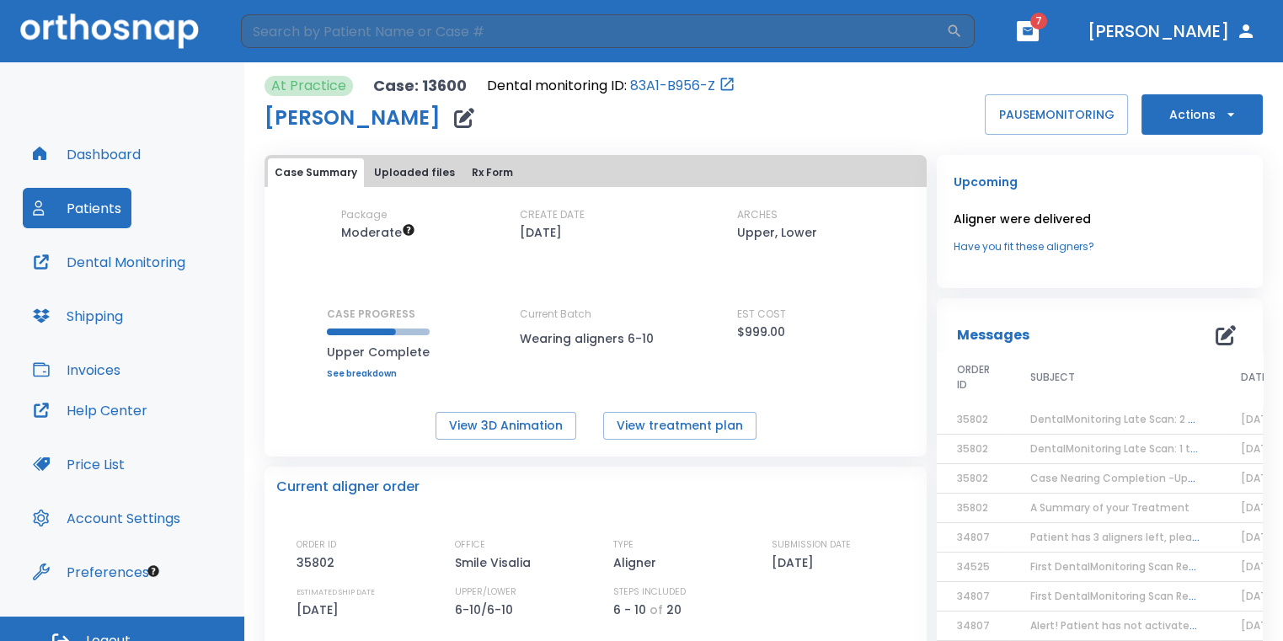
click at [1033, 30] on icon "button" at bounding box center [1028, 31] width 12 height 12
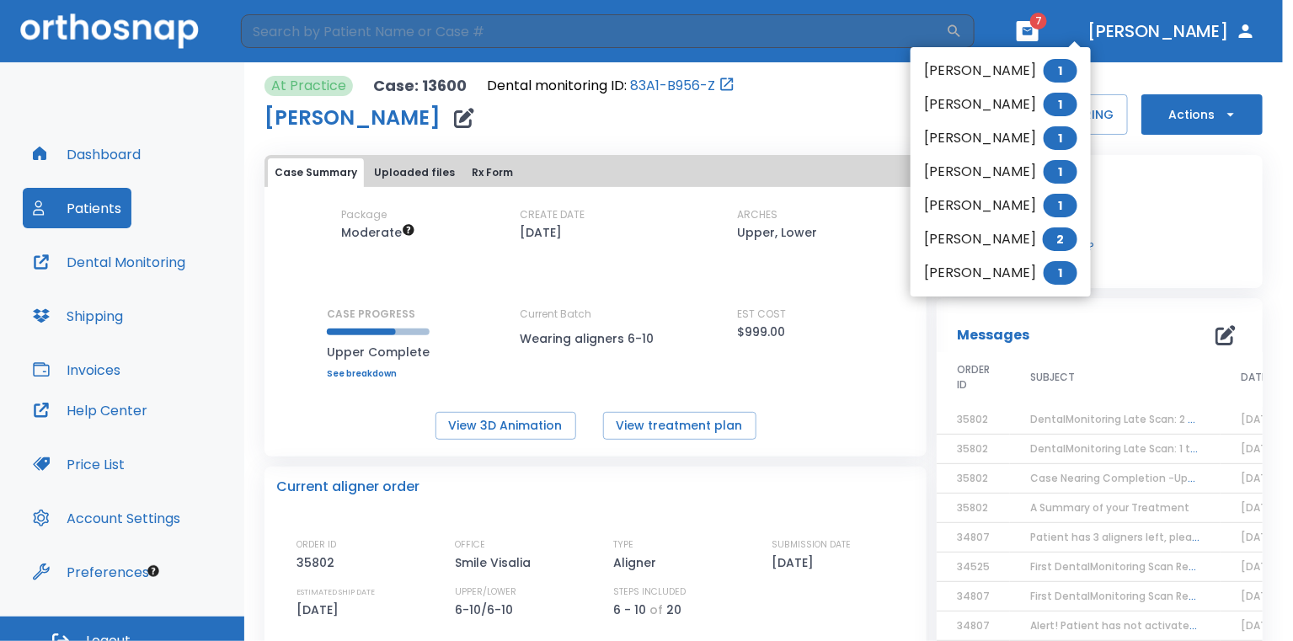
click at [978, 73] on li "[PERSON_NAME] 1" at bounding box center [1000, 71] width 180 height 34
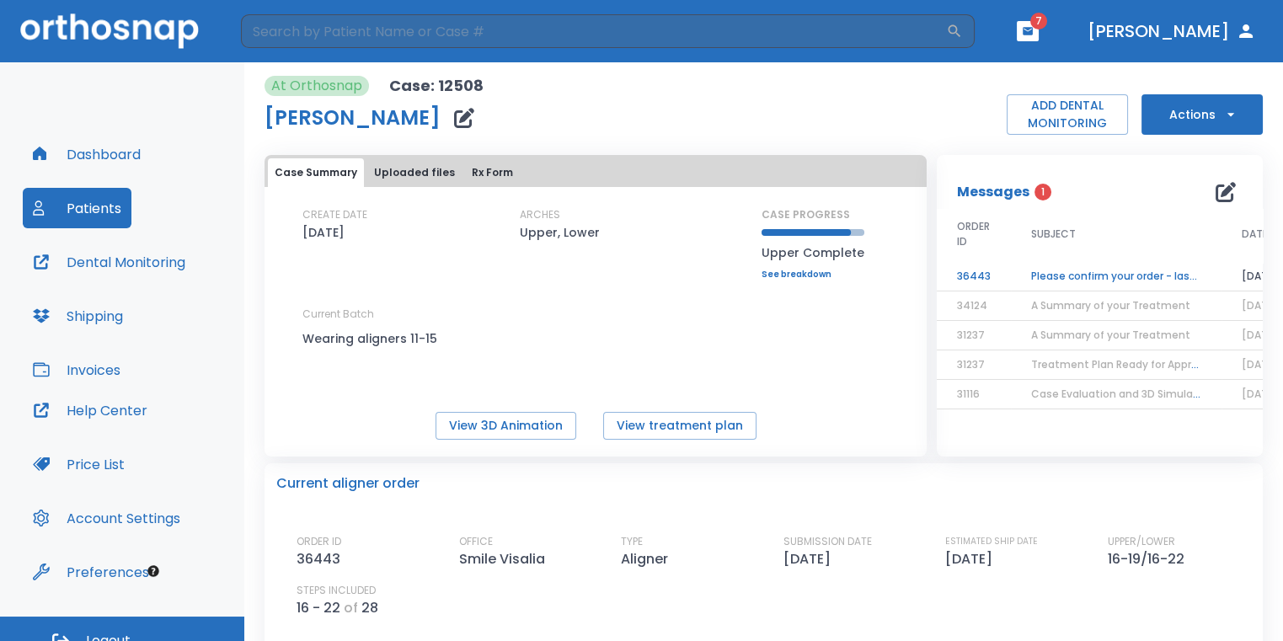
click at [1030, 277] on td "Please confirm your order - last order has EXPIRED" at bounding box center [1116, 276] width 211 height 29
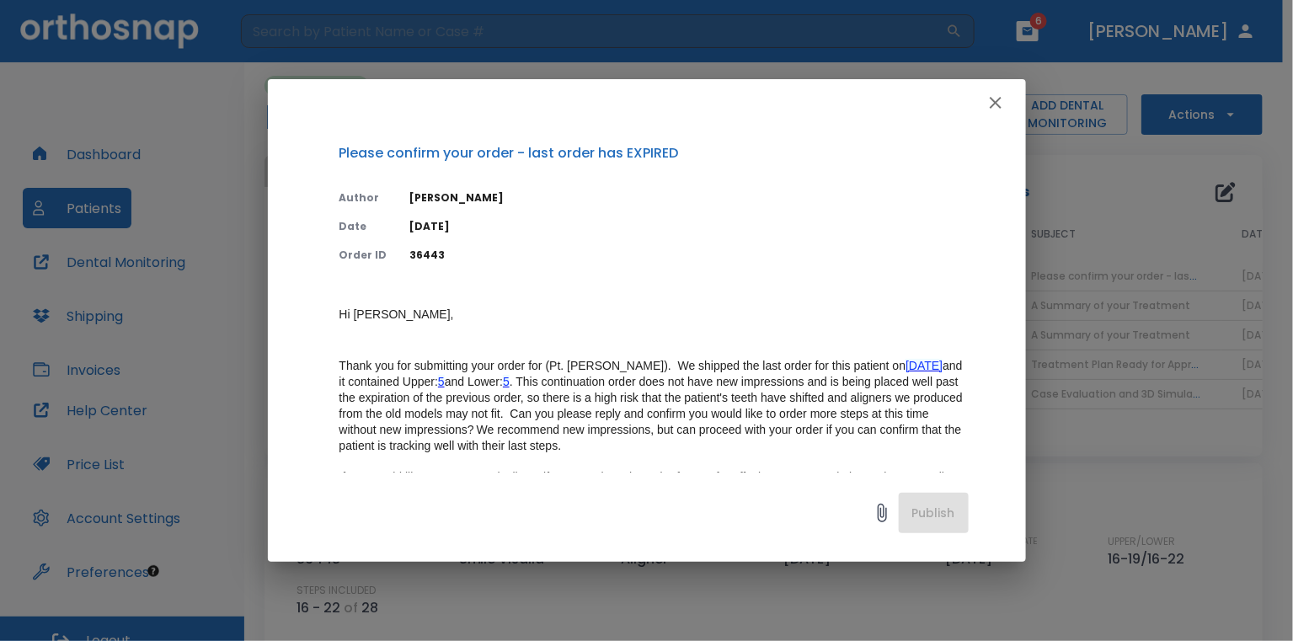
click at [988, 112] on icon "button" at bounding box center [995, 103] width 20 height 20
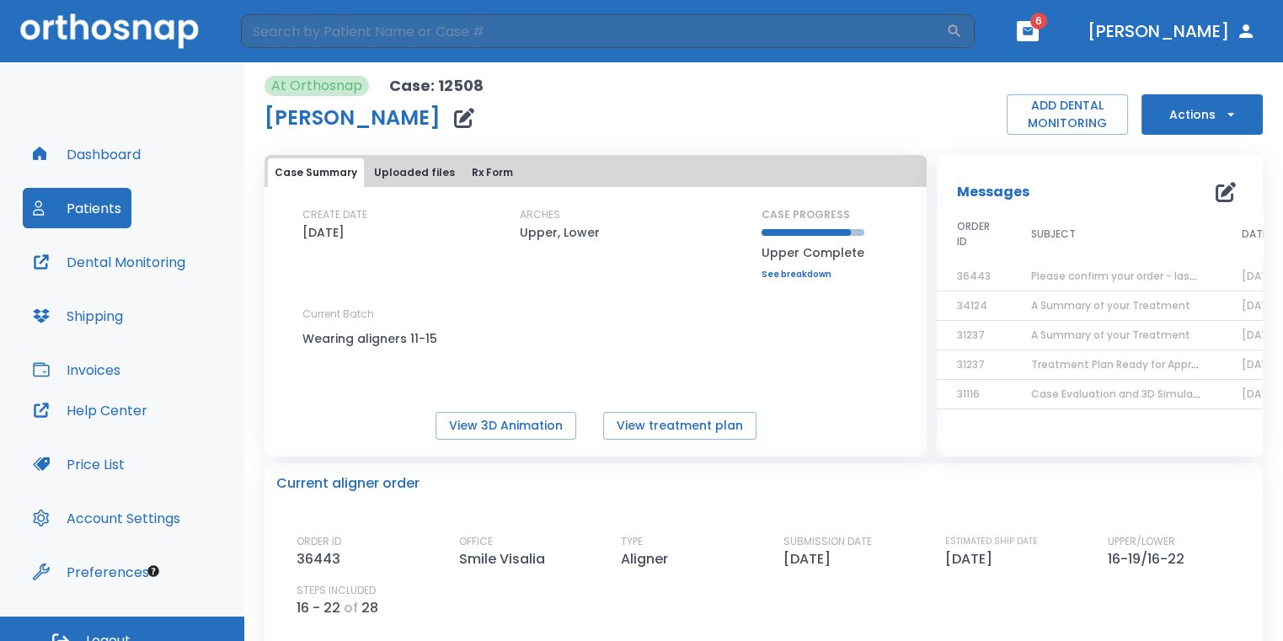
click at [1072, 37] on header "​ 6 [PERSON_NAME]" at bounding box center [641, 31] width 1283 height 62
click at [1032, 28] on icon "button" at bounding box center [1027, 31] width 10 height 8
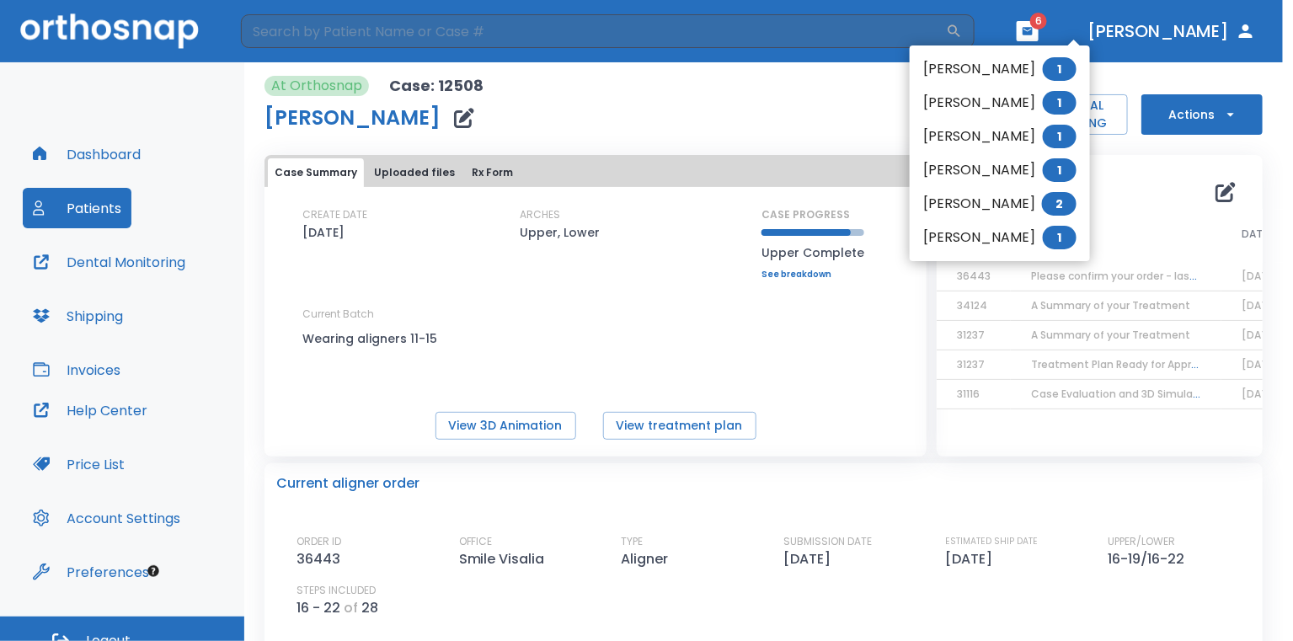
click at [1016, 65] on li "[PERSON_NAME] 1" at bounding box center [1000, 69] width 180 height 34
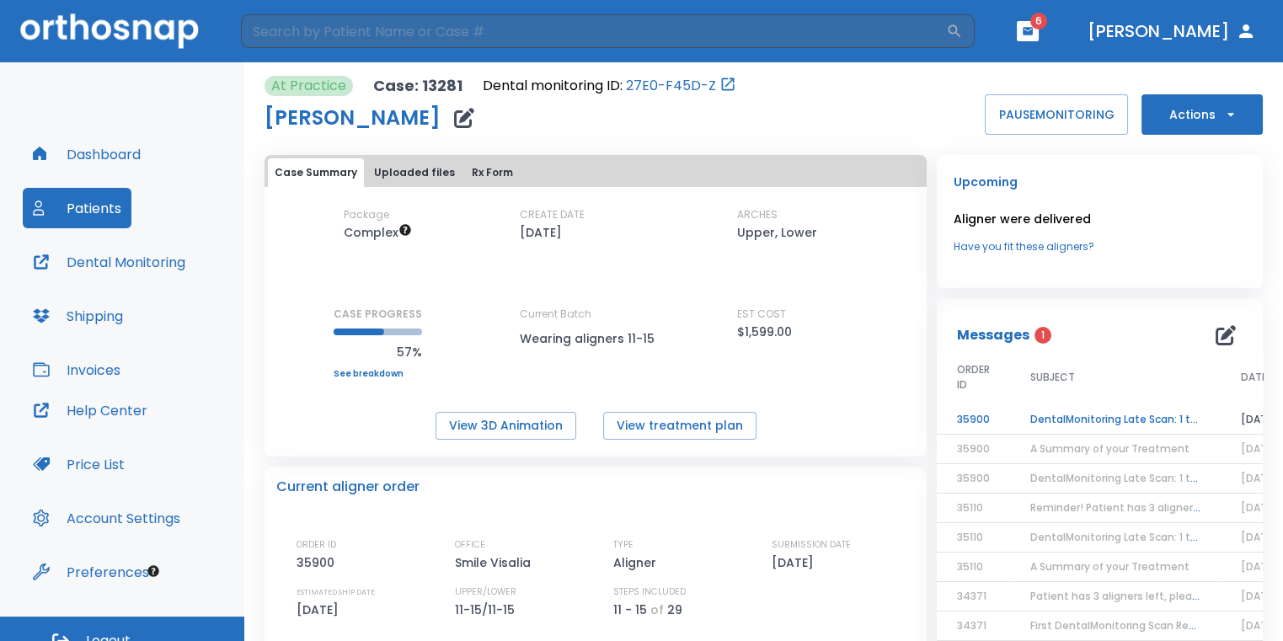
click at [1102, 422] on td "DentalMonitoring Late Scan: 1 to 2 Weeks Notification" at bounding box center [1115, 419] width 211 height 29
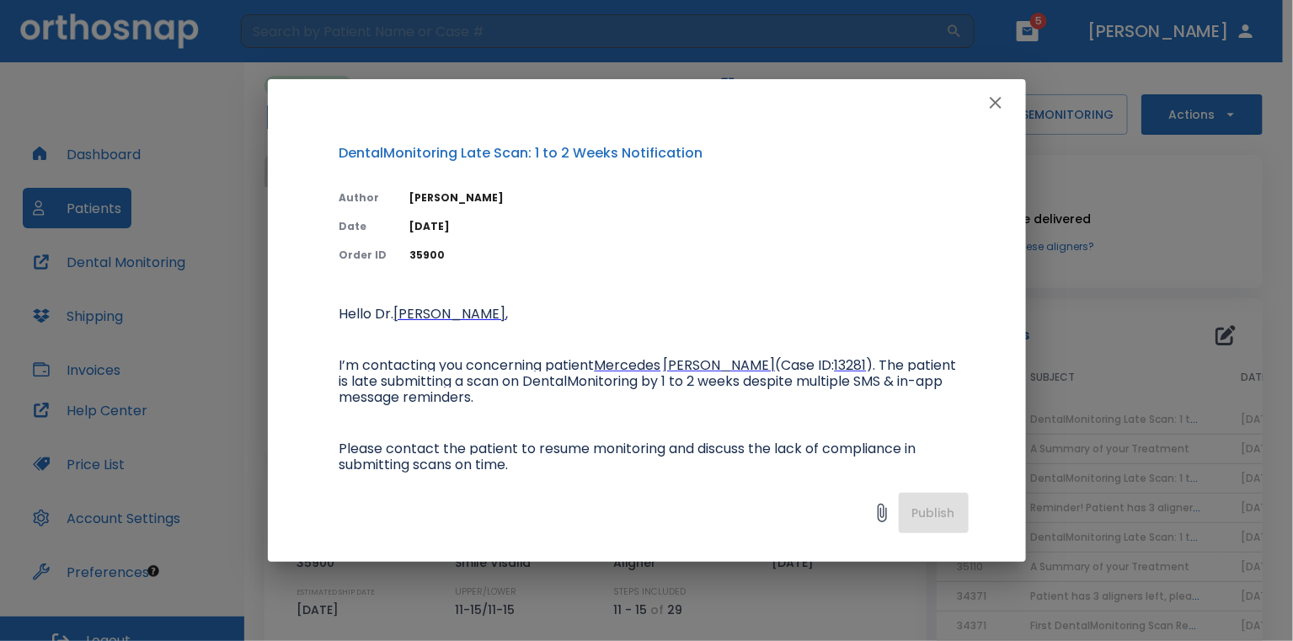
click at [989, 102] on icon "button" at bounding box center [995, 103] width 20 height 20
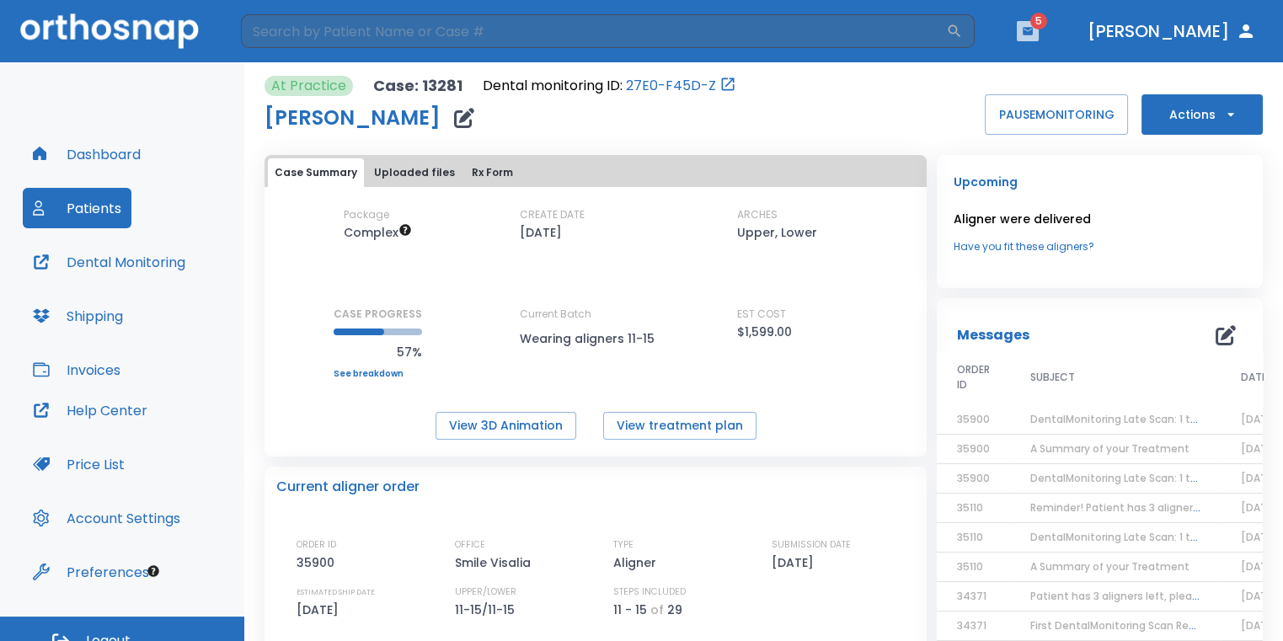
click at [1032, 28] on icon "button" at bounding box center [1027, 31] width 10 height 8
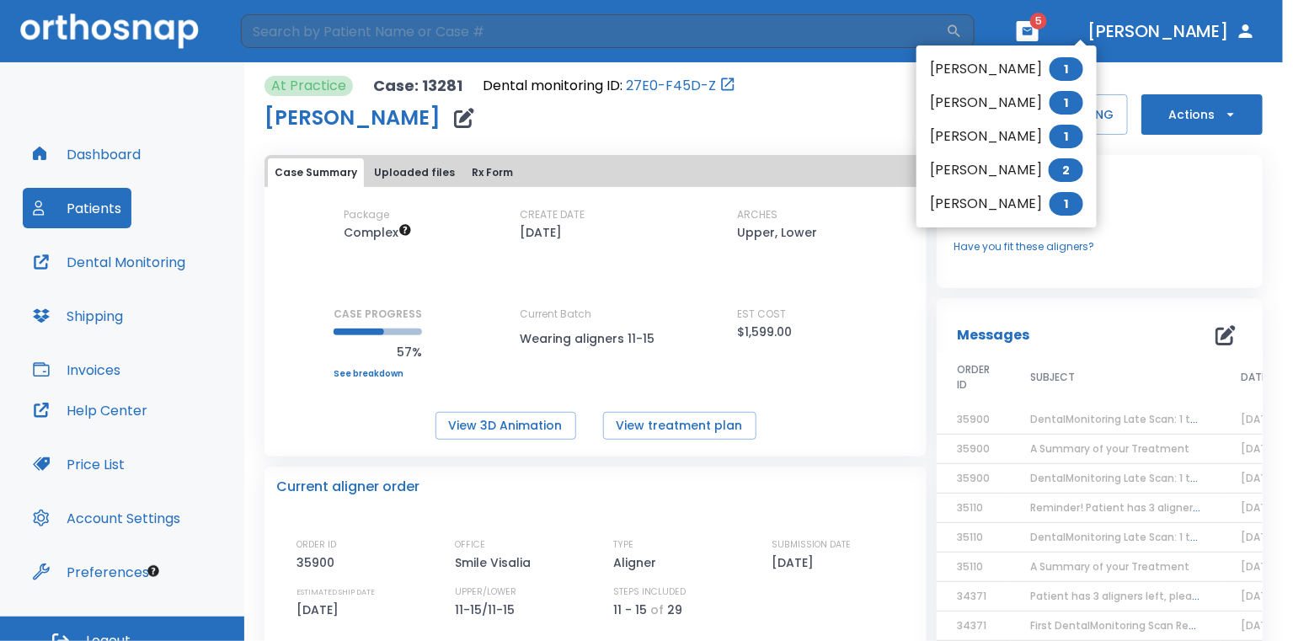
click at [1032, 66] on li "[PERSON_NAME] 1" at bounding box center [1006, 69] width 180 height 34
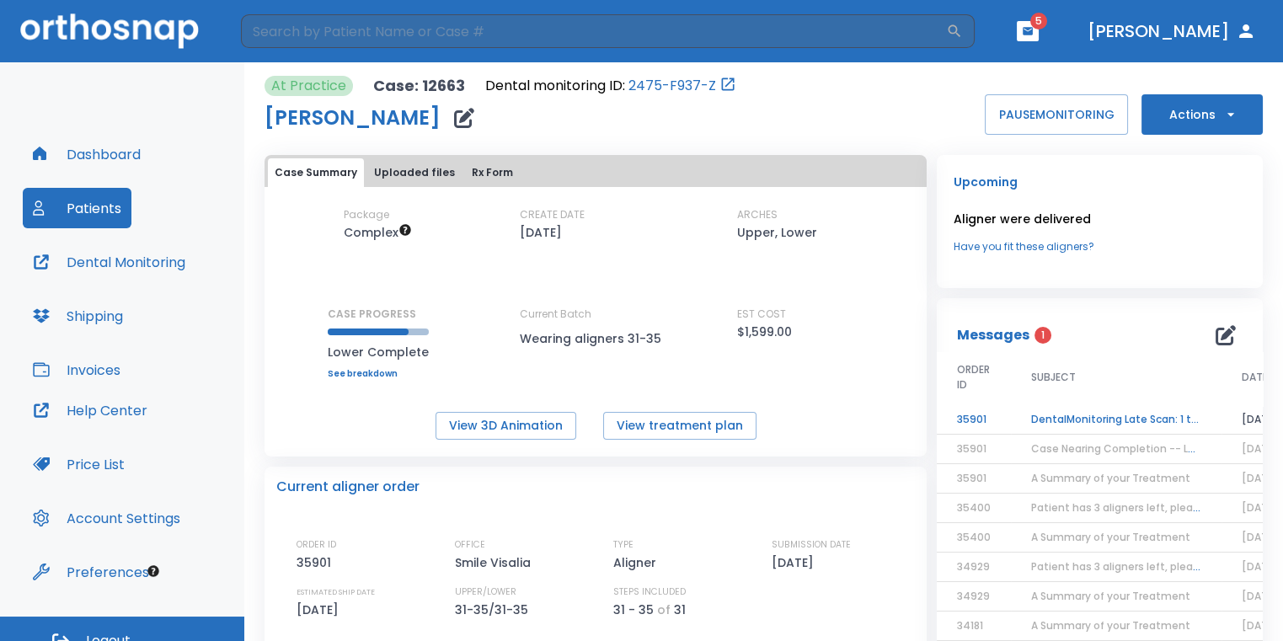
click at [1011, 426] on td "DentalMonitoring Late Scan: 1 to 2 Weeks Notification" at bounding box center [1116, 419] width 211 height 29
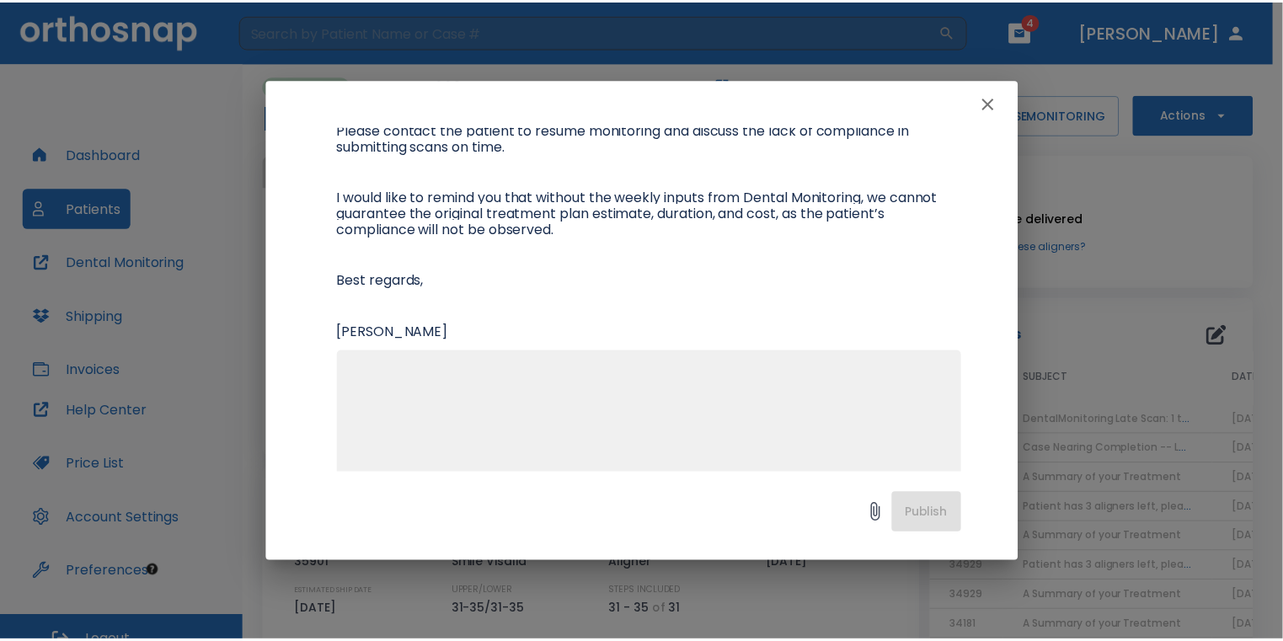
scroll to position [358, 0]
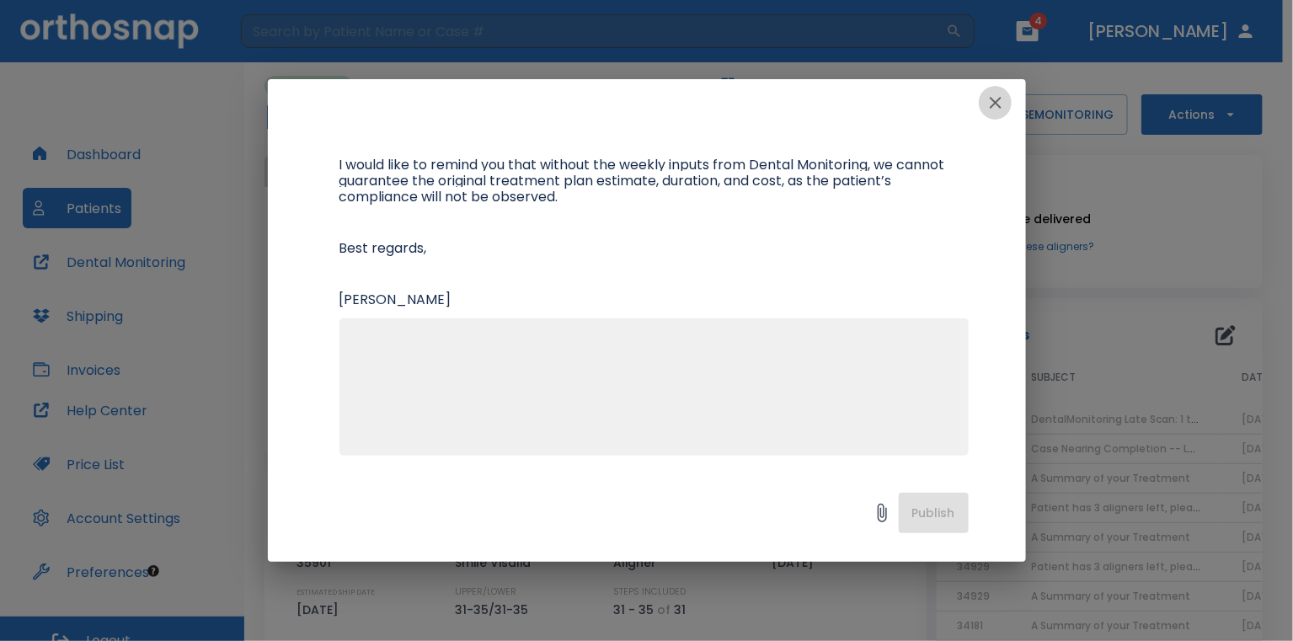
click at [993, 111] on icon "button" at bounding box center [995, 103] width 20 height 20
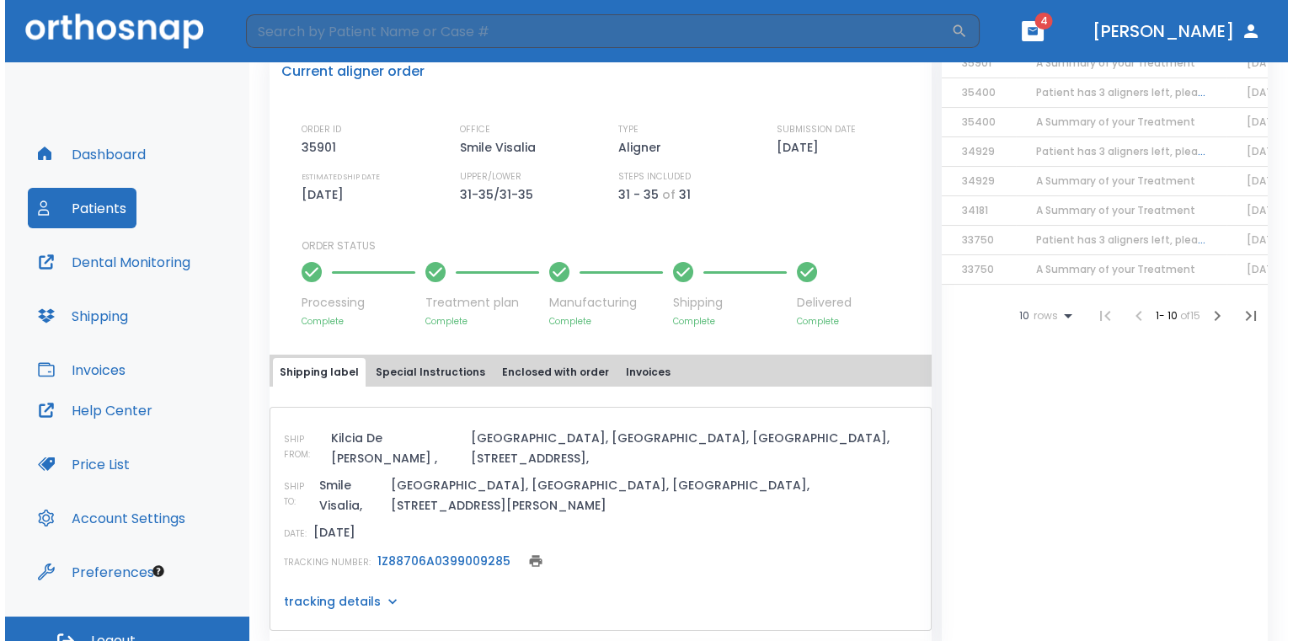
scroll to position [0, 0]
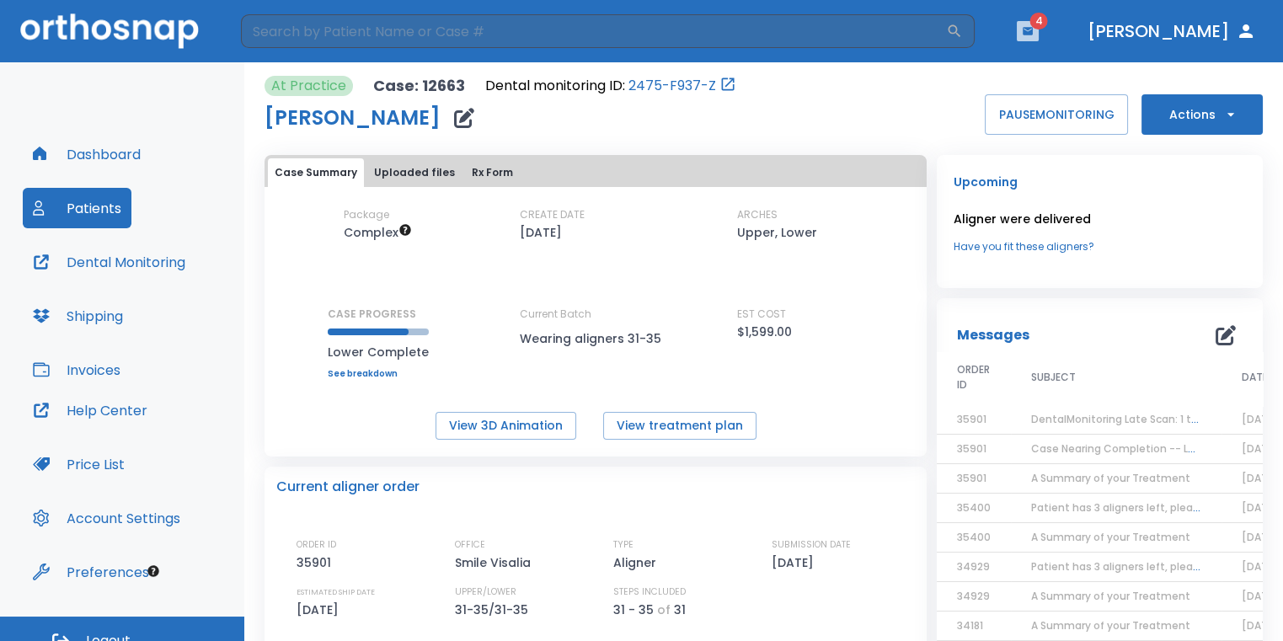
click at [1032, 35] on icon "button" at bounding box center [1027, 31] width 10 height 8
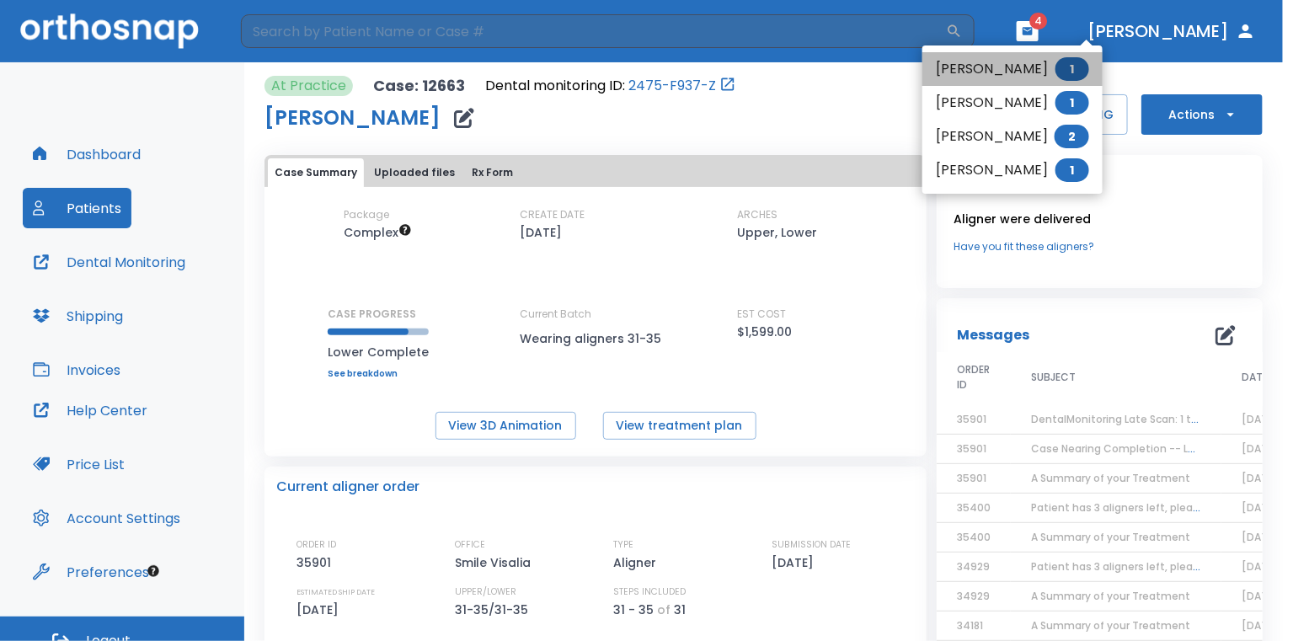
click at [1030, 75] on li "[PERSON_NAME] 1" at bounding box center [1012, 69] width 180 height 34
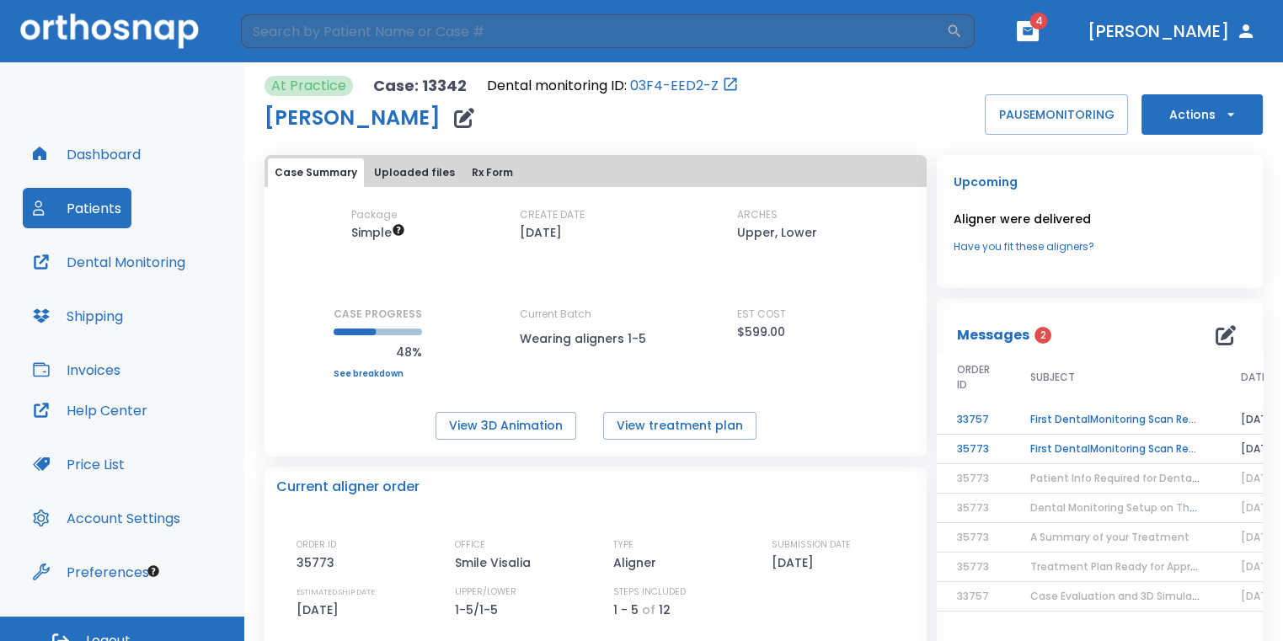
click at [1029, 424] on td "First DentalMonitoring Scan Review!" at bounding box center [1115, 419] width 211 height 29
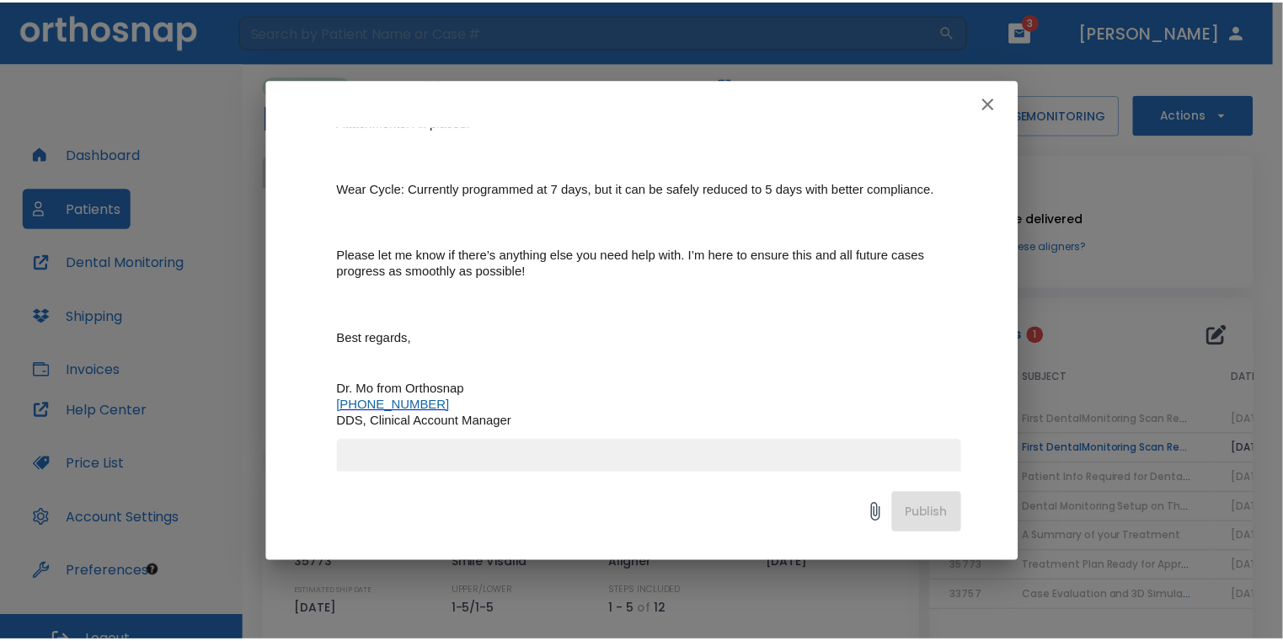
scroll to position [505, 0]
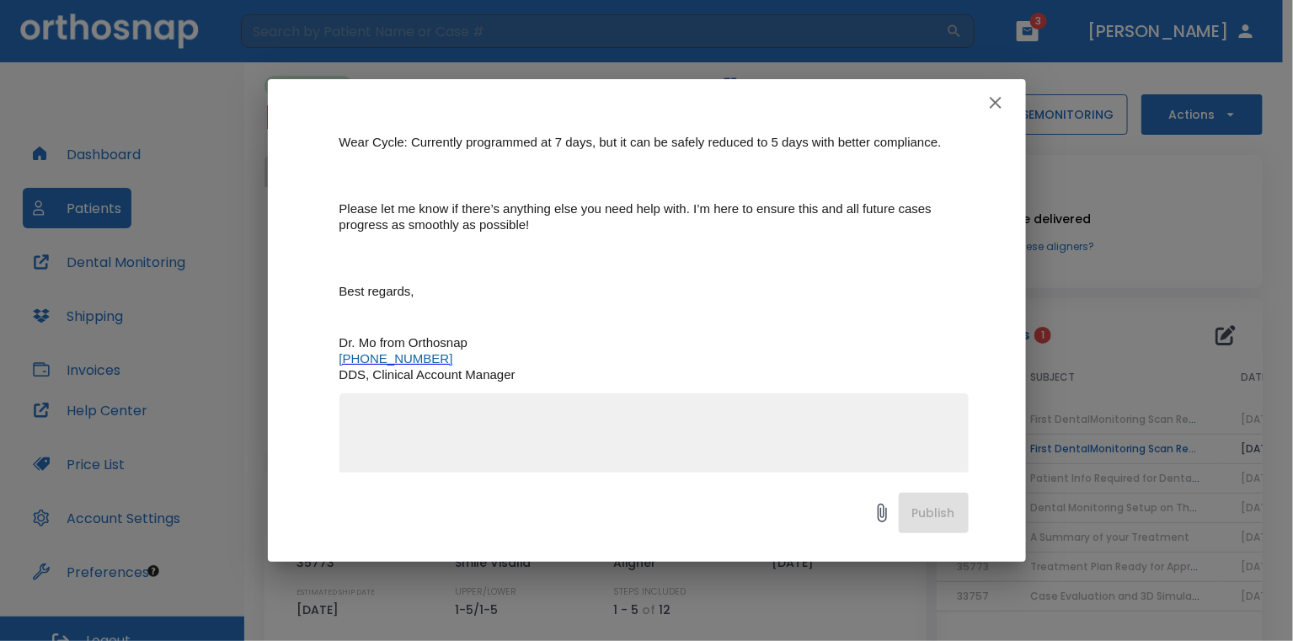
click at [1006, 97] on button "button" at bounding box center [996, 103] width 34 height 34
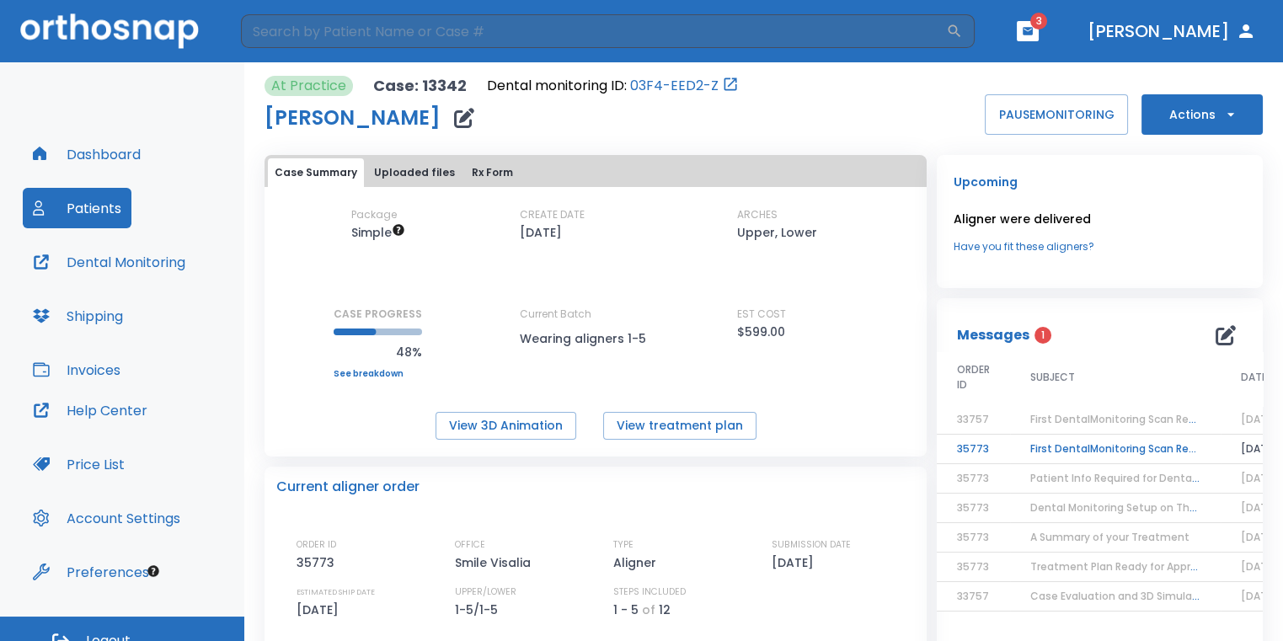
click at [1011, 461] on td "First DentalMonitoring Scan Review!" at bounding box center [1115, 449] width 211 height 29
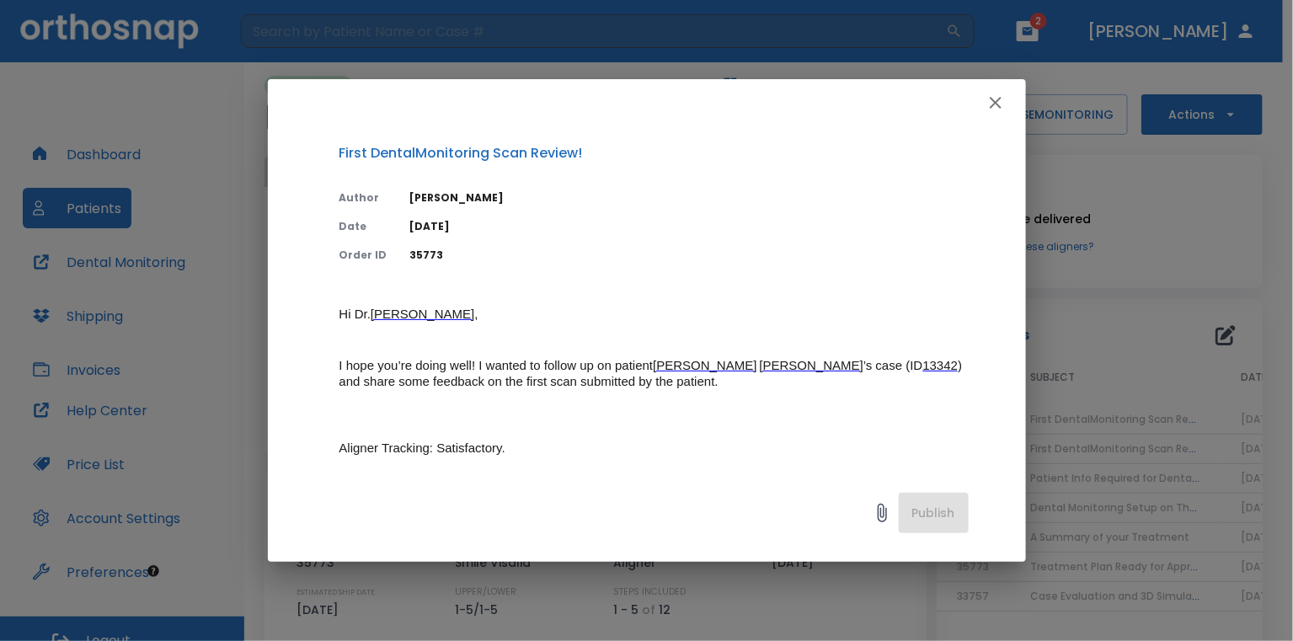
click at [1001, 118] on button "button" at bounding box center [996, 103] width 34 height 34
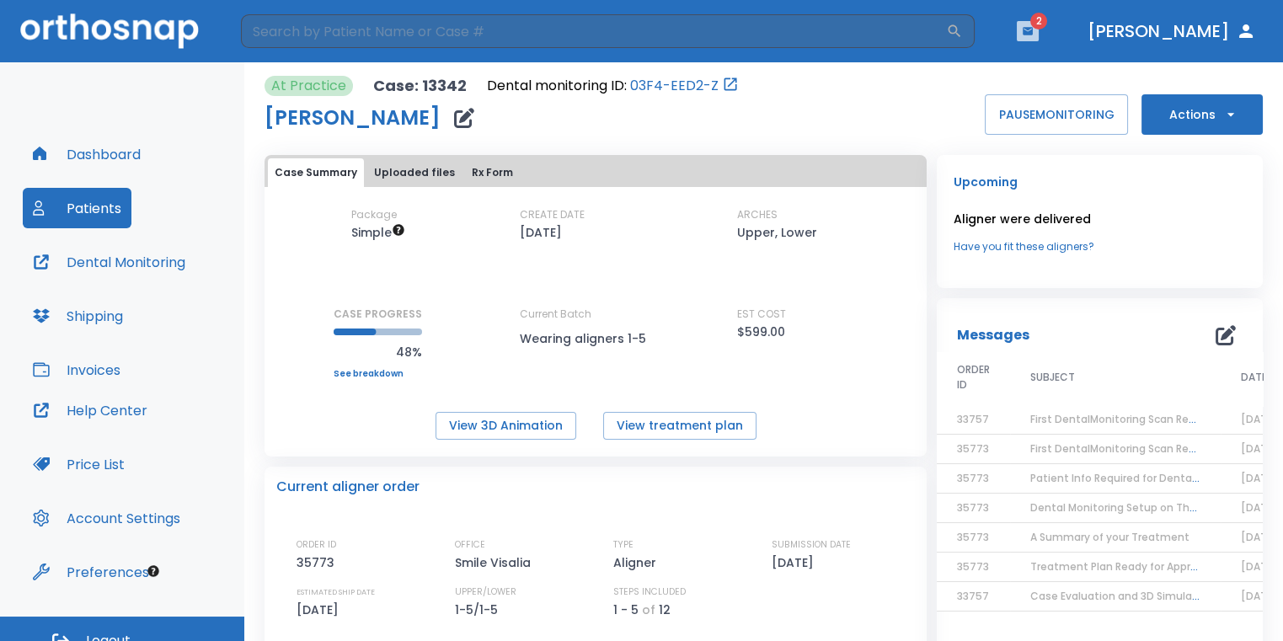
click at [1038, 38] on button "button" at bounding box center [1027, 31] width 22 height 20
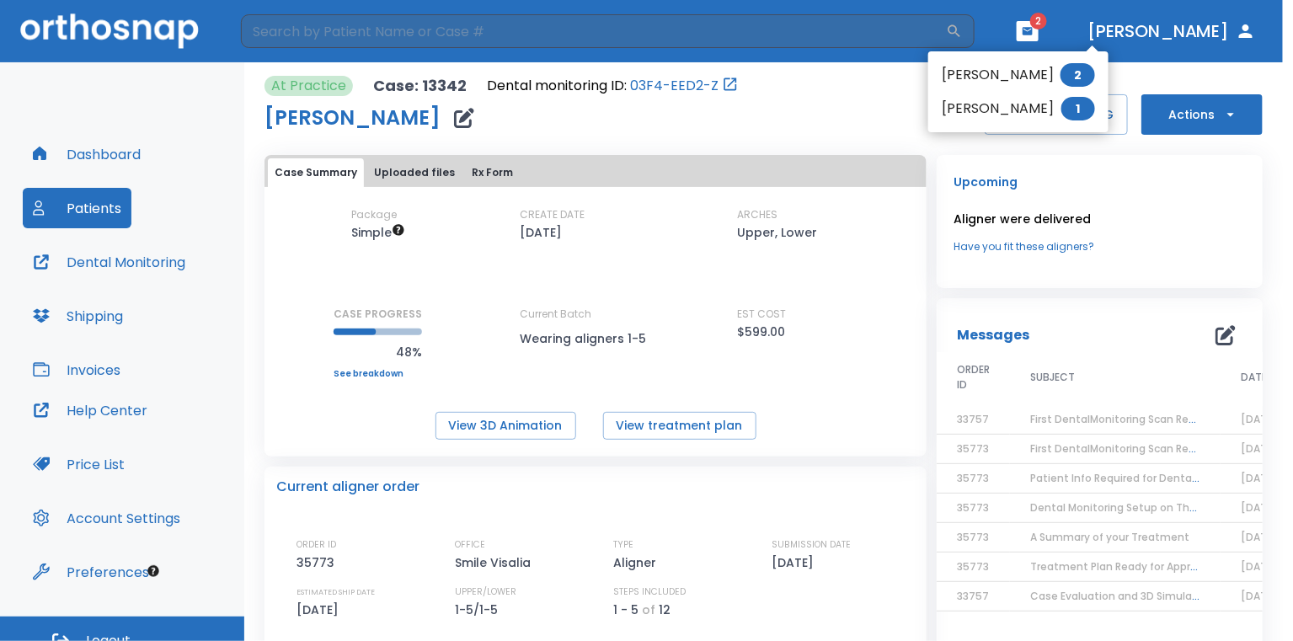
click at [1032, 71] on li "[PERSON_NAME] 2" at bounding box center [1018, 75] width 180 height 34
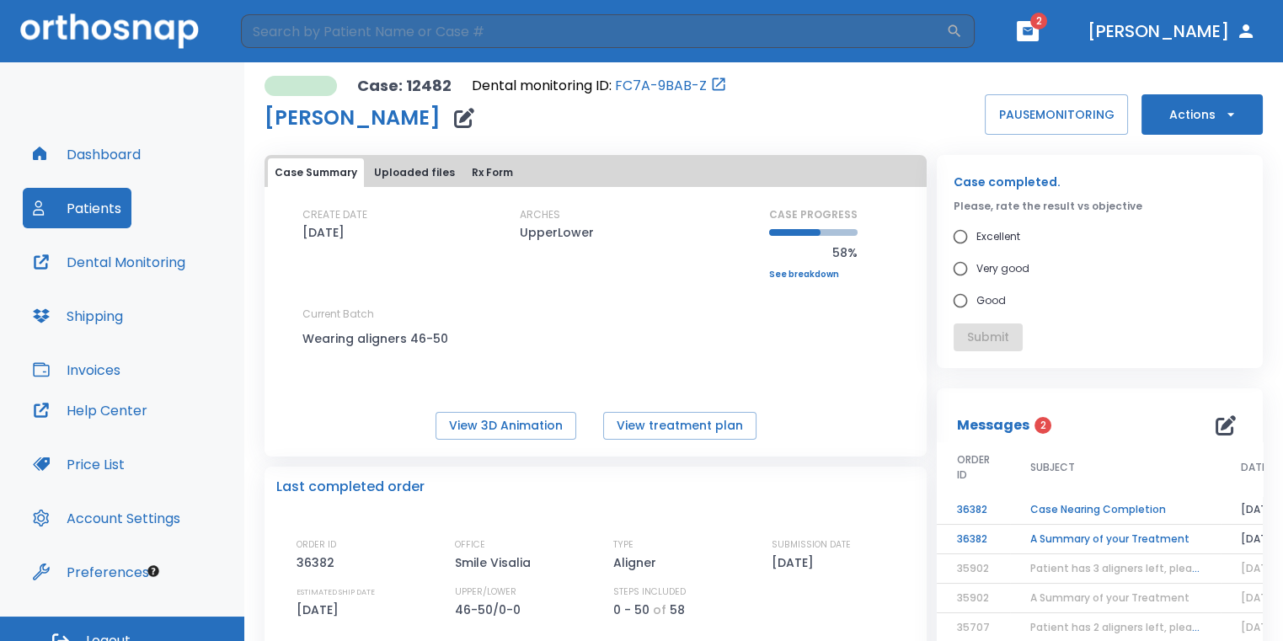
click at [1082, 541] on td "A Summary of your Treatment" at bounding box center [1115, 539] width 211 height 29
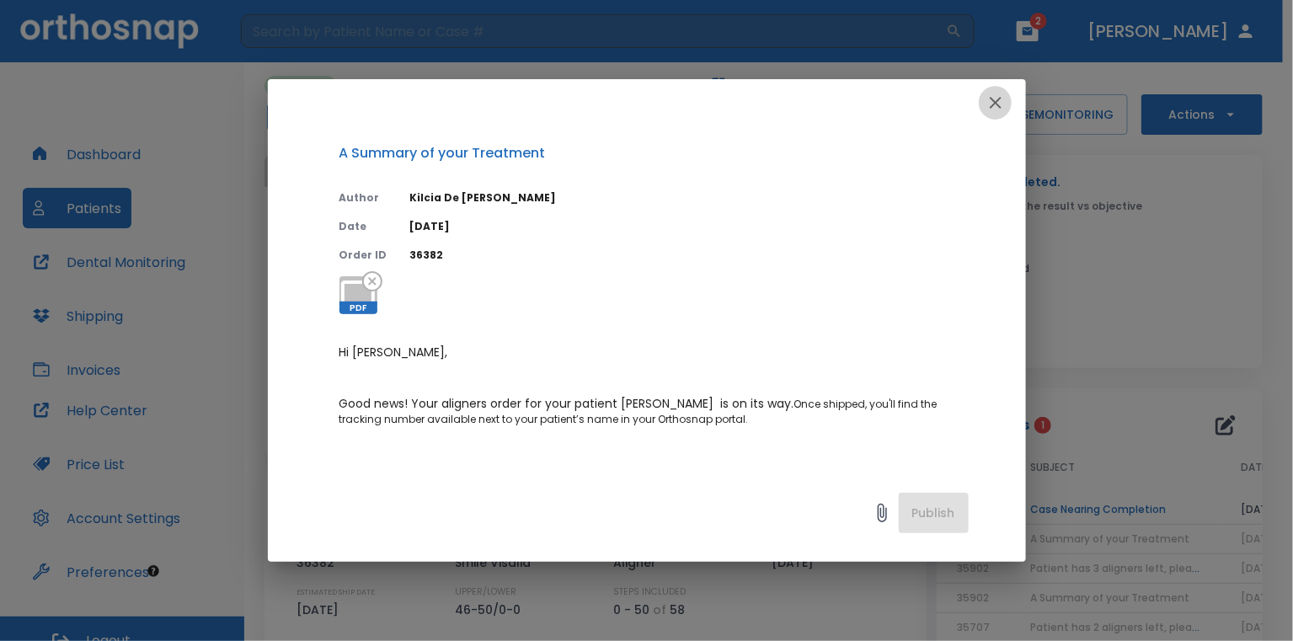
click at [1011, 99] on button "button" at bounding box center [996, 103] width 34 height 34
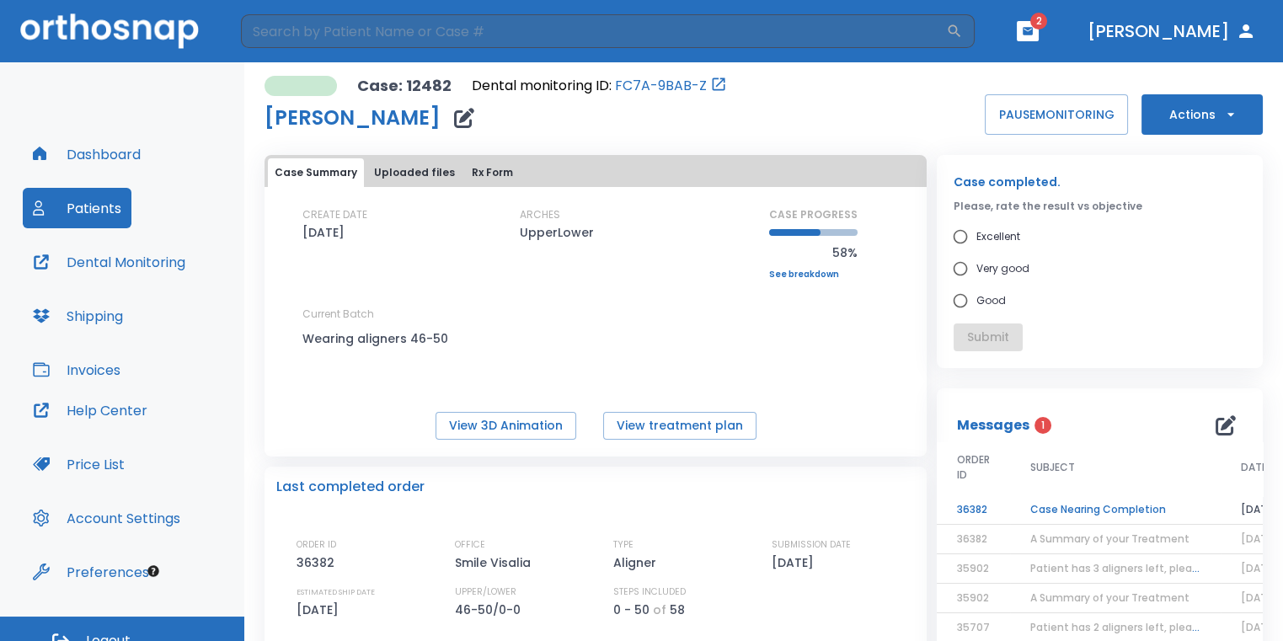
click at [1057, 512] on td "Case Nearing Completion" at bounding box center [1115, 509] width 211 height 29
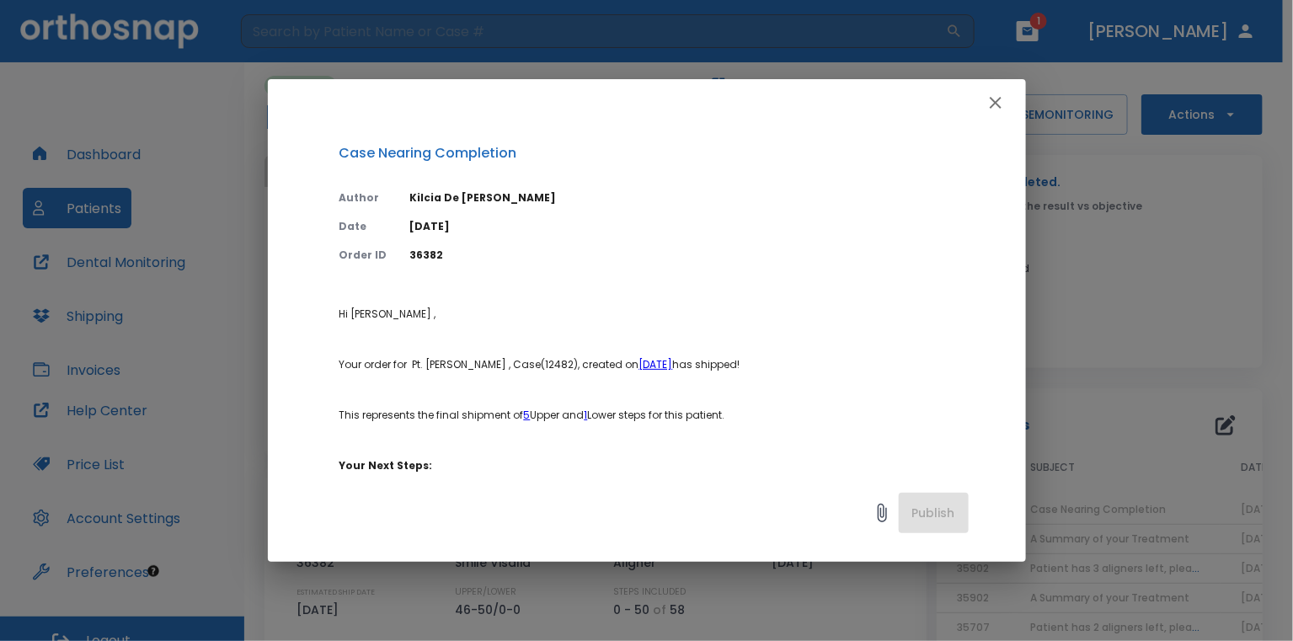
click at [995, 104] on icon "button" at bounding box center [995, 103] width 20 height 20
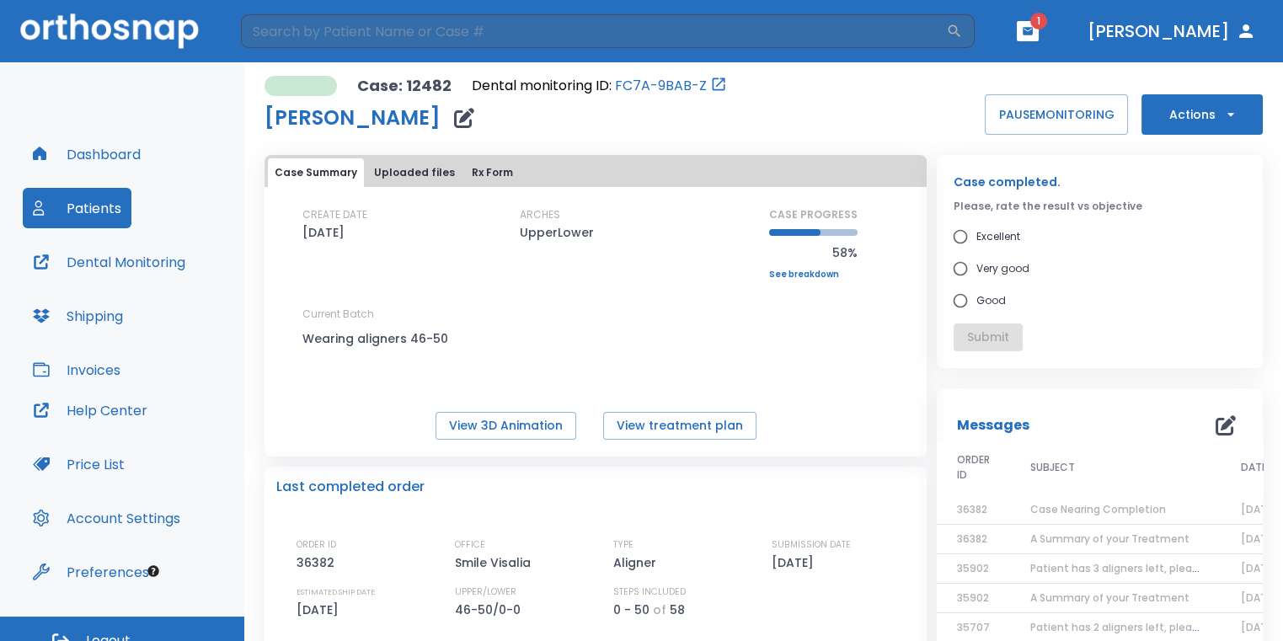
drag, startPoint x: 953, startPoint y: 297, endPoint x: 943, endPoint y: 339, distance: 43.3
click at [951, 89] on div "Case: 12482 Dental monitoring ID: FC7A-9BAB-Z [PERSON_NAME] PAUSE MONITORING Ac…" at bounding box center [763, 105] width 998 height 59
click at [1033, 35] on icon "button" at bounding box center [1028, 31] width 12 height 12
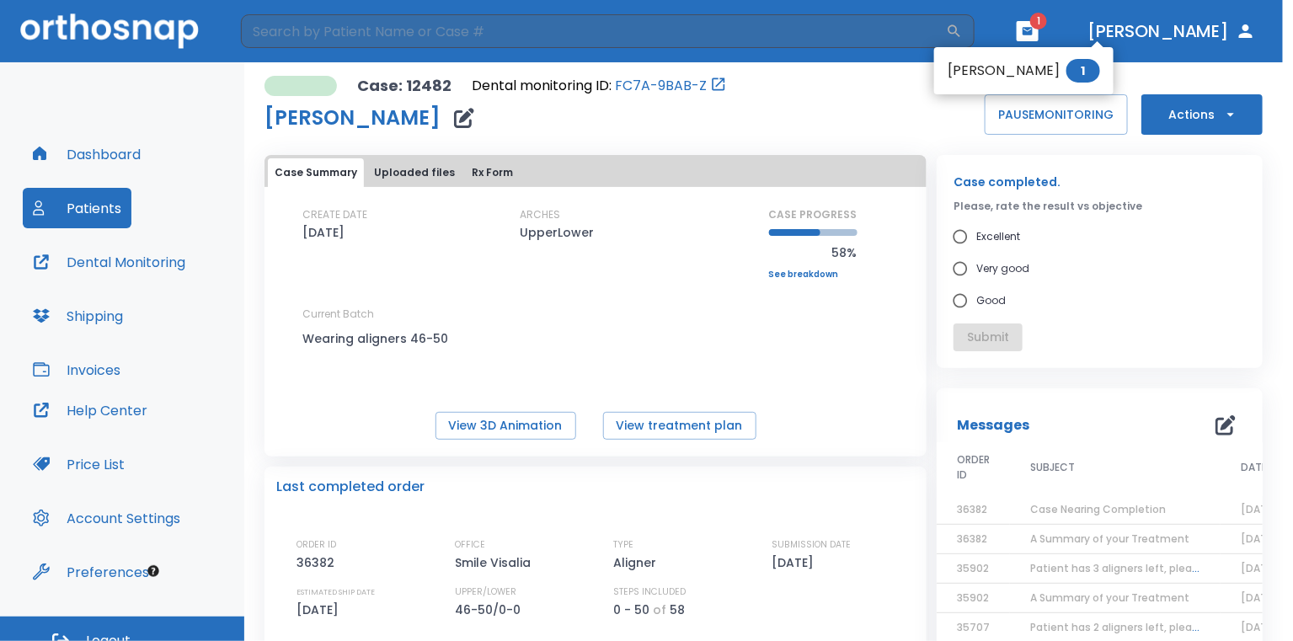
click at [1066, 77] on span "1" at bounding box center [1083, 71] width 34 height 24
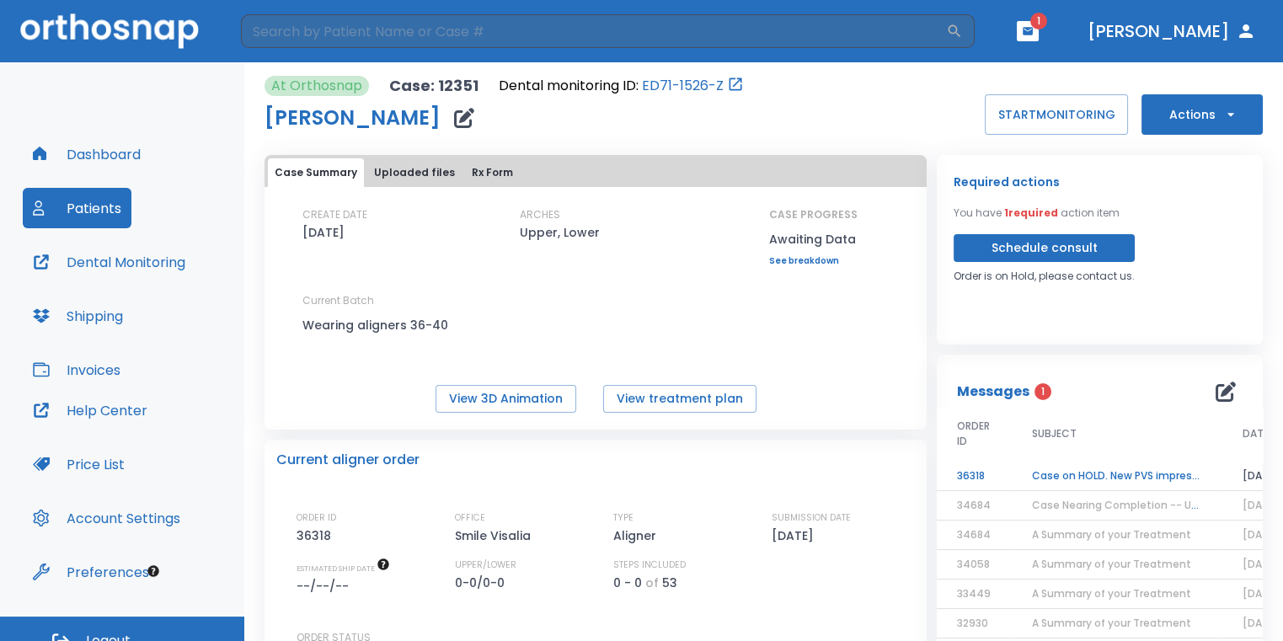
click at [1061, 477] on td "Case on HOLD. New PVS impressions required" at bounding box center [1116, 476] width 211 height 29
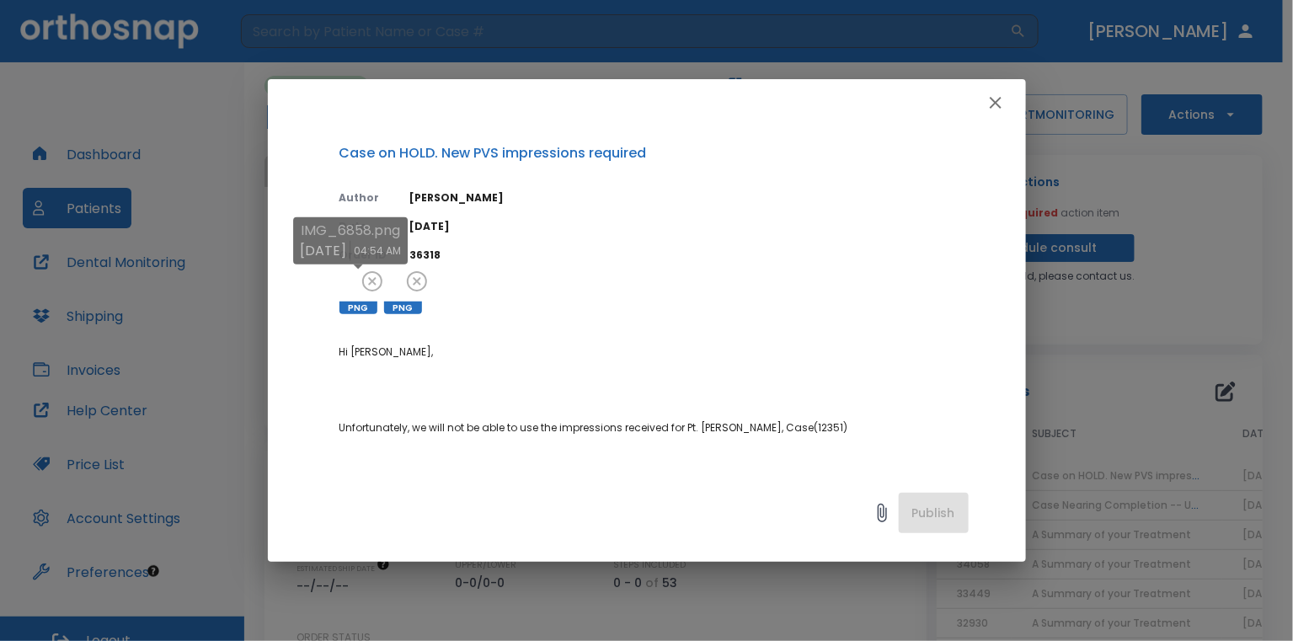
click at [360, 286] on div at bounding box center [358, 295] width 38 height 38
click at [406, 293] on div at bounding box center [403, 295] width 38 height 38
click at [819, 94] on div at bounding box center [647, 102] width 758 height 47
click at [1009, 99] on button "button" at bounding box center [996, 103] width 34 height 34
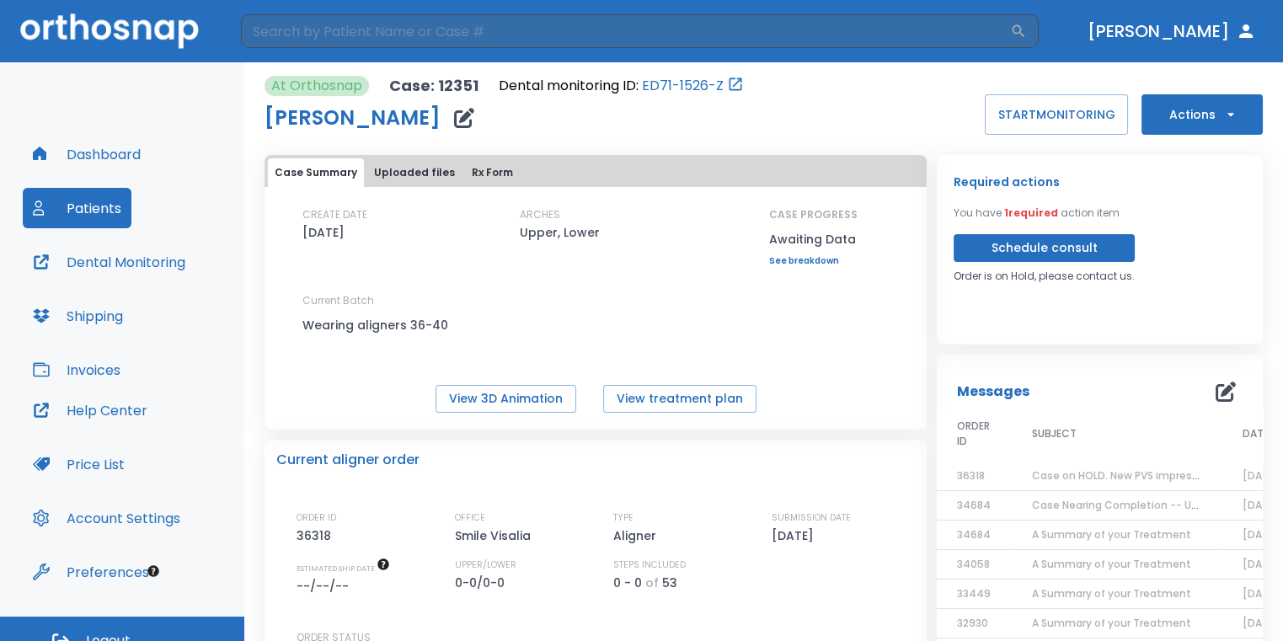
click at [1017, 480] on td "Case on HOLD. New PVS impressions required" at bounding box center [1116, 476] width 211 height 29
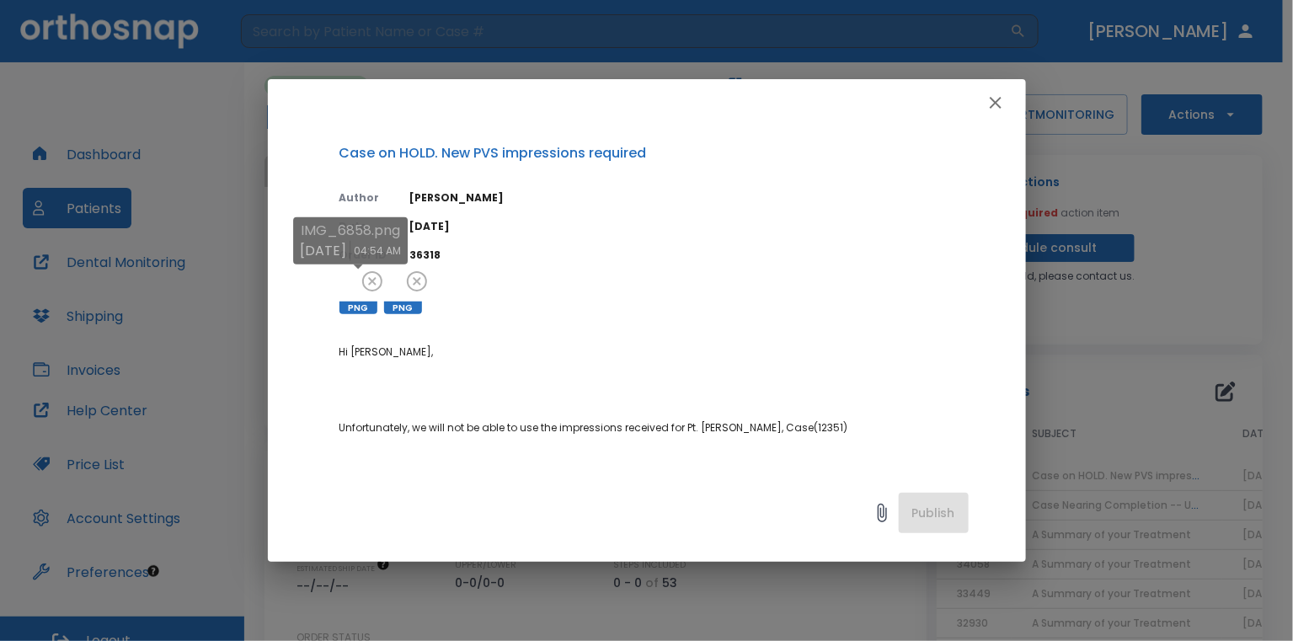
click at [365, 298] on div at bounding box center [358, 295] width 38 height 38
click at [1097, 320] on div "Case on HOLD. New PVS impressions required Author [PERSON_NAME] Date [DATE] Ord…" at bounding box center [646, 320] width 1293 height 641
click at [350, 290] on div at bounding box center [358, 295] width 38 height 38
click at [406, 291] on div at bounding box center [403, 295] width 38 height 38
click at [393, 284] on div at bounding box center [403, 295] width 38 height 38
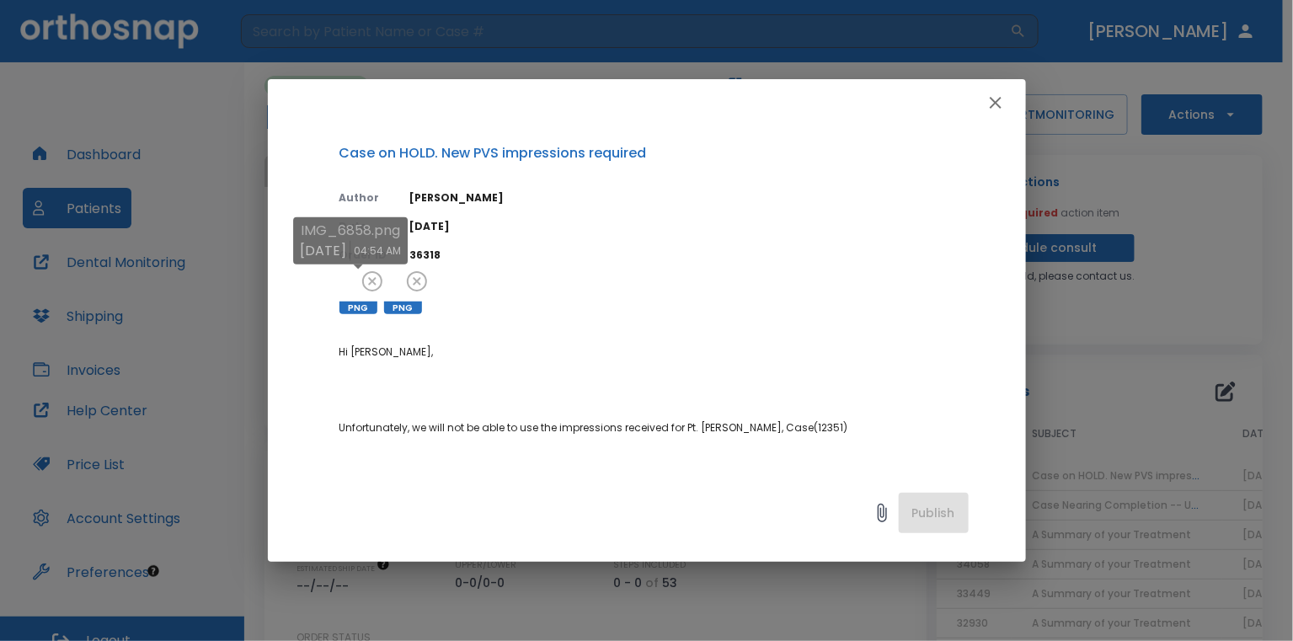
click at [360, 286] on div at bounding box center [358, 295] width 38 height 38
click at [839, 65] on div "Case on HOLD. New PVS impressions required Author [PERSON_NAME] Date [DATE] Ord…" at bounding box center [646, 320] width 1293 height 641
click at [998, 104] on icon "button" at bounding box center [995, 103] width 20 height 20
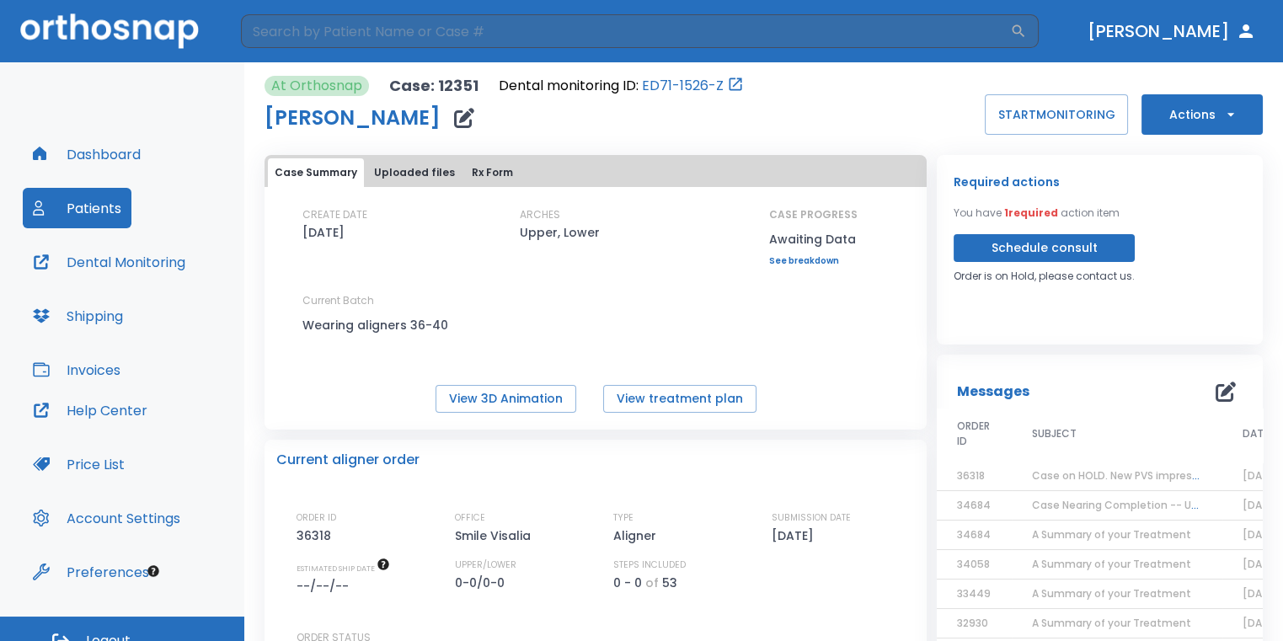
click at [91, 147] on button "Dashboard" at bounding box center [87, 154] width 128 height 40
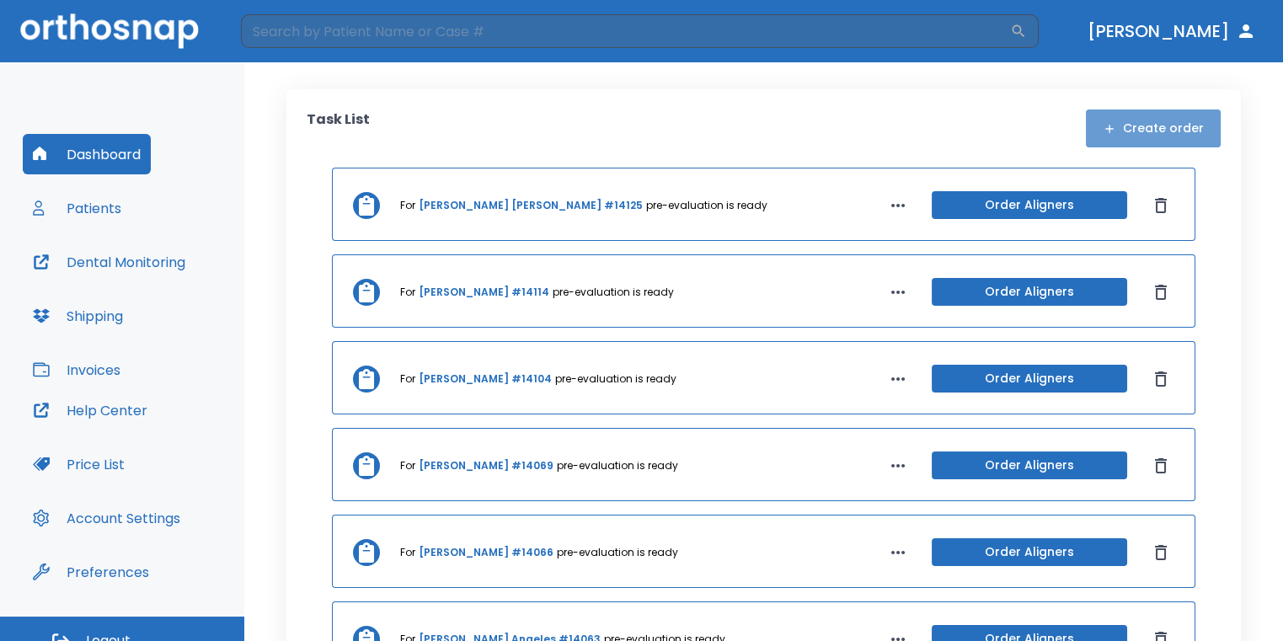
click at [1183, 138] on button "Create order" at bounding box center [1153, 128] width 135 height 38
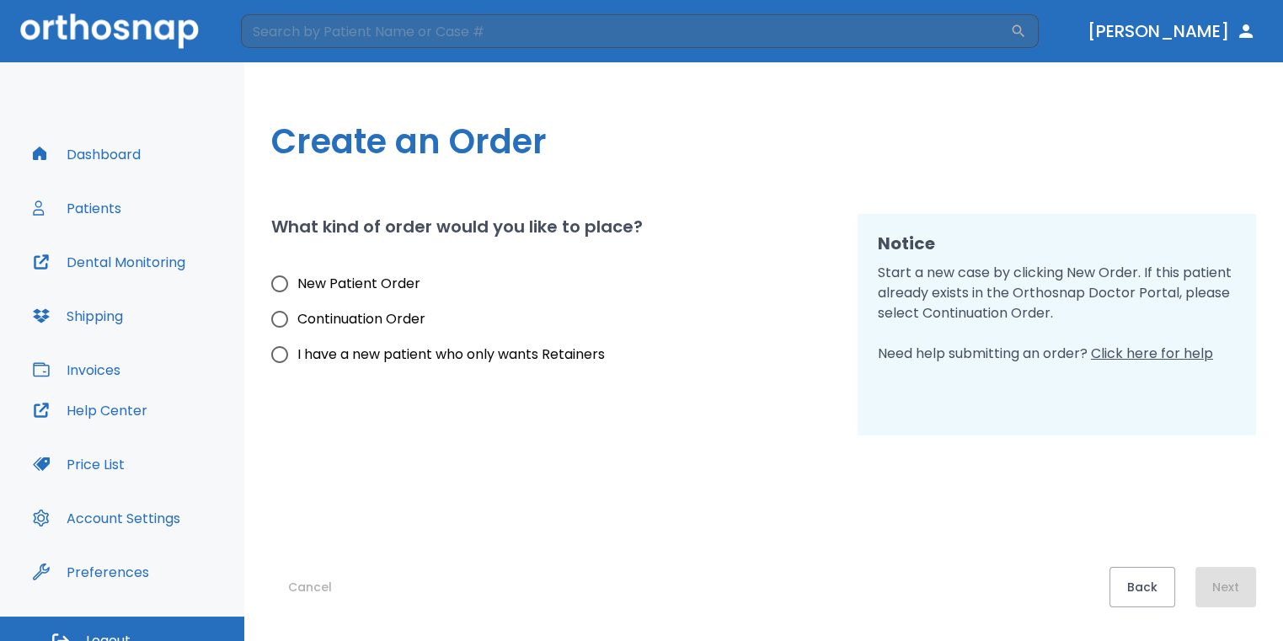
click at [392, 277] on span "New Patient Order" at bounding box center [358, 284] width 123 height 20
click at [297, 277] on input "New Patient Order" at bounding box center [279, 283] width 35 height 35
radio input "true"
click at [1236, 588] on button "Next" at bounding box center [1225, 587] width 61 height 40
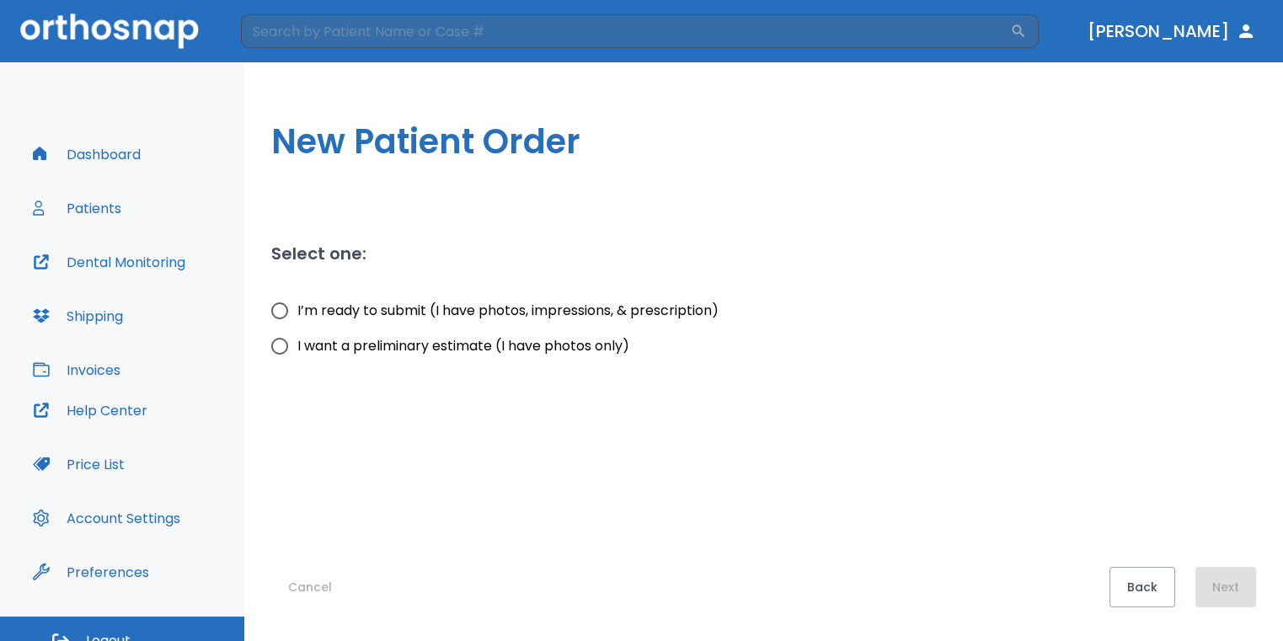
click at [285, 348] on input "I want a preliminary estimate (I have photos only)" at bounding box center [279, 345] width 35 height 35
radio input "true"
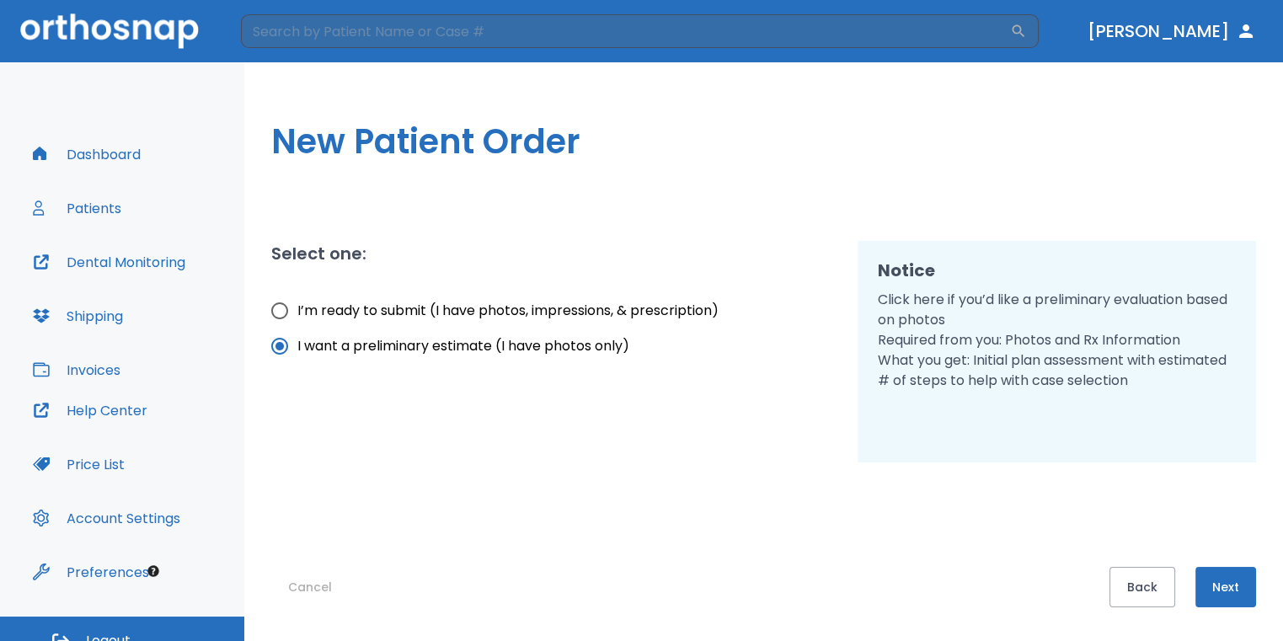
click at [1233, 588] on button "Next" at bounding box center [1225, 587] width 61 height 40
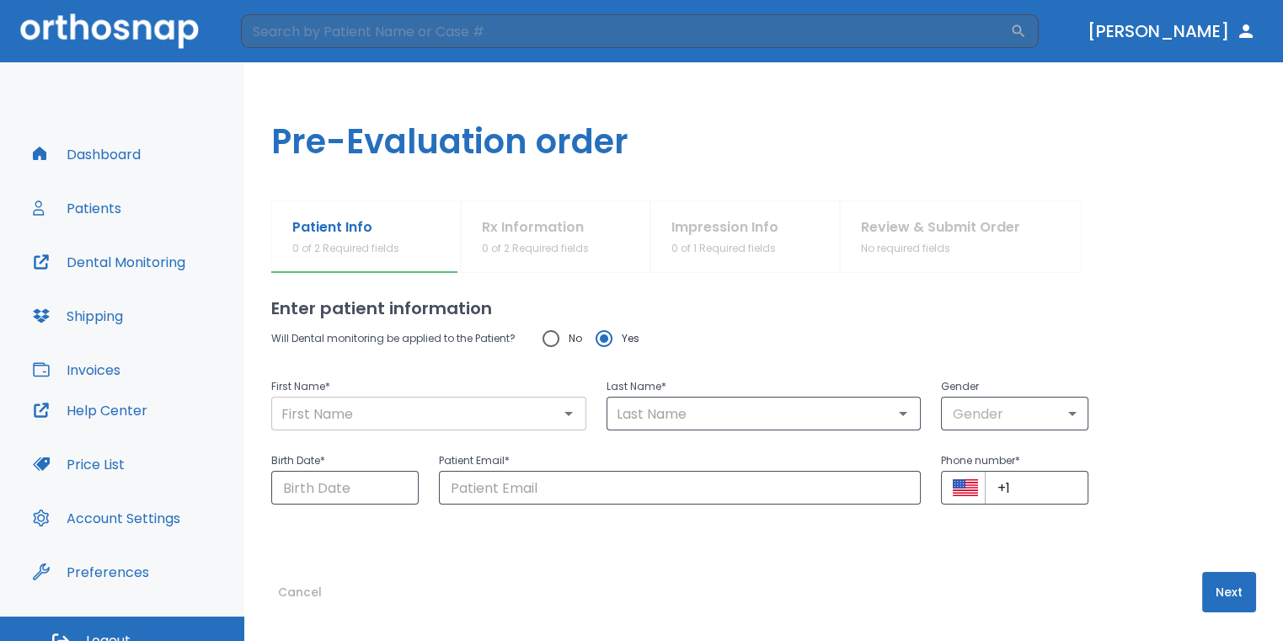
scroll to position [15, 0]
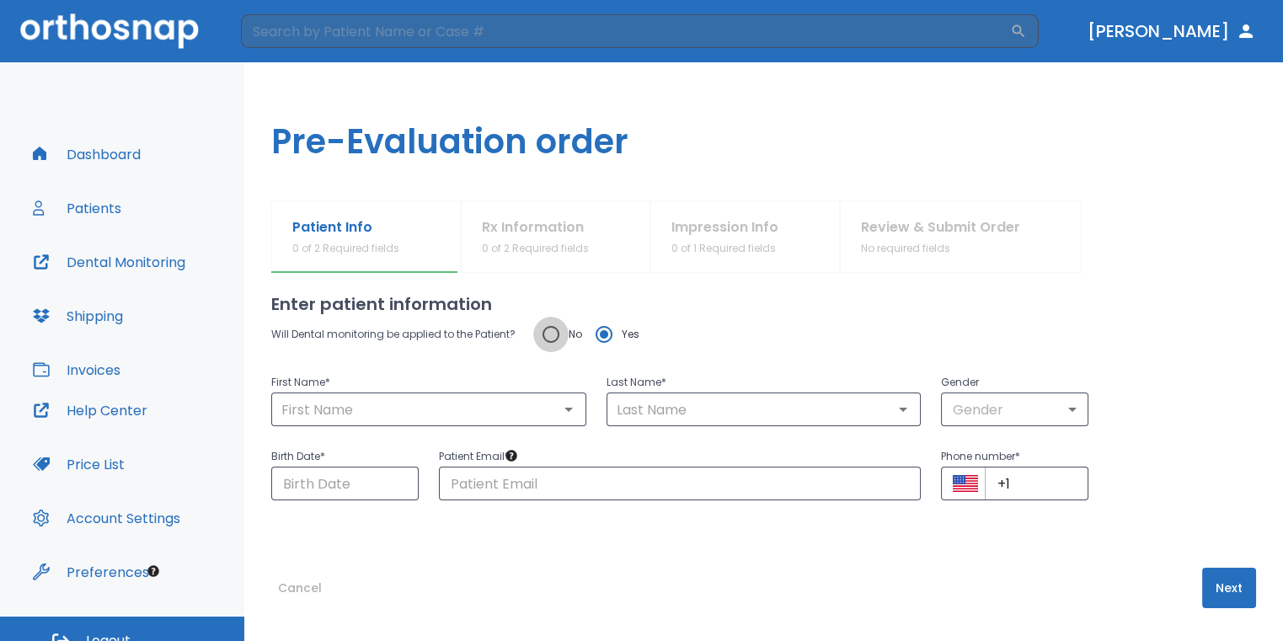
click at [542, 331] on input "No" at bounding box center [550, 334] width 35 height 35
radio input "true"
click at [511, 411] on input "text" at bounding box center [428, 409] width 305 height 24
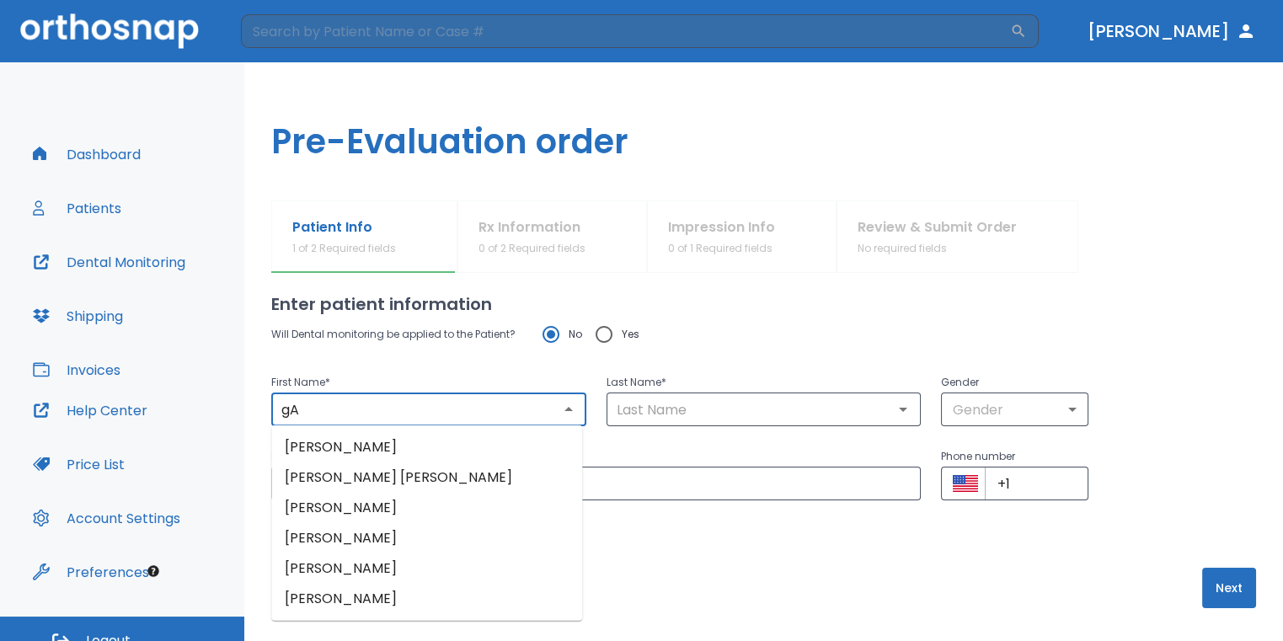
type input "g"
type input "[PERSON_NAME]"
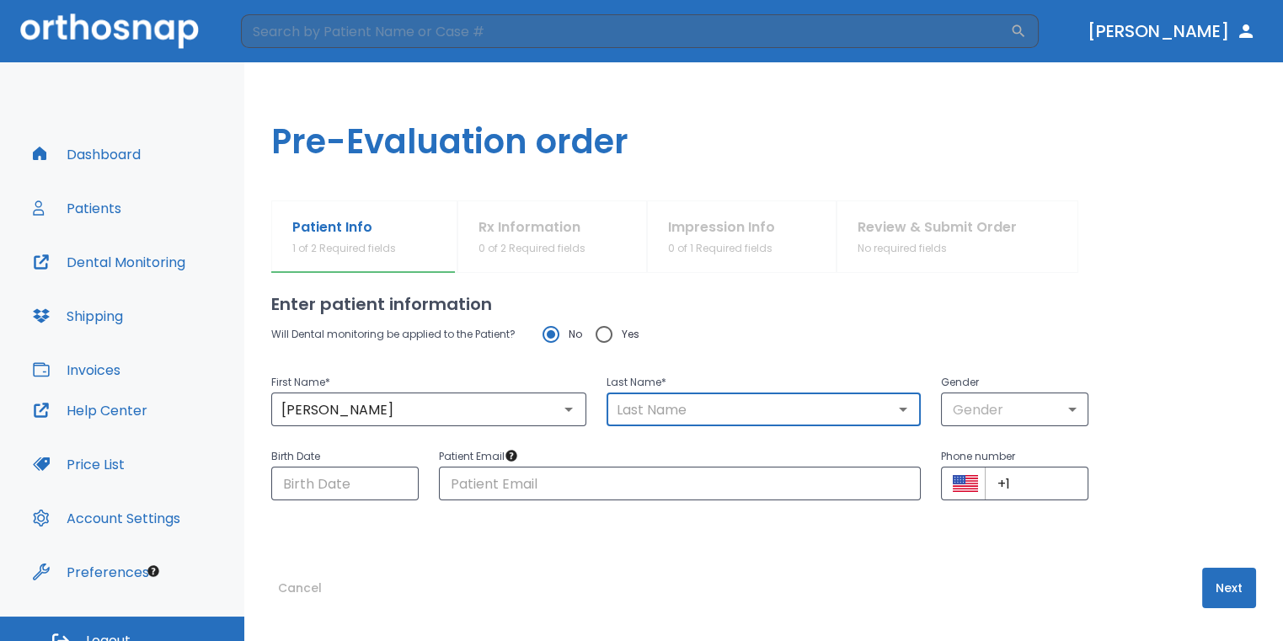
click at [648, 414] on input "text" at bounding box center [763, 409] width 305 height 24
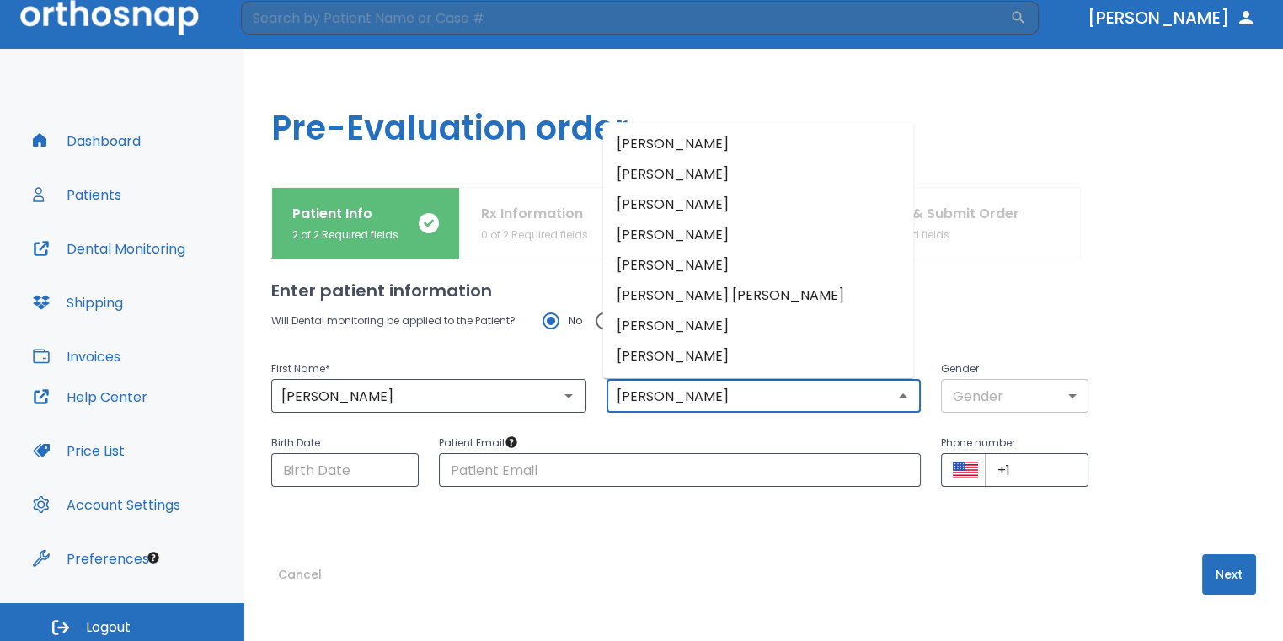
scroll to position [20, 0]
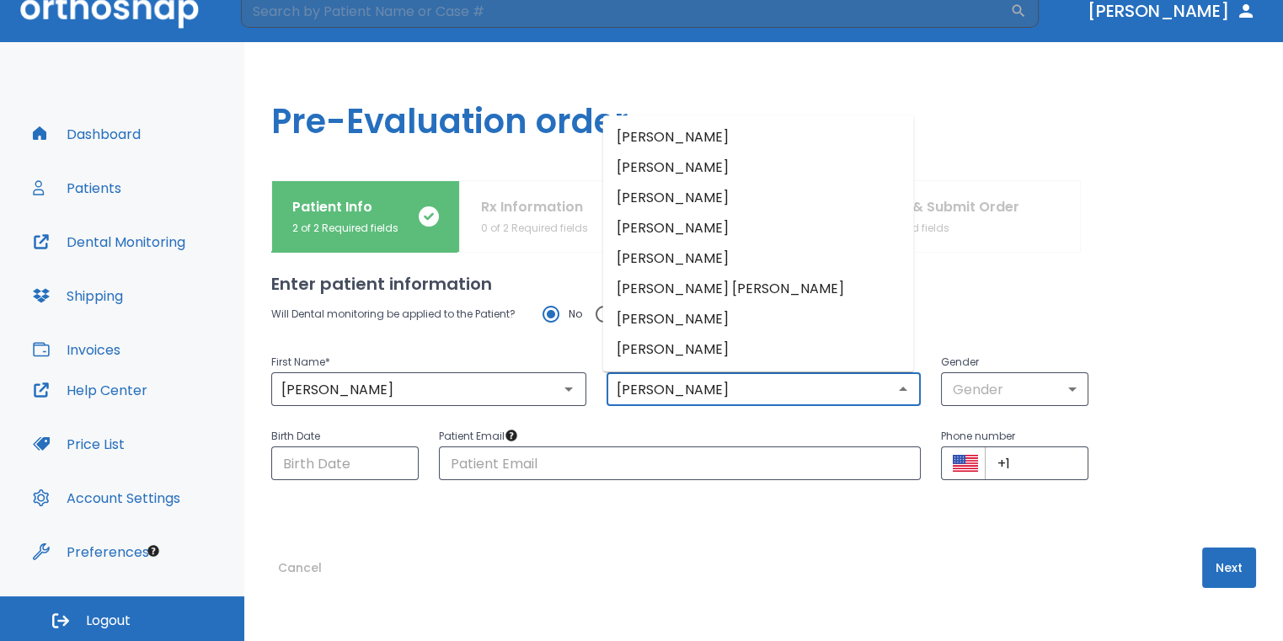
type input "[PERSON_NAME]"
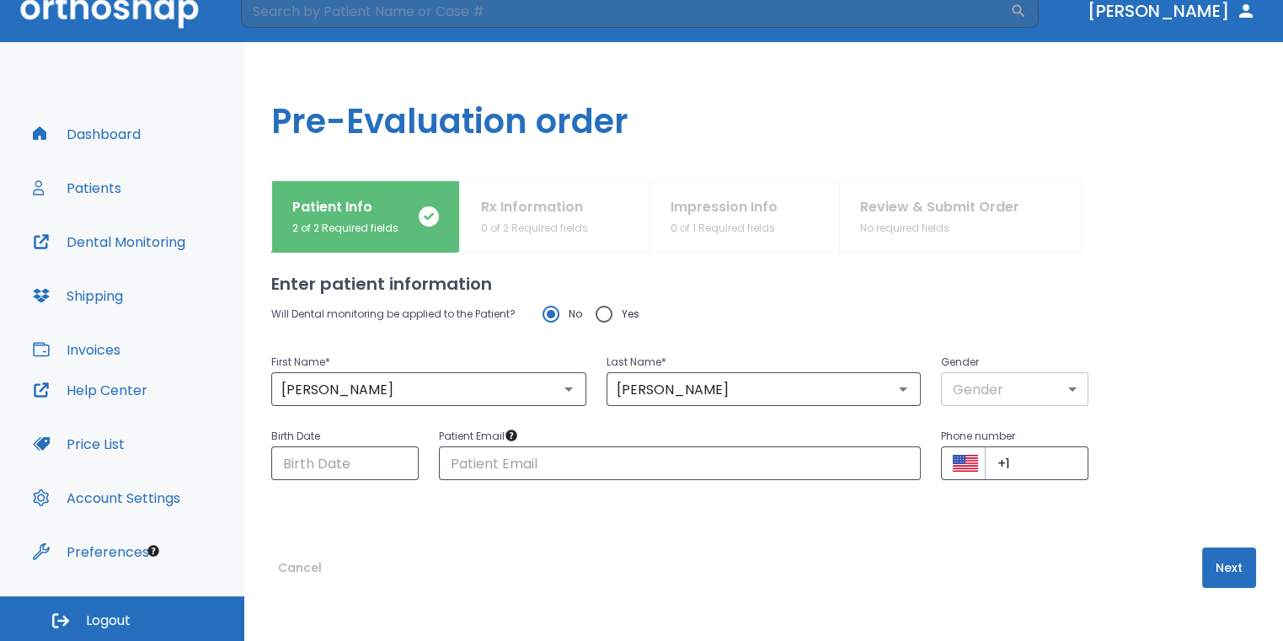
drag, startPoint x: 990, startPoint y: 368, endPoint x: 984, endPoint y: 377, distance: 11.0
click at [990, 370] on p "Gender" at bounding box center [1014, 362] width 147 height 20
click at [984, 382] on body "​ [PERSON_NAME] Dashboard Patients Dental Monitoring Shipping Invoices Help Cen…" at bounding box center [641, 300] width 1283 height 641
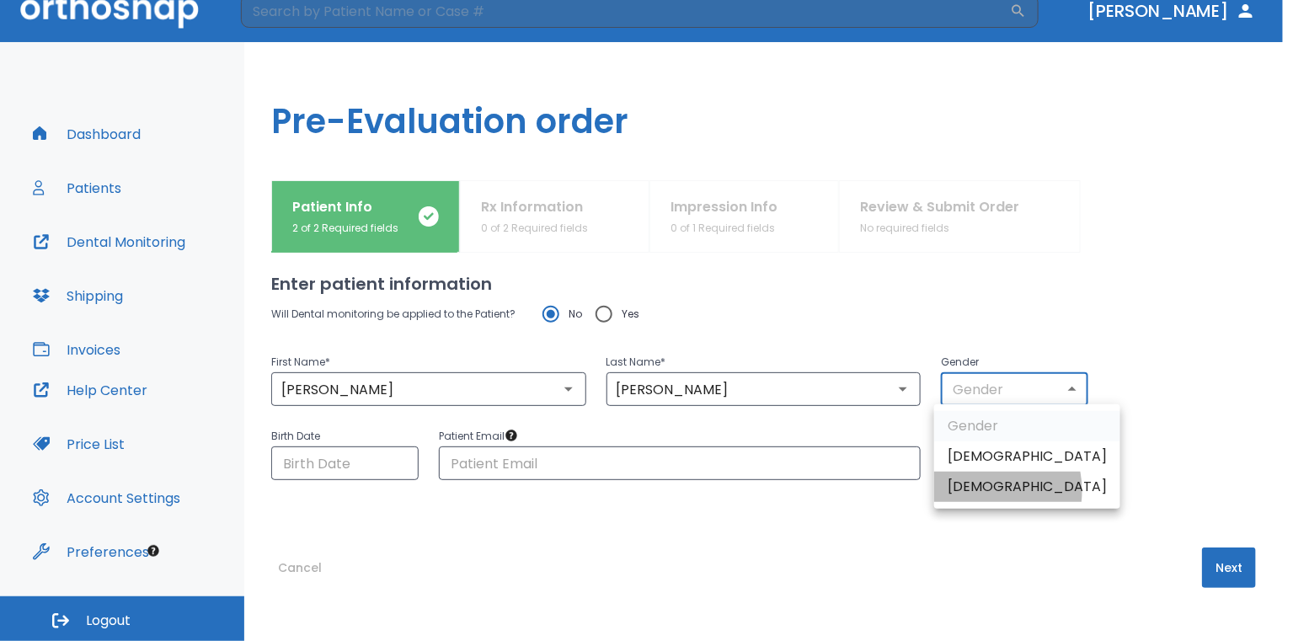
click at [972, 491] on li "[DEMOGRAPHIC_DATA]" at bounding box center [1027, 487] width 186 height 30
type input "0"
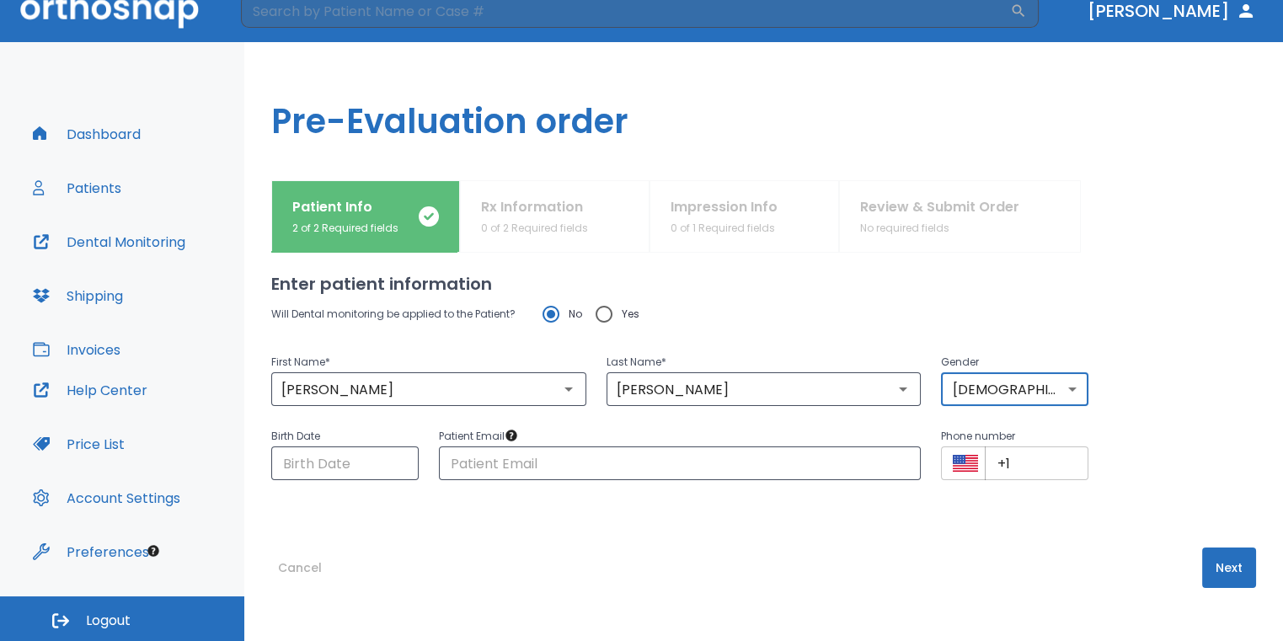
click at [1043, 463] on input "+1" at bounding box center [1036, 463] width 104 height 34
paste input "[PHONE_NUMBER]"
type input "[PHONE_NUMBER]"
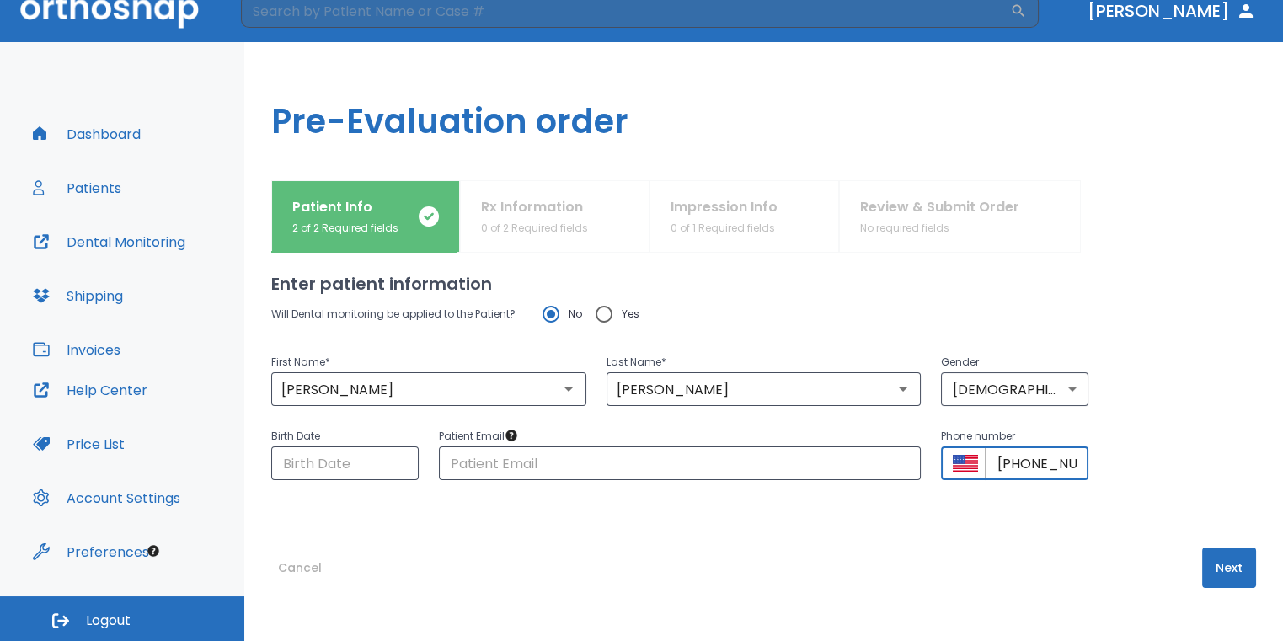
click at [1202, 555] on button "Next" at bounding box center [1229, 567] width 54 height 40
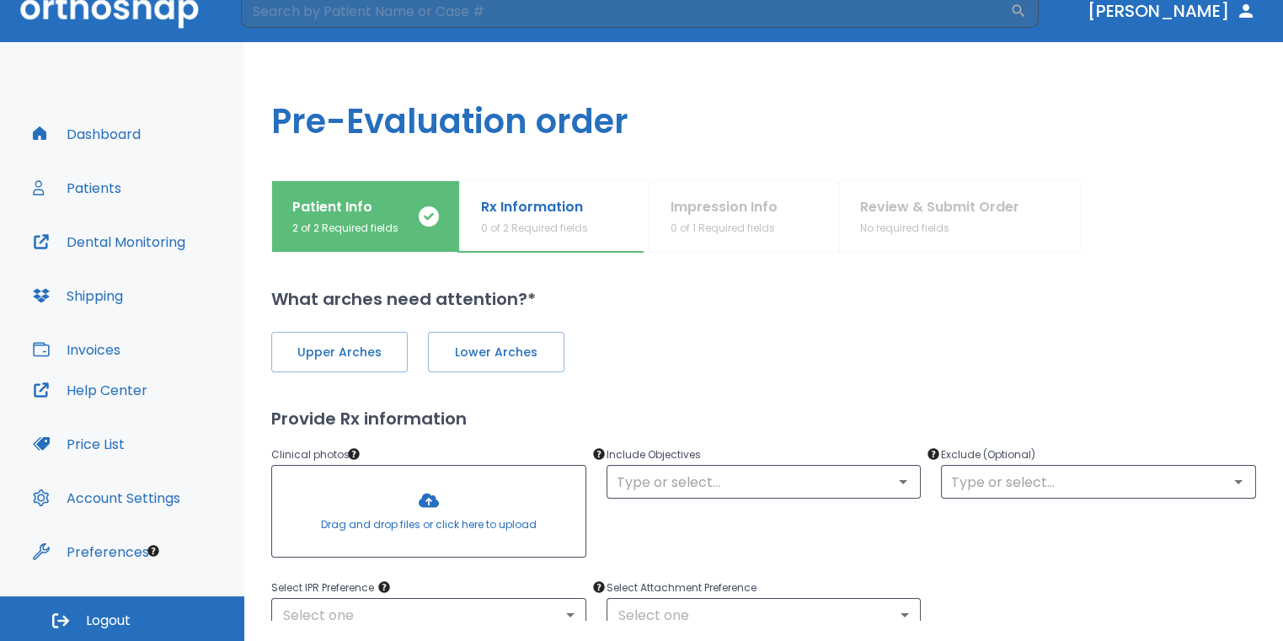
click at [416, 506] on div at bounding box center [428, 511] width 313 height 91
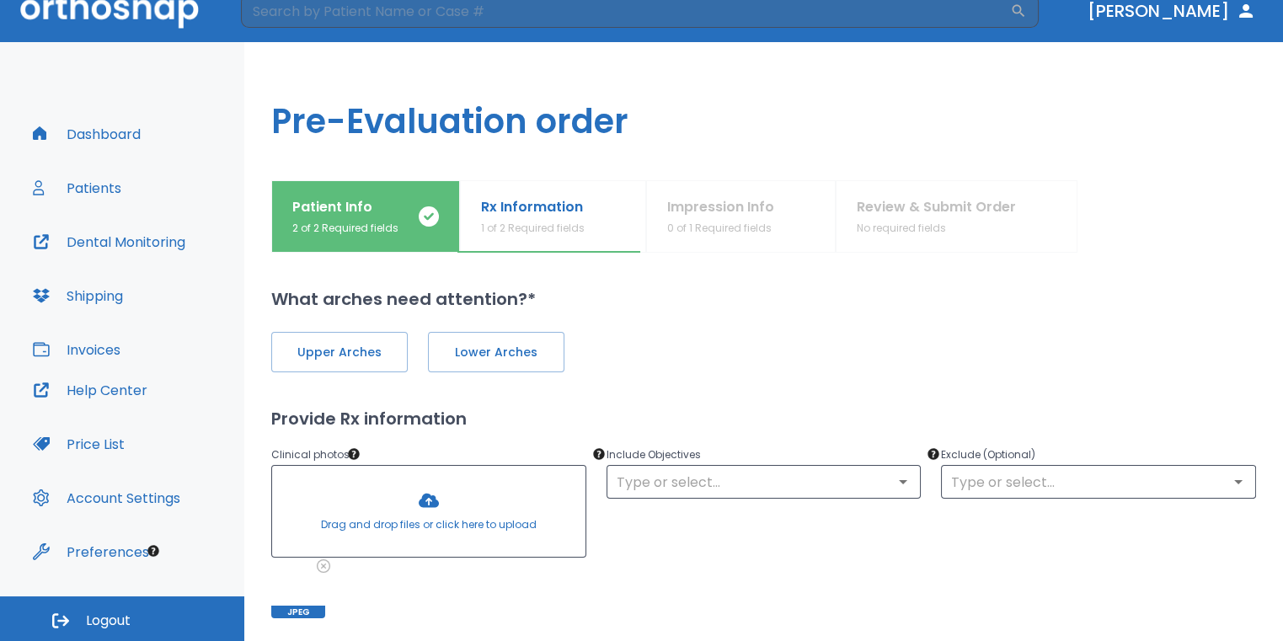
click at [419, 503] on div at bounding box center [428, 511] width 313 height 91
click at [418, 499] on div at bounding box center [428, 511] width 313 height 91
click at [446, 519] on div at bounding box center [428, 511] width 313 height 91
click at [433, 503] on div at bounding box center [428, 511] width 313 height 91
click at [428, 510] on div at bounding box center [428, 511] width 313 height 91
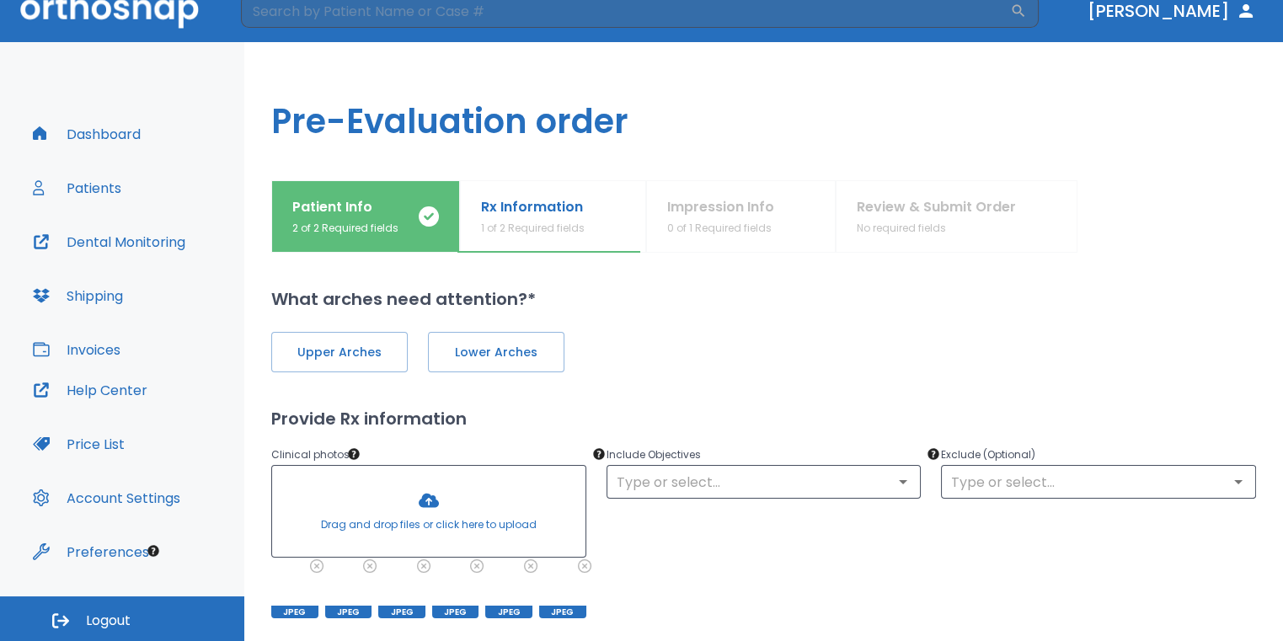
click at [423, 515] on div at bounding box center [428, 511] width 313 height 91
click at [444, 520] on div at bounding box center [428, 511] width 313 height 91
click at [438, 505] on div at bounding box center [428, 511] width 313 height 91
click at [466, 521] on div at bounding box center [428, 511] width 313 height 91
click at [424, 491] on div at bounding box center [428, 511] width 313 height 91
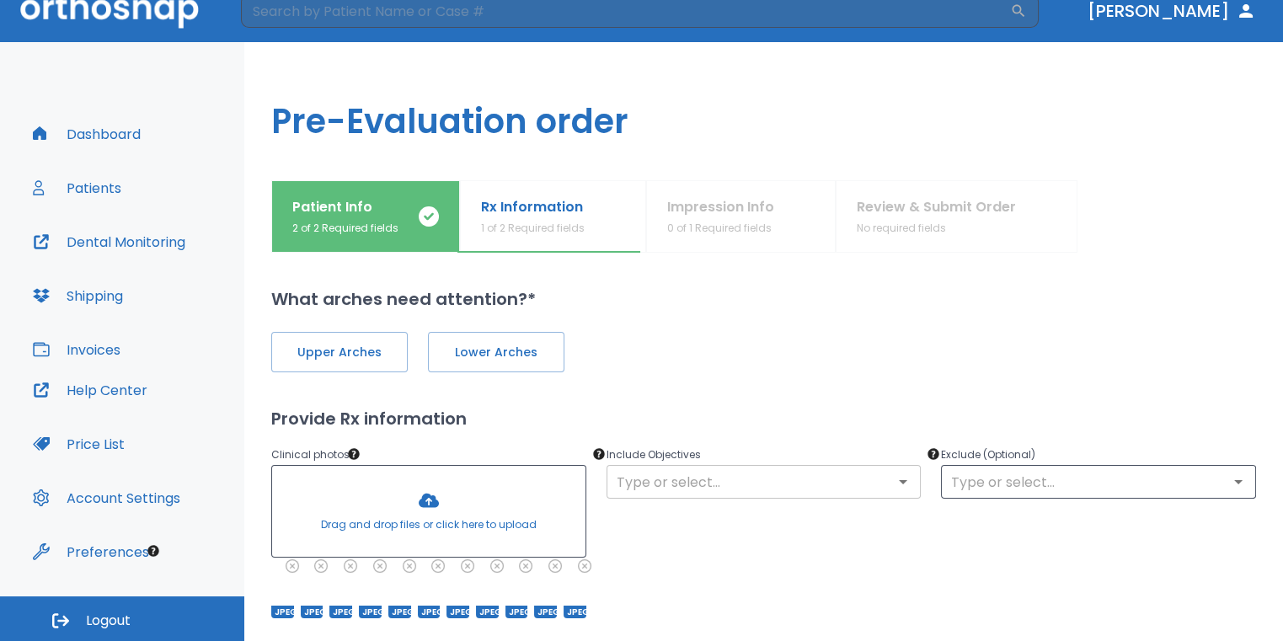
click at [667, 480] on input "text" at bounding box center [763, 482] width 305 height 24
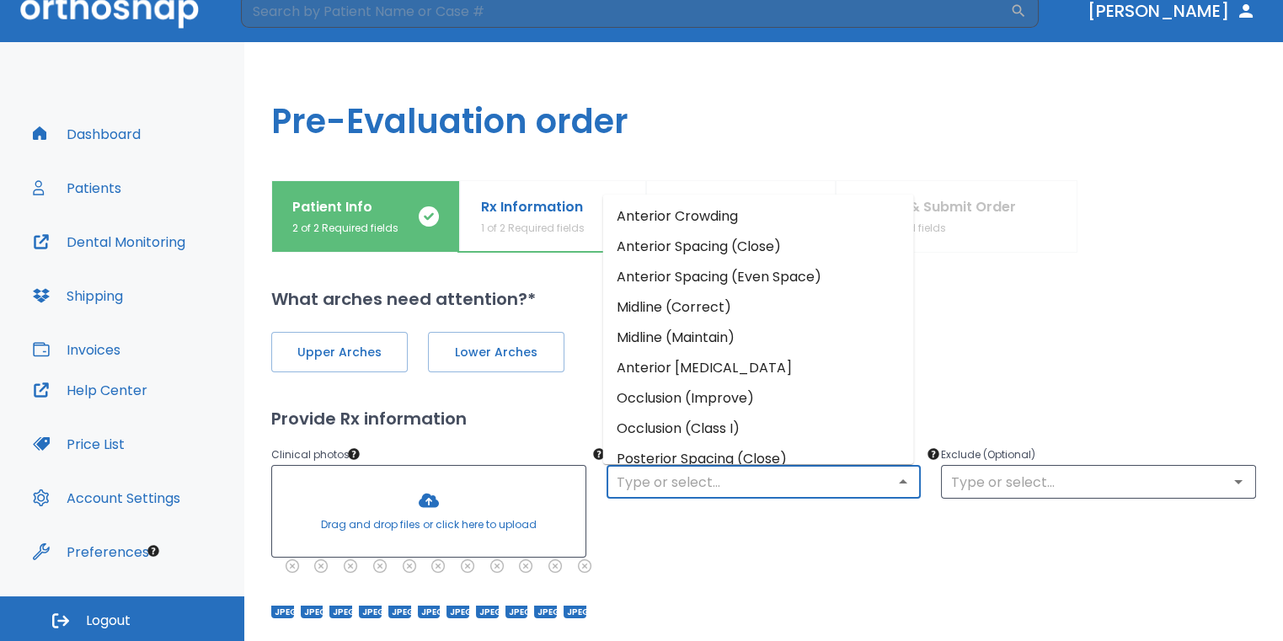
click at [701, 227] on li "Anterior Crowding" at bounding box center [758, 215] width 311 height 30
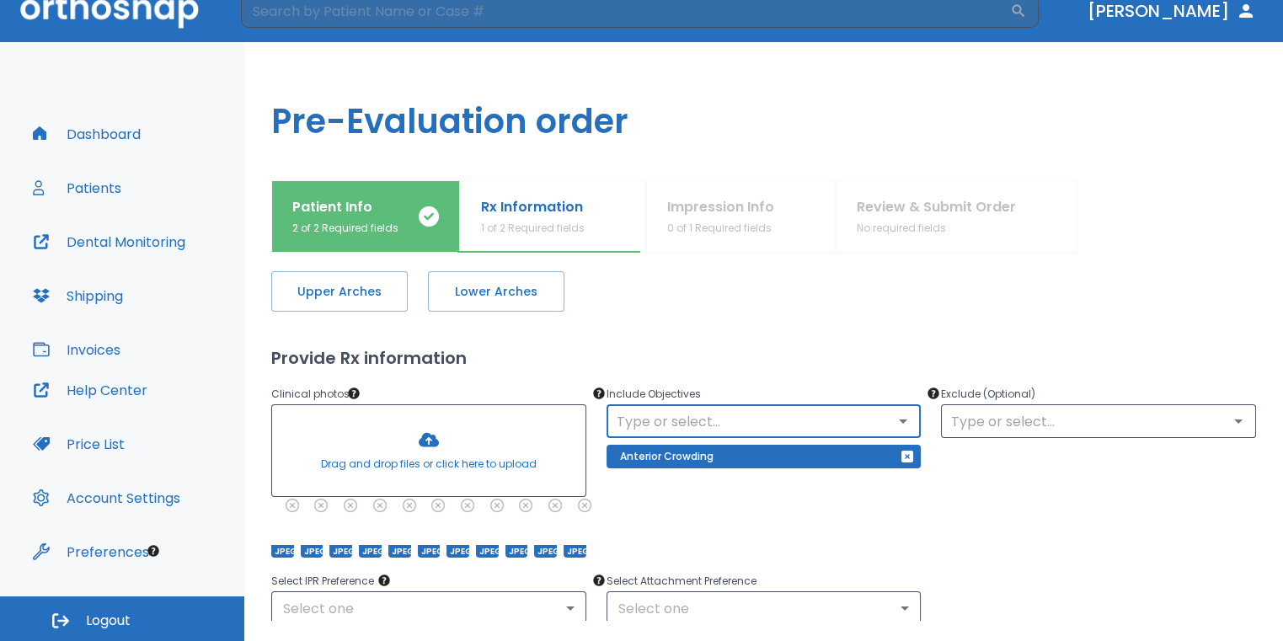
scroll to position [84, 0]
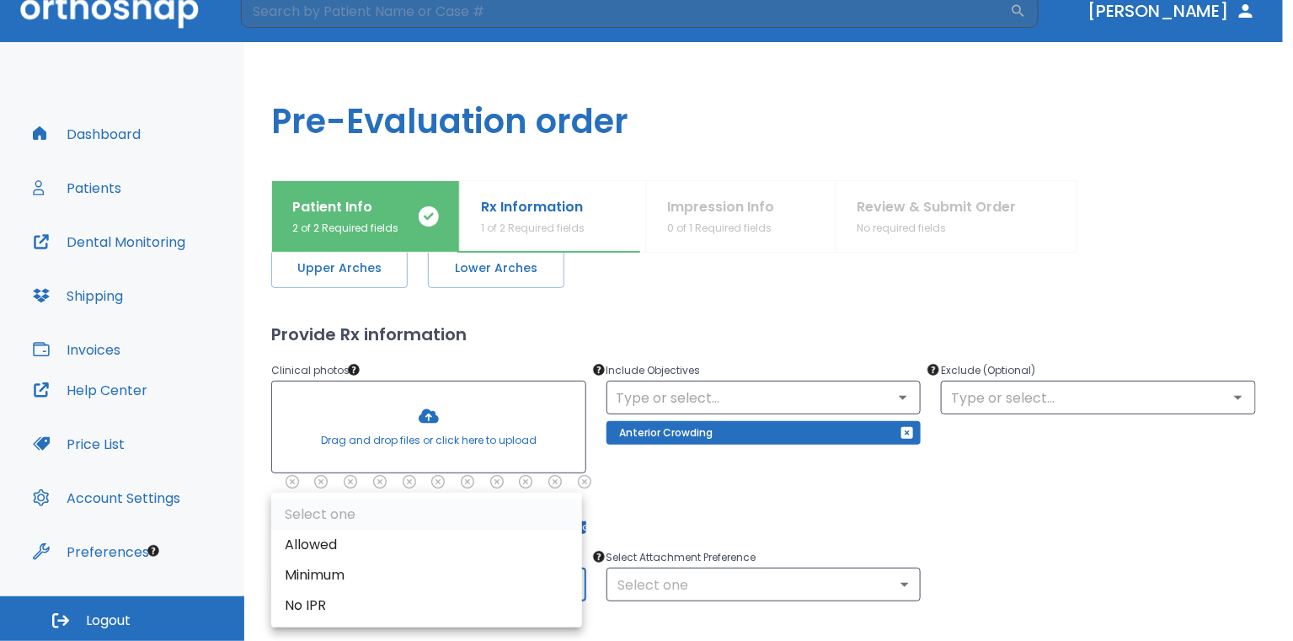
click at [572, 578] on body "​ [PERSON_NAME] Dashboard Patients Dental Monitoring Shipping Invoices Help Cen…" at bounding box center [646, 300] width 1293 height 641
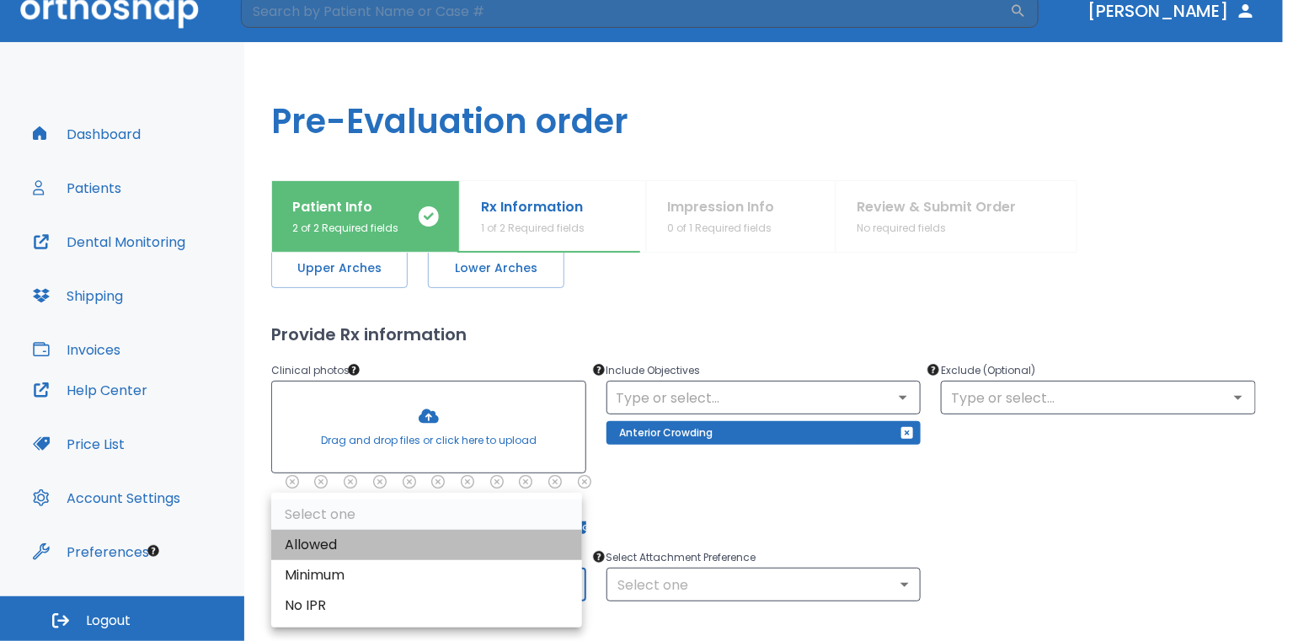
click at [446, 543] on li "Allowed" at bounding box center [426, 545] width 311 height 30
type input "1"
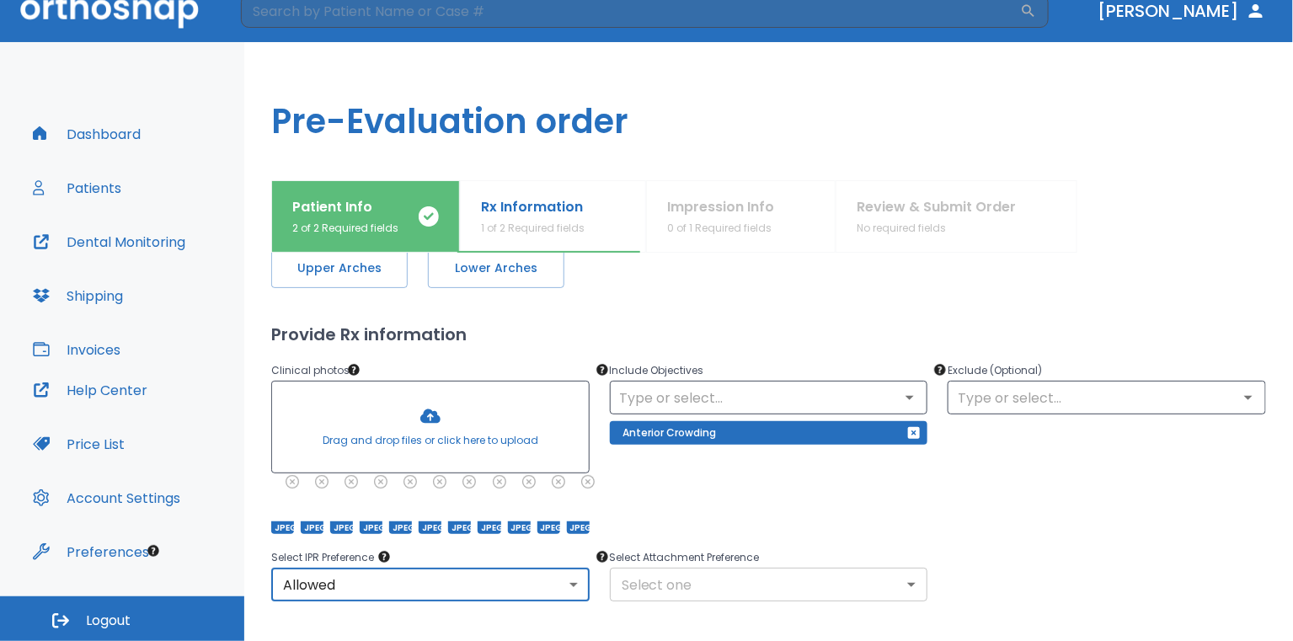
click at [633, 590] on body "​ [PERSON_NAME] Dashboard Patients Dental Monitoring Shipping Invoices Help Cen…" at bounding box center [646, 300] width 1293 height 641
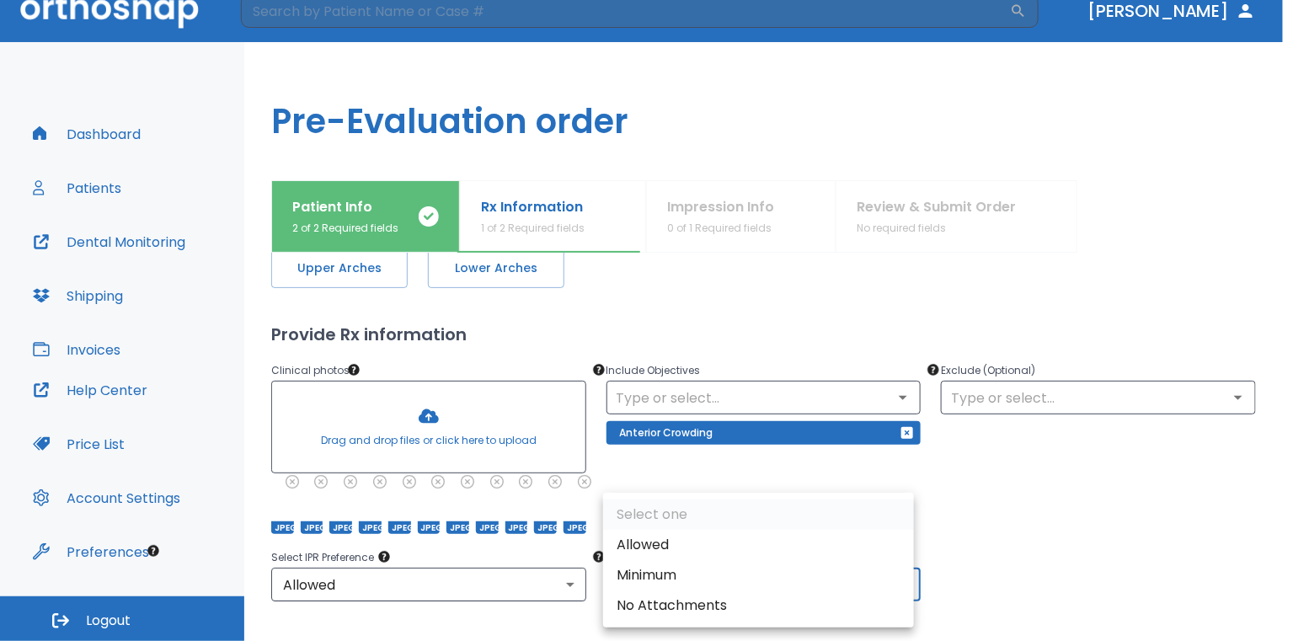
click at [643, 547] on li "Allowed" at bounding box center [758, 545] width 311 height 30
type input "1"
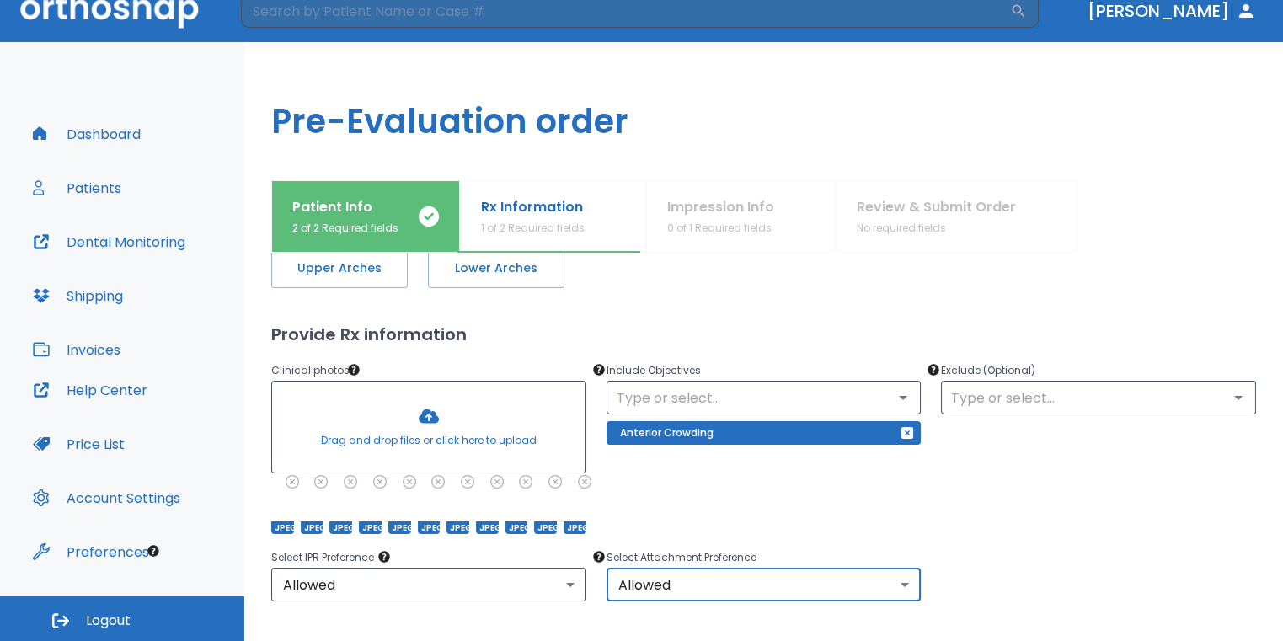
scroll to position [205, 0]
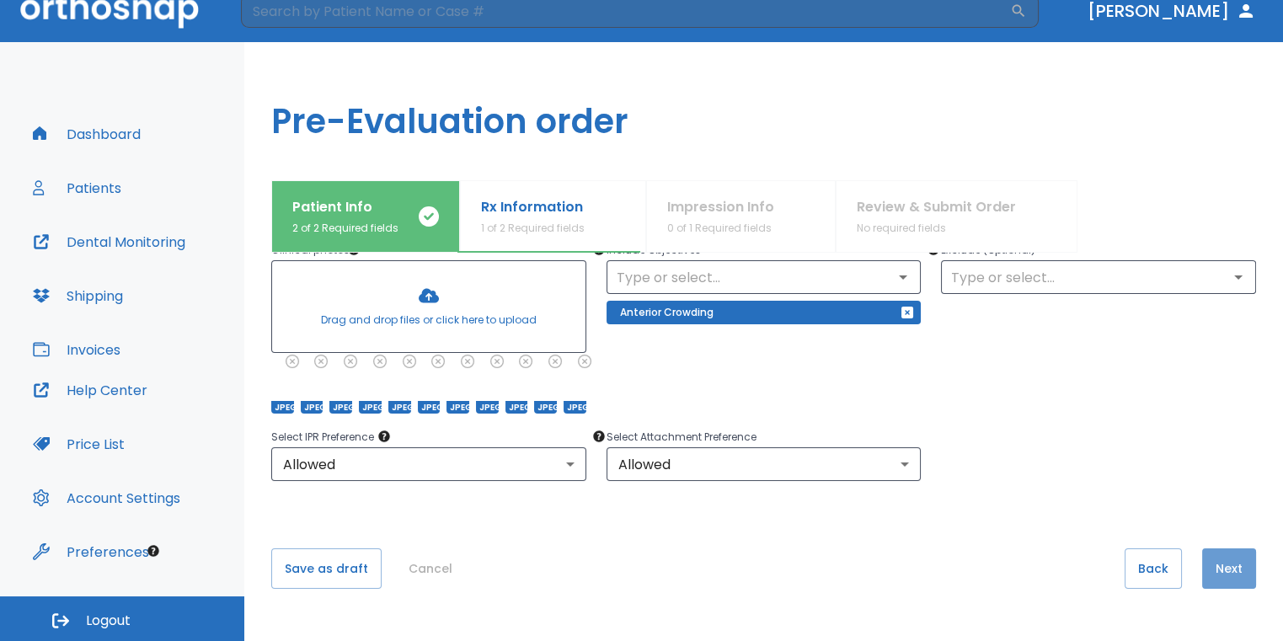
click at [1224, 575] on button "Next" at bounding box center [1229, 568] width 54 height 40
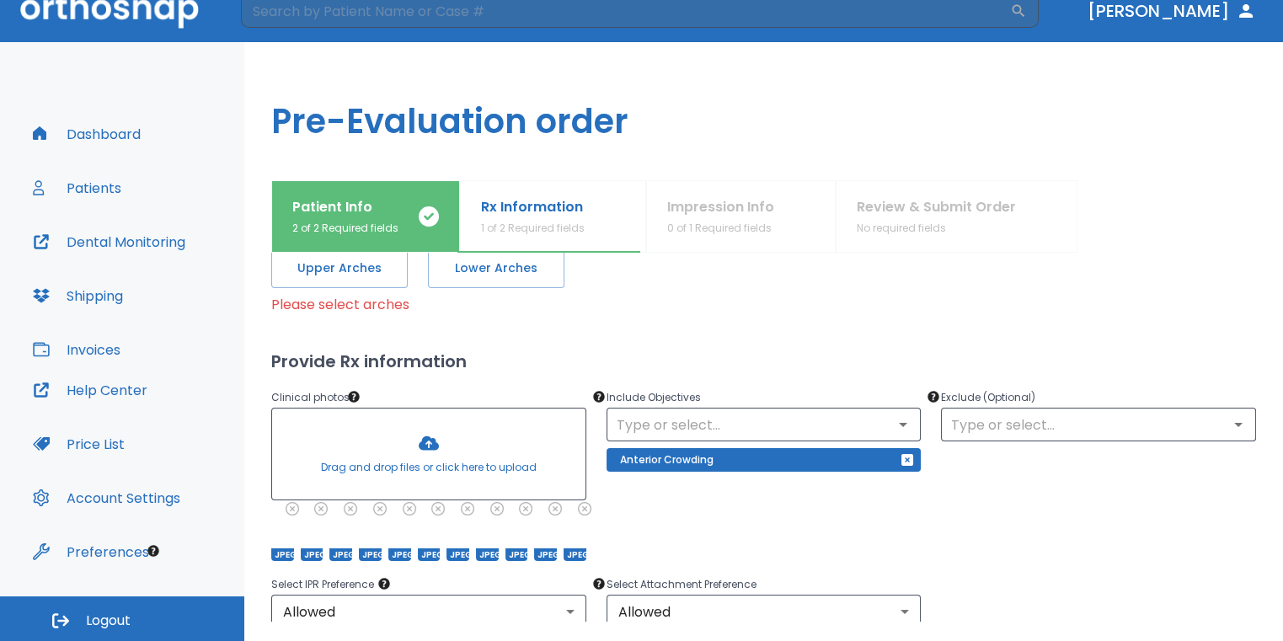
scroll to position [0, 0]
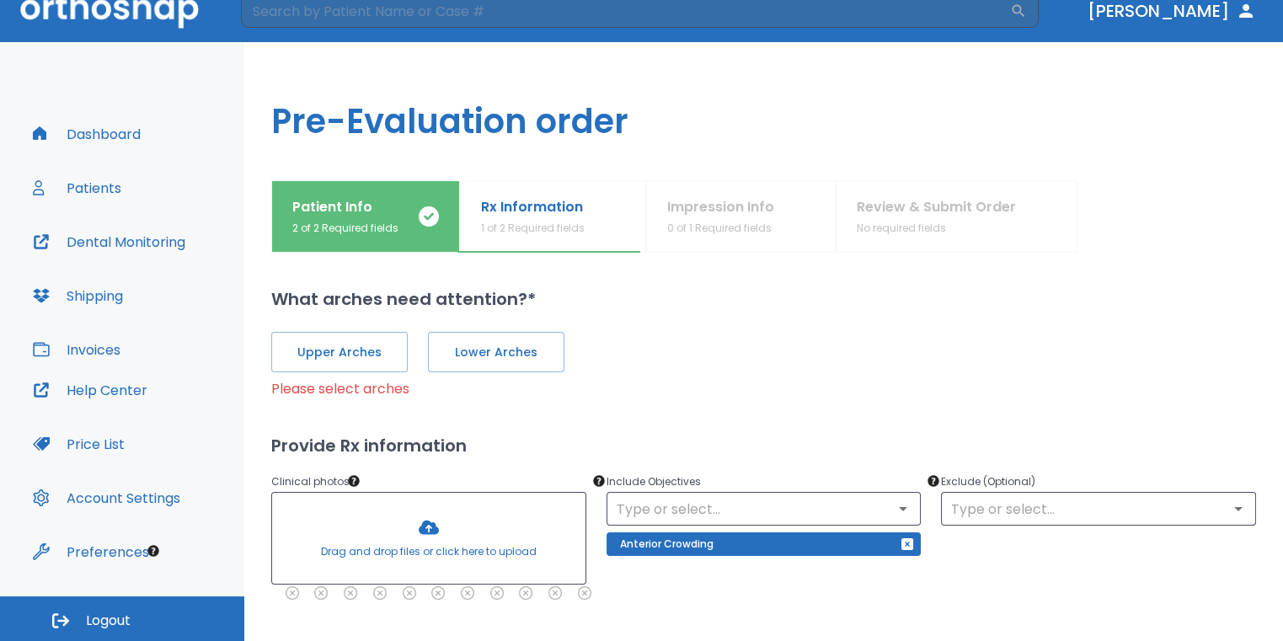
click at [304, 374] on div "[GEOGRAPHIC_DATA] Please select arches" at bounding box center [763, 356] width 984 height 88
click at [309, 365] on button "Upper Arches" at bounding box center [339, 352] width 136 height 40
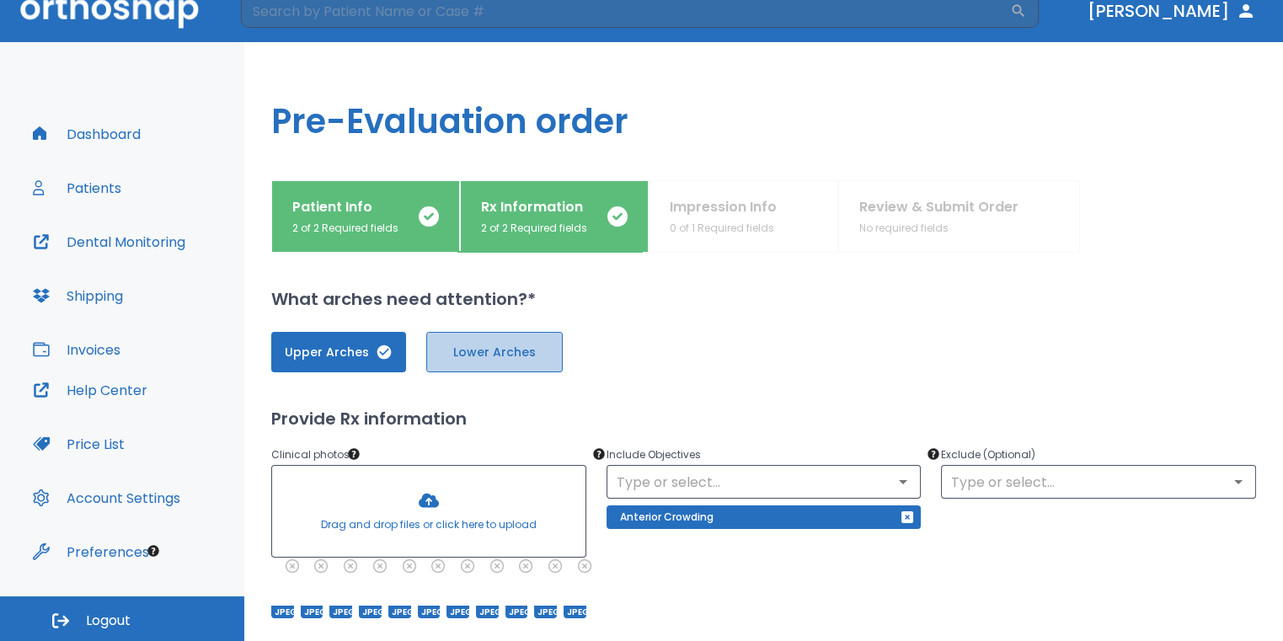
click at [553, 363] on button "Lower Arches" at bounding box center [494, 352] width 136 height 40
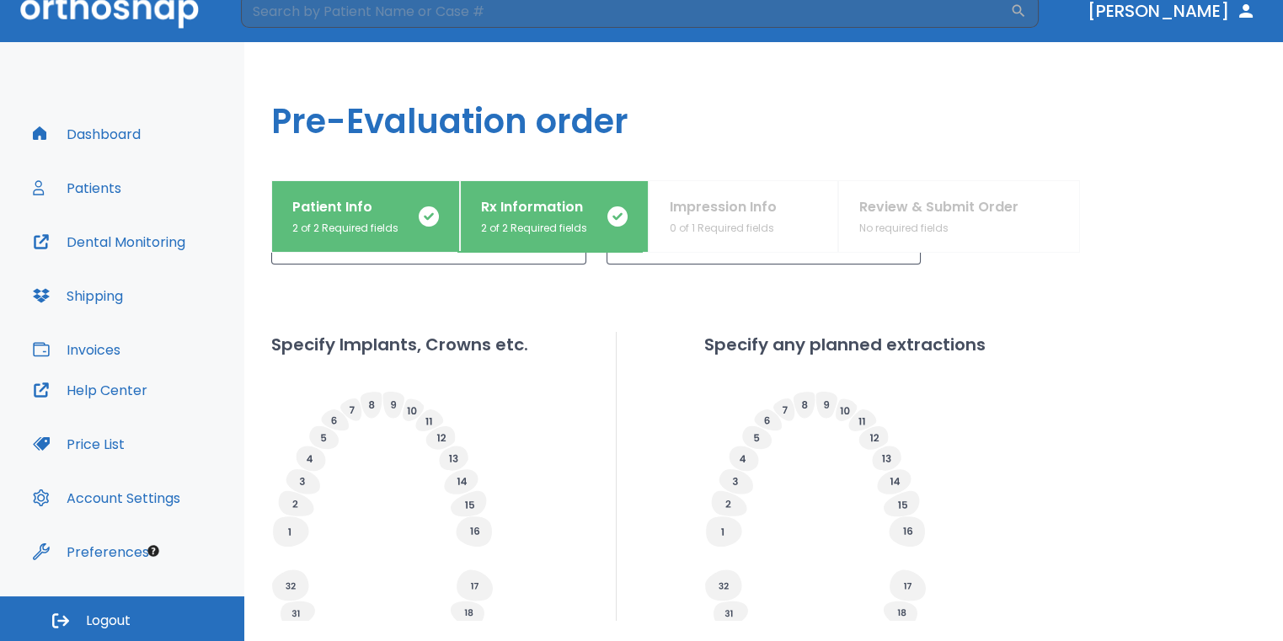
scroll to position [660, 0]
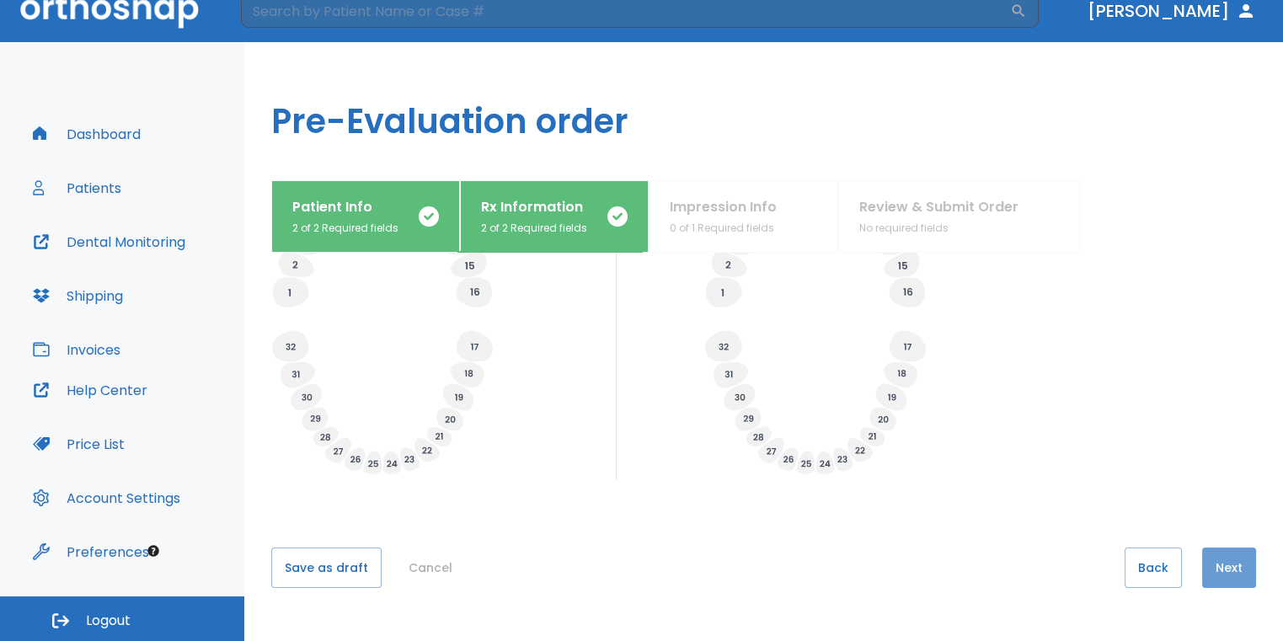
click at [1227, 568] on button "Next" at bounding box center [1229, 567] width 54 height 40
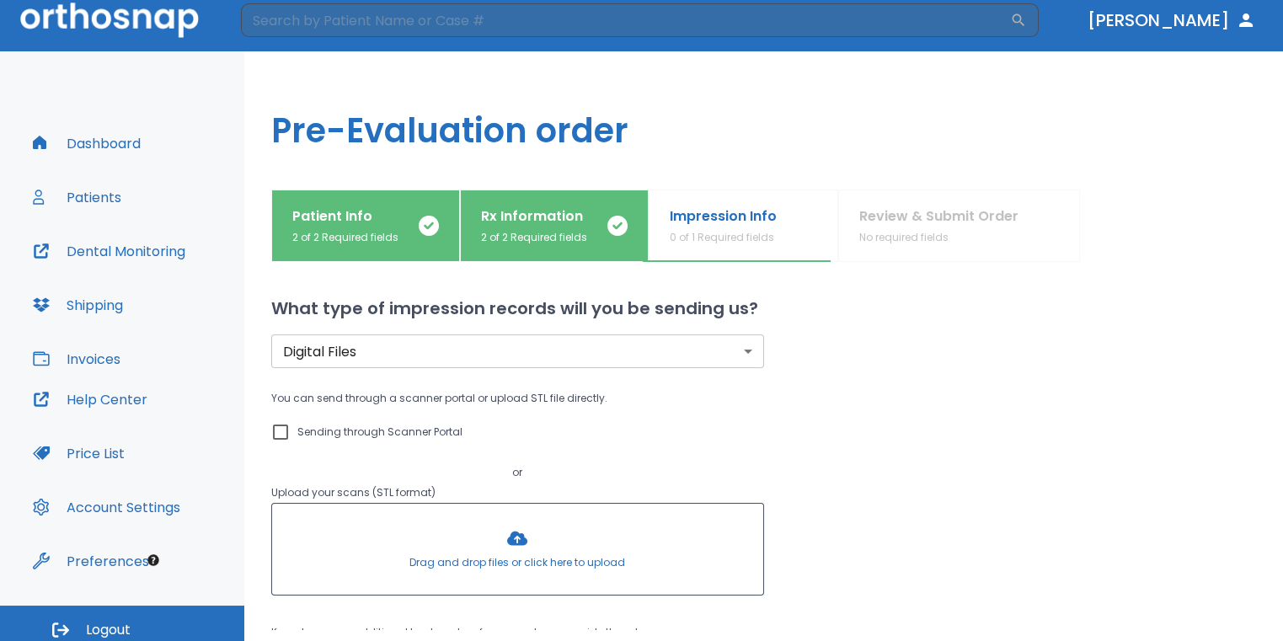
scroll to position [20, 0]
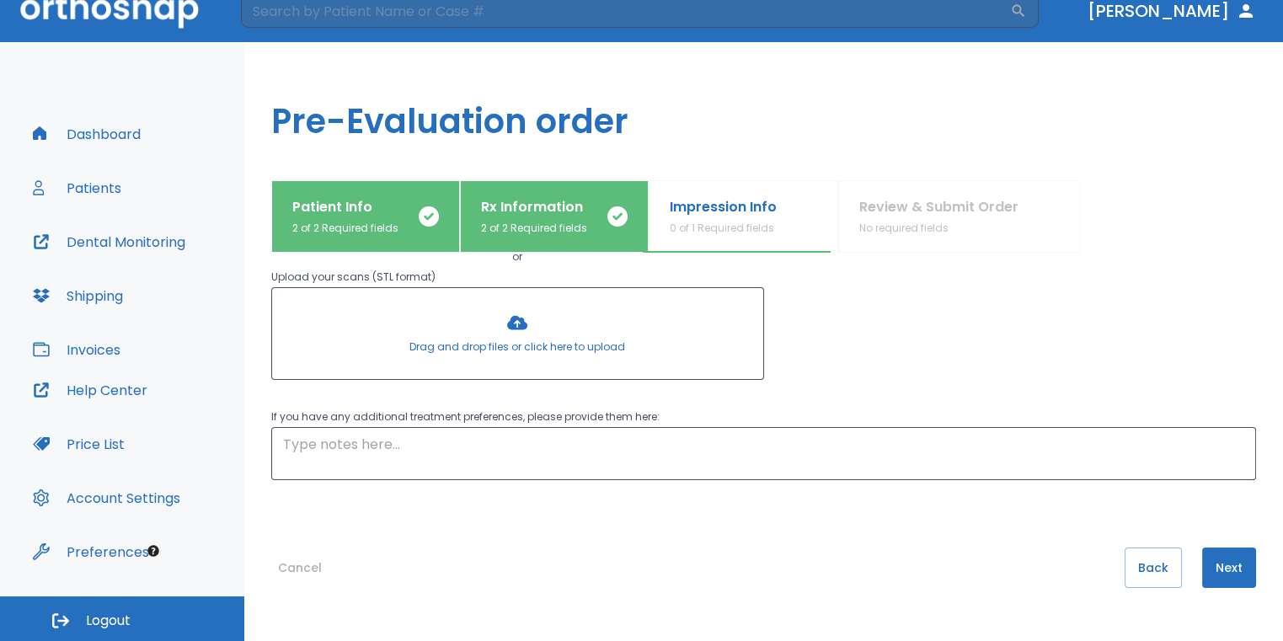
click at [1204, 568] on button "Next" at bounding box center [1229, 567] width 54 height 40
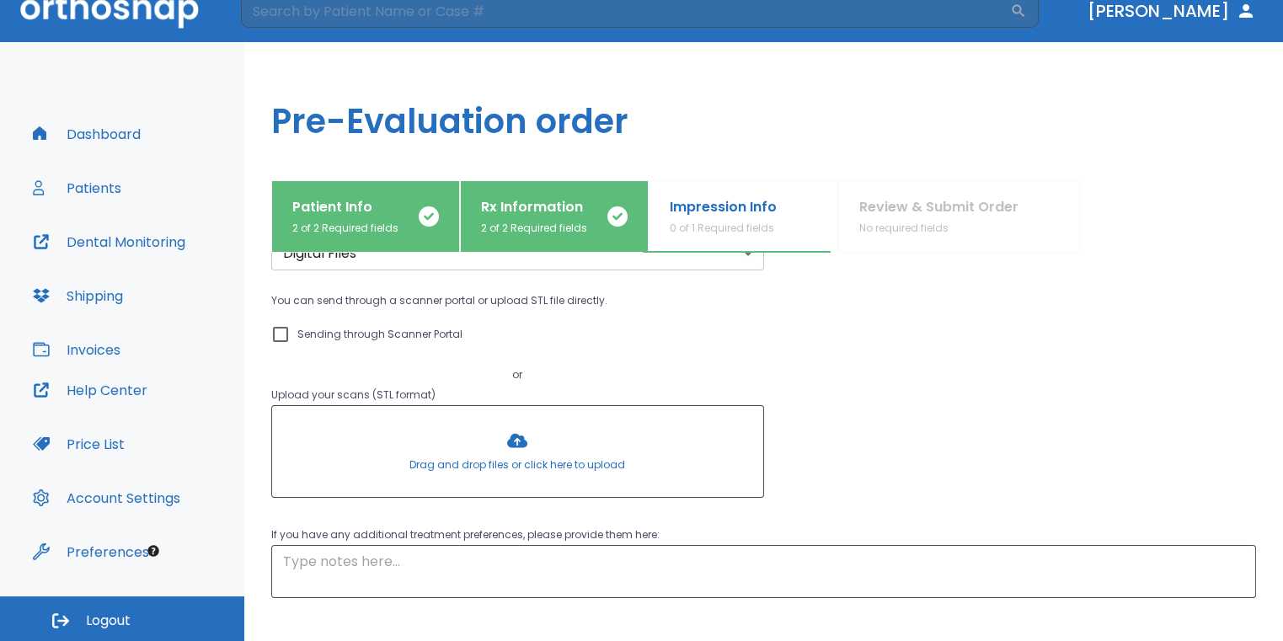
scroll to position [0, 0]
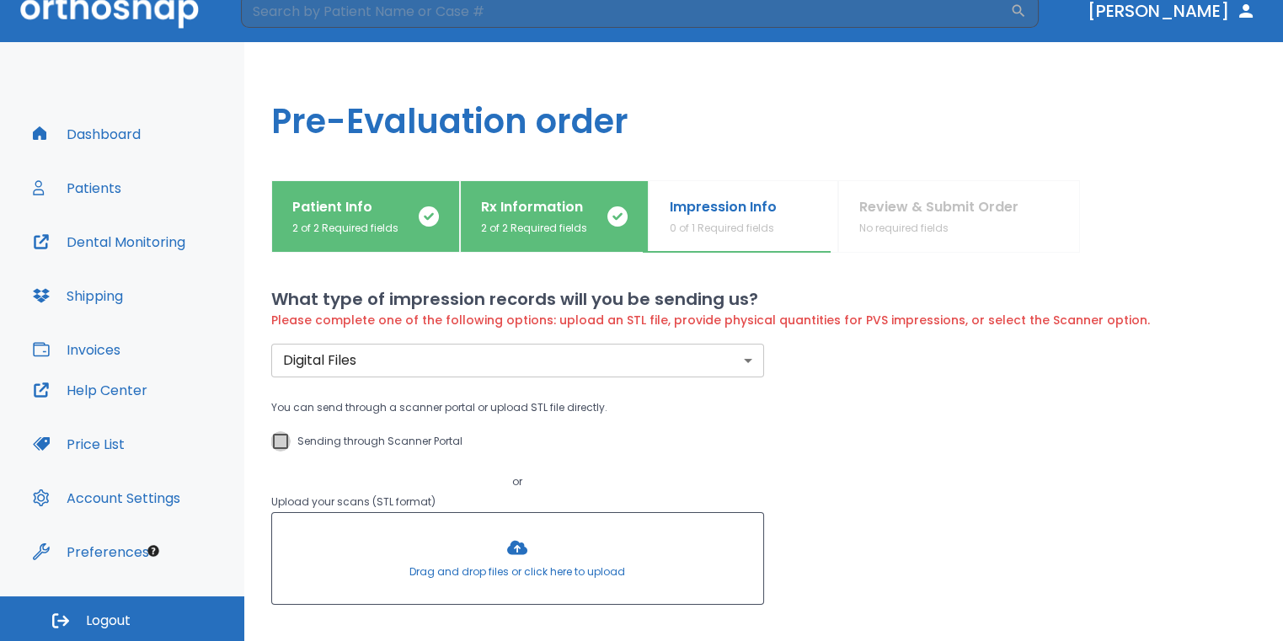
click at [284, 434] on input "Sending through Scanner Portal" at bounding box center [280, 441] width 20 height 20
checkbox input "true"
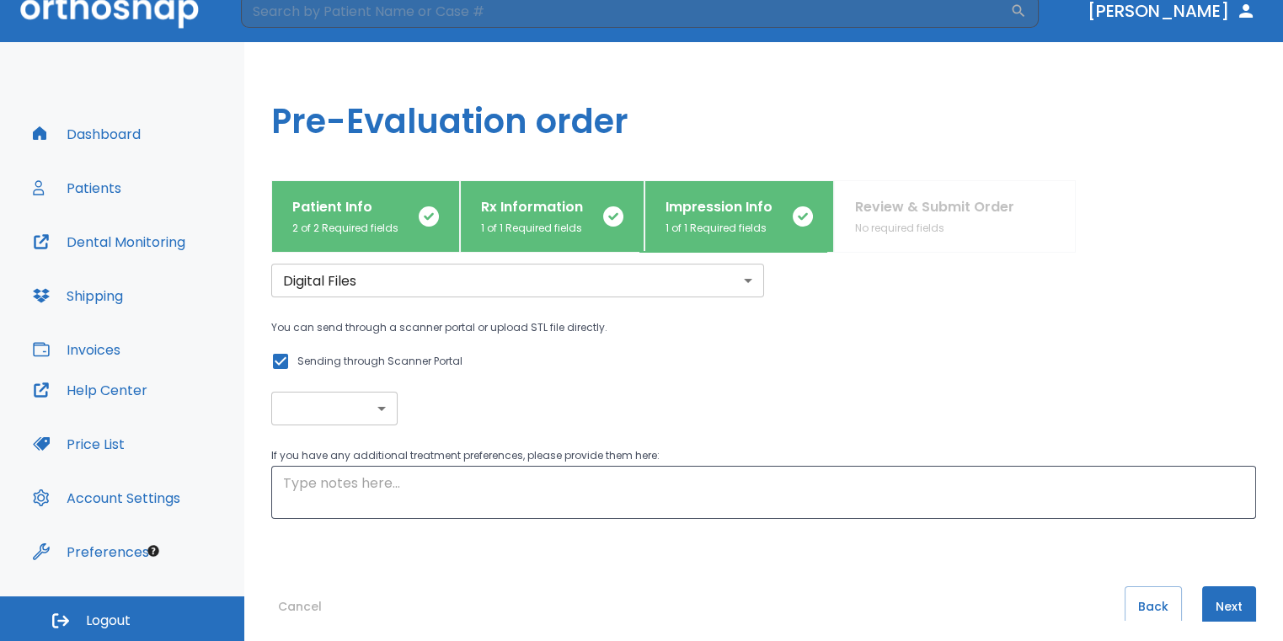
scroll to position [100, 0]
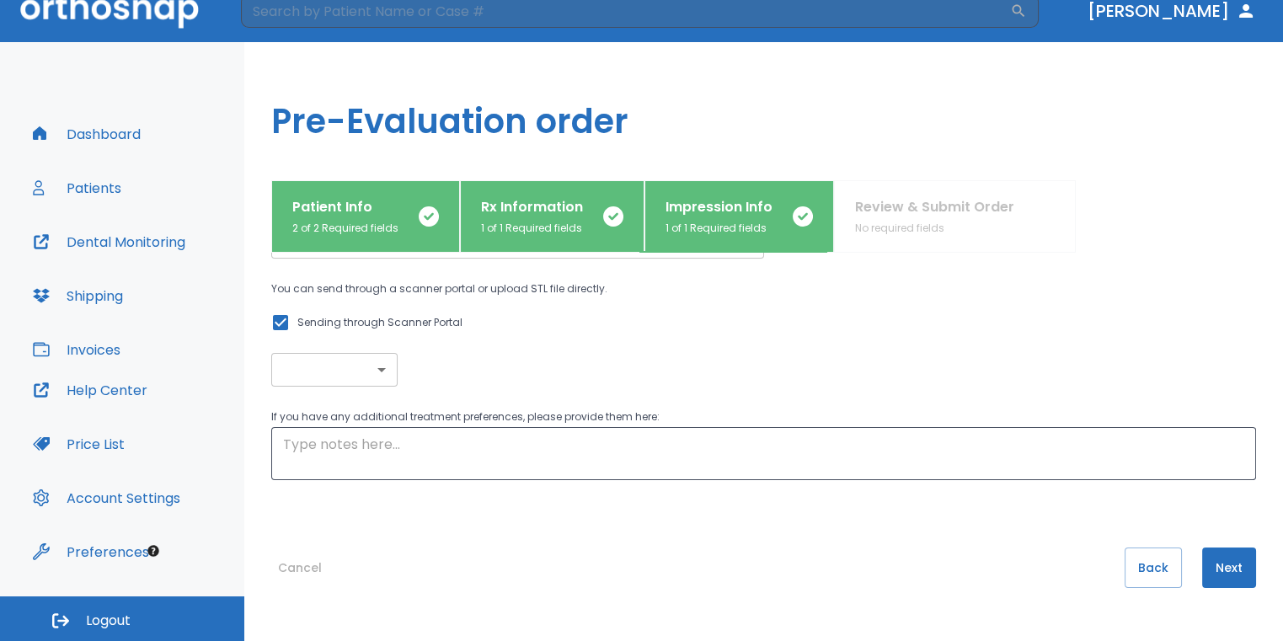
click at [1218, 550] on button "Next" at bounding box center [1229, 567] width 54 height 40
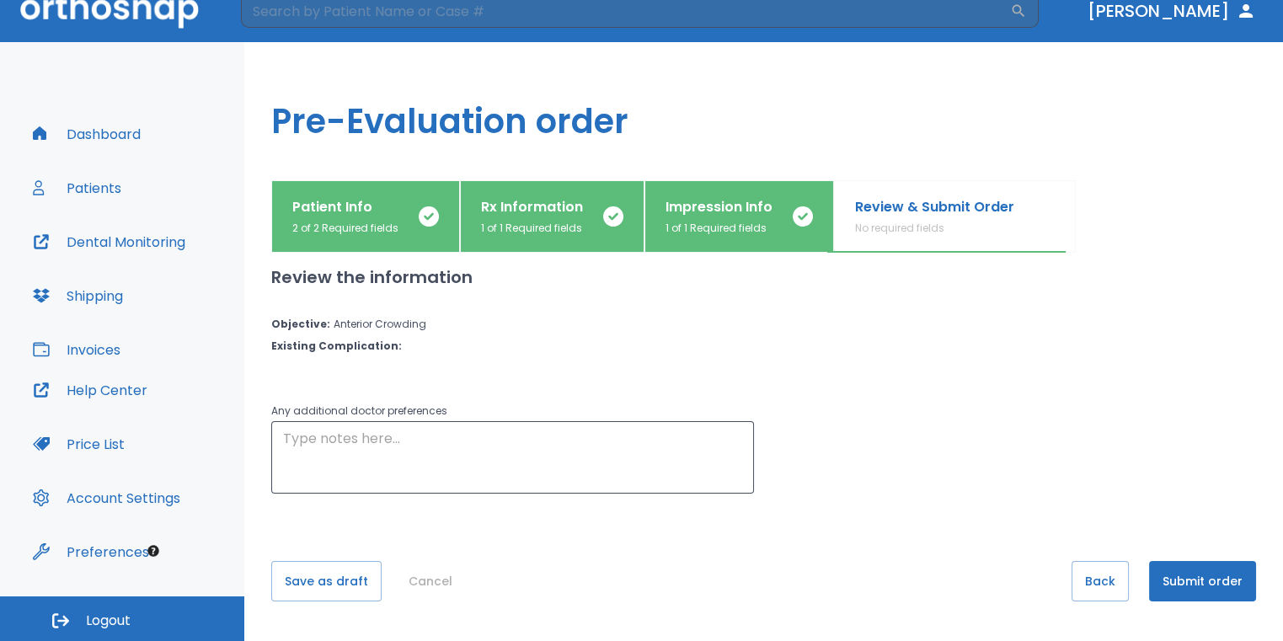
scroll to position [22, 0]
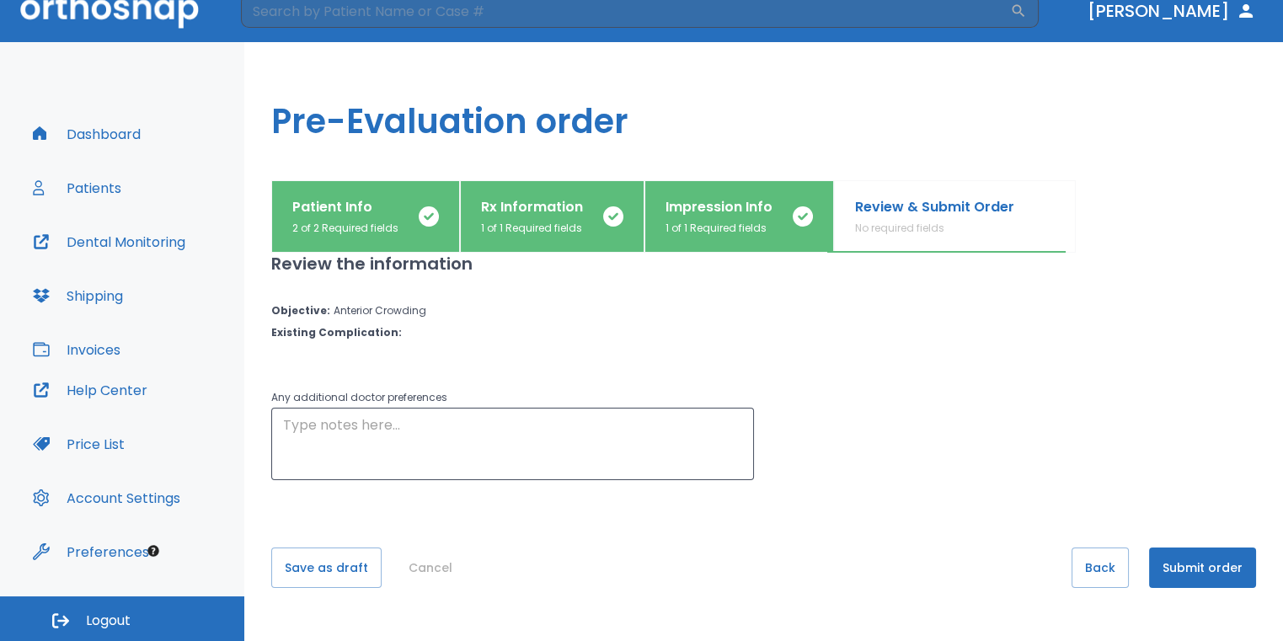
click at [1174, 572] on button "Submit order" at bounding box center [1202, 567] width 107 height 40
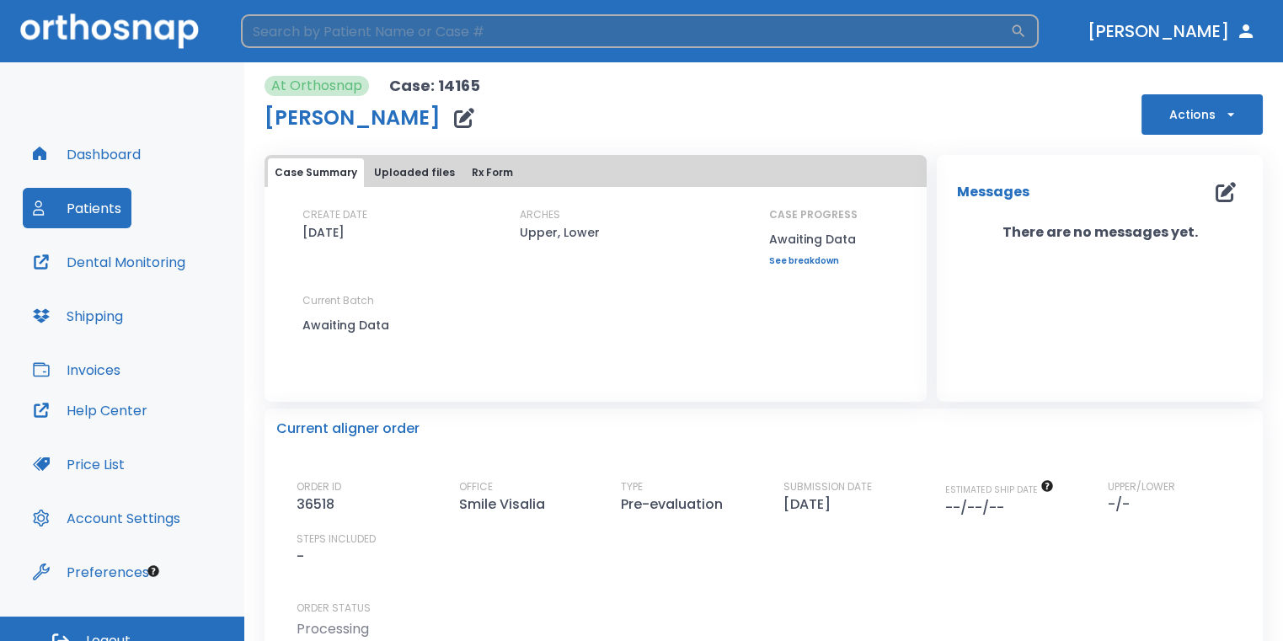
click at [601, 19] on input "search" at bounding box center [625, 31] width 769 height 34
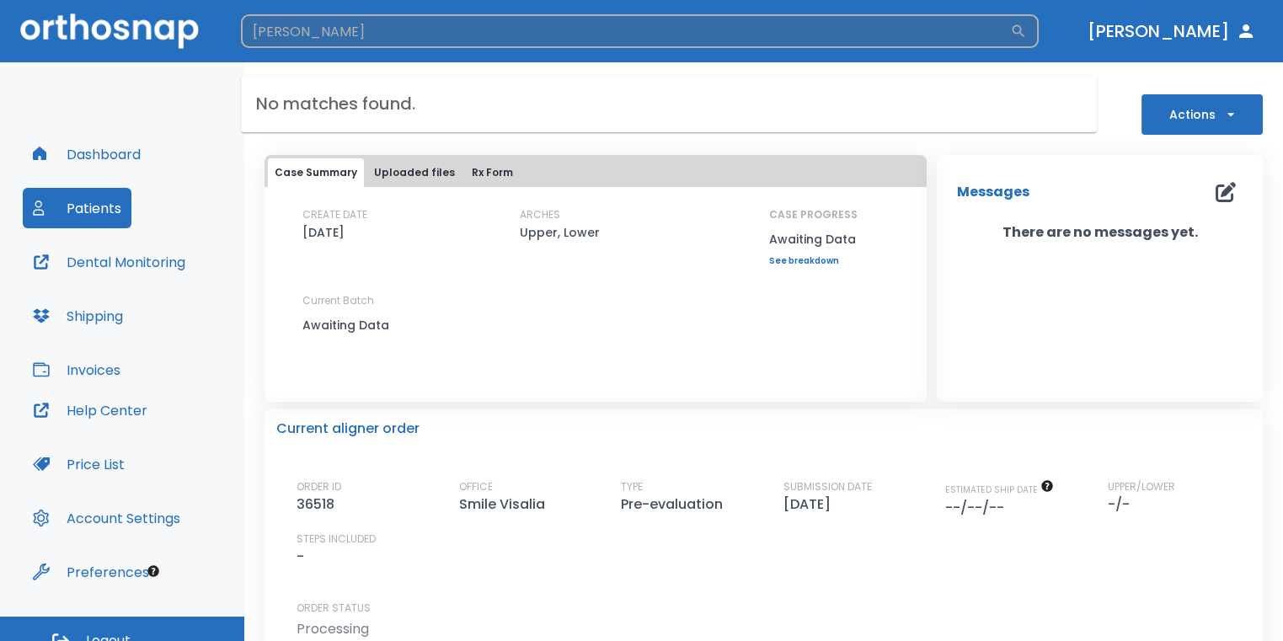
click at [338, 33] on input "[PERSON_NAME]" at bounding box center [625, 31] width 769 height 34
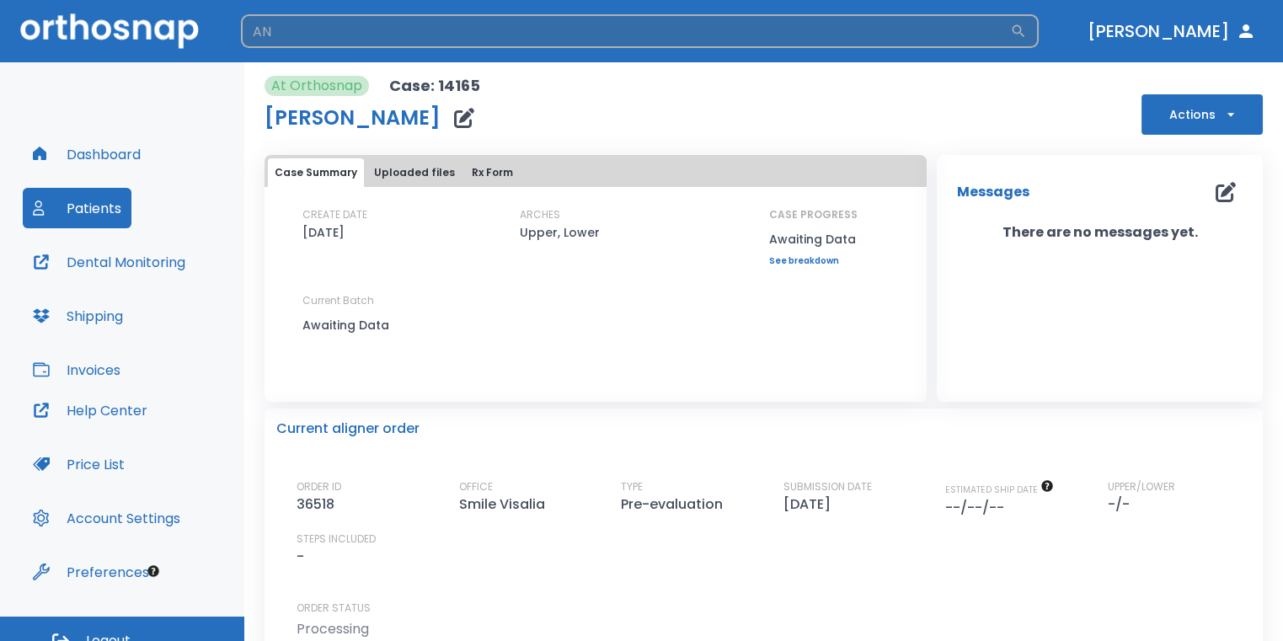
type input "A"
type input "P"
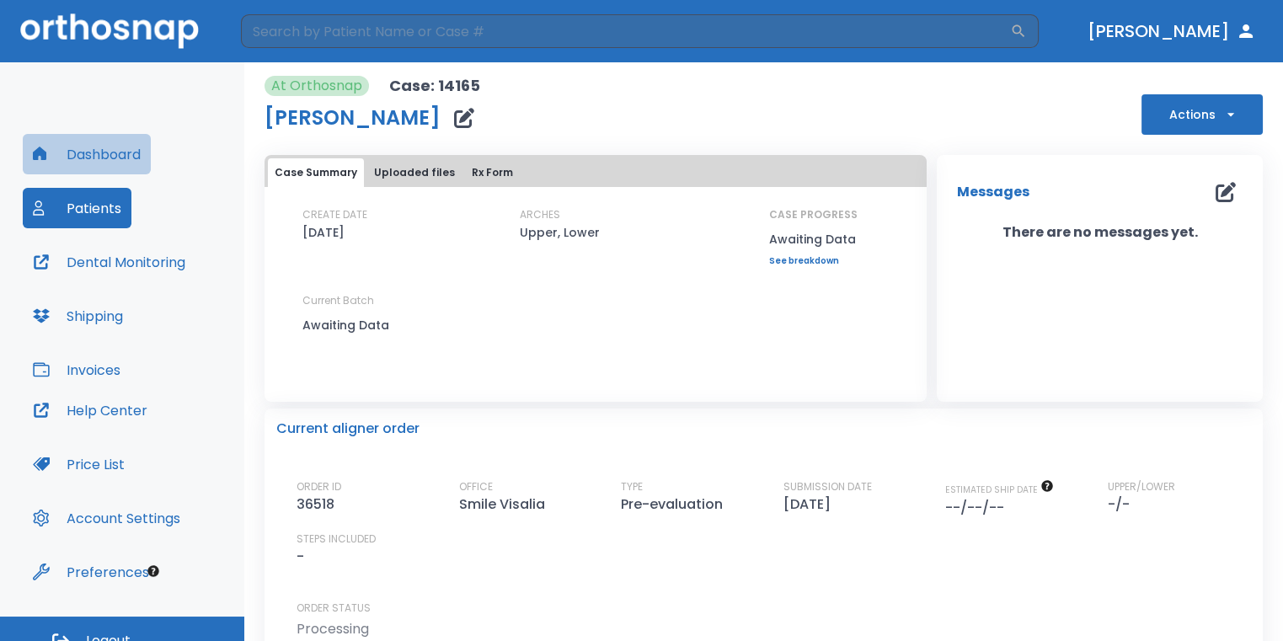
click at [119, 145] on button "Dashboard" at bounding box center [87, 154] width 128 height 40
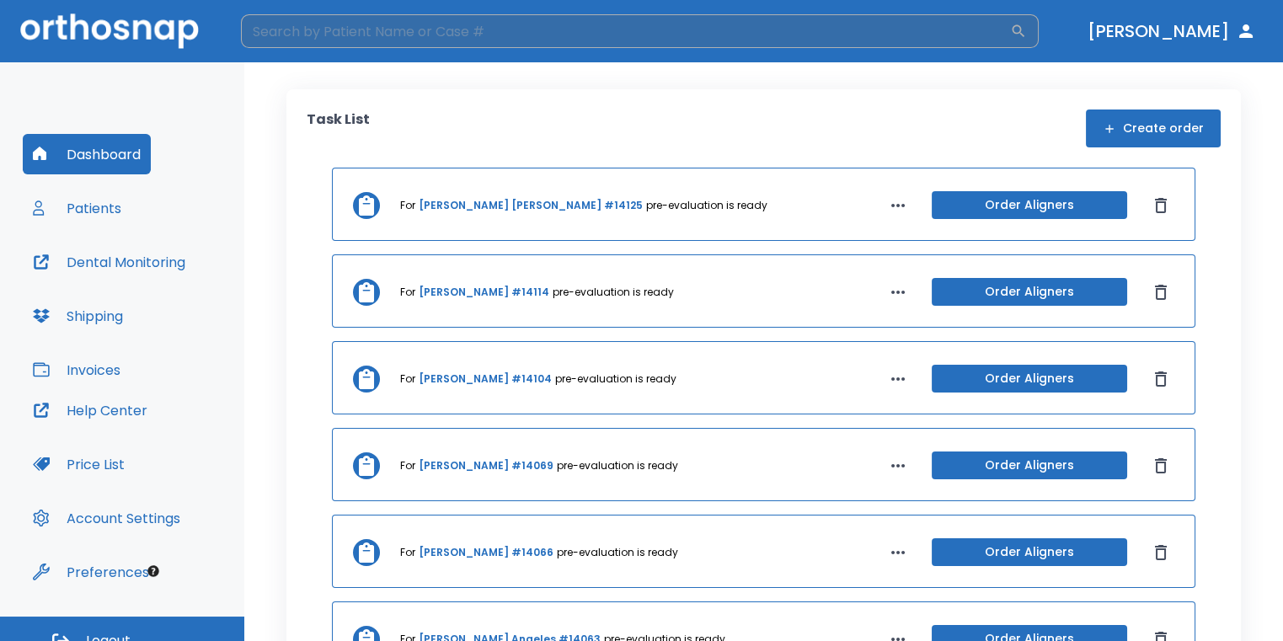
click at [383, 25] on input "search" at bounding box center [625, 31] width 769 height 34
type input "R"
click at [112, 157] on button "Dashboard" at bounding box center [87, 154] width 128 height 40
click at [1107, 136] on button "Create order" at bounding box center [1153, 128] width 135 height 38
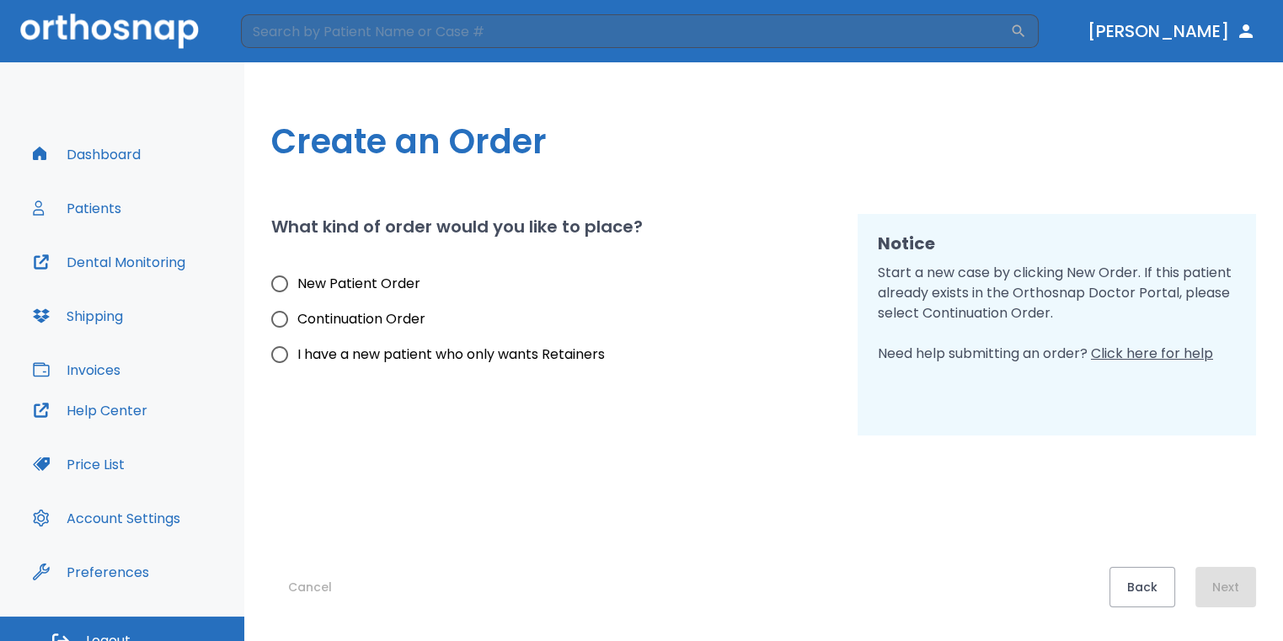
click at [392, 289] on span "New Patient Order" at bounding box center [358, 284] width 123 height 20
click at [297, 289] on input "New Patient Order" at bounding box center [279, 283] width 35 height 35
radio input "true"
click at [1226, 602] on button "Next" at bounding box center [1225, 587] width 61 height 40
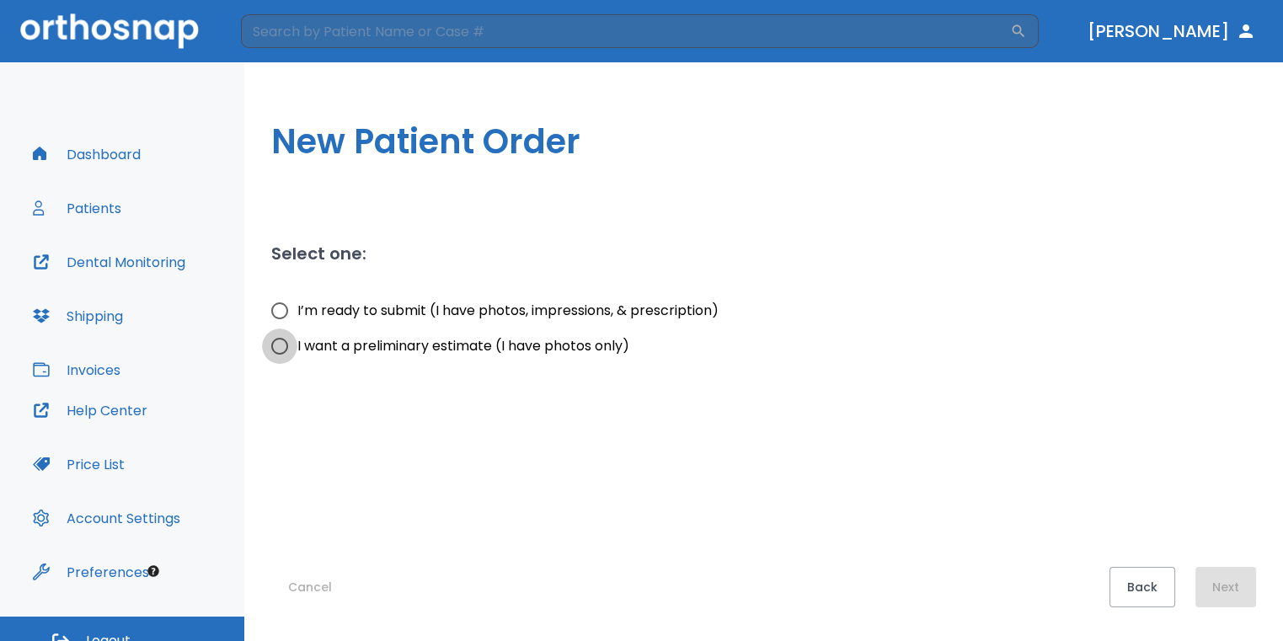
click at [280, 337] on input "I want a preliminary estimate (I have photos only)" at bounding box center [279, 345] width 35 height 35
radio input "true"
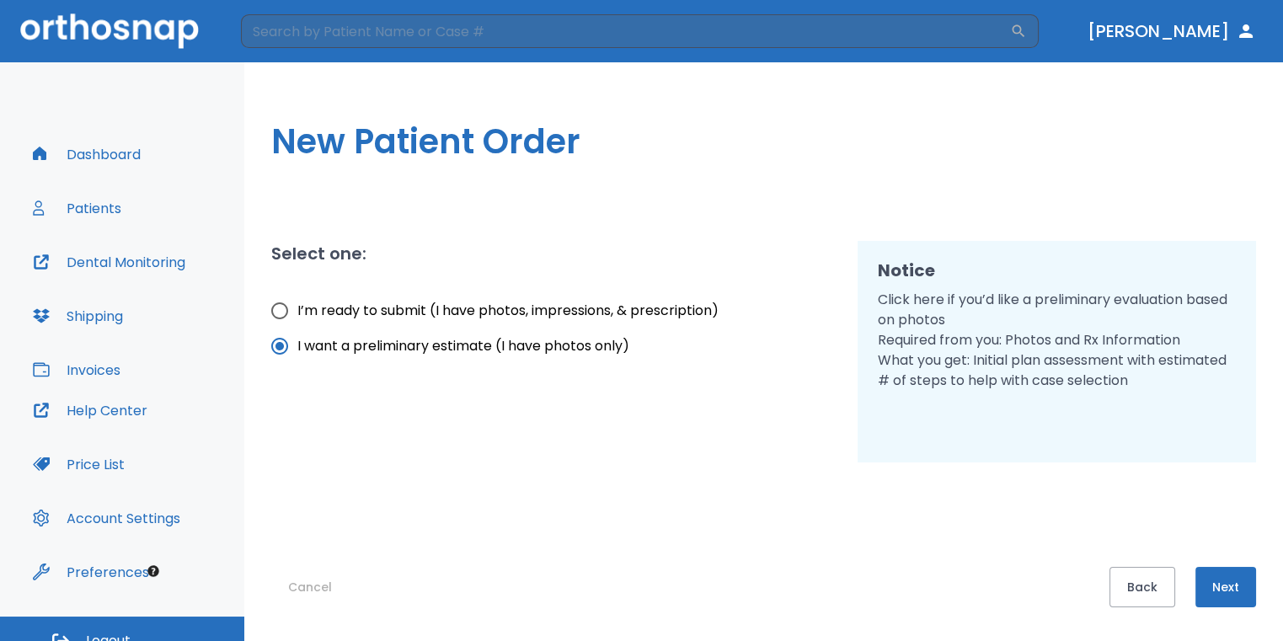
click at [1235, 595] on button "Next" at bounding box center [1225, 587] width 61 height 40
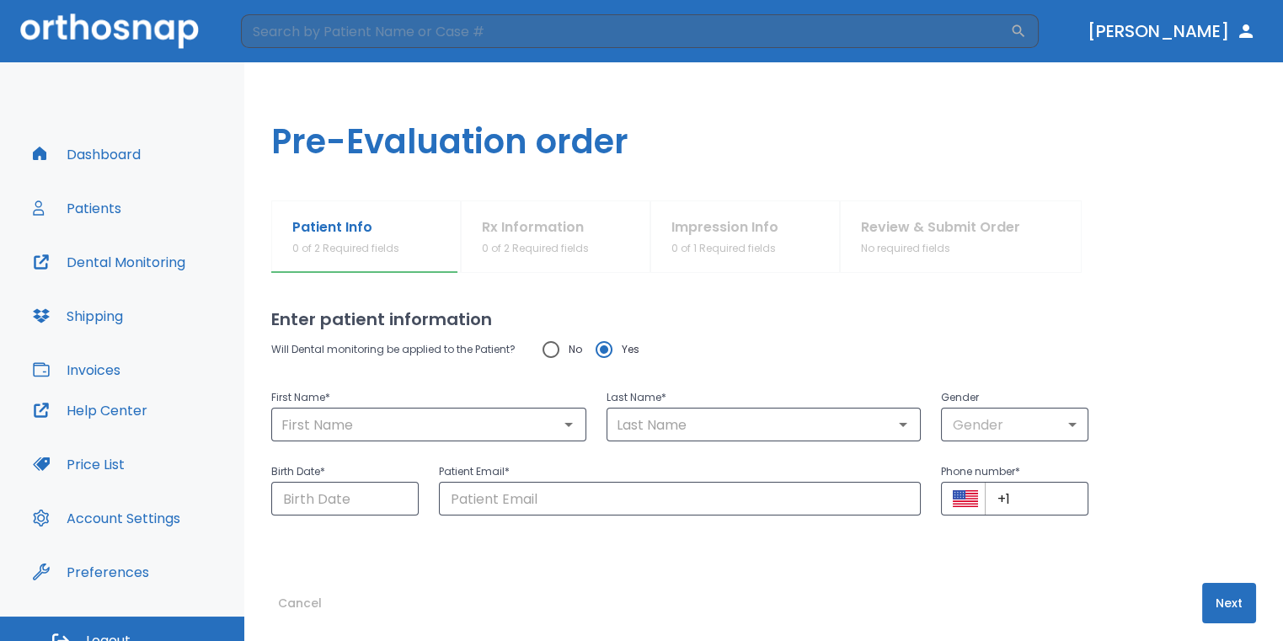
click at [536, 349] on input "No" at bounding box center [550, 349] width 35 height 35
radio input "true"
click at [515, 404] on p "First Name *" at bounding box center [428, 397] width 315 height 20
click at [545, 419] on input "text" at bounding box center [428, 425] width 305 height 24
type input "r"
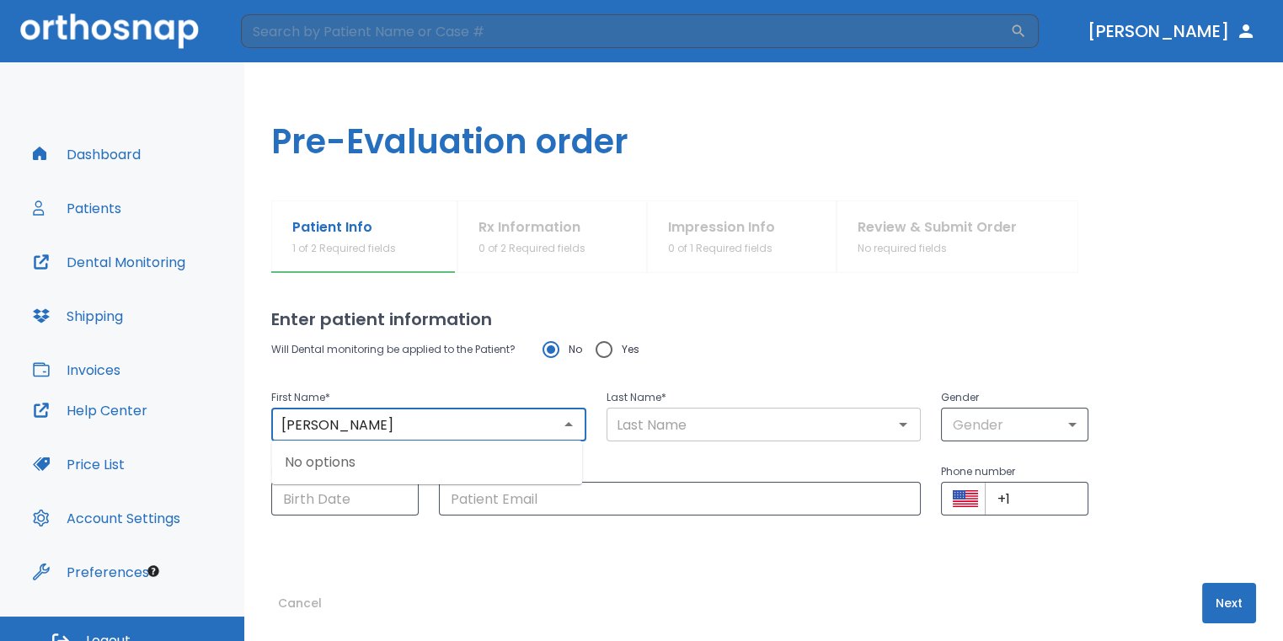
type input "[PERSON_NAME]"
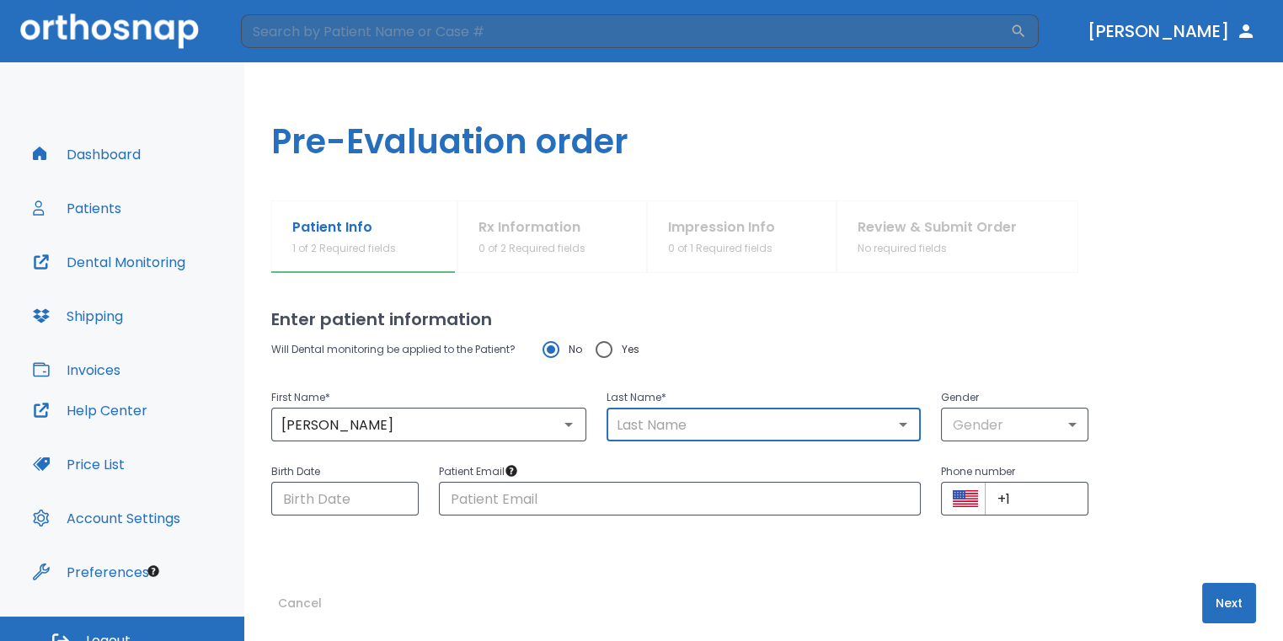
click at [625, 429] on input "text" at bounding box center [763, 425] width 305 height 24
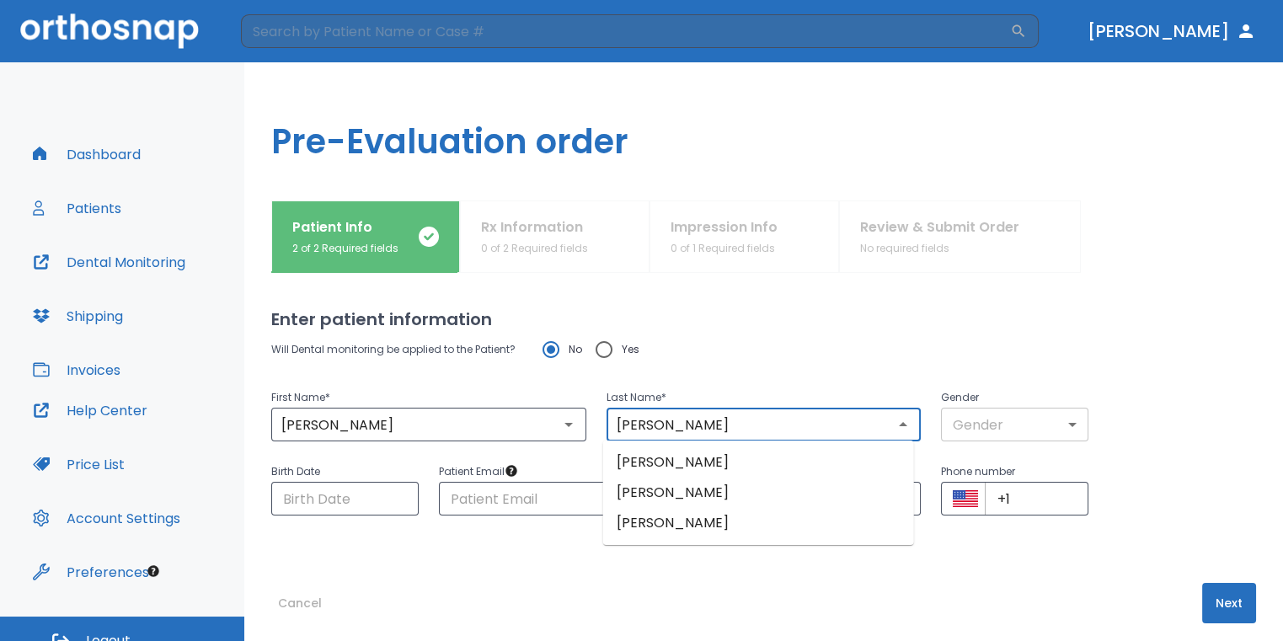
type input "[PERSON_NAME]"
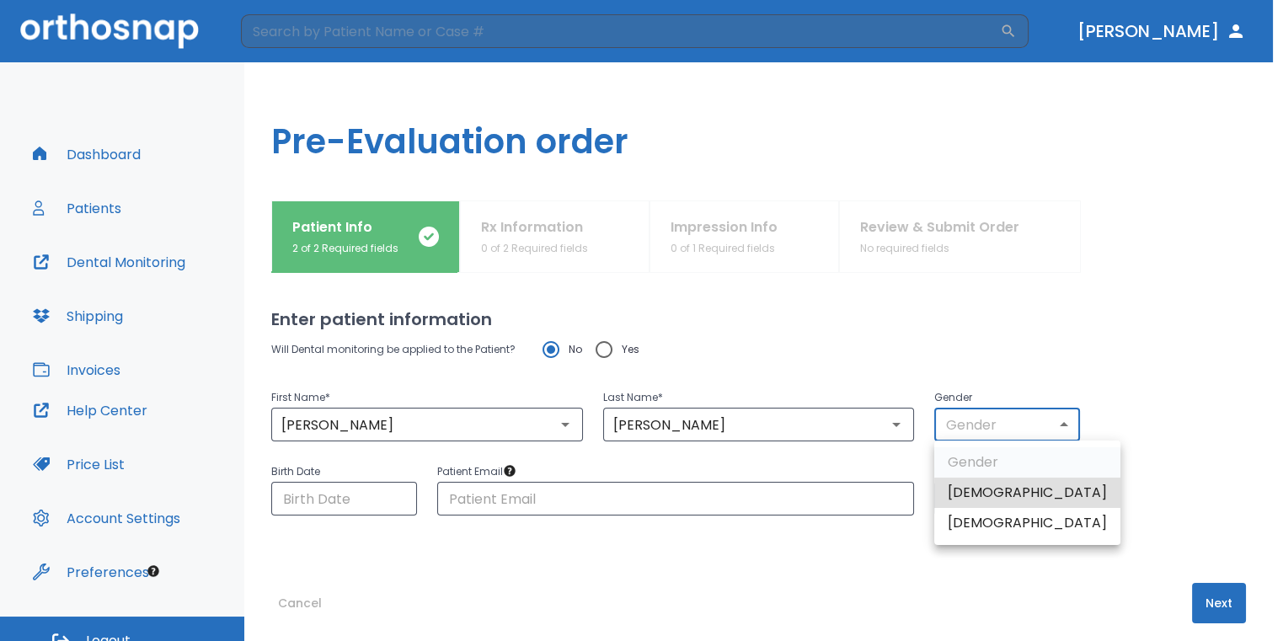
drag, startPoint x: 944, startPoint y: 439, endPoint x: 962, endPoint y: 431, distance: 19.2
click at [952, 435] on body "​ [PERSON_NAME] Dashboard Patients Dental Monitoring Shipping Invoices Help Cen…" at bounding box center [641, 320] width 1283 height 641
click at [991, 515] on li "[DEMOGRAPHIC_DATA]" at bounding box center [1027, 523] width 186 height 30
type input "0"
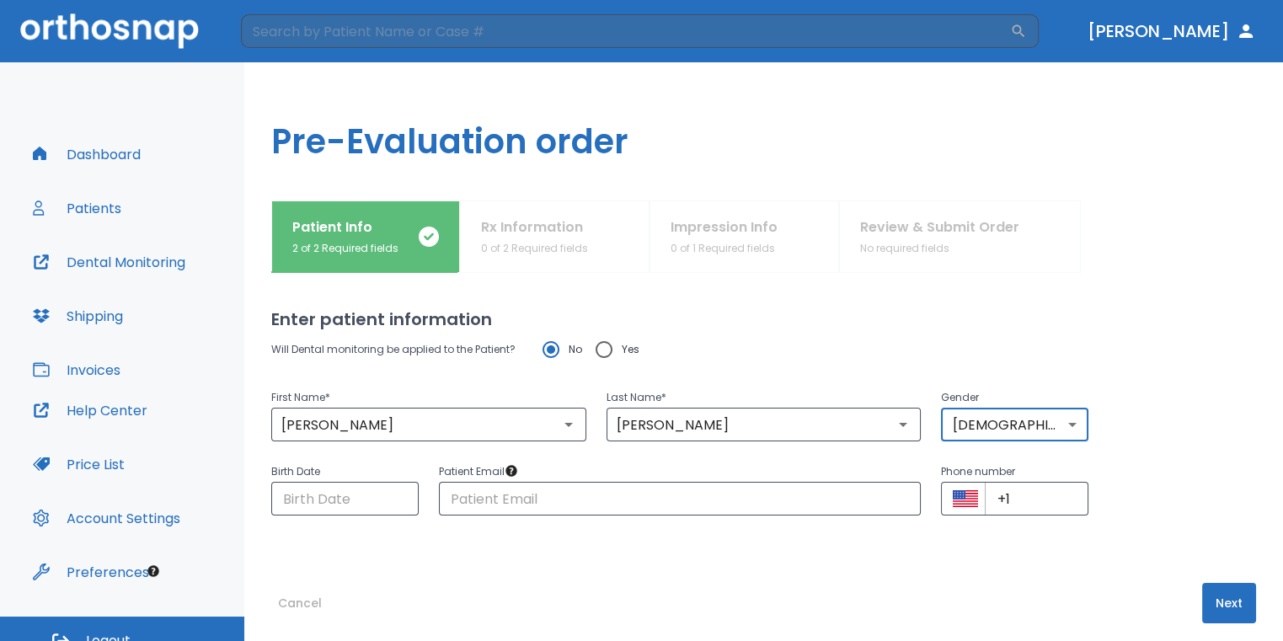
click at [1223, 598] on button "Next" at bounding box center [1229, 603] width 54 height 40
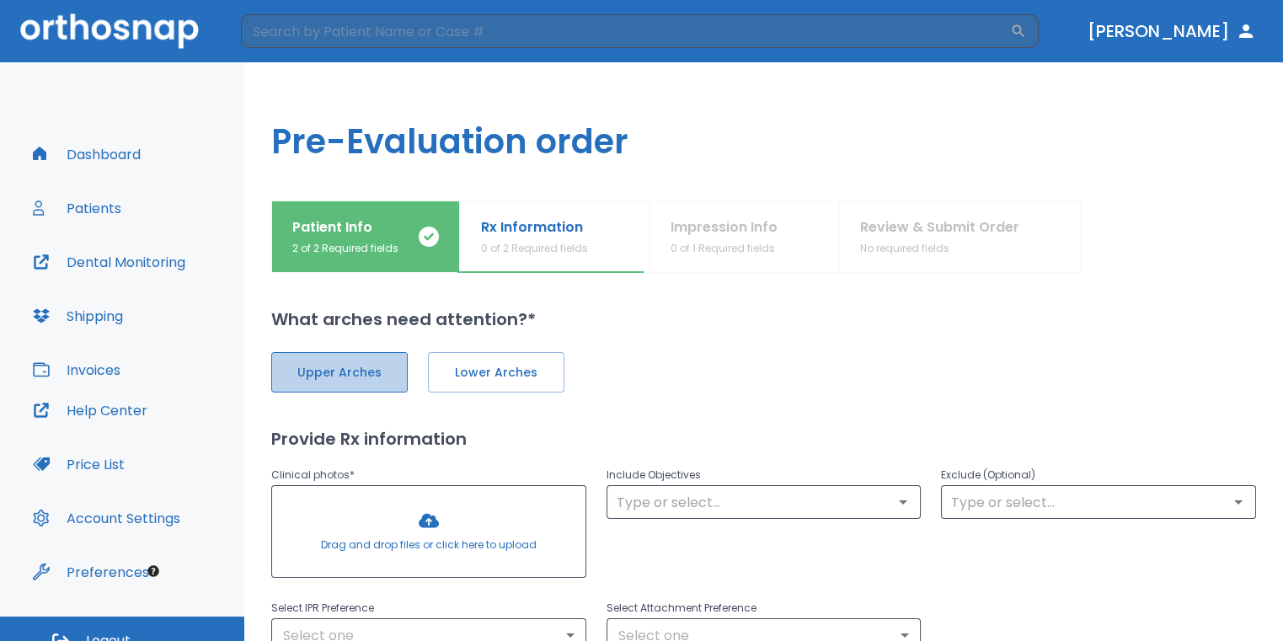
click at [368, 381] on button "Upper Arches" at bounding box center [339, 372] width 136 height 40
click at [503, 376] on span "Lower Arches" at bounding box center [494, 373] width 101 height 18
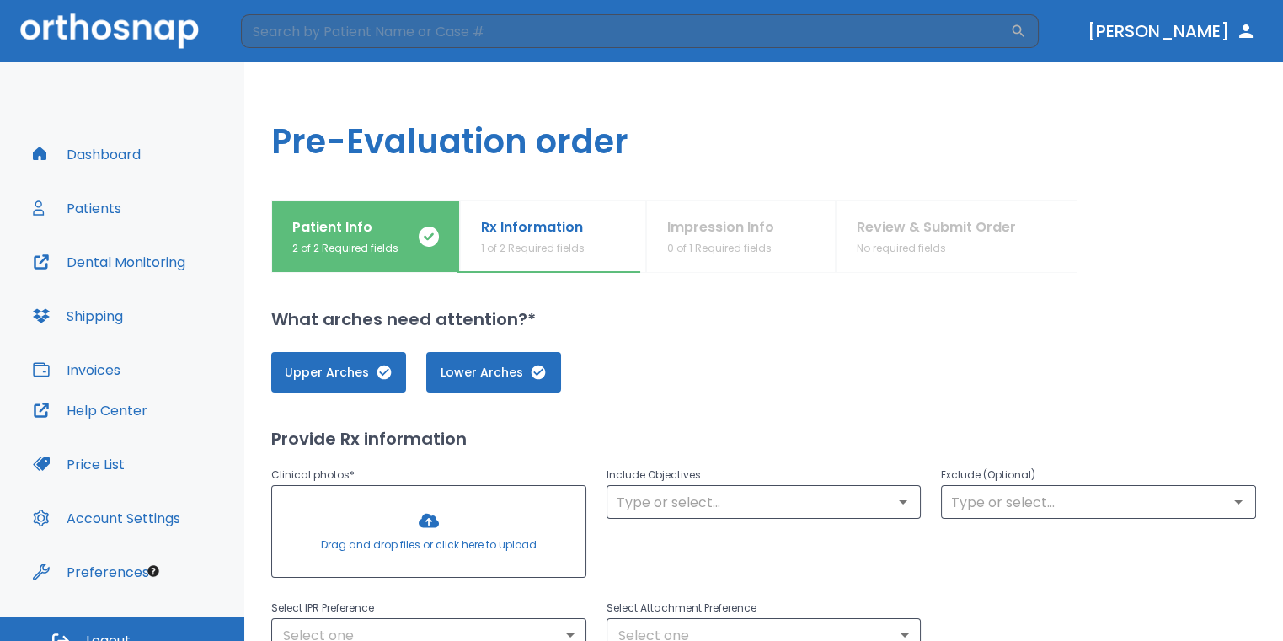
click at [433, 515] on div at bounding box center [428, 531] width 313 height 91
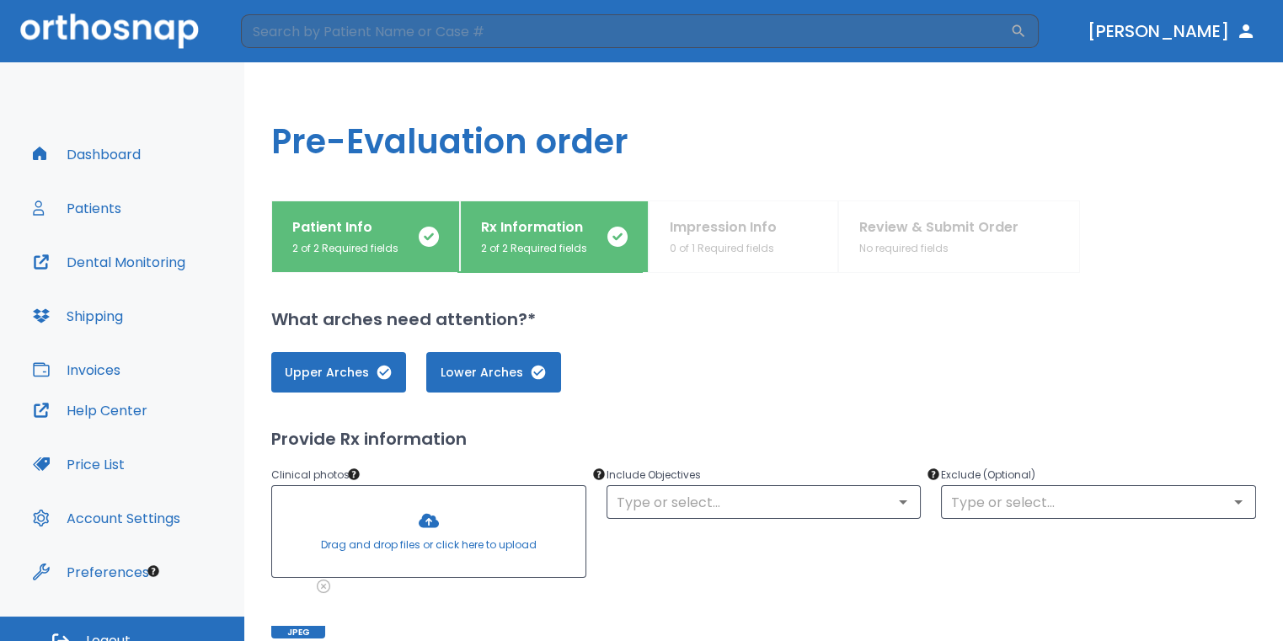
click at [423, 520] on div at bounding box center [428, 531] width 313 height 91
click at [436, 521] on div at bounding box center [428, 531] width 313 height 91
click at [436, 525] on div at bounding box center [428, 531] width 313 height 91
click at [420, 504] on div at bounding box center [428, 531] width 313 height 91
click at [454, 521] on div at bounding box center [428, 531] width 313 height 91
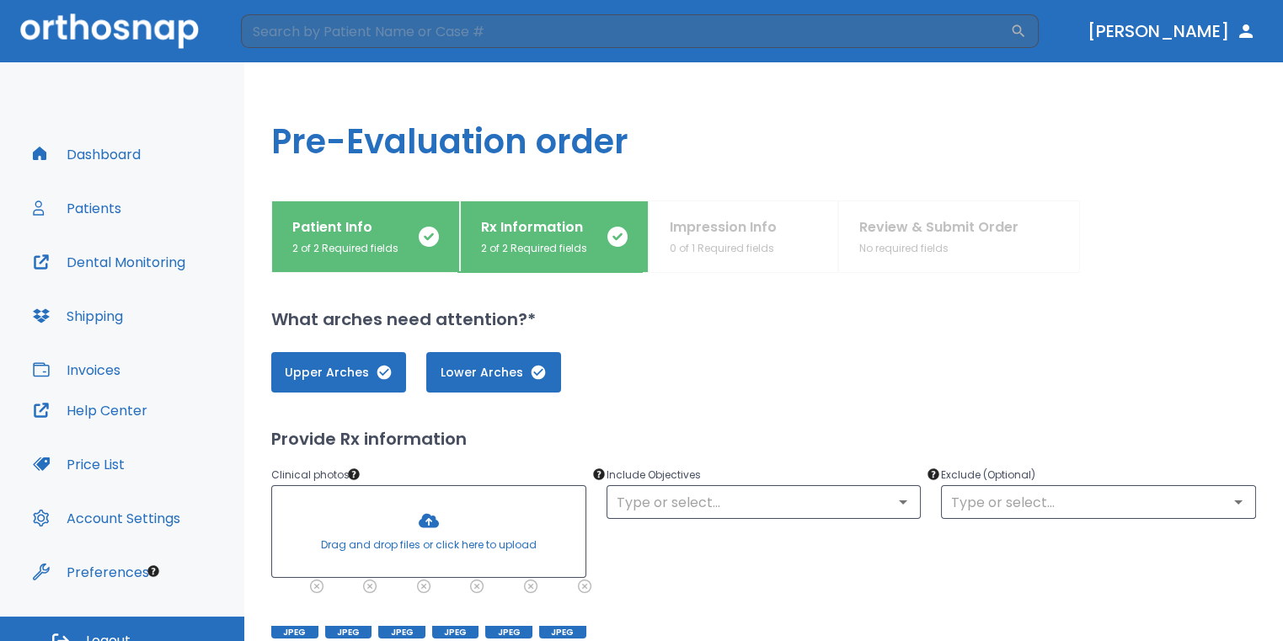
click at [429, 523] on div at bounding box center [428, 531] width 313 height 91
click at [435, 538] on div at bounding box center [428, 531] width 313 height 91
click at [434, 523] on div at bounding box center [428, 531] width 313 height 91
click at [449, 530] on div at bounding box center [428, 531] width 313 height 91
click at [452, 523] on div at bounding box center [428, 531] width 313 height 91
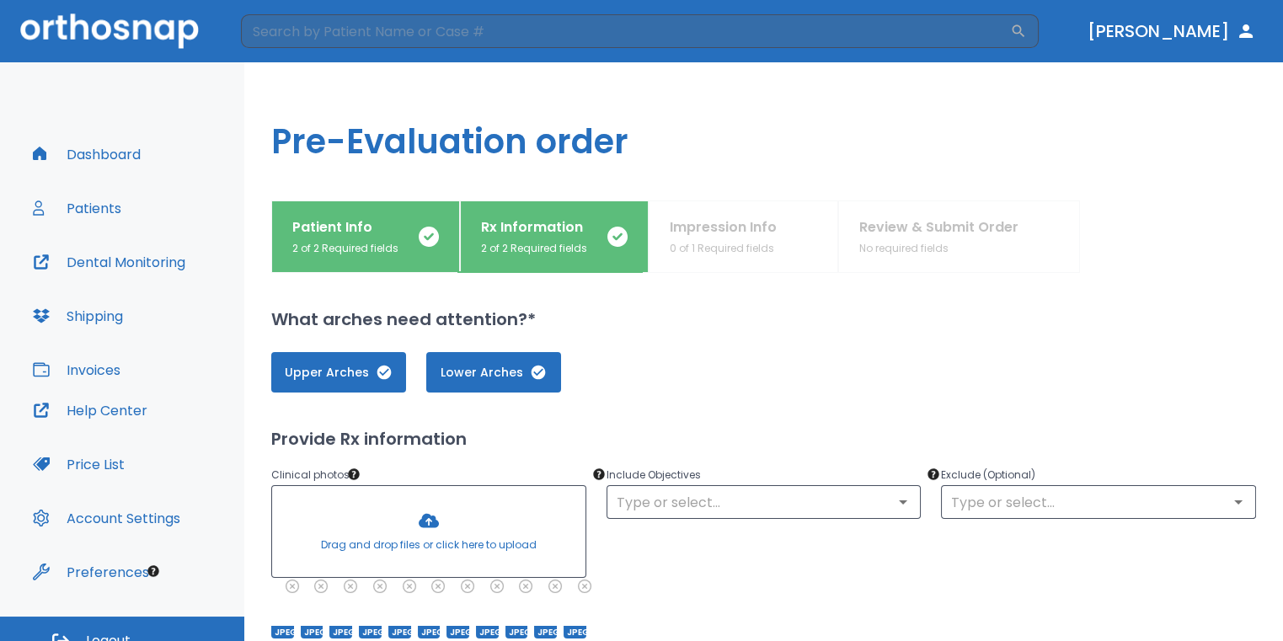
scroll to position [84, 0]
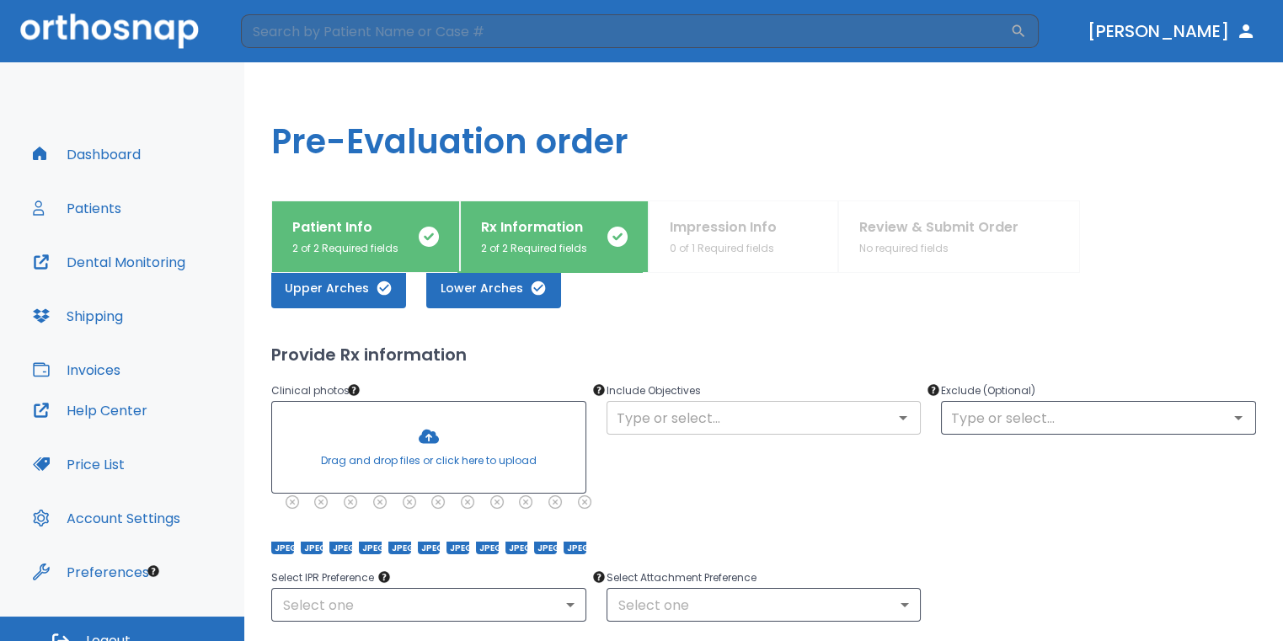
click at [716, 406] on input "text" at bounding box center [763, 418] width 305 height 24
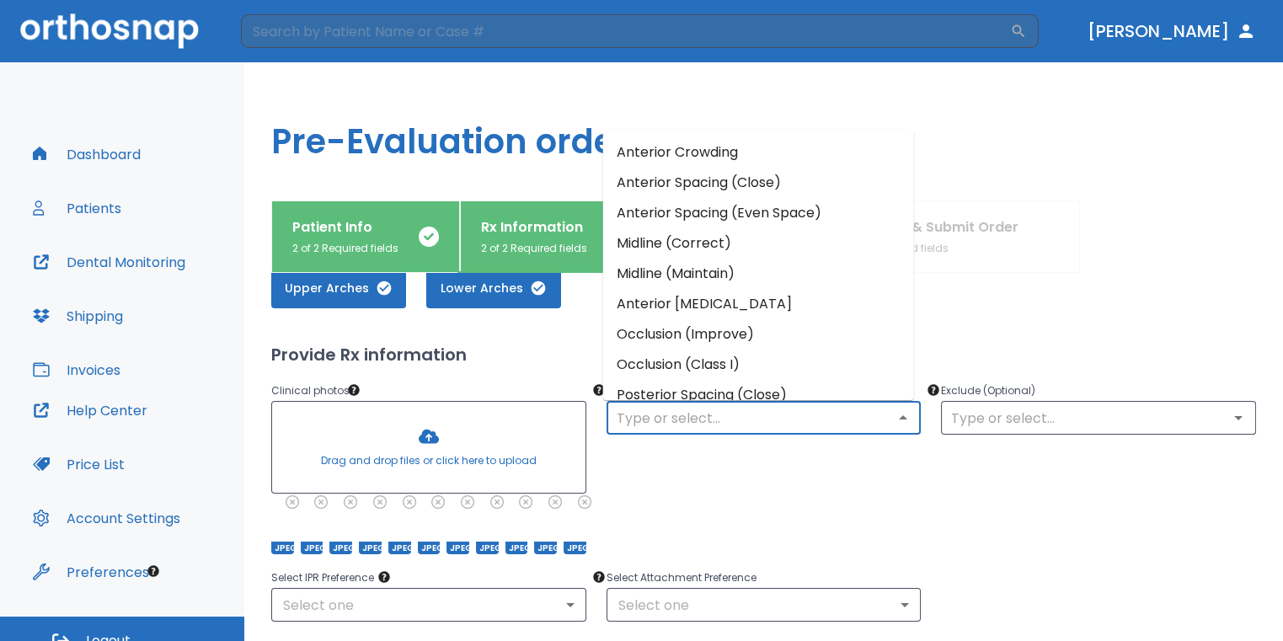
click at [720, 152] on li "Anterior Crowding" at bounding box center [758, 151] width 311 height 30
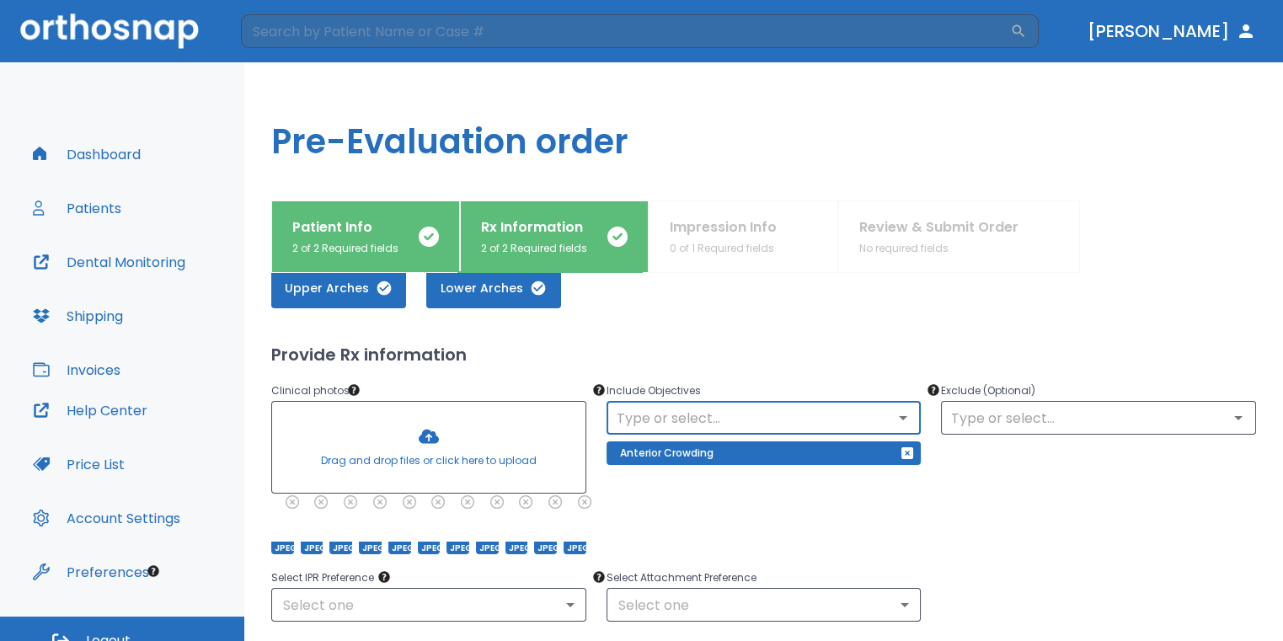
scroll to position [253, 0]
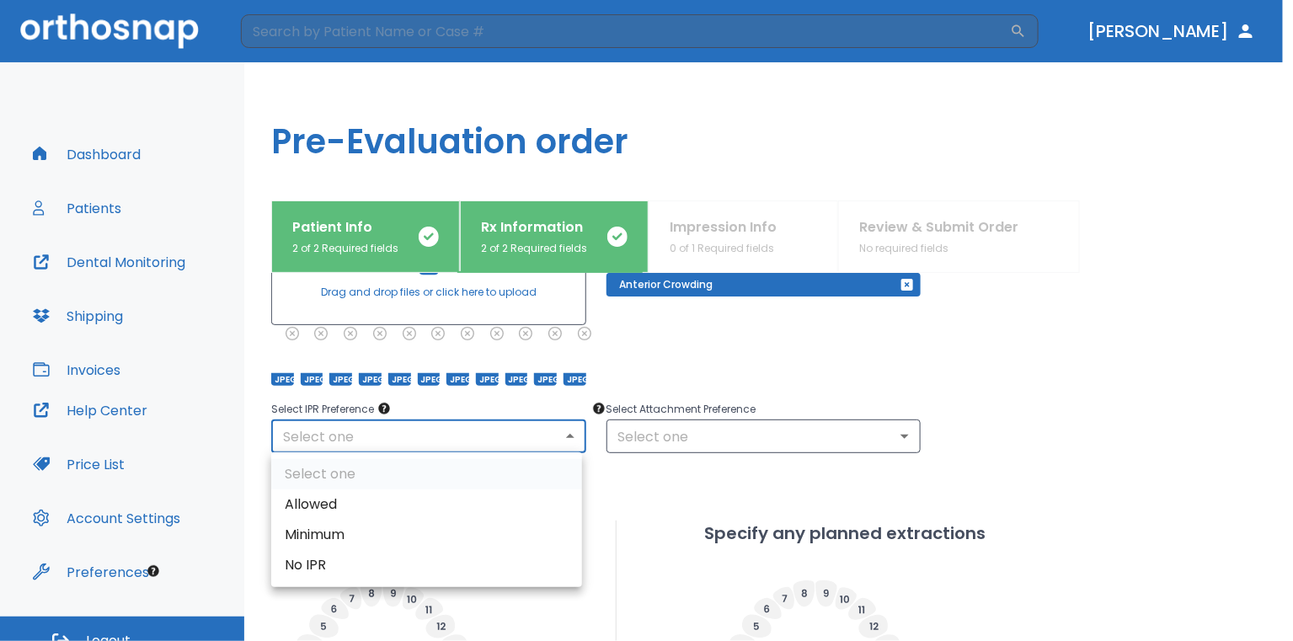
click at [533, 437] on body "​ [PERSON_NAME] Dashboard Patients Dental Monitoring Shipping Invoices Help Cen…" at bounding box center [646, 320] width 1293 height 641
click at [439, 494] on li "Allowed" at bounding box center [426, 504] width 311 height 30
type input "1"
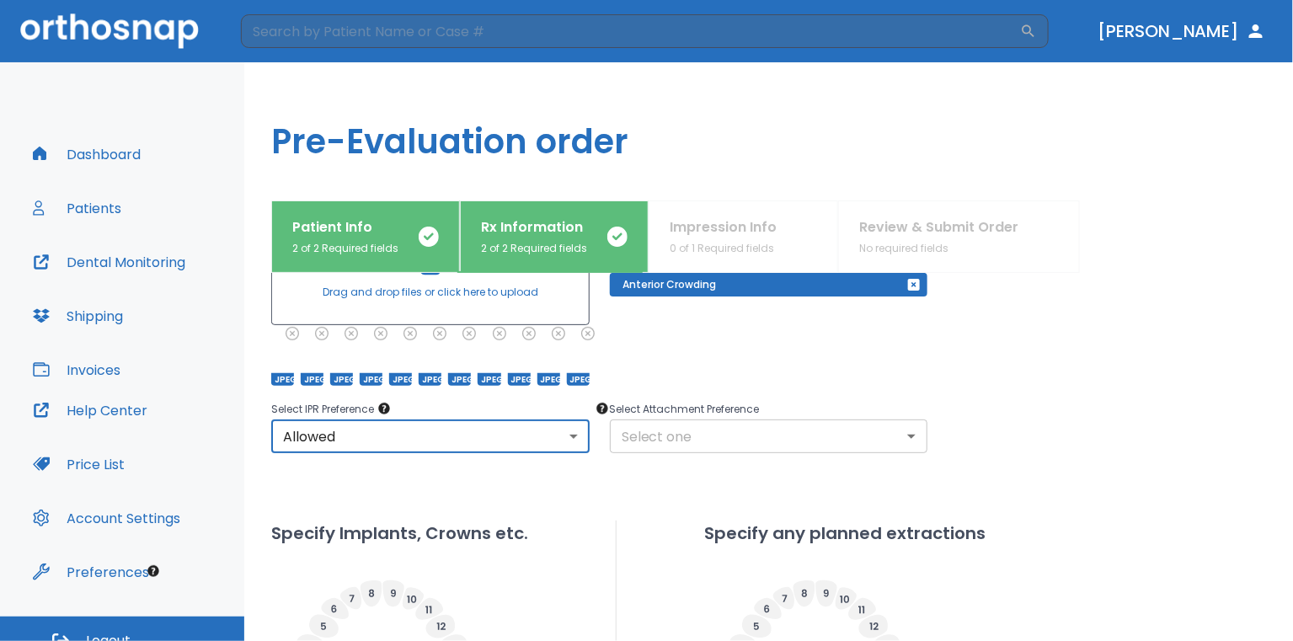
click at [646, 437] on body "​ [PERSON_NAME] Dashboard Patients Dental Monitoring Shipping Invoices Help Cen…" at bounding box center [646, 320] width 1293 height 641
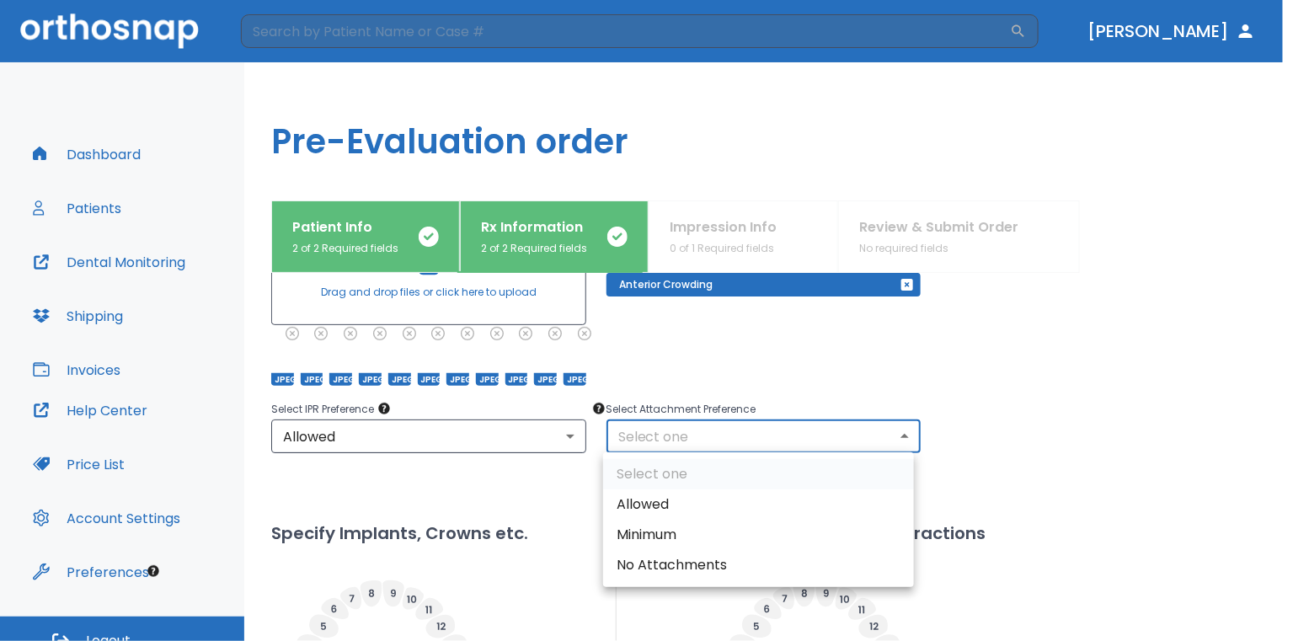
click at [648, 489] on li "Allowed" at bounding box center [758, 504] width 311 height 30
type input "1"
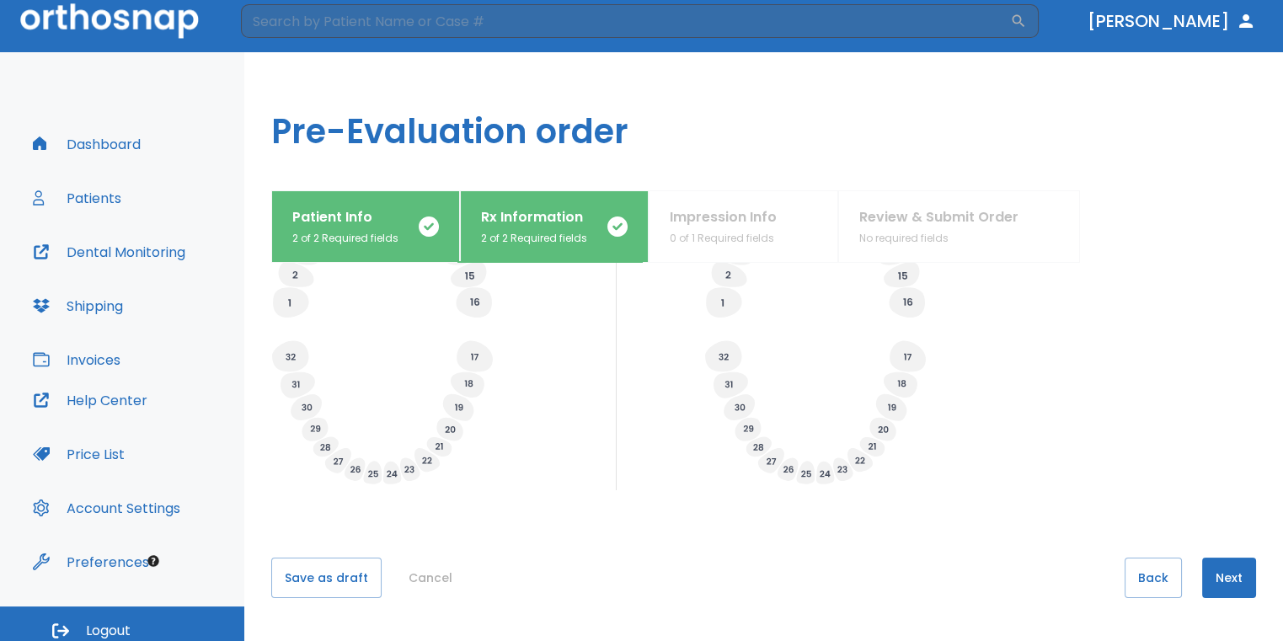
scroll to position [20, 0]
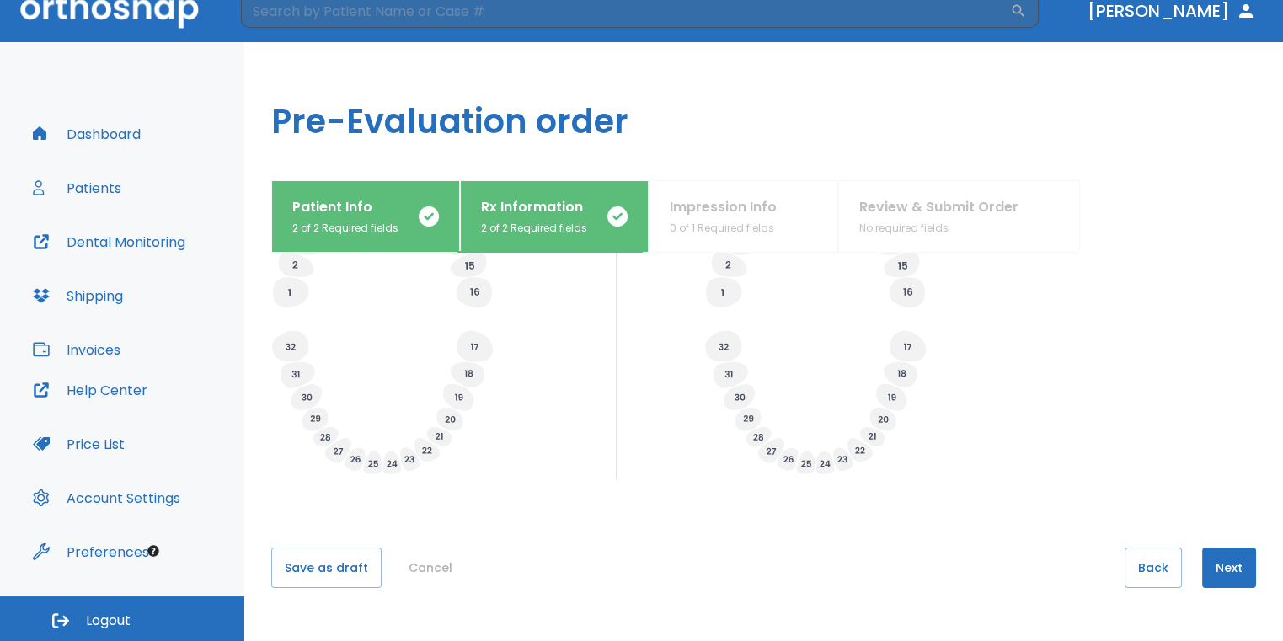
click at [1223, 554] on button "Next" at bounding box center [1229, 567] width 54 height 40
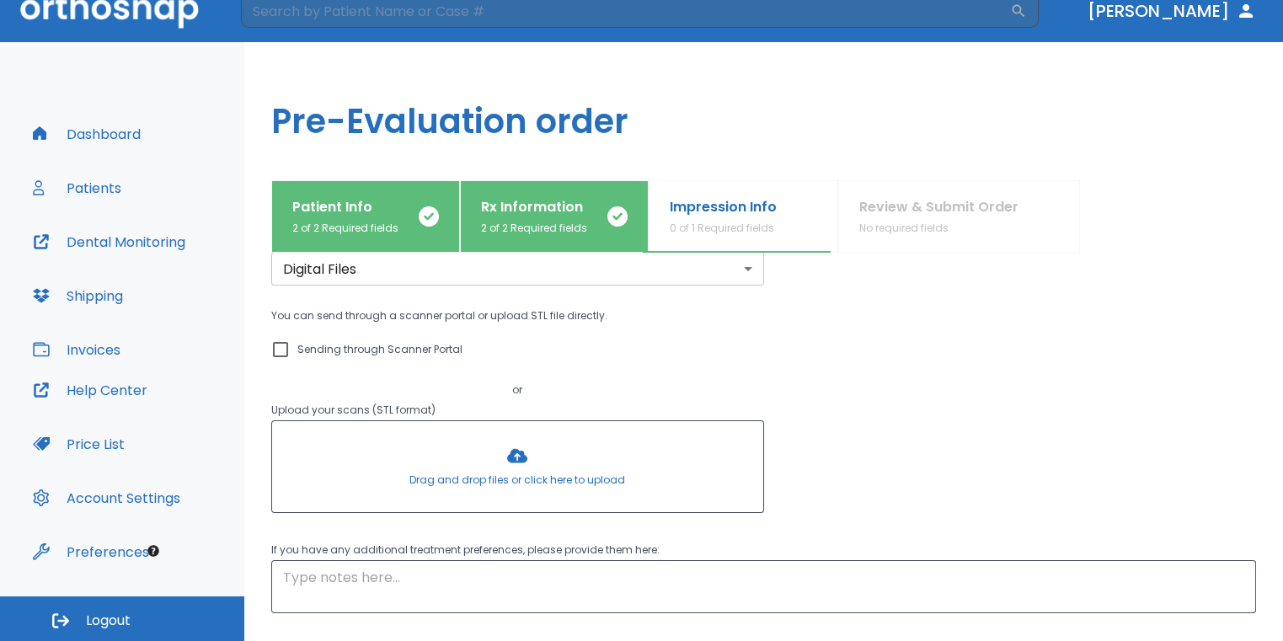
scroll to position [168, 0]
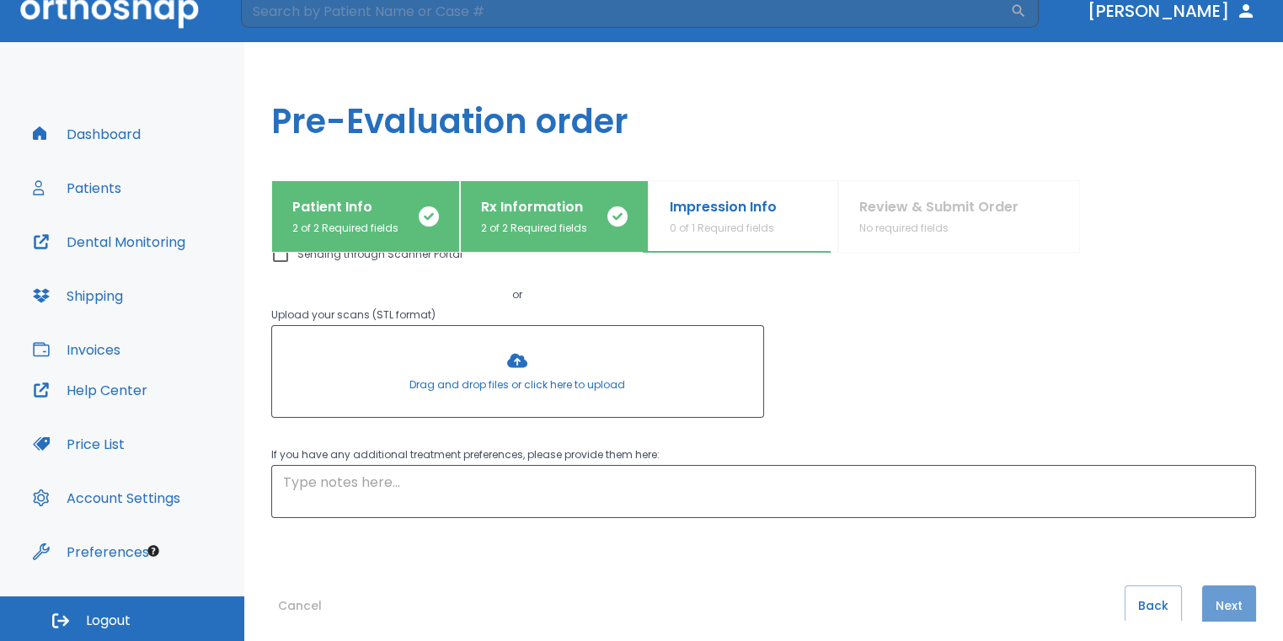
click at [1224, 606] on button "Next" at bounding box center [1229, 605] width 54 height 40
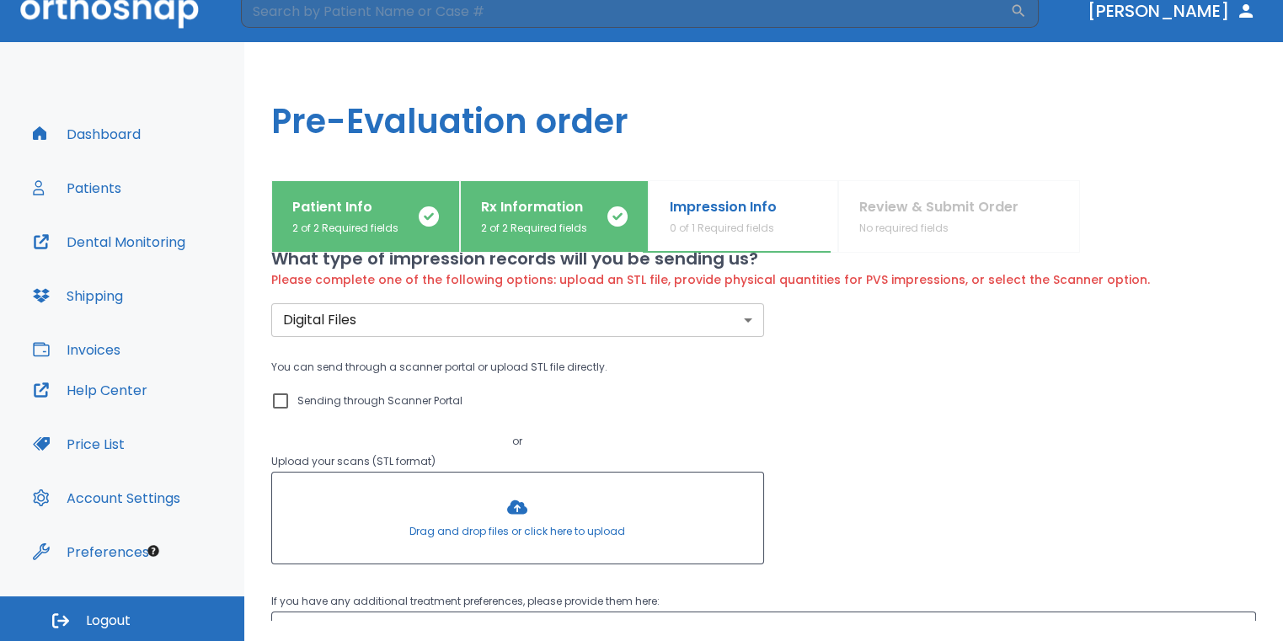
scroll to position [0, 0]
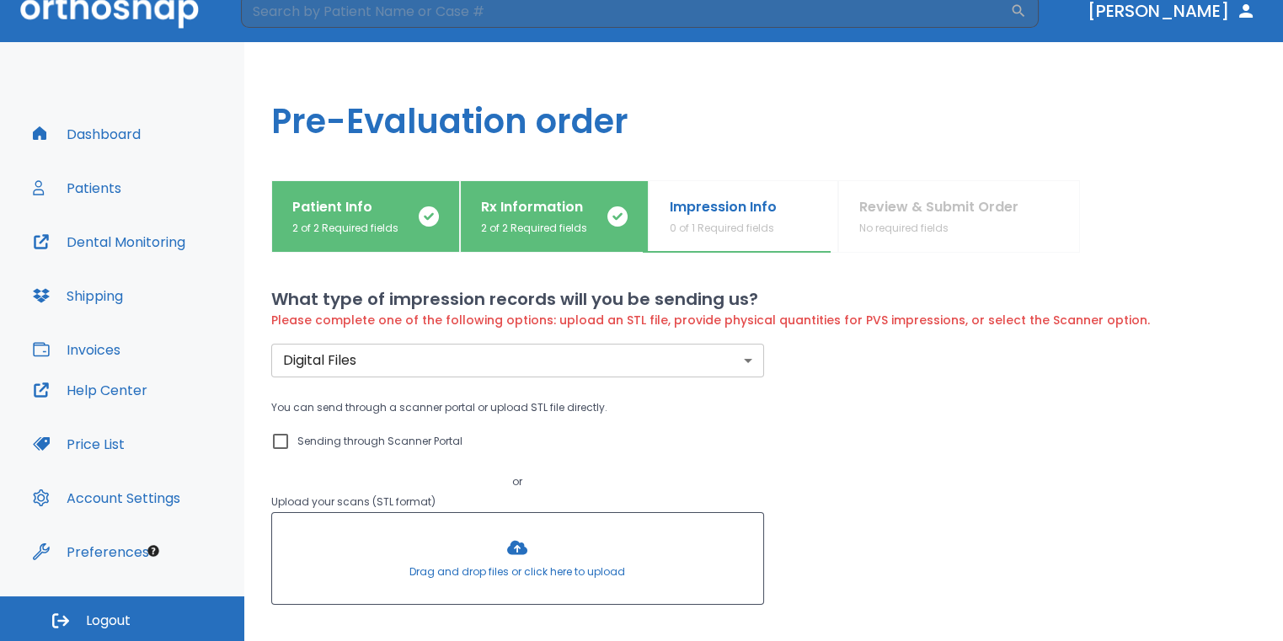
click at [292, 442] on label "Sending through Scanner Portal" at bounding box center [366, 441] width 192 height 20
click at [291, 442] on input "Sending through Scanner Portal" at bounding box center [280, 441] width 20 height 20
checkbox input "true"
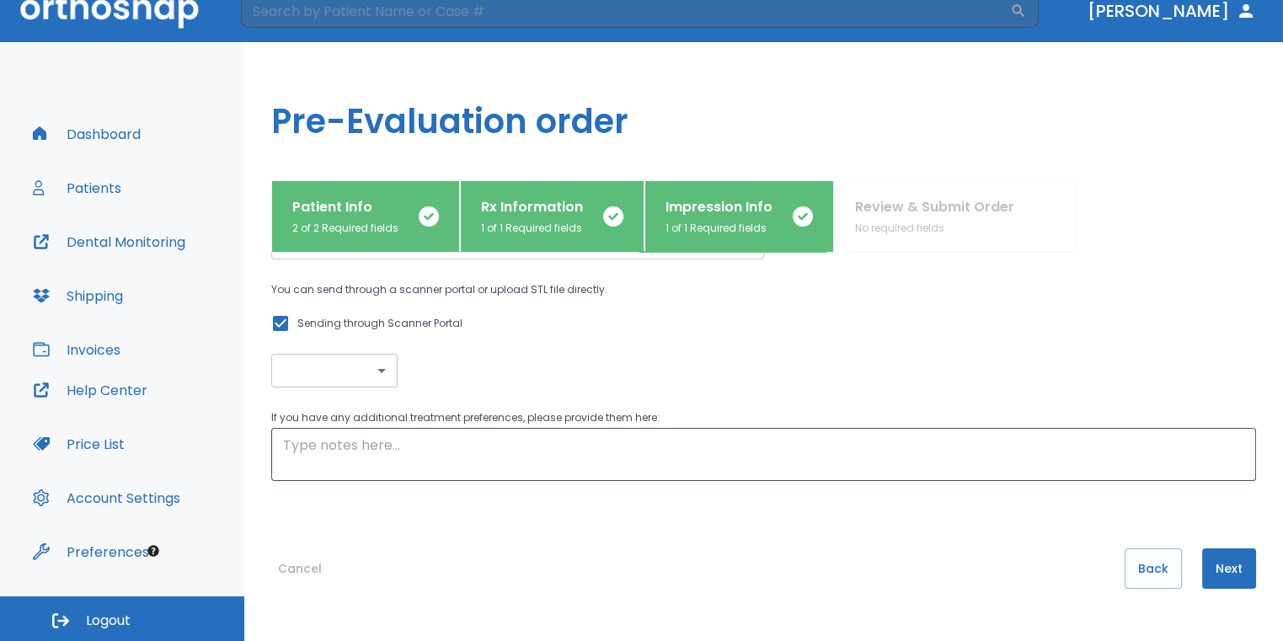
scroll to position [100, 0]
click at [1221, 572] on button "Next" at bounding box center [1229, 567] width 54 height 40
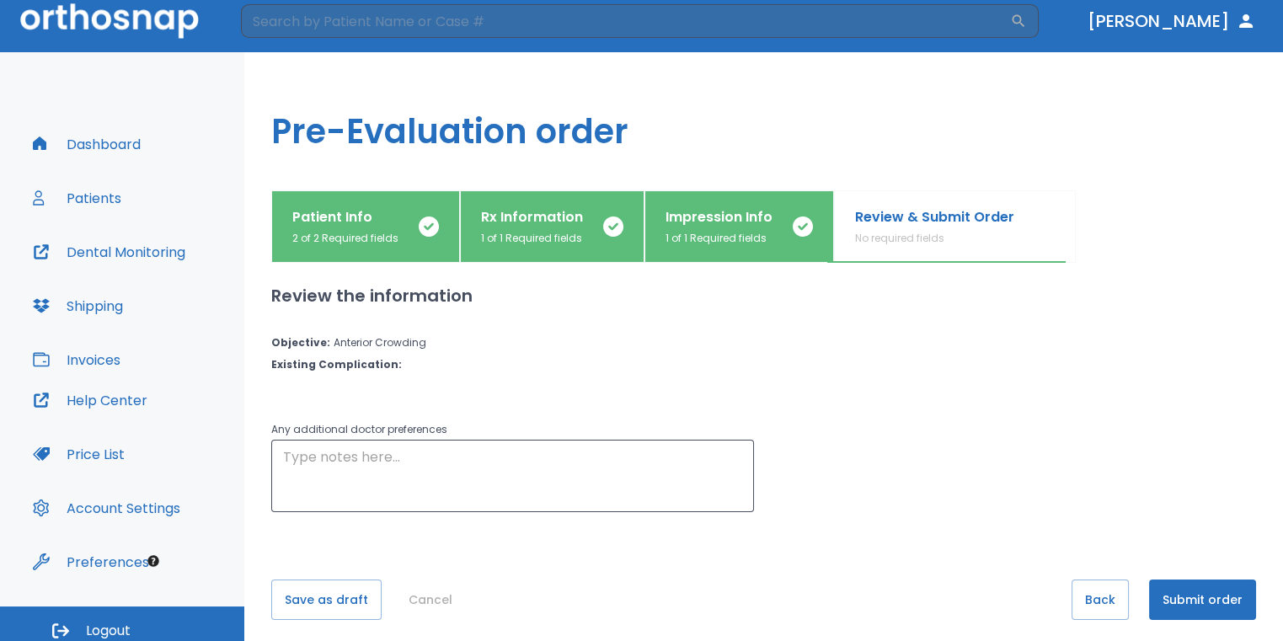
scroll to position [0, 0]
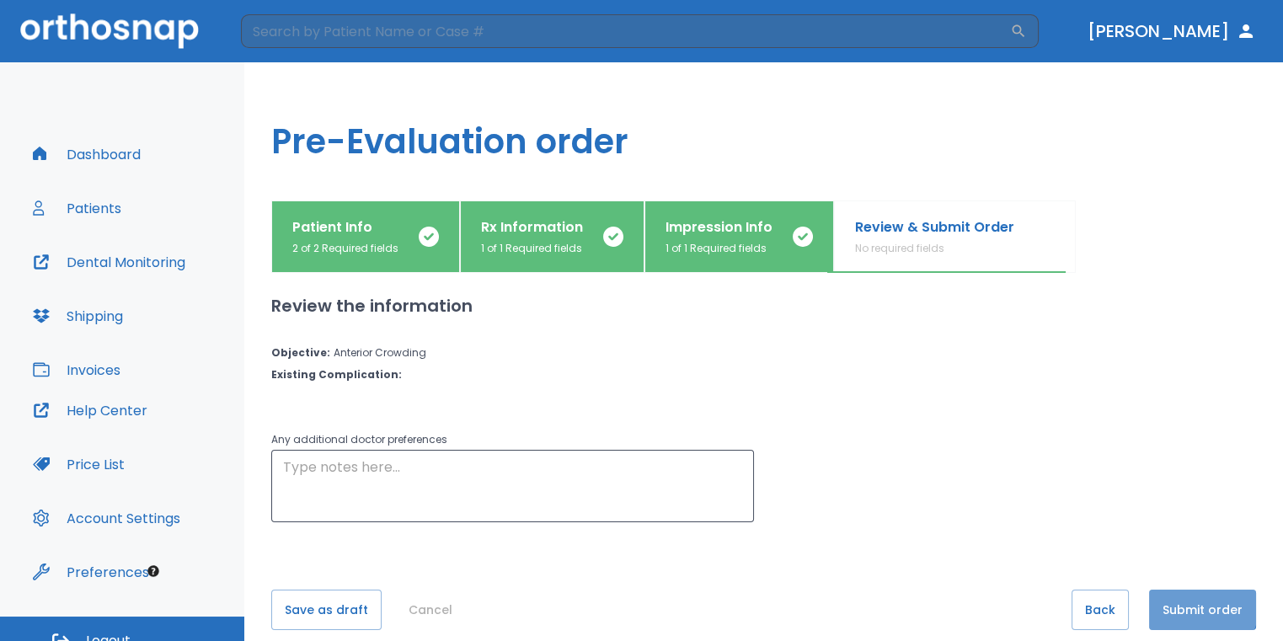
click at [1192, 607] on button "Submit order" at bounding box center [1202, 610] width 107 height 40
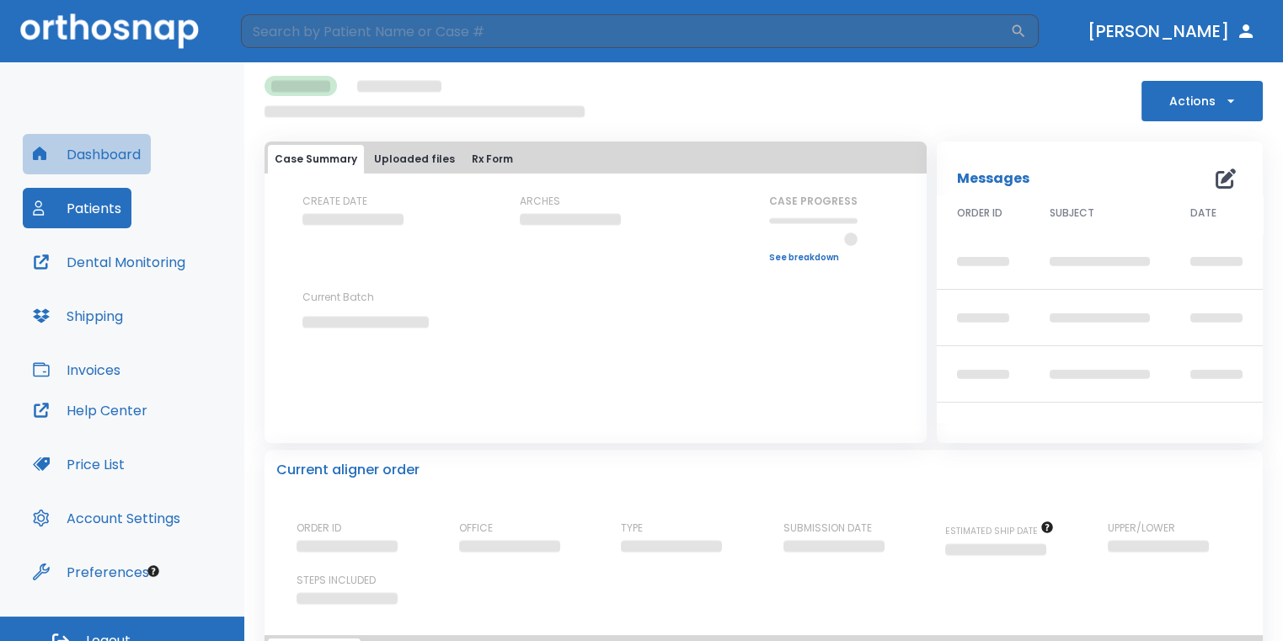
click at [89, 152] on button "Dashboard" at bounding box center [87, 154] width 128 height 40
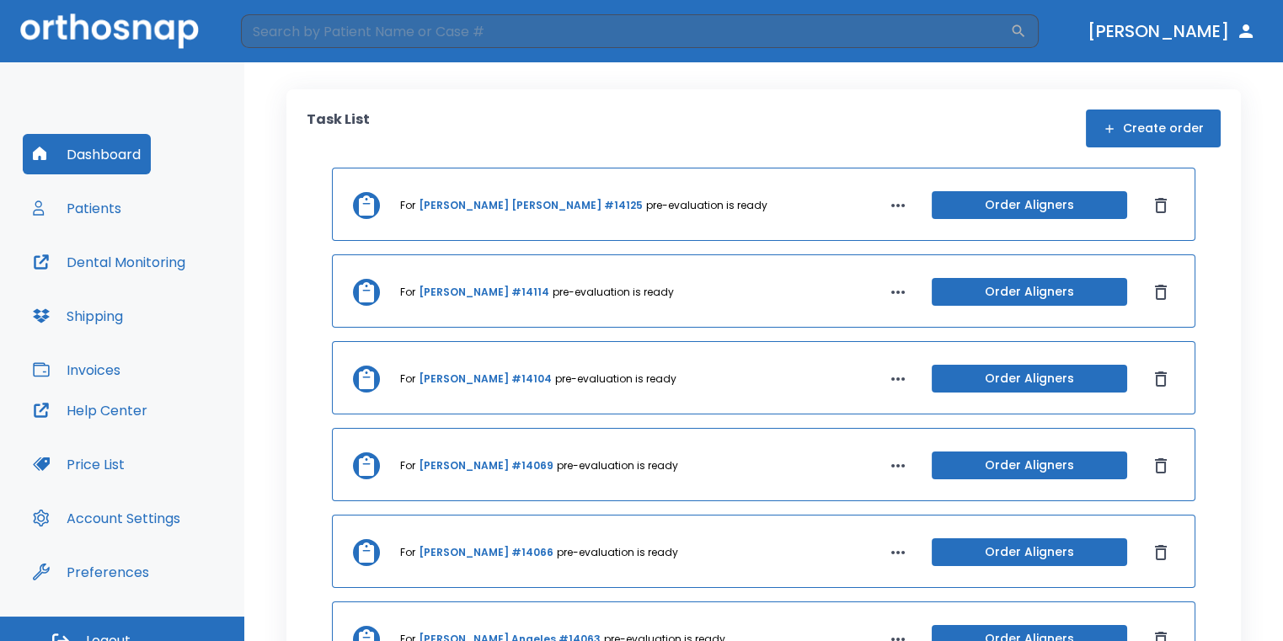
click at [1128, 132] on button "Create order" at bounding box center [1153, 128] width 135 height 38
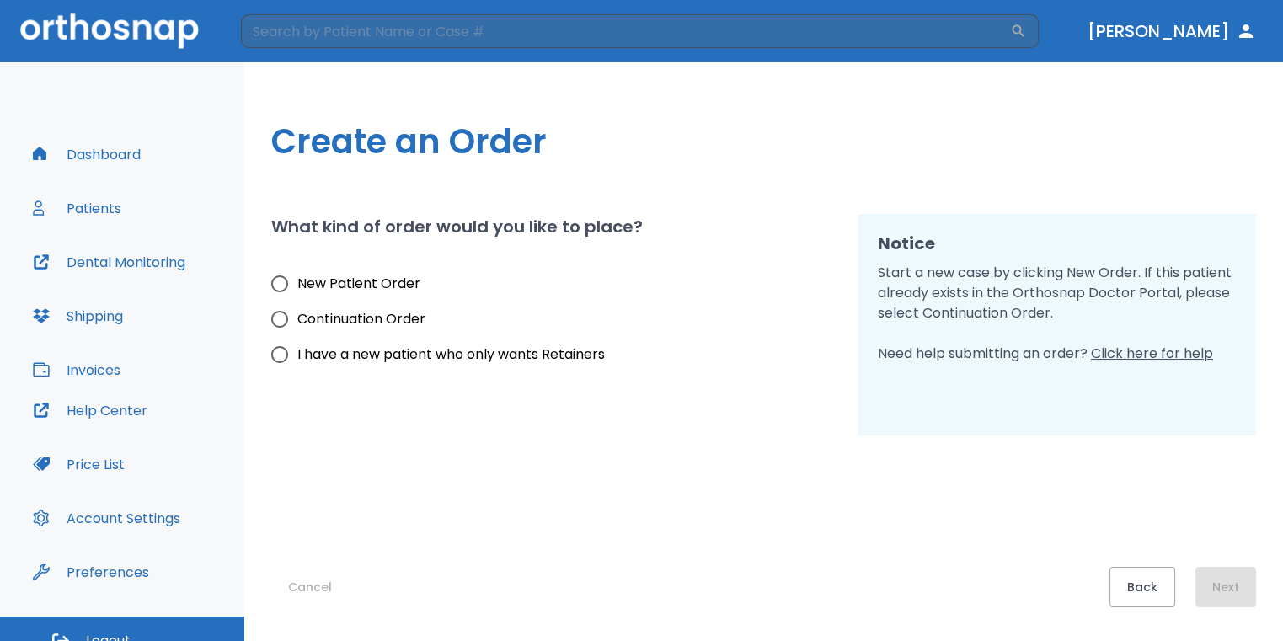
click at [385, 274] on span "New Patient Order" at bounding box center [358, 284] width 123 height 20
click at [297, 274] on input "New Patient Order" at bounding box center [279, 283] width 35 height 35
radio input "true"
click at [1256, 579] on div "Create an Order What kind of order would you like to place? New Patient Order C…" at bounding box center [763, 351] width 1038 height 579
click at [1199, 573] on button "Next" at bounding box center [1225, 587] width 61 height 40
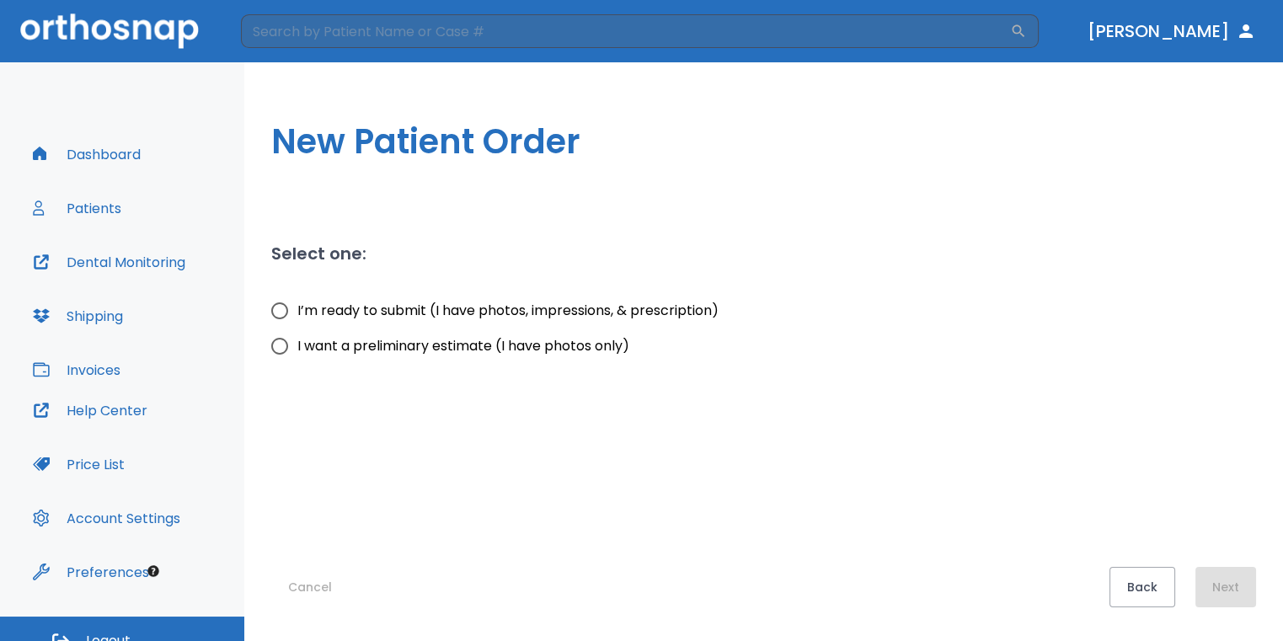
click at [279, 349] on input "I want a preliminary estimate (I have photos only)" at bounding box center [279, 345] width 35 height 35
radio input "true"
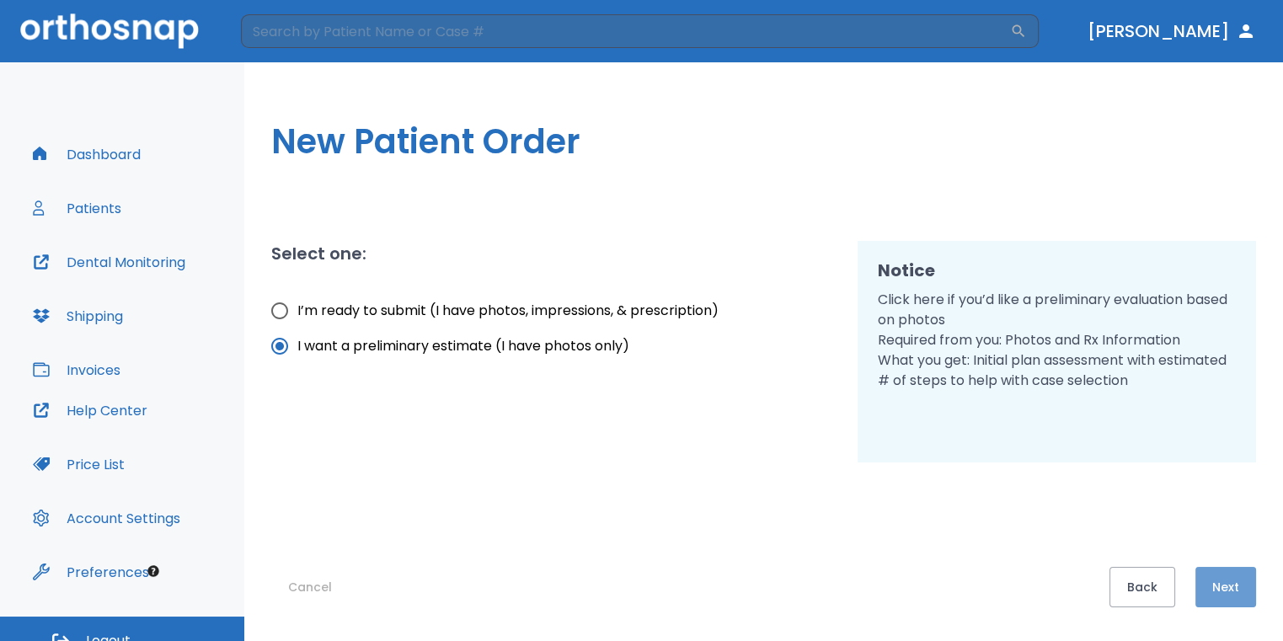
click at [1202, 574] on button "Next" at bounding box center [1225, 587] width 61 height 40
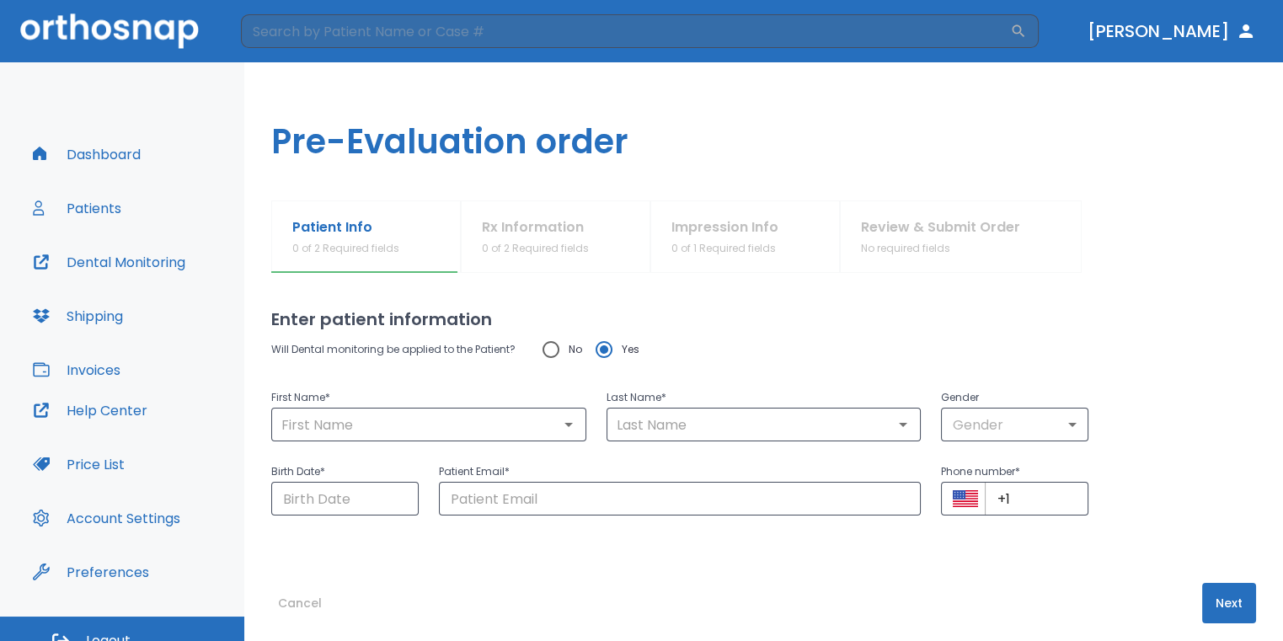
click at [552, 348] on input "No" at bounding box center [550, 349] width 35 height 35
radio input "true"
click at [513, 408] on div "​" at bounding box center [428, 425] width 315 height 34
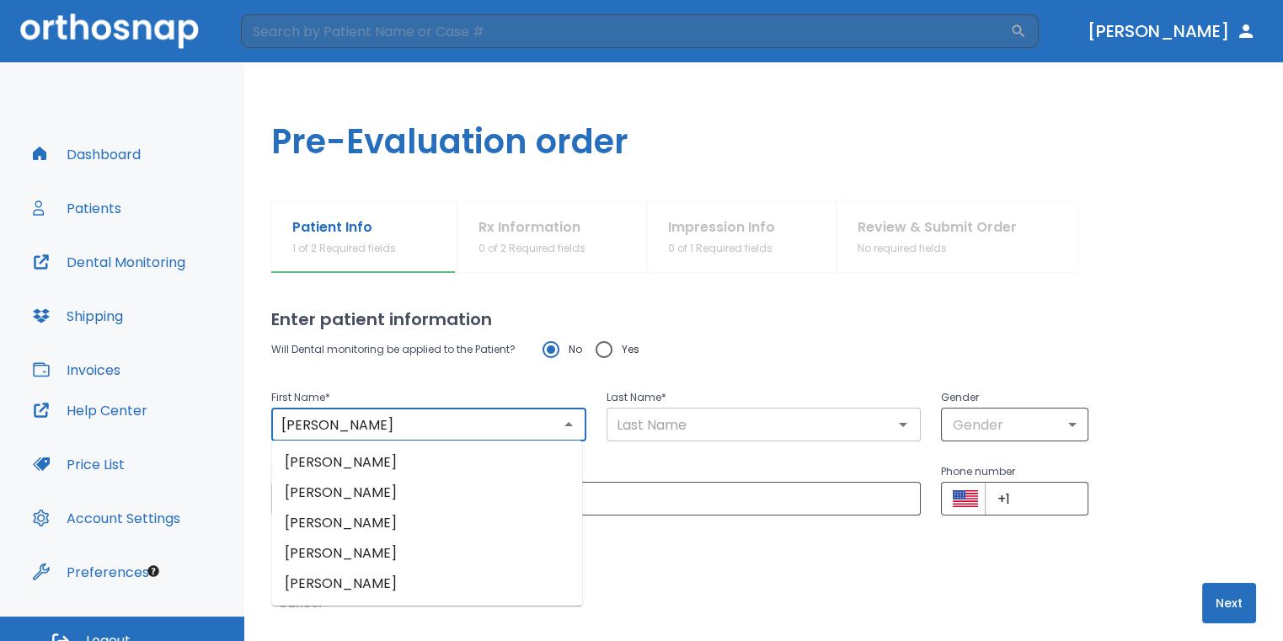
type input "[PERSON_NAME]"
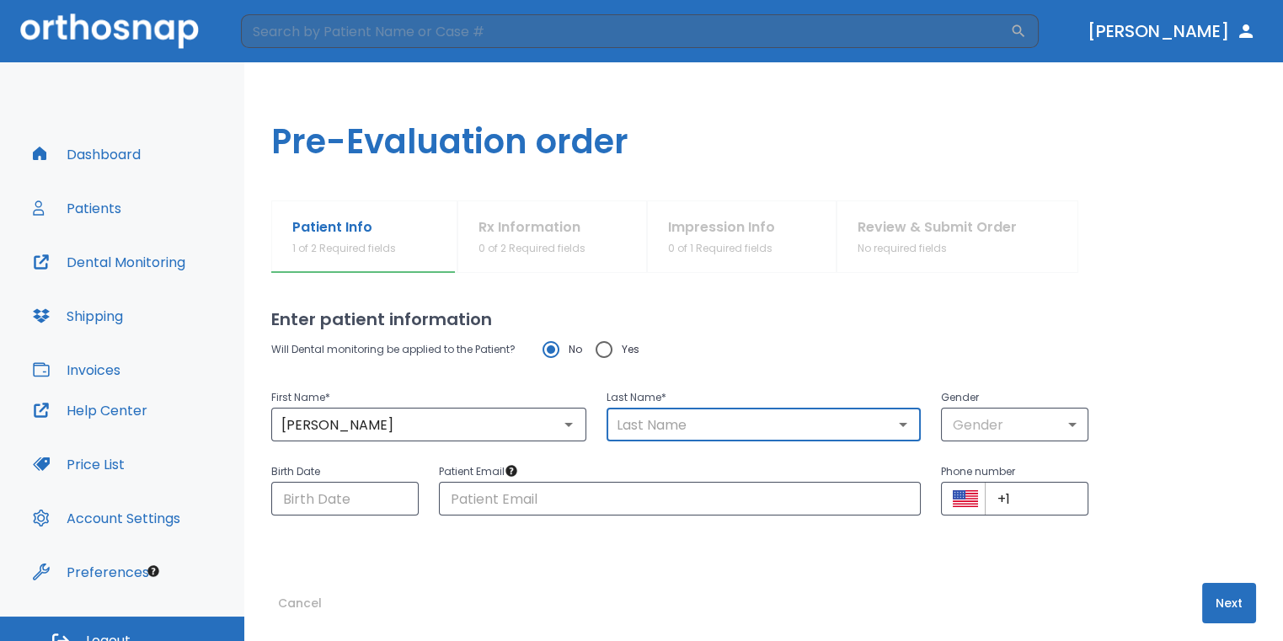
click at [684, 424] on input "text" at bounding box center [763, 425] width 305 height 24
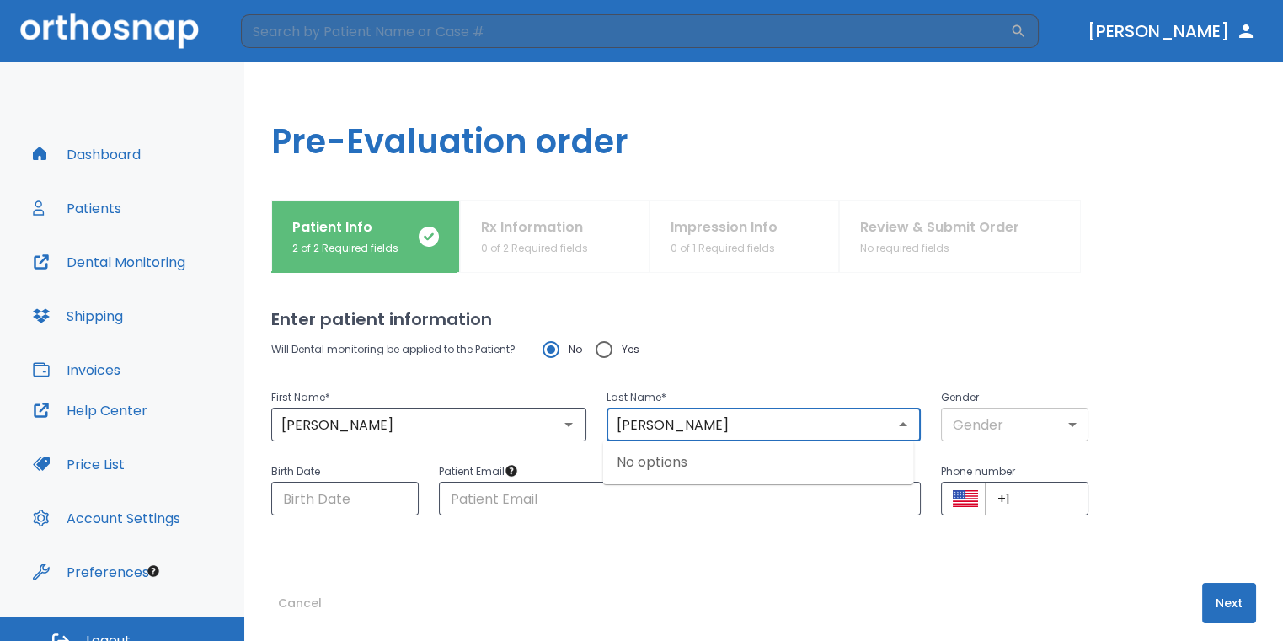
type input "[PERSON_NAME]"
click at [1049, 424] on body "​ [PERSON_NAME] Dashboard Patients Dental Monitoring Shipping Invoices Help Cen…" at bounding box center [646, 320] width 1293 height 641
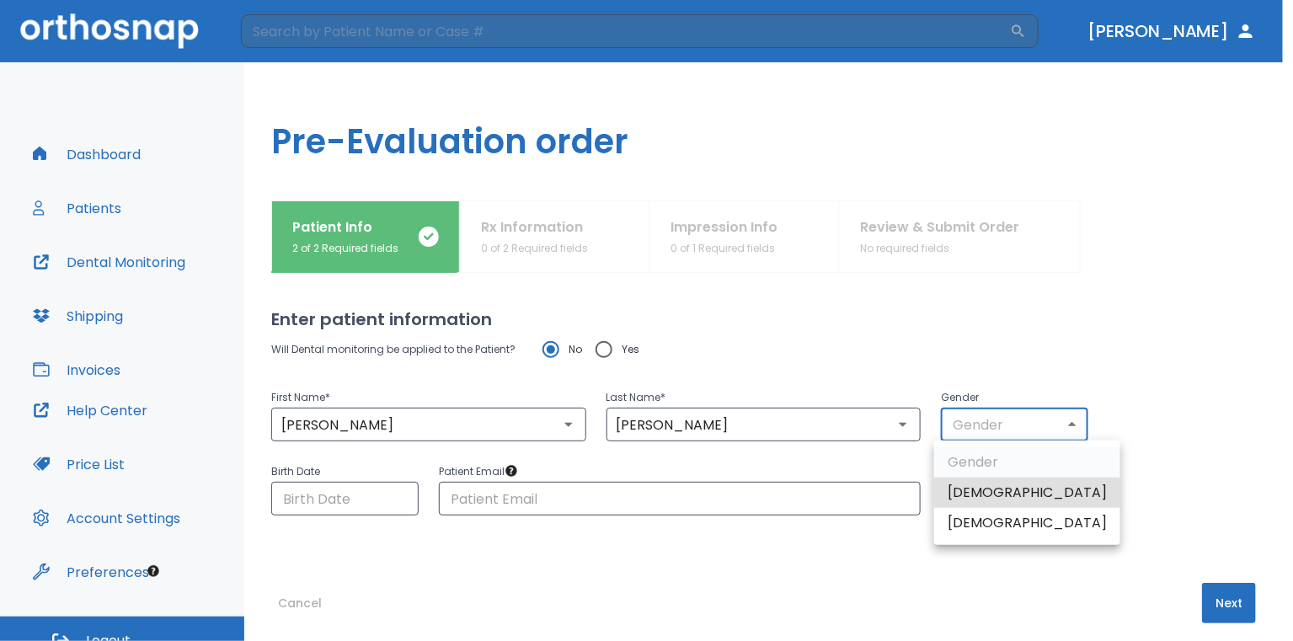
click at [981, 498] on li "[DEMOGRAPHIC_DATA]" at bounding box center [1027, 493] width 186 height 30
type input "1"
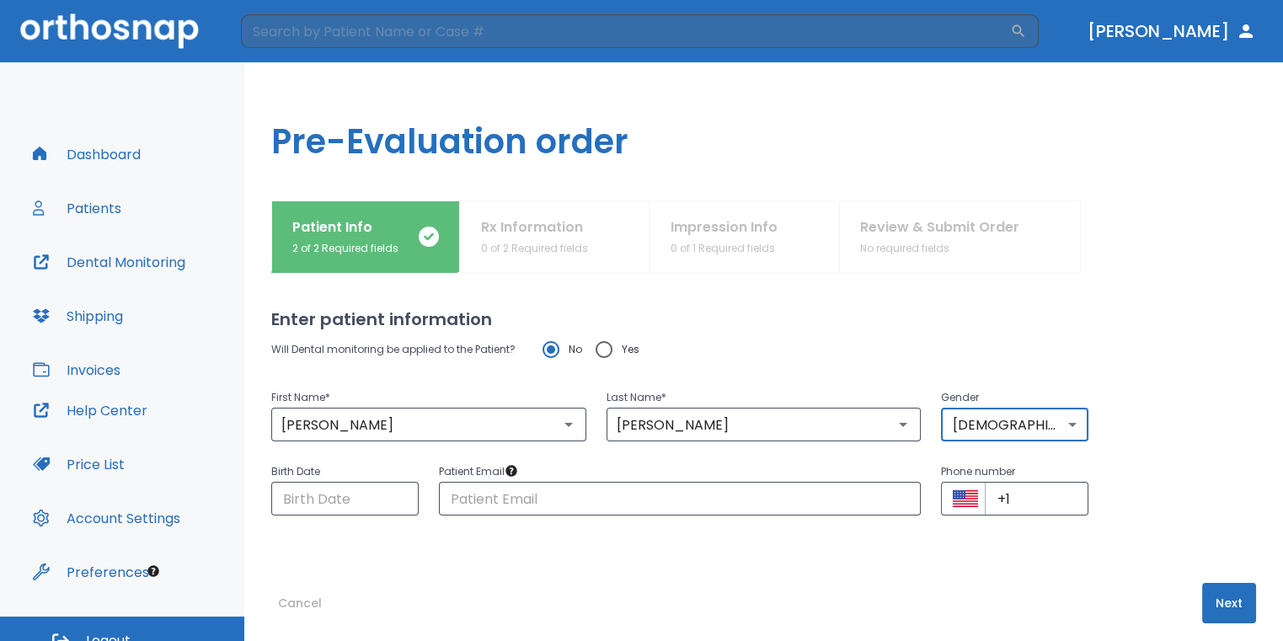
scroll to position [15, 0]
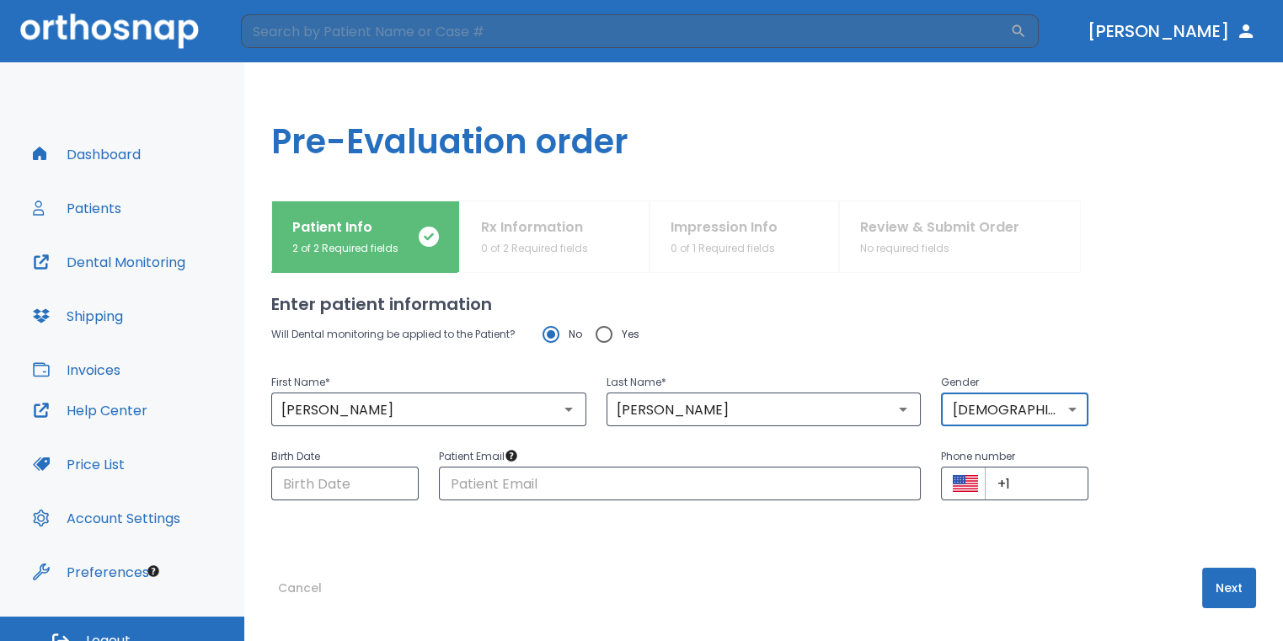
click at [1203, 588] on button "Next" at bounding box center [1229, 588] width 54 height 40
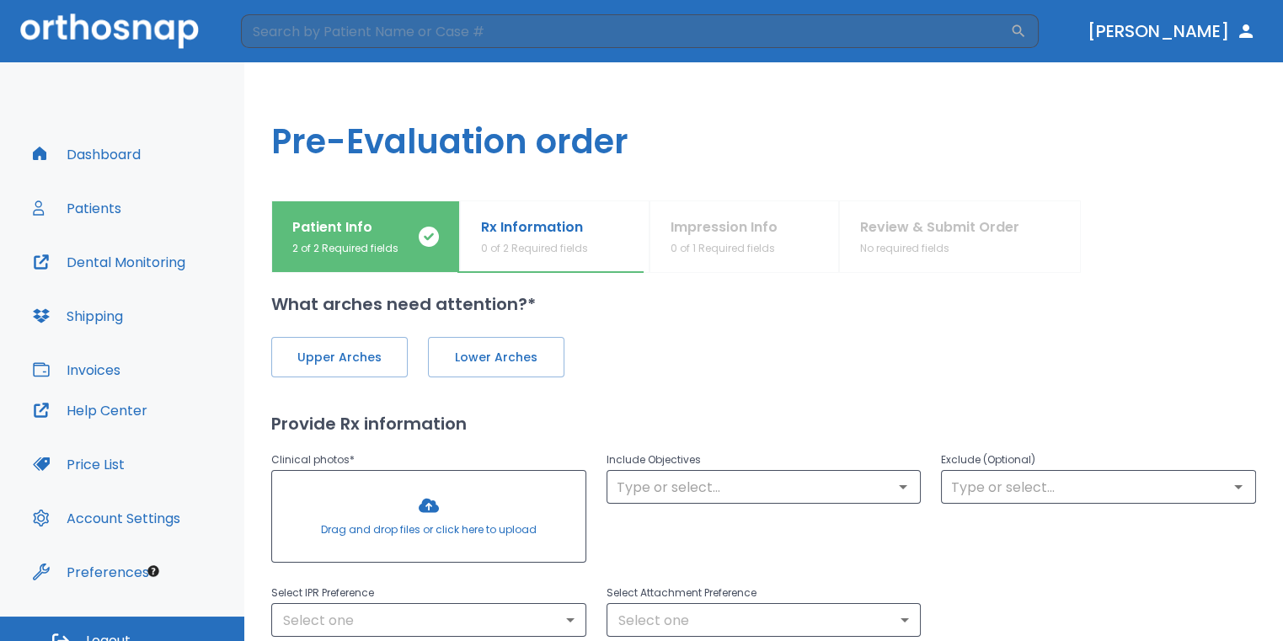
scroll to position [0, 0]
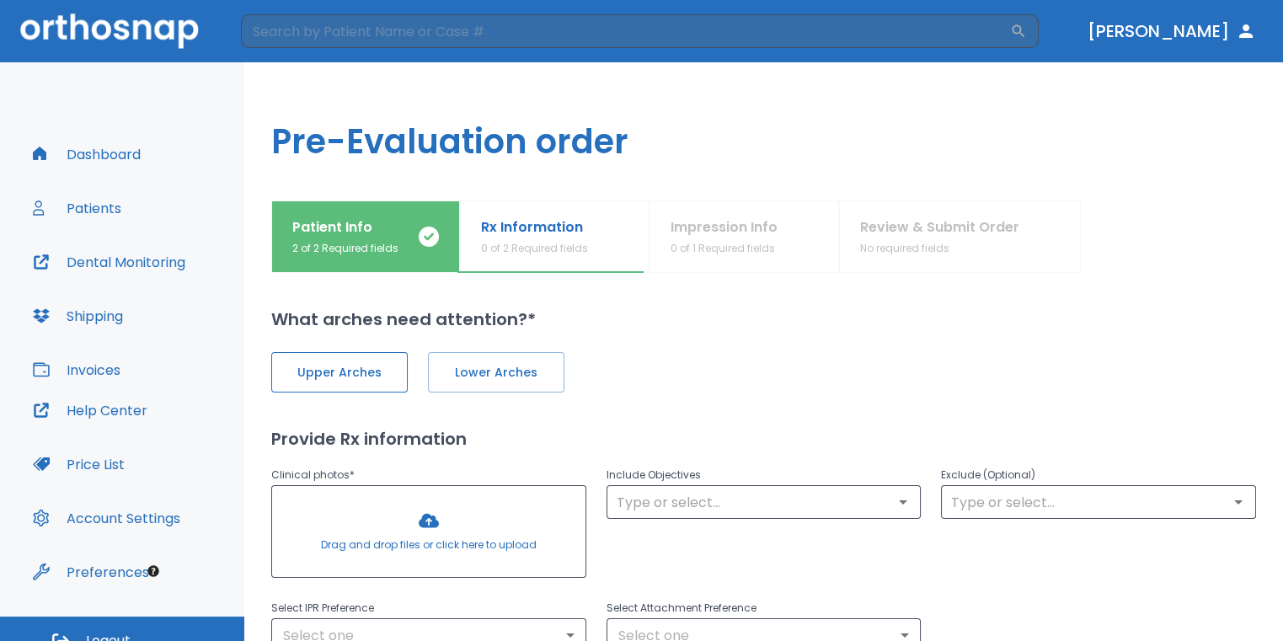
click at [383, 379] on span "Upper Arches" at bounding box center [339, 373] width 101 height 18
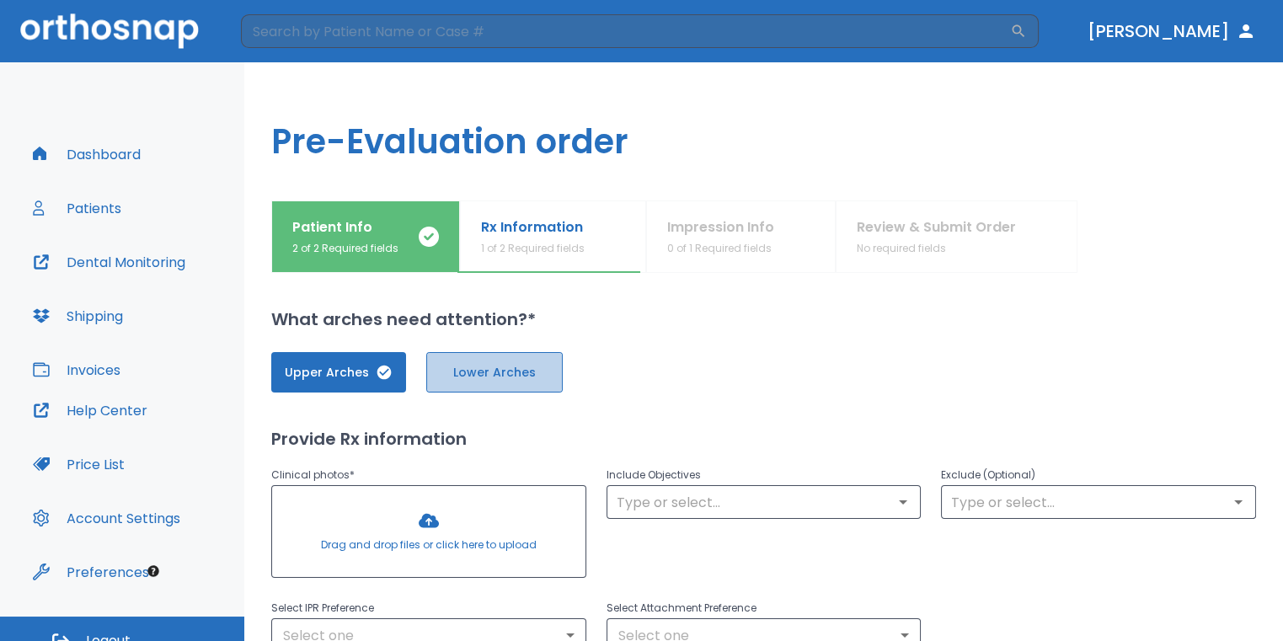
click at [439, 380] on button "Lower Arches" at bounding box center [494, 372] width 136 height 40
click at [435, 513] on div at bounding box center [428, 531] width 313 height 91
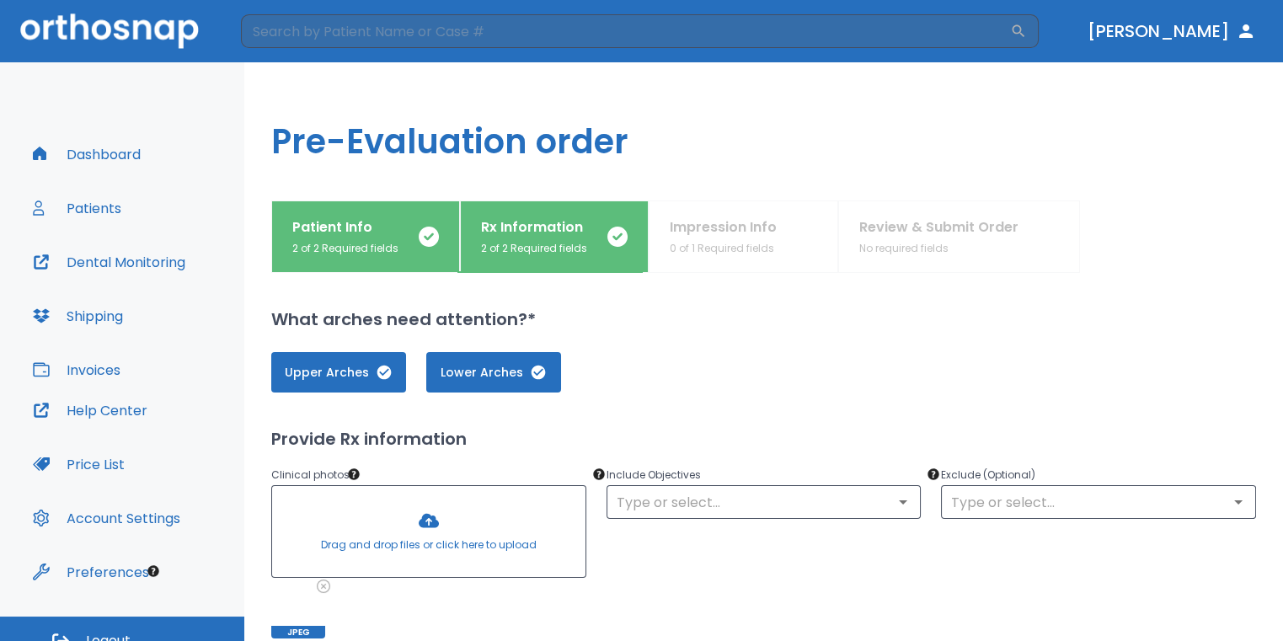
click at [426, 520] on div at bounding box center [428, 531] width 313 height 91
click at [424, 524] on div at bounding box center [428, 531] width 313 height 91
click at [431, 526] on div at bounding box center [428, 531] width 313 height 91
click at [429, 537] on div at bounding box center [428, 531] width 313 height 91
click at [451, 515] on div at bounding box center [428, 531] width 313 height 91
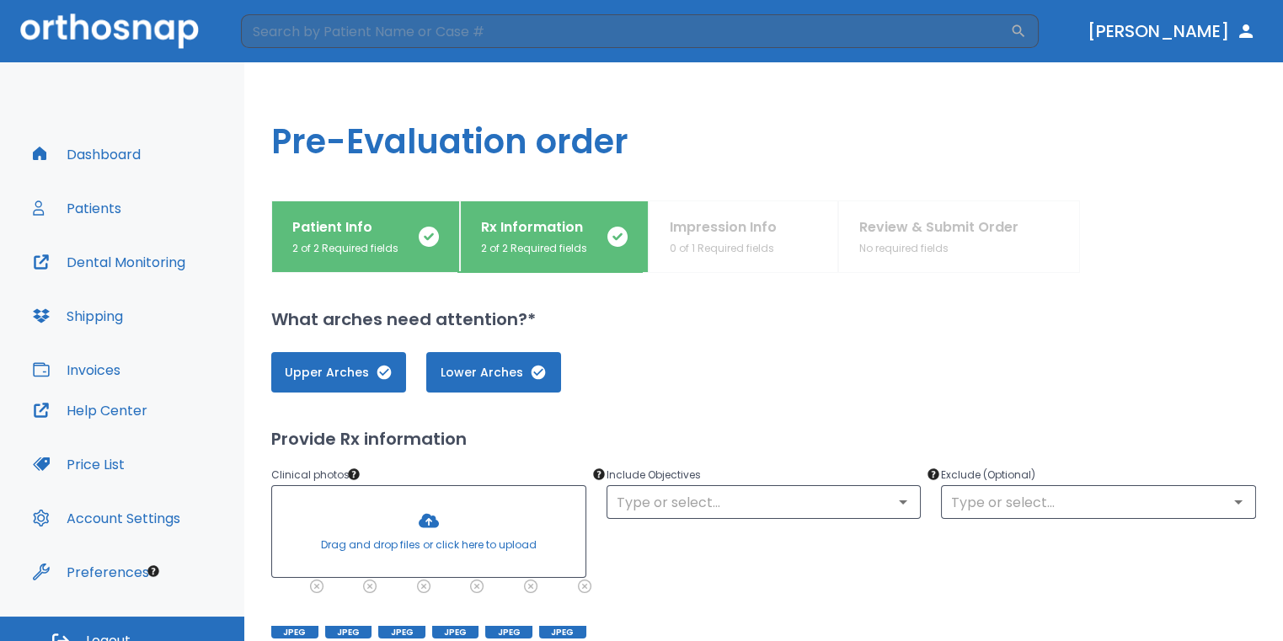
click at [419, 523] on div at bounding box center [428, 531] width 313 height 91
click at [439, 506] on div at bounding box center [428, 531] width 313 height 91
click at [429, 541] on div at bounding box center [428, 531] width 313 height 91
click at [411, 529] on div at bounding box center [428, 531] width 313 height 91
click at [428, 540] on div at bounding box center [428, 531] width 313 height 91
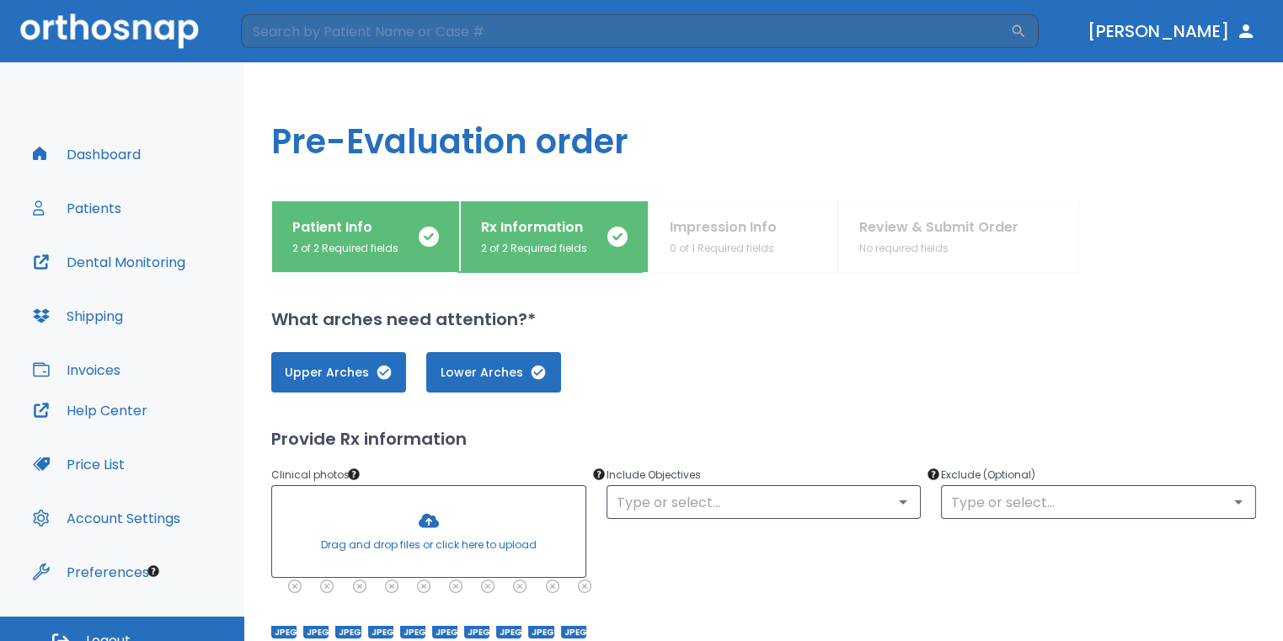
click at [686, 502] on input "text" at bounding box center [763, 502] width 305 height 24
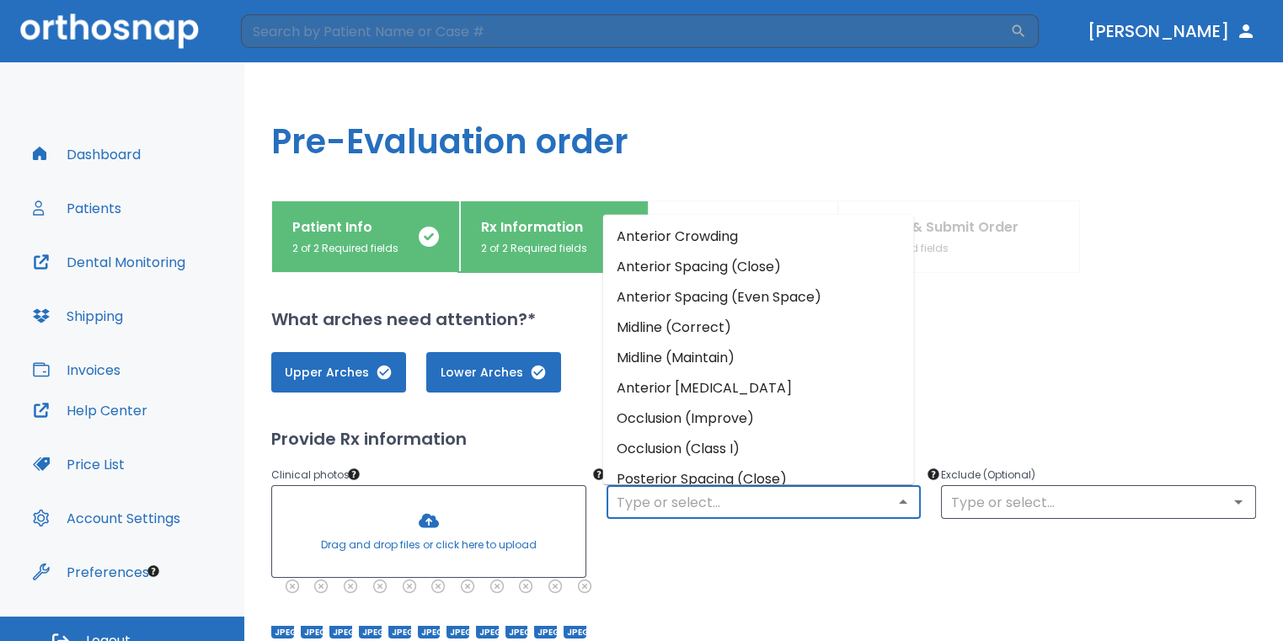
click at [707, 239] on li "Anterior Crowding" at bounding box center [758, 236] width 311 height 30
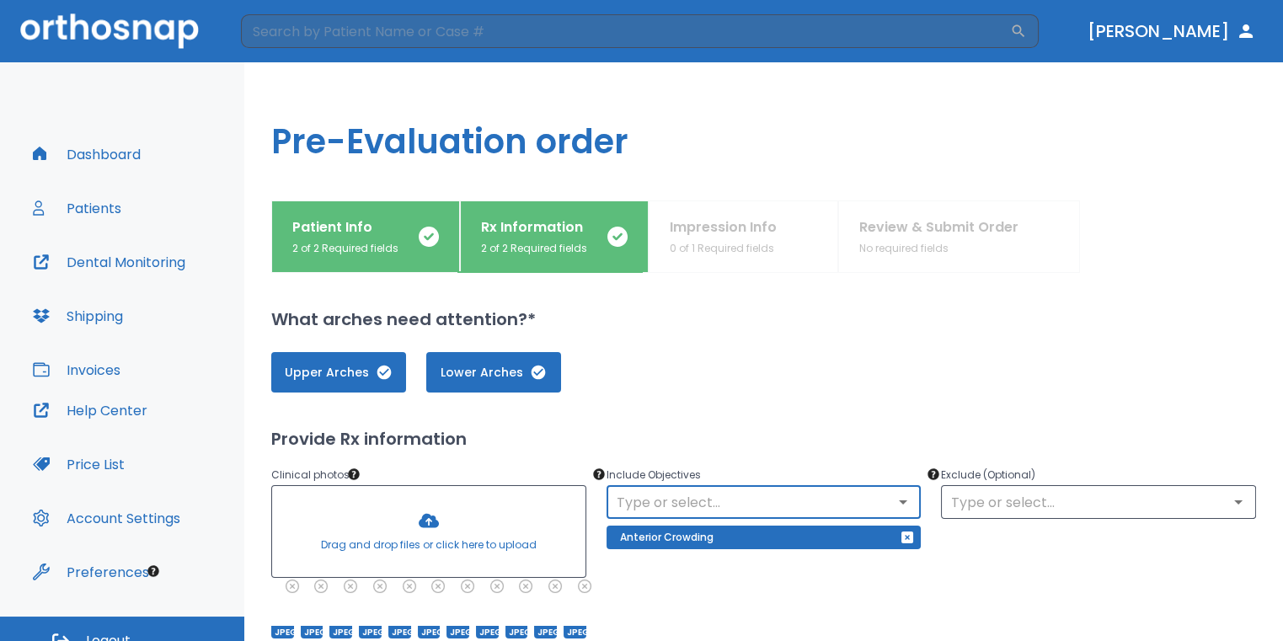
scroll to position [168, 0]
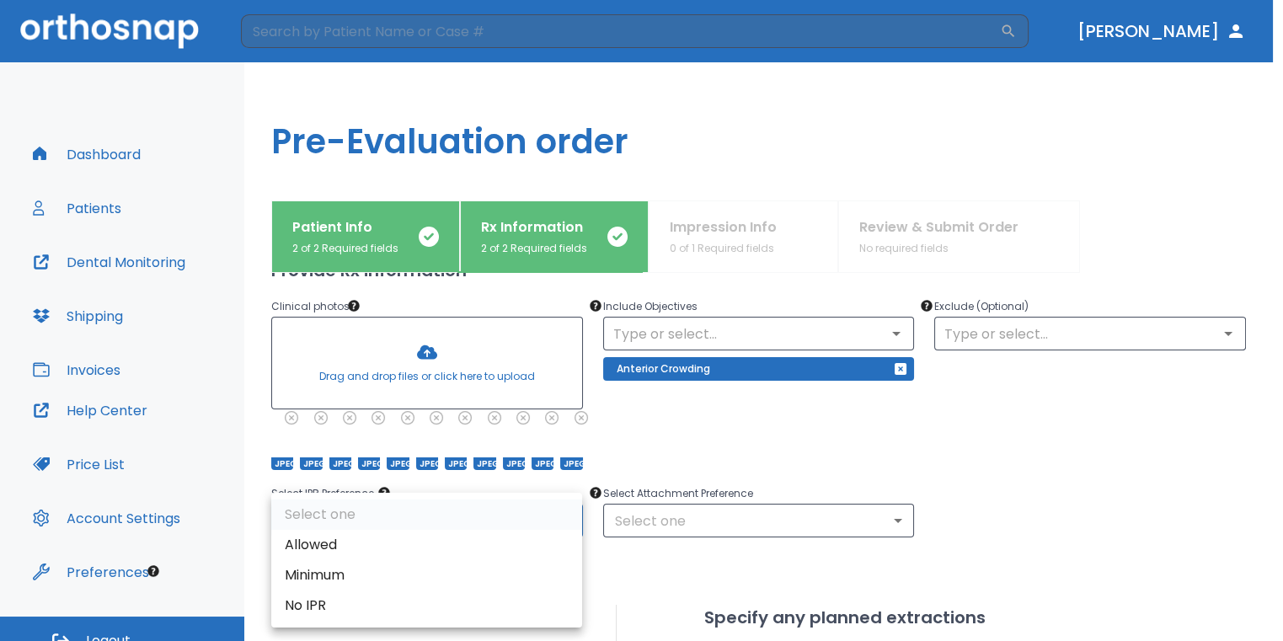
click at [559, 515] on body "​ [PERSON_NAME] Dashboard Patients Dental Monitoring Shipping Invoices Help Cen…" at bounding box center [641, 320] width 1283 height 641
click at [429, 541] on li "Allowed" at bounding box center [426, 545] width 311 height 30
type input "1"
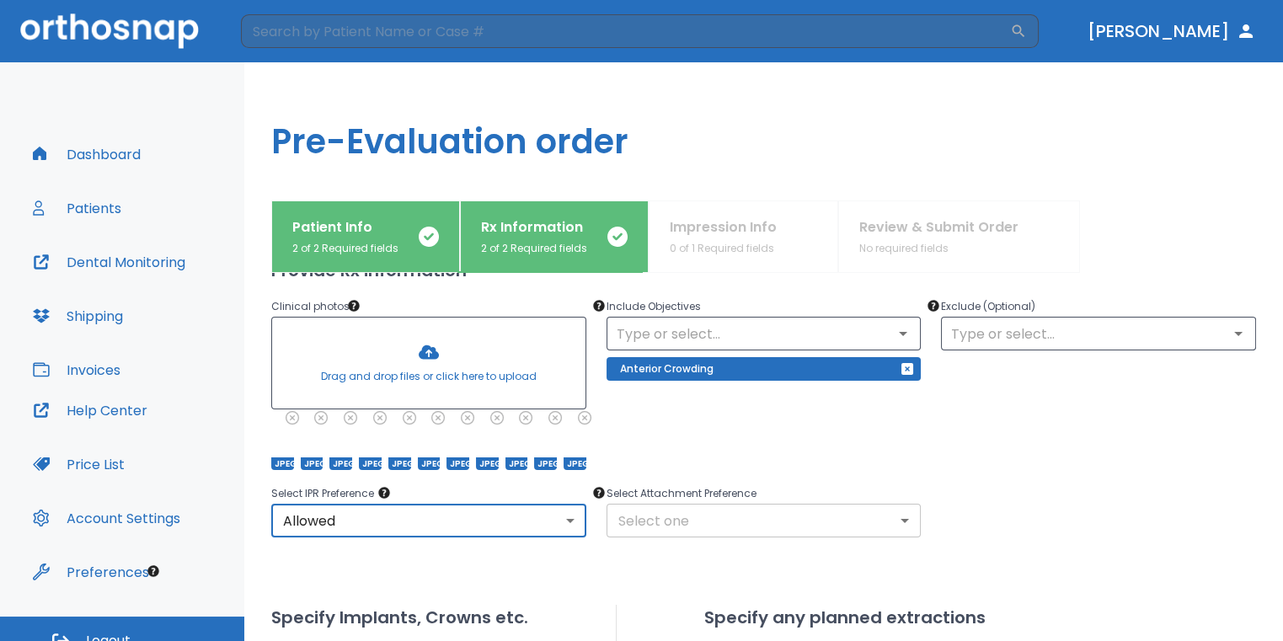
click at [627, 527] on body "​ [PERSON_NAME] Dashboard Patients Dental Monitoring Shipping Invoices Help Cen…" at bounding box center [641, 320] width 1283 height 641
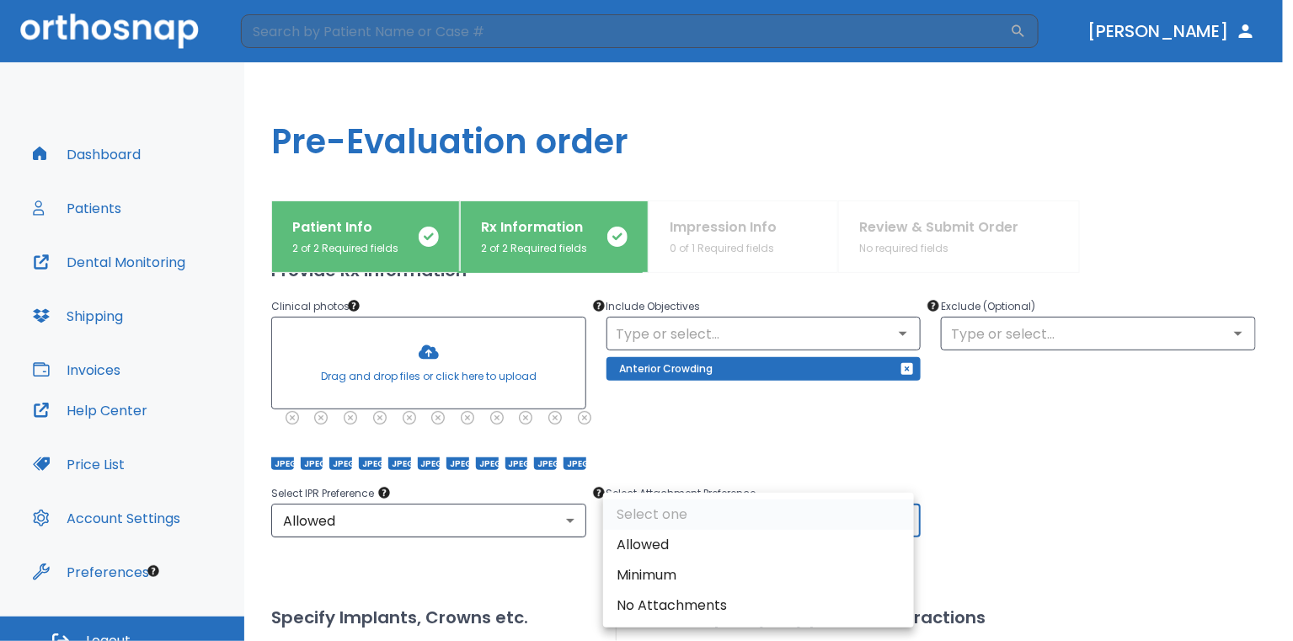
click at [645, 540] on li "Allowed" at bounding box center [758, 545] width 311 height 30
type input "1"
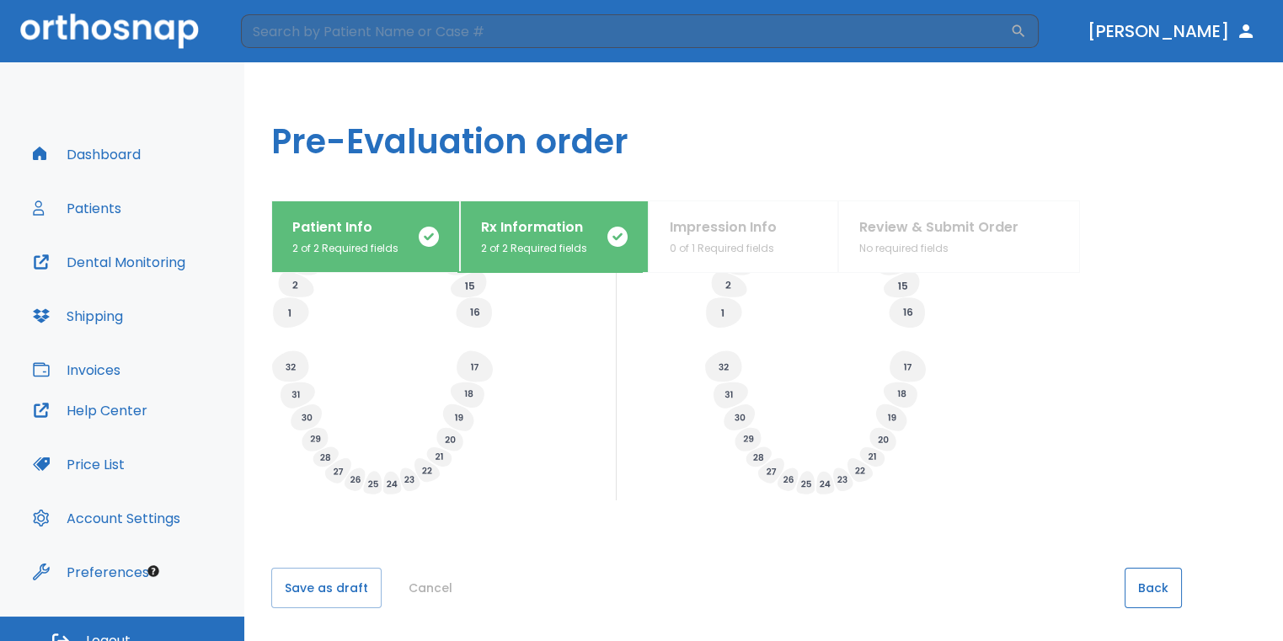
scroll to position [20, 0]
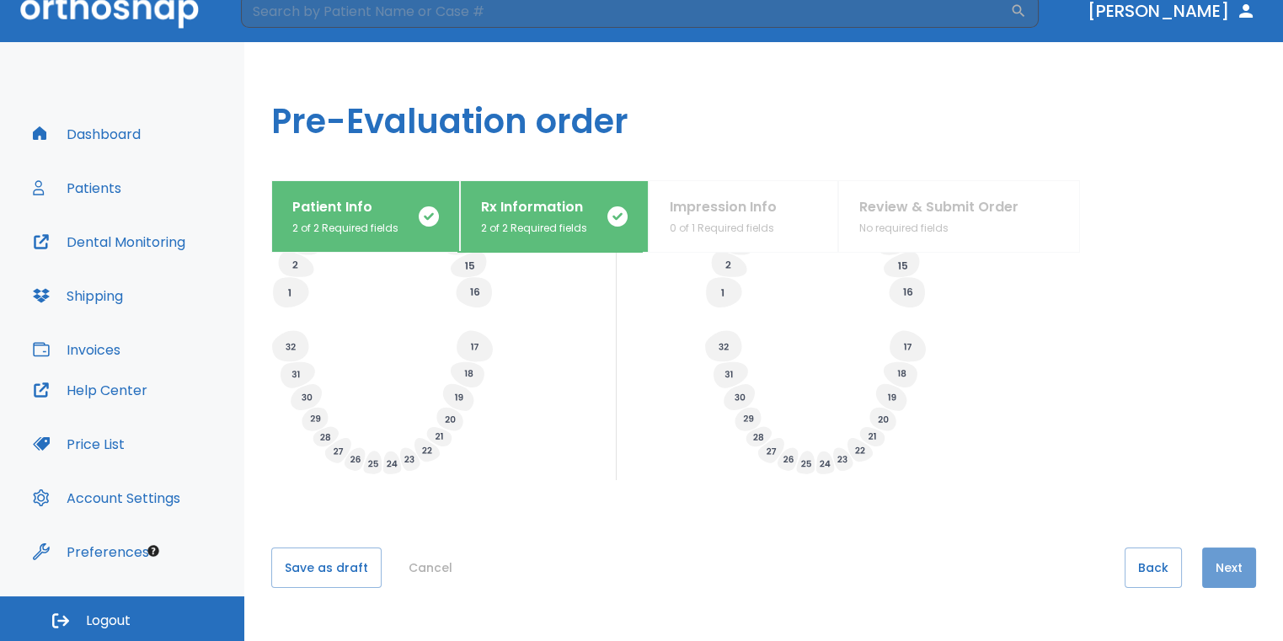
click at [1202, 573] on button "Next" at bounding box center [1229, 567] width 54 height 40
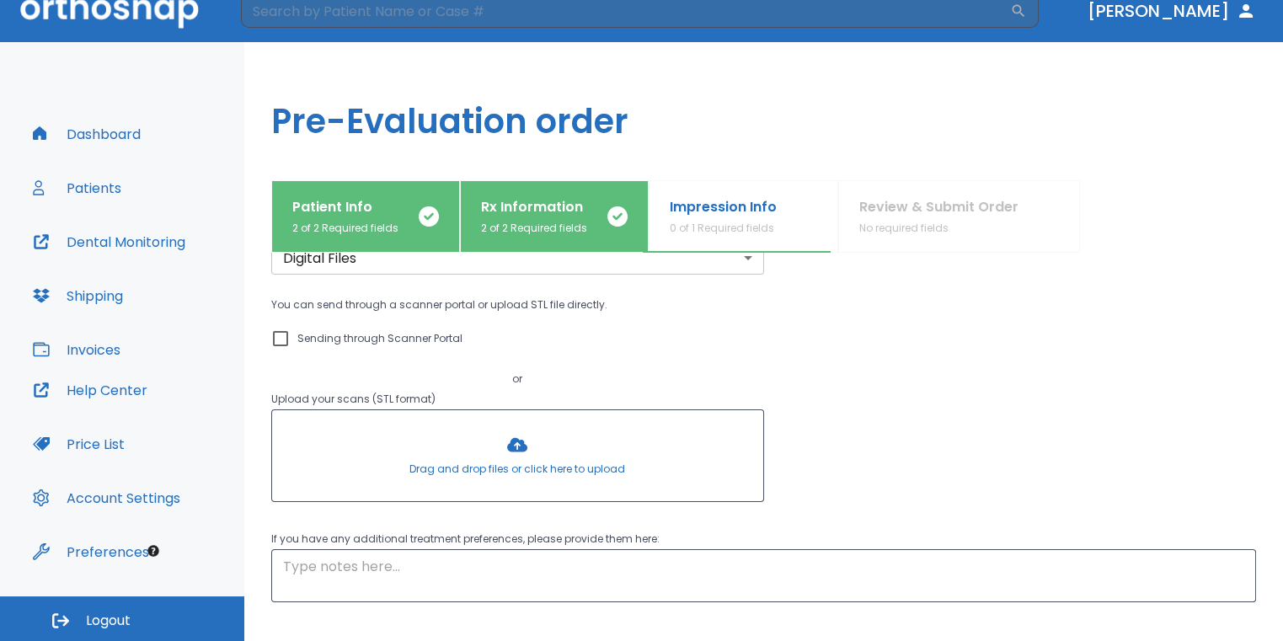
scroll to position [0, 0]
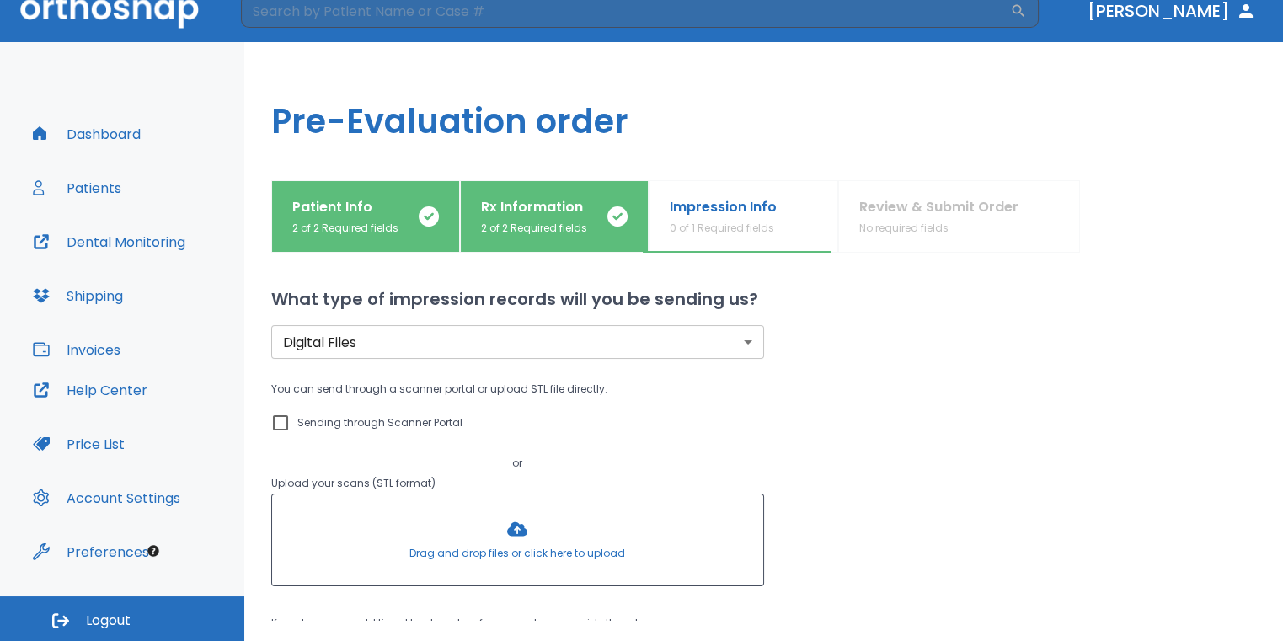
click at [283, 416] on input "Sending through Scanner Portal" at bounding box center [280, 423] width 20 height 20
checkbox input "true"
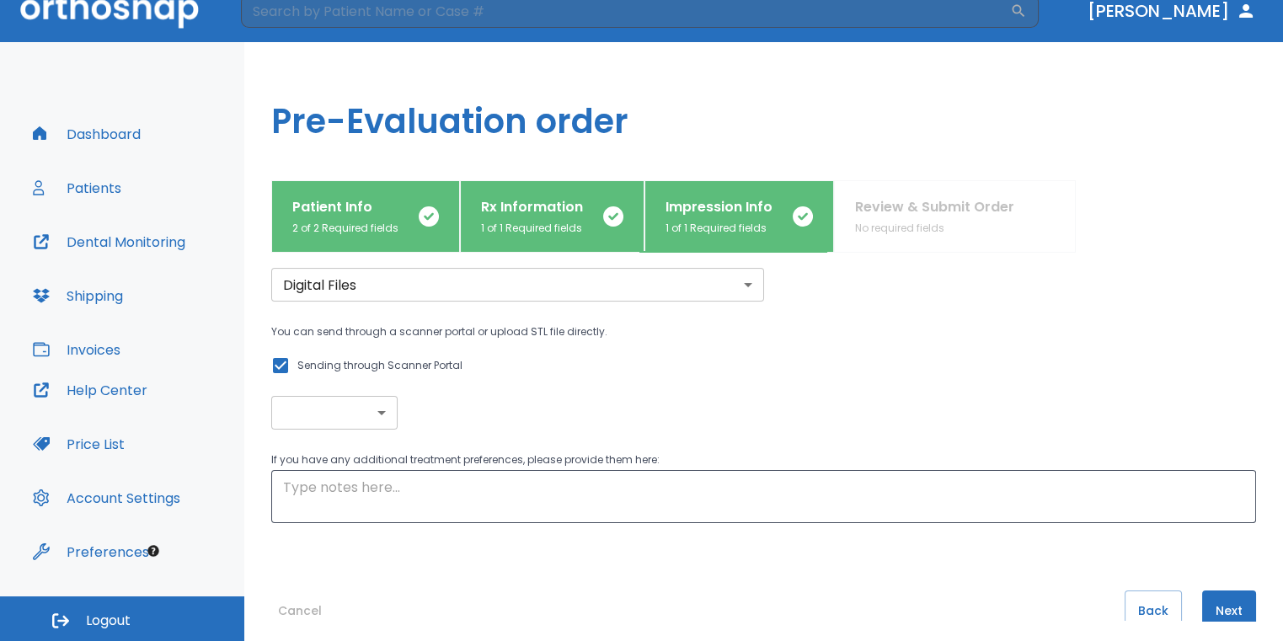
scroll to position [100, 0]
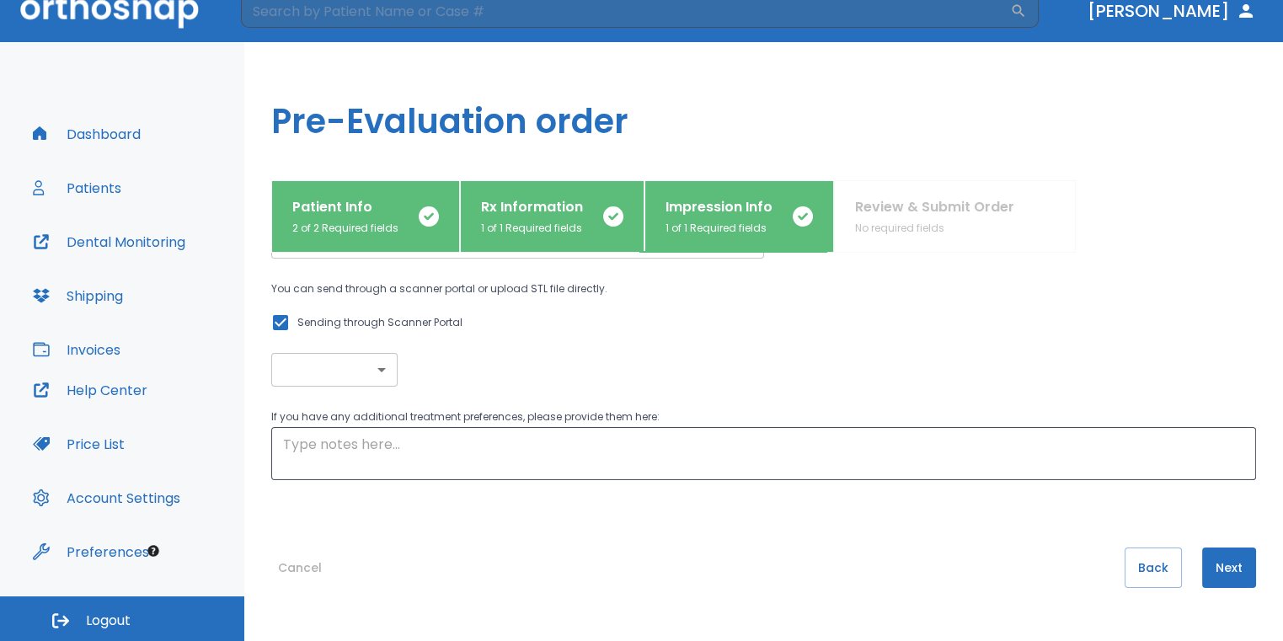
click at [1203, 562] on button "Next" at bounding box center [1229, 567] width 54 height 40
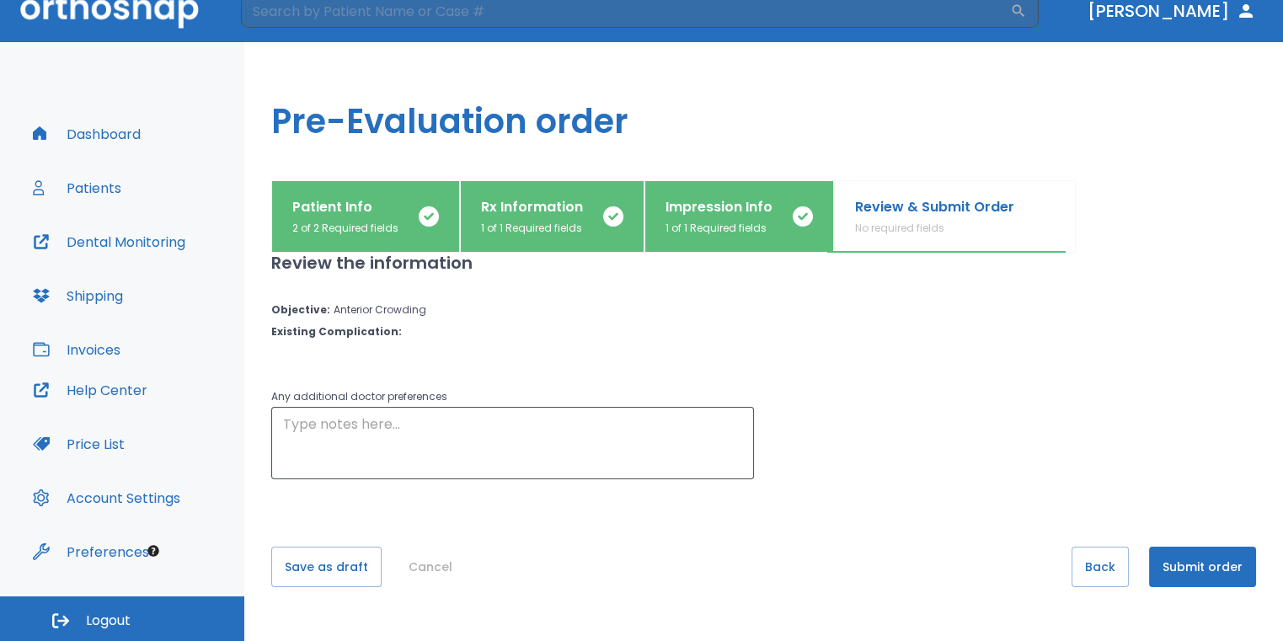
scroll to position [0, 0]
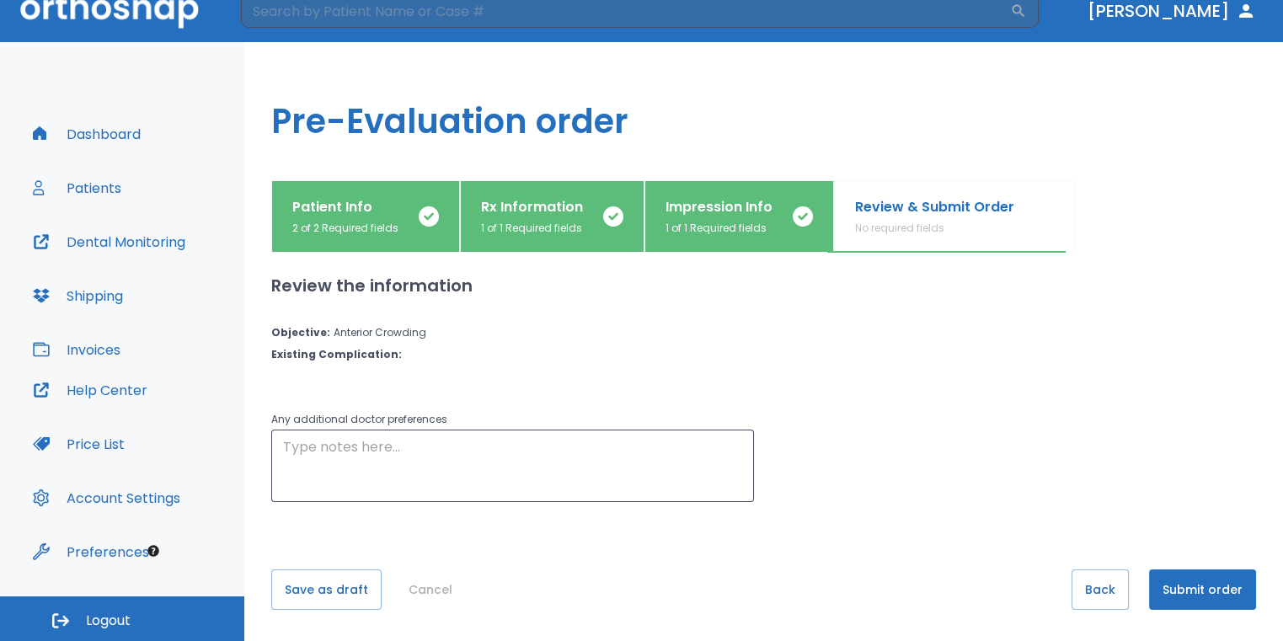
click at [1189, 580] on button "Submit order" at bounding box center [1202, 589] width 107 height 40
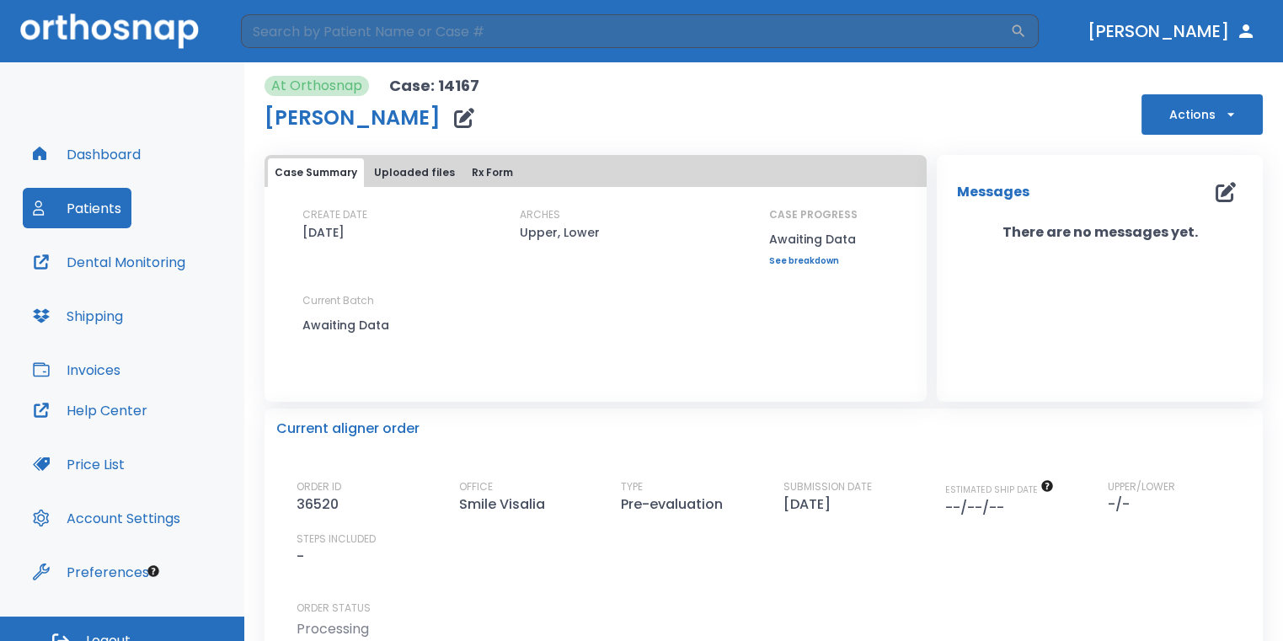
click at [109, 160] on button "Dashboard" at bounding box center [87, 154] width 128 height 40
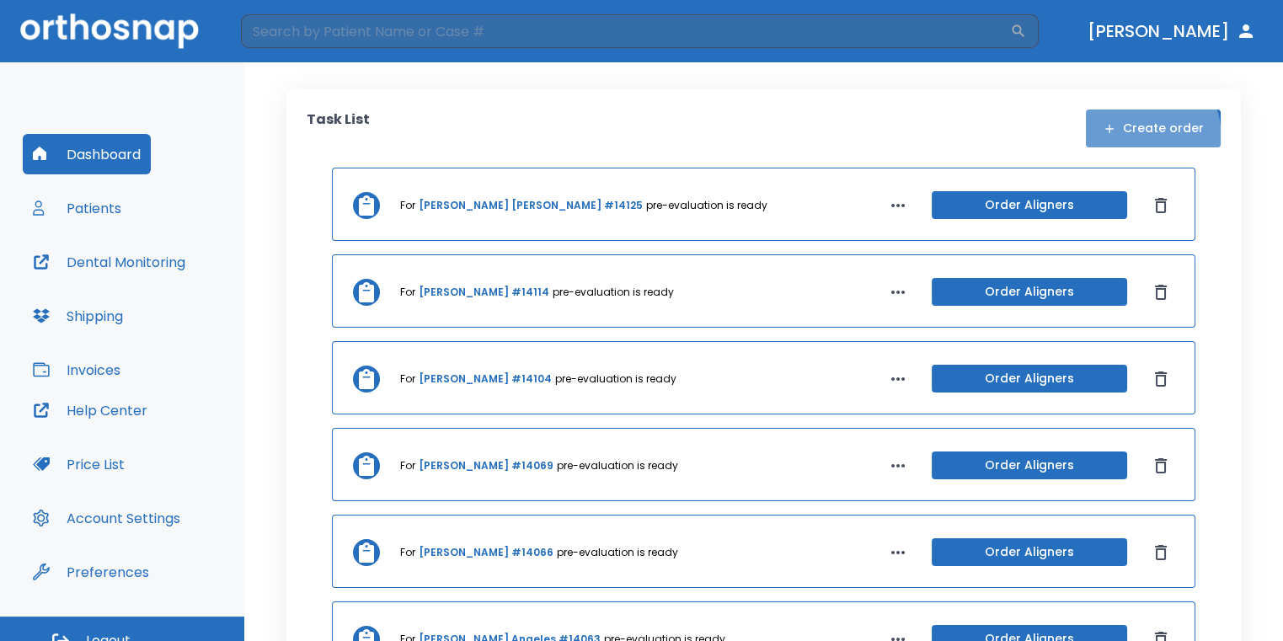
click at [1117, 139] on button "Create order" at bounding box center [1153, 128] width 135 height 38
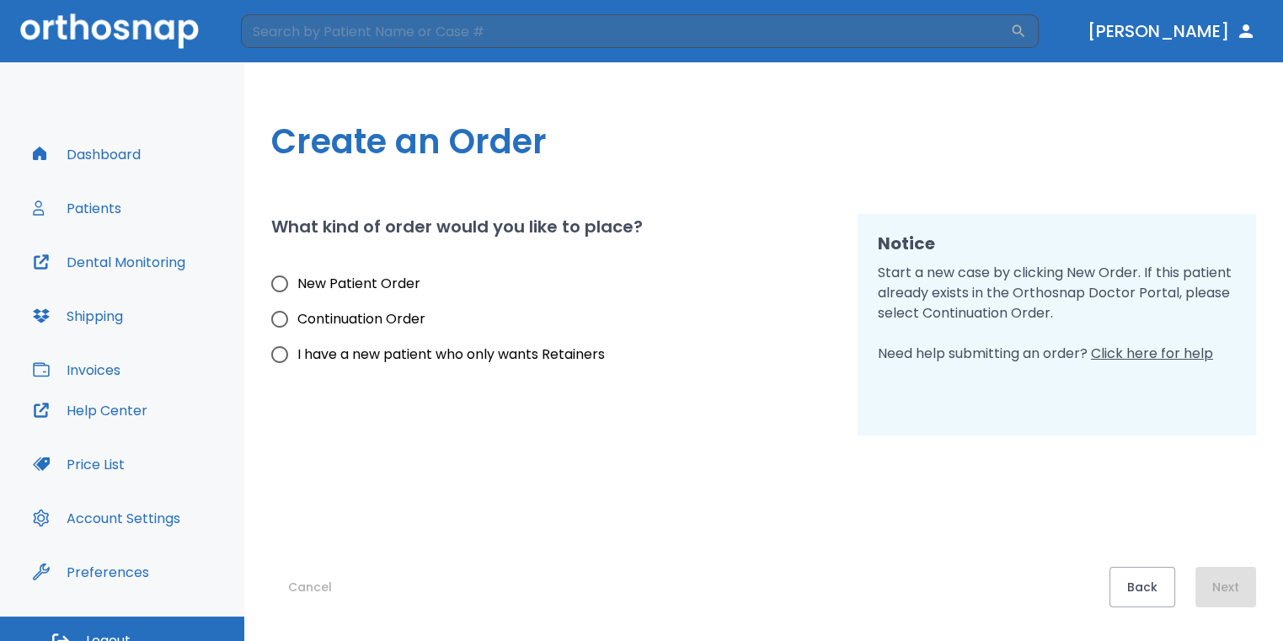
click at [411, 282] on span "New Patient Order" at bounding box center [358, 284] width 123 height 20
click at [297, 282] on input "New Patient Order" at bounding box center [279, 283] width 35 height 35
radio input "true"
click at [1219, 570] on button "Next" at bounding box center [1225, 587] width 61 height 40
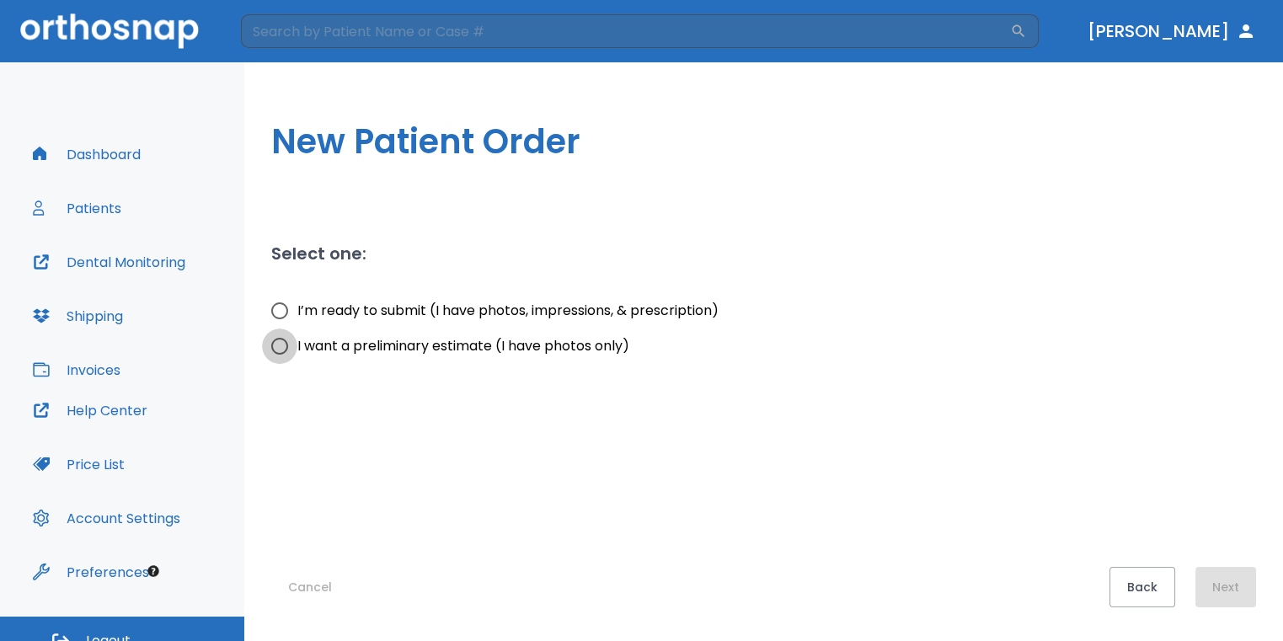
click at [293, 346] on input "I want a preliminary estimate (I have photos only)" at bounding box center [279, 345] width 35 height 35
radio input "true"
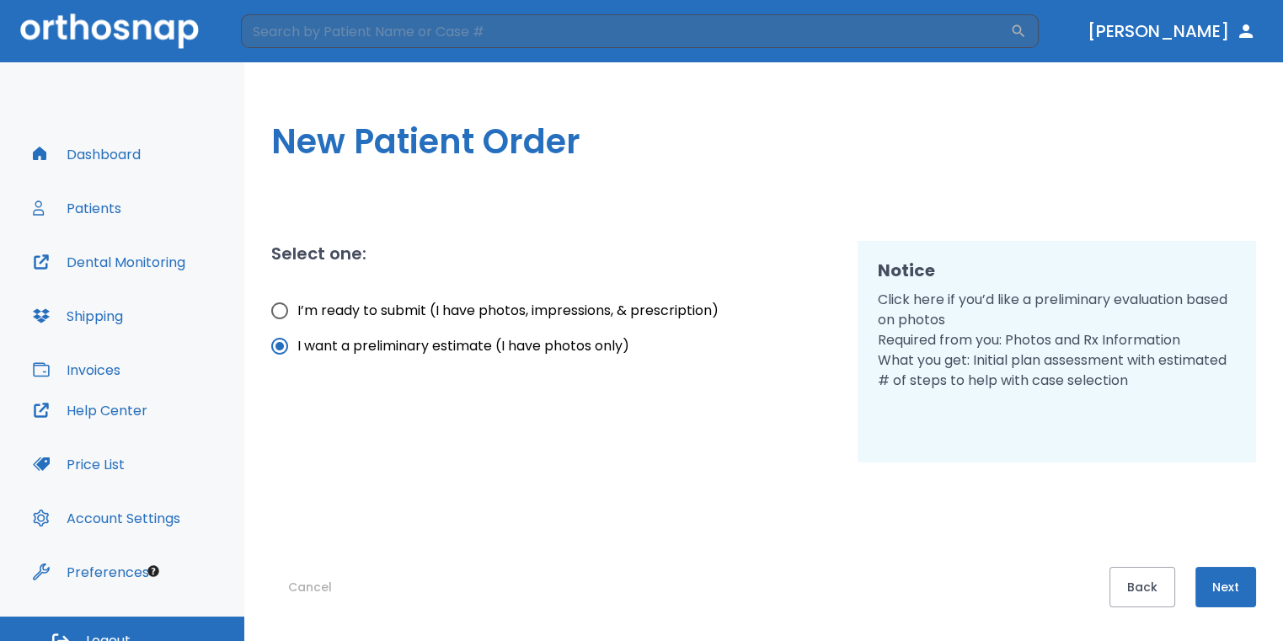
click at [1203, 590] on button "Next" at bounding box center [1225, 587] width 61 height 40
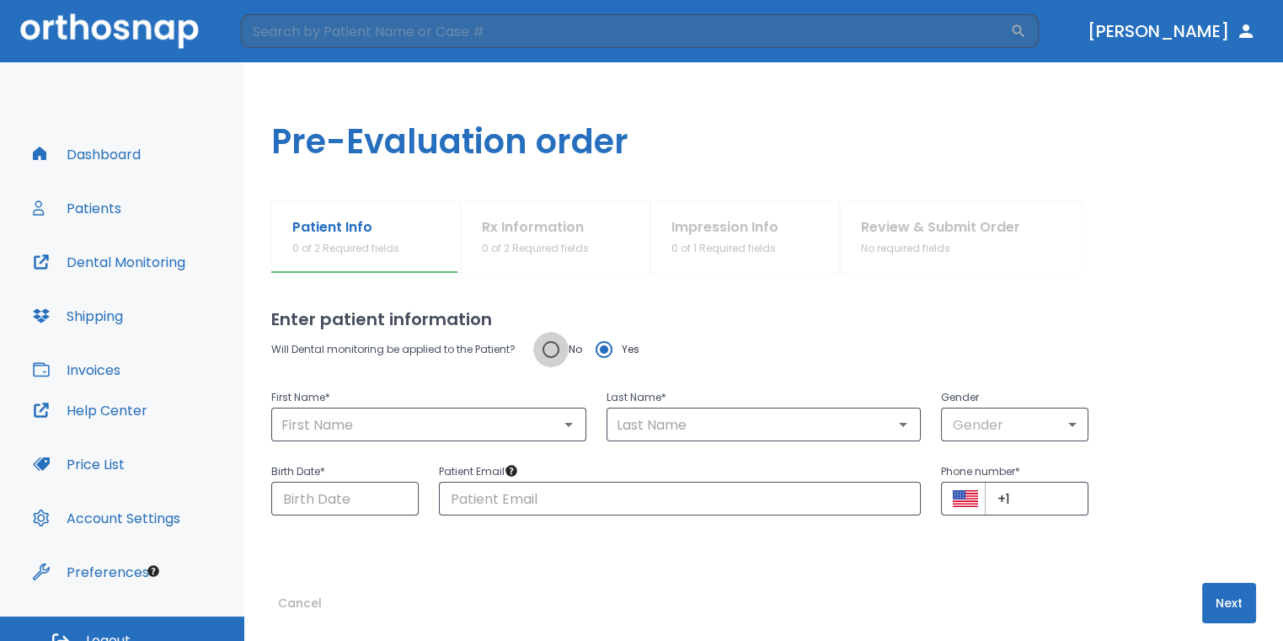
click at [556, 354] on input "No" at bounding box center [550, 349] width 35 height 35
radio input "true"
click at [522, 408] on div "​" at bounding box center [428, 425] width 315 height 34
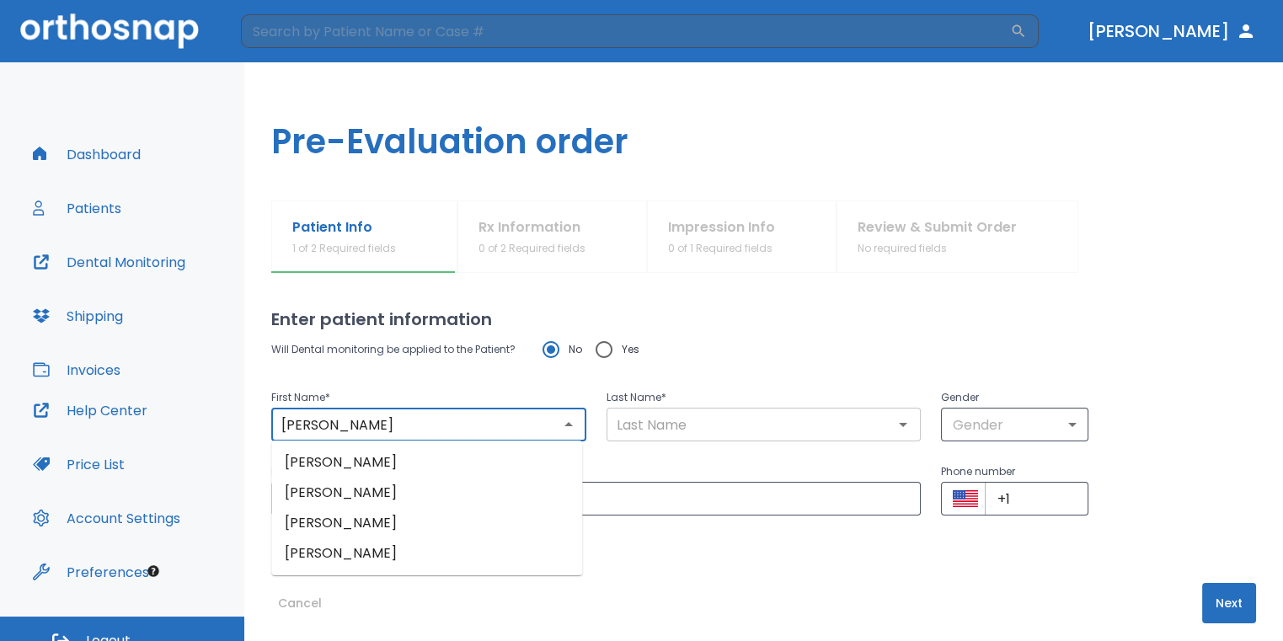
type input "[PERSON_NAME]"
click at [738, 431] on input "text" at bounding box center [763, 425] width 305 height 24
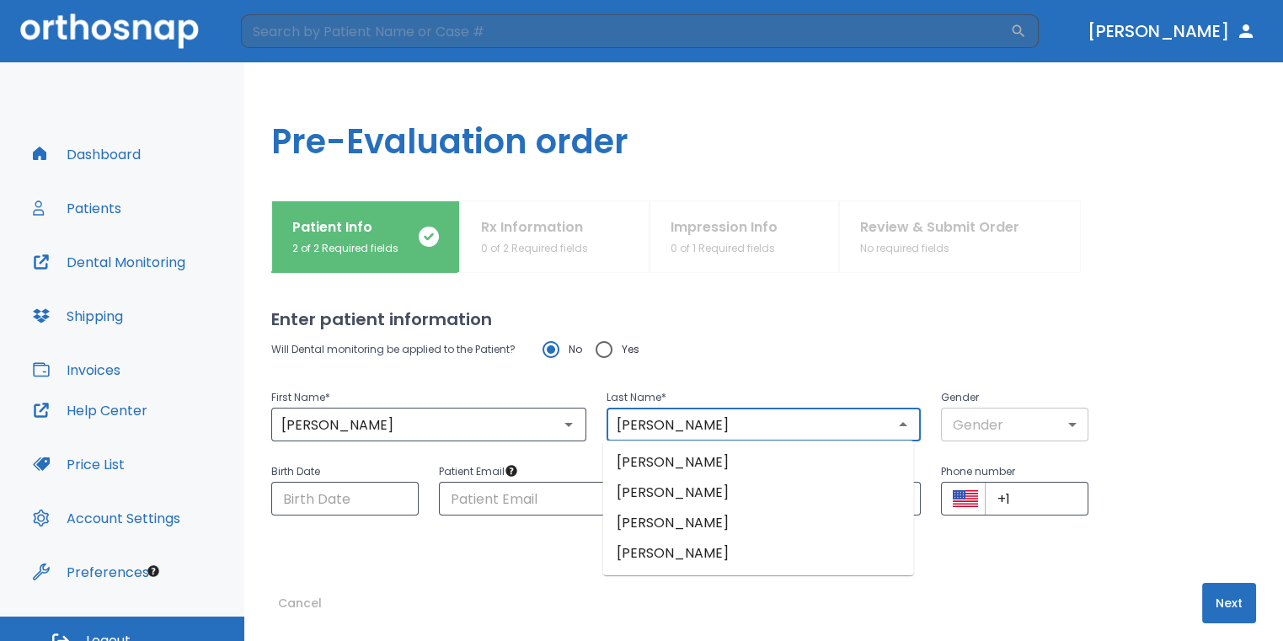
type input "[PERSON_NAME]"
click at [999, 423] on body "​ [PERSON_NAME] Dashboard Patients Dental Monitoring Shipping Invoices Help Cen…" at bounding box center [646, 320] width 1293 height 641
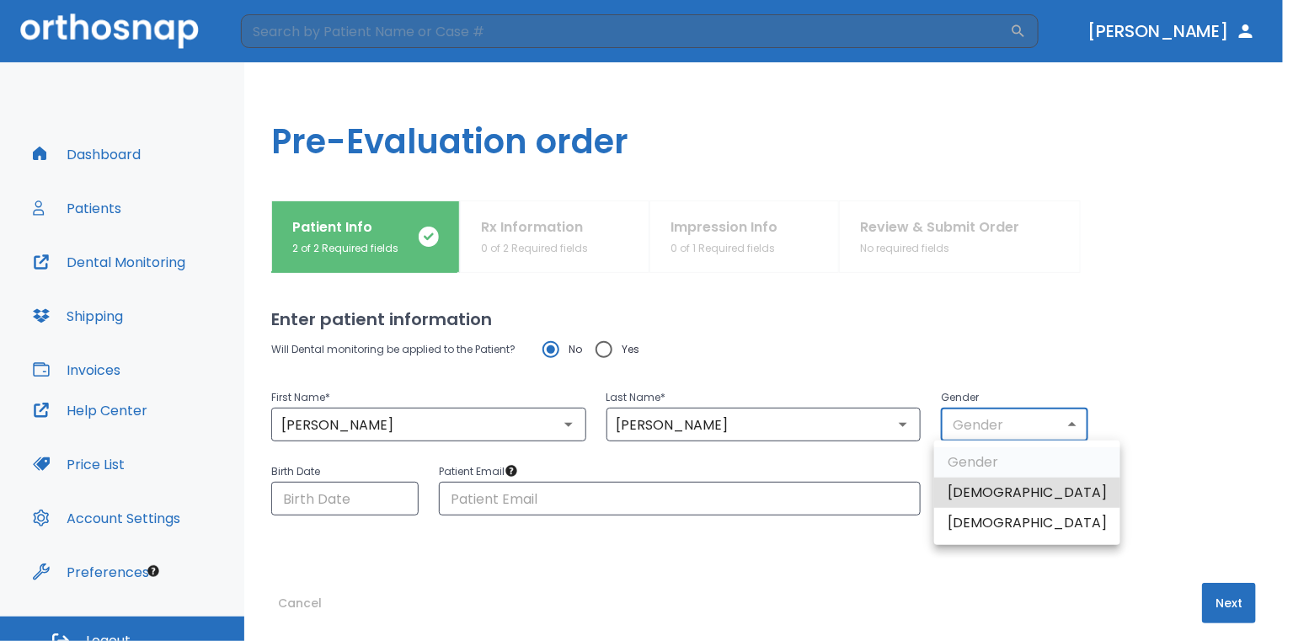
click at [989, 536] on li "[DEMOGRAPHIC_DATA]" at bounding box center [1027, 523] width 186 height 30
type input "0"
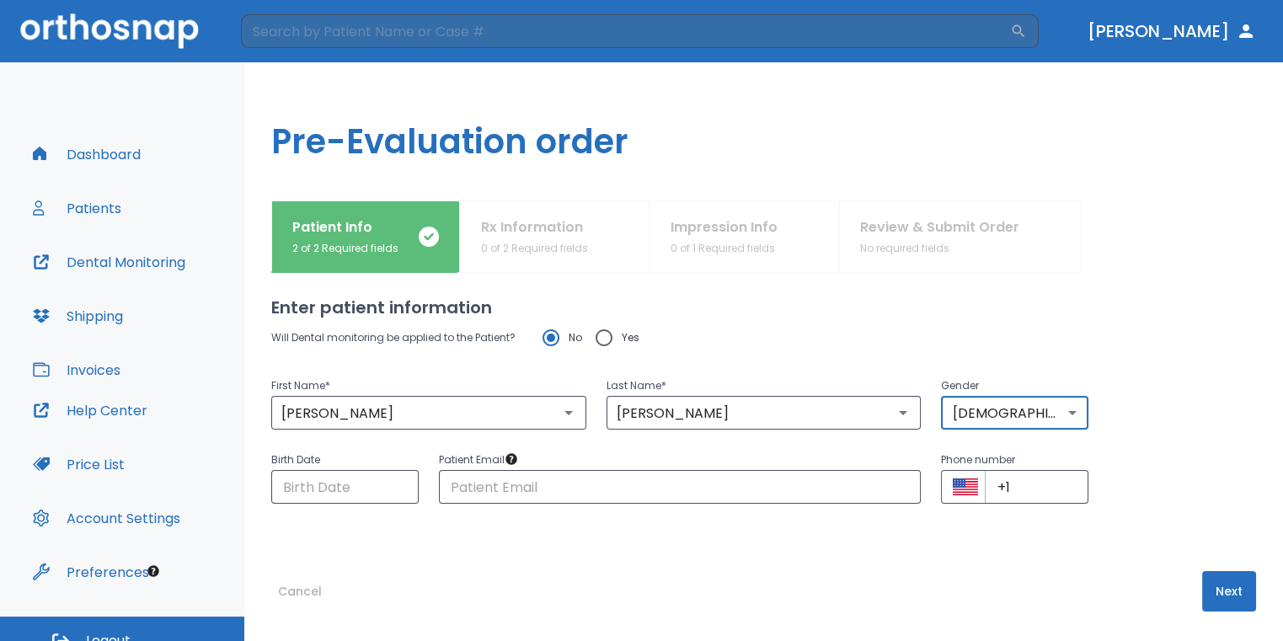
scroll to position [15, 0]
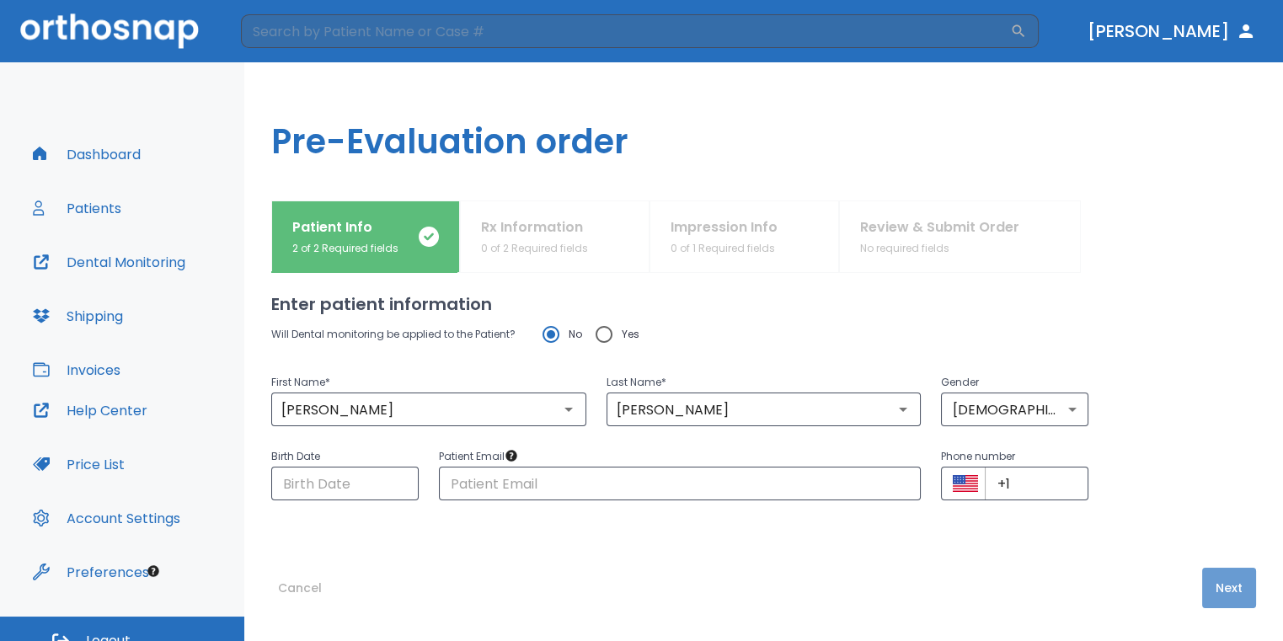
click at [1203, 573] on button "Next" at bounding box center [1229, 588] width 54 height 40
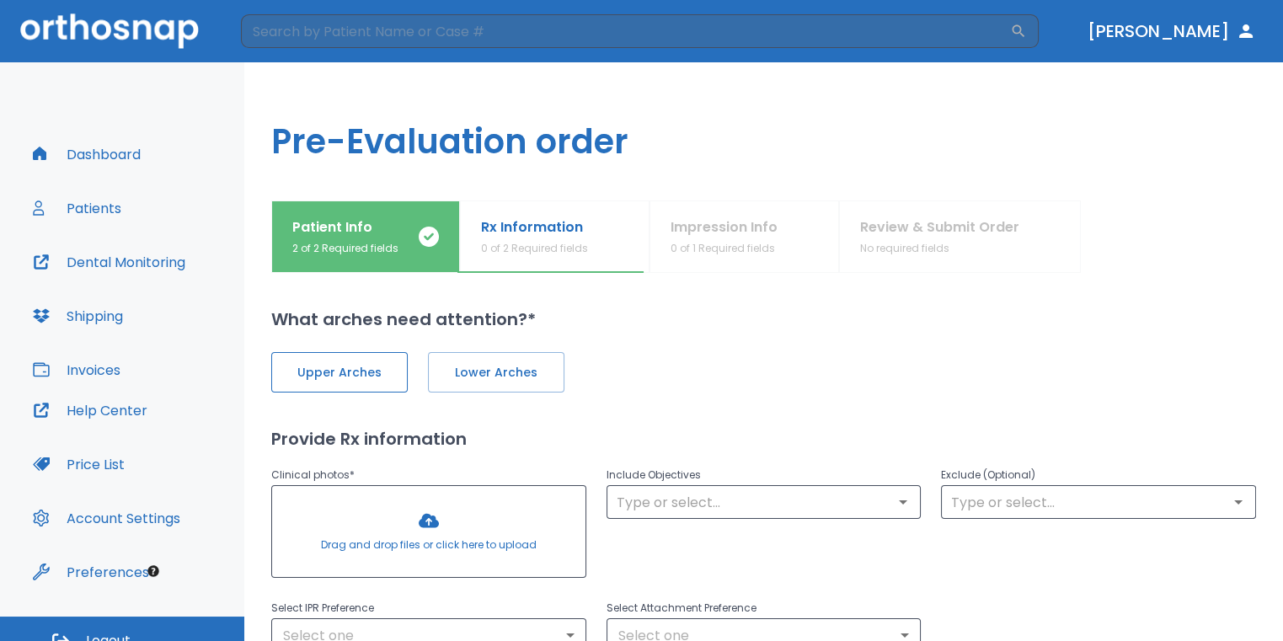
click at [349, 383] on button "Upper Arches" at bounding box center [339, 372] width 136 height 40
click at [440, 371] on button "Lower Arches" at bounding box center [494, 372] width 136 height 40
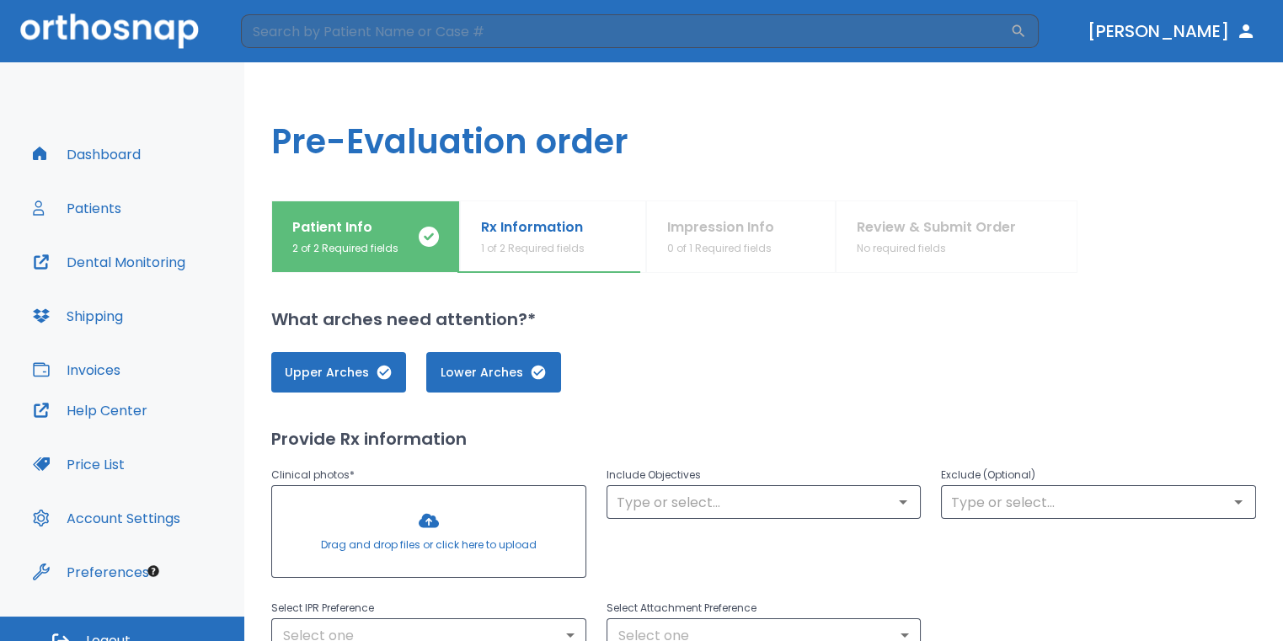
click at [429, 522] on div at bounding box center [428, 531] width 313 height 91
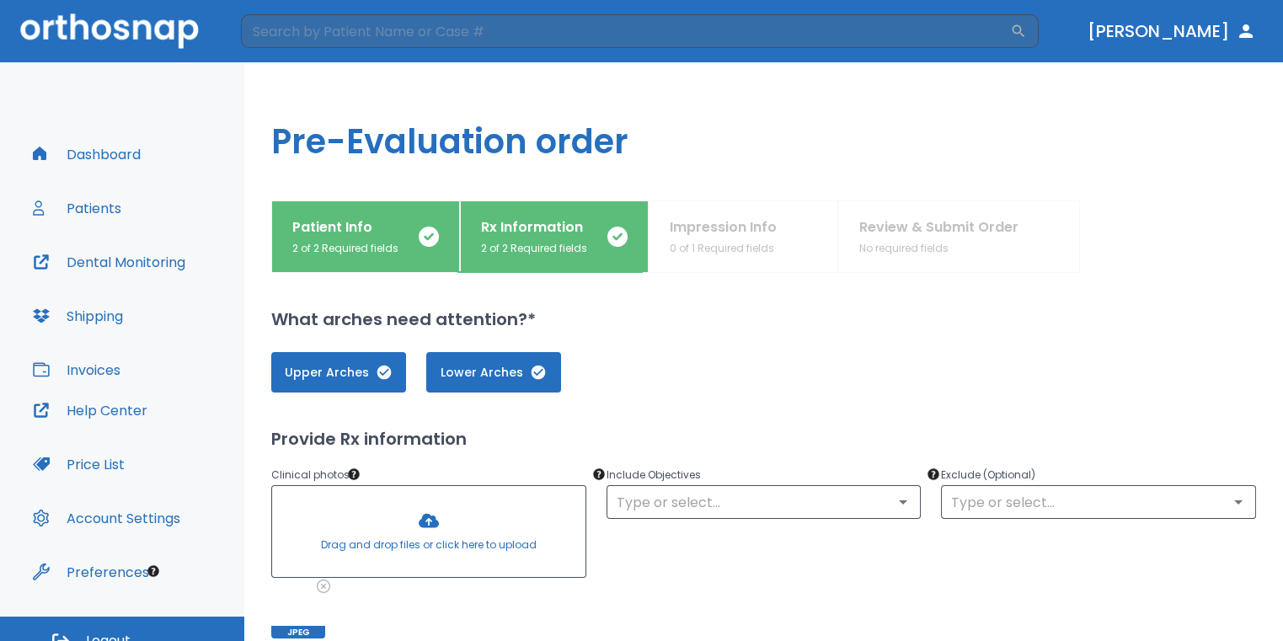
click at [429, 514] on div at bounding box center [428, 531] width 313 height 91
click at [423, 525] on div at bounding box center [428, 531] width 313 height 91
click at [423, 526] on div at bounding box center [428, 531] width 313 height 91
click at [428, 510] on div at bounding box center [428, 531] width 313 height 91
click at [434, 519] on div at bounding box center [428, 531] width 313 height 91
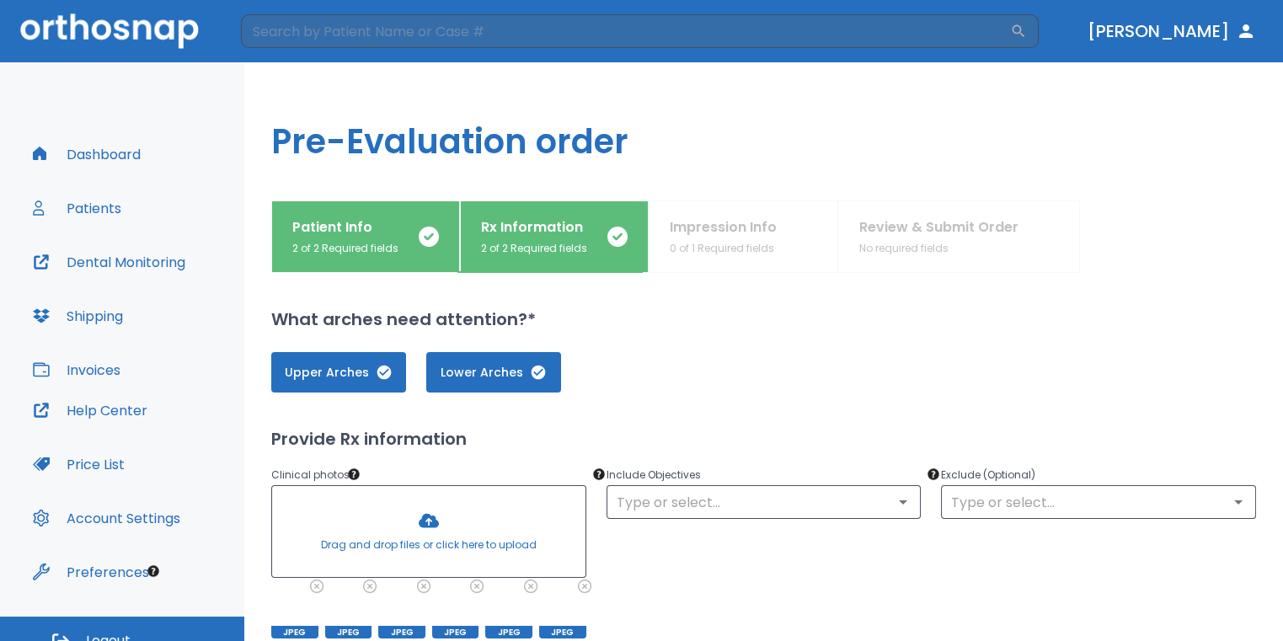
click at [438, 527] on div at bounding box center [428, 531] width 313 height 91
click at [419, 536] on div at bounding box center [428, 531] width 313 height 91
click at [456, 527] on div at bounding box center [428, 531] width 313 height 91
click at [438, 530] on div at bounding box center [428, 531] width 313 height 91
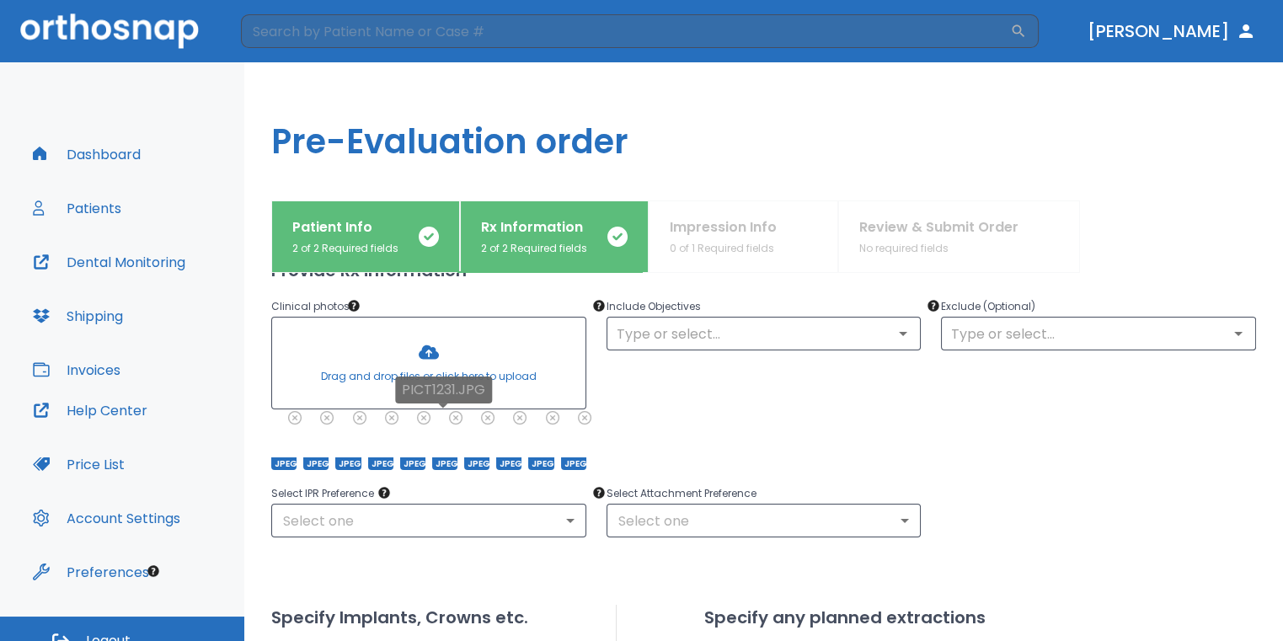
click at [442, 382] on p "PICT1231.JPG" at bounding box center [443, 390] width 83 height 20
click at [429, 347] on div at bounding box center [428, 362] width 313 height 91
click at [453, 355] on div at bounding box center [428, 362] width 313 height 91
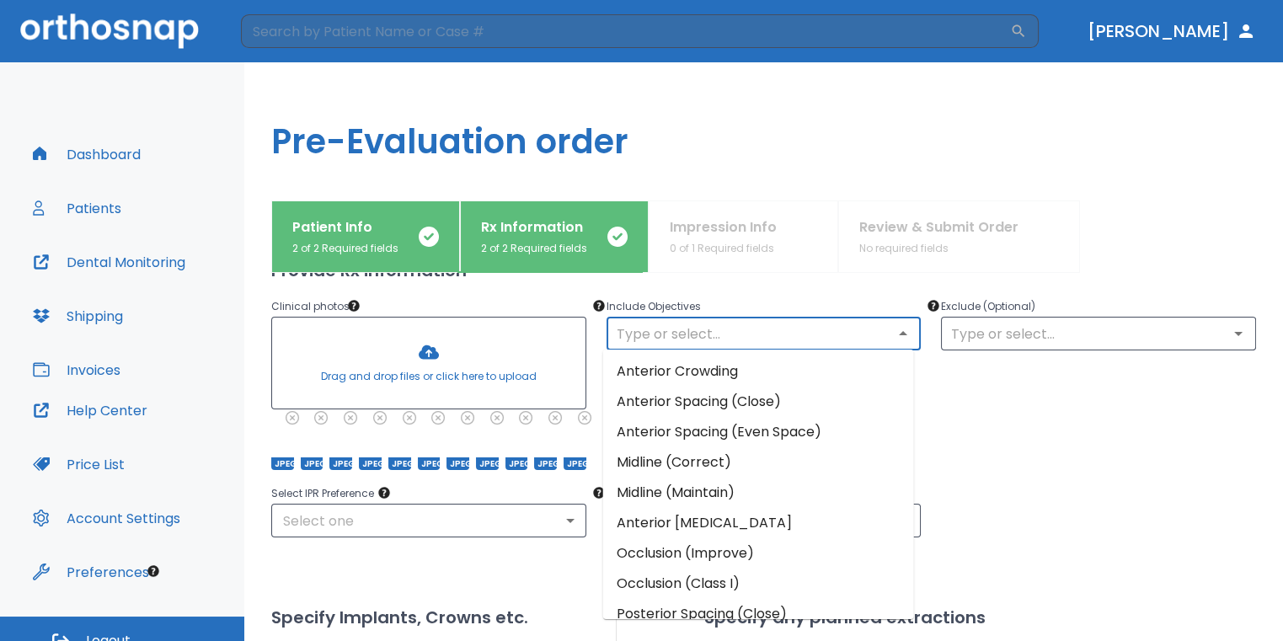
click at [739, 332] on input "text" at bounding box center [763, 334] width 305 height 24
click at [737, 367] on li "Anterior Crowding" at bounding box center [758, 371] width 311 height 30
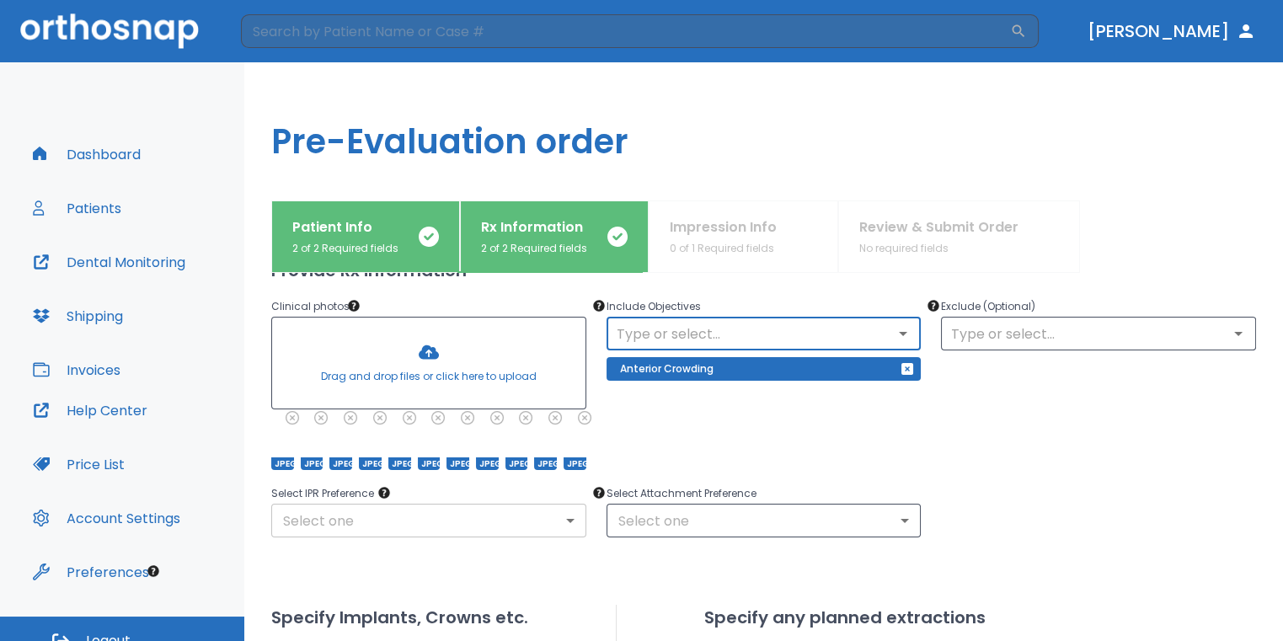
click at [528, 514] on body "​ [PERSON_NAME] Dashboard Patients Dental Monitoring Shipping Invoices Help Cen…" at bounding box center [641, 320] width 1283 height 641
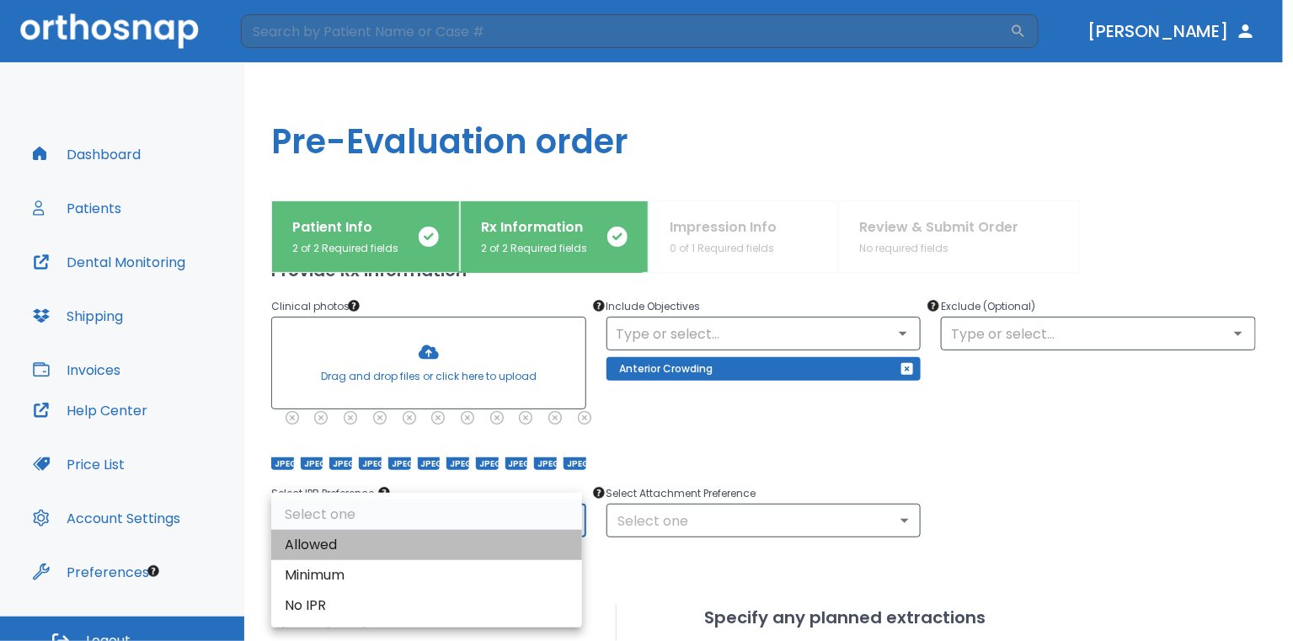
click at [429, 535] on li "Allowed" at bounding box center [426, 545] width 311 height 30
type input "1"
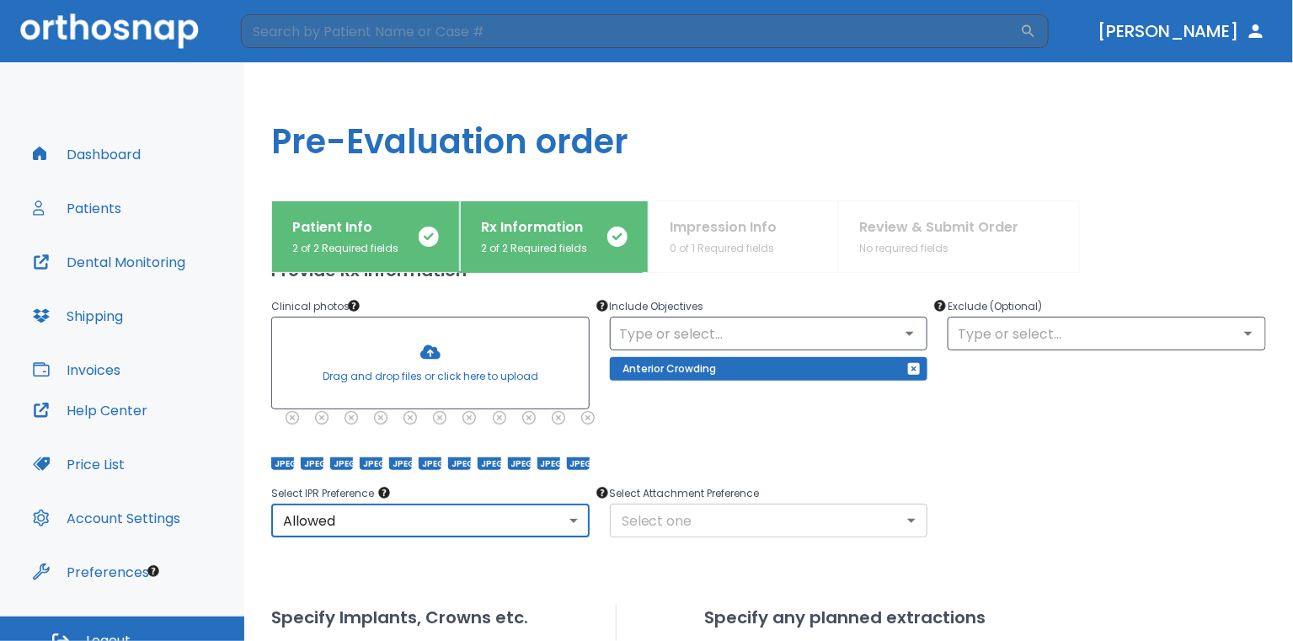
click at [633, 514] on body "​ [PERSON_NAME] Dashboard Patients Dental Monitoring Shipping Invoices Help Cen…" at bounding box center [646, 320] width 1293 height 641
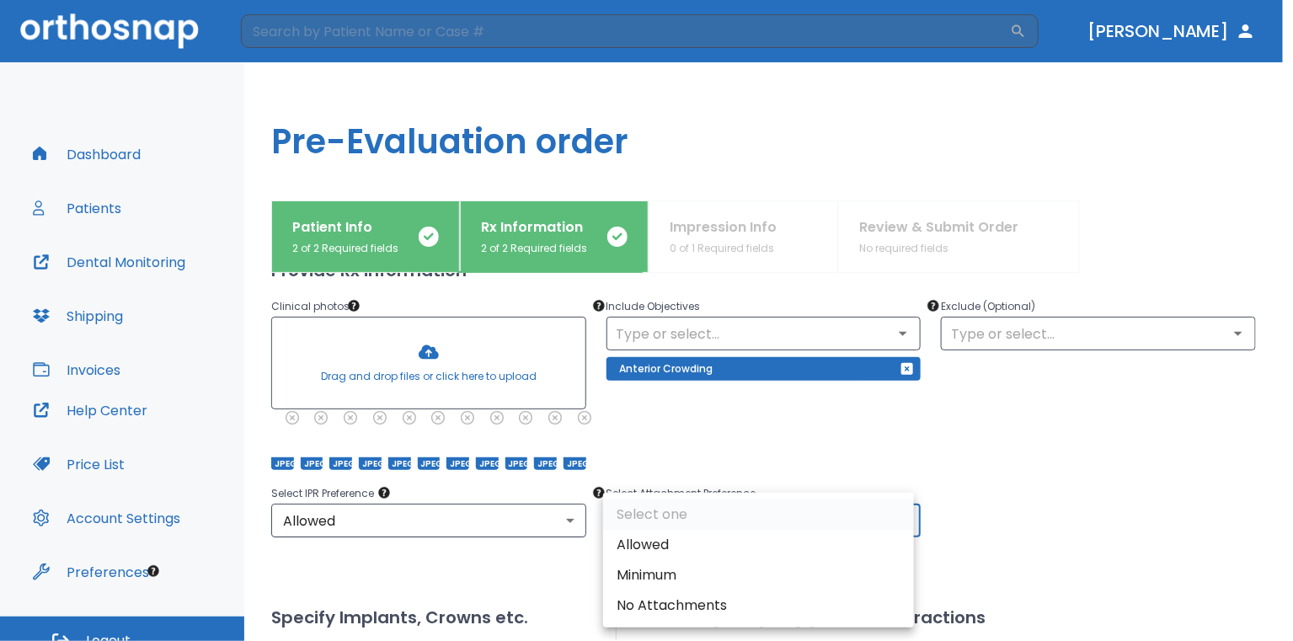
click at [656, 551] on li "Allowed" at bounding box center [758, 545] width 311 height 30
type input "1"
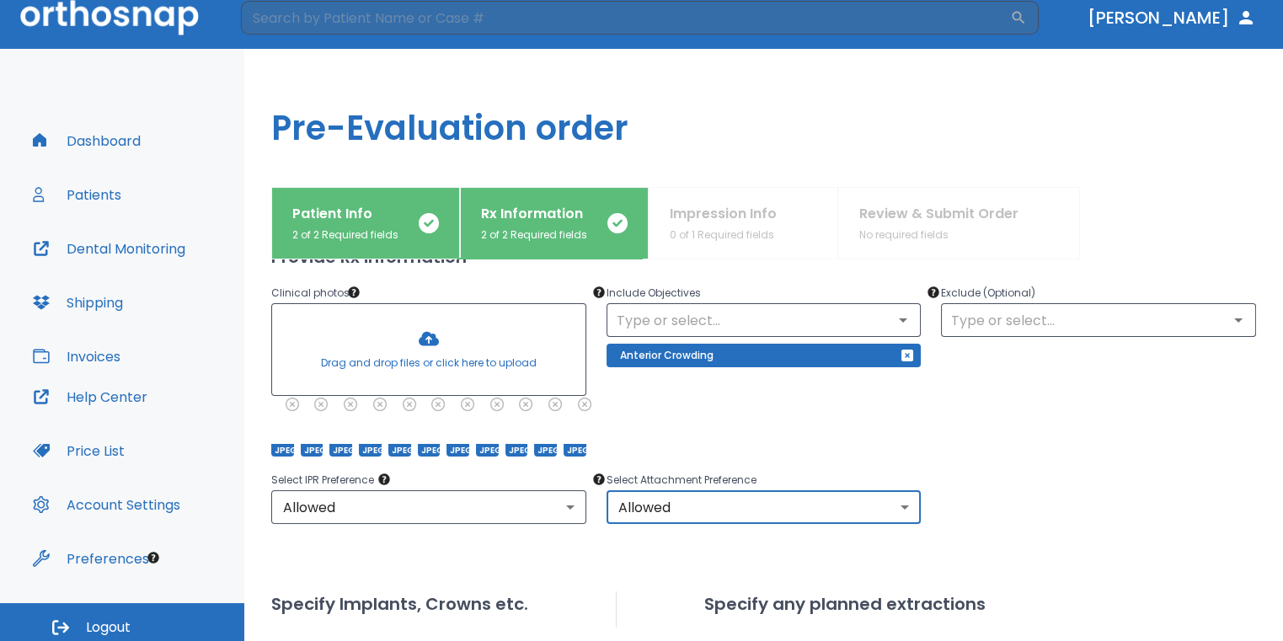
scroll to position [20, 0]
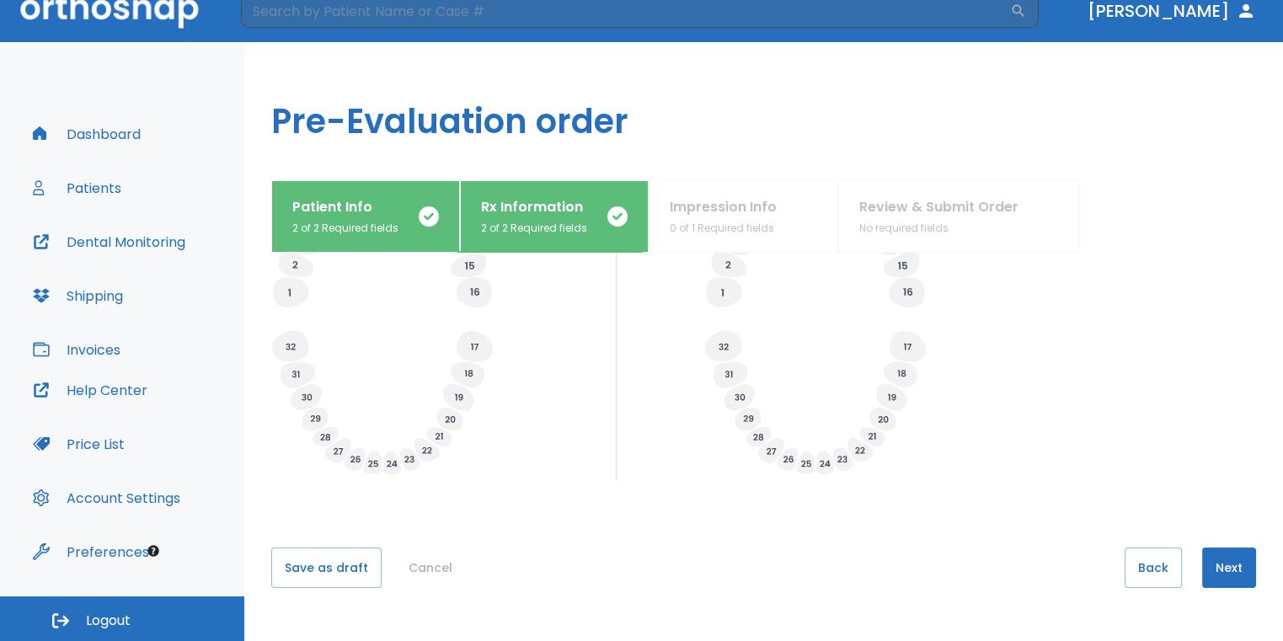
click at [1221, 554] on button "Next" at bounding box center [1229, 567] width 54 height 40
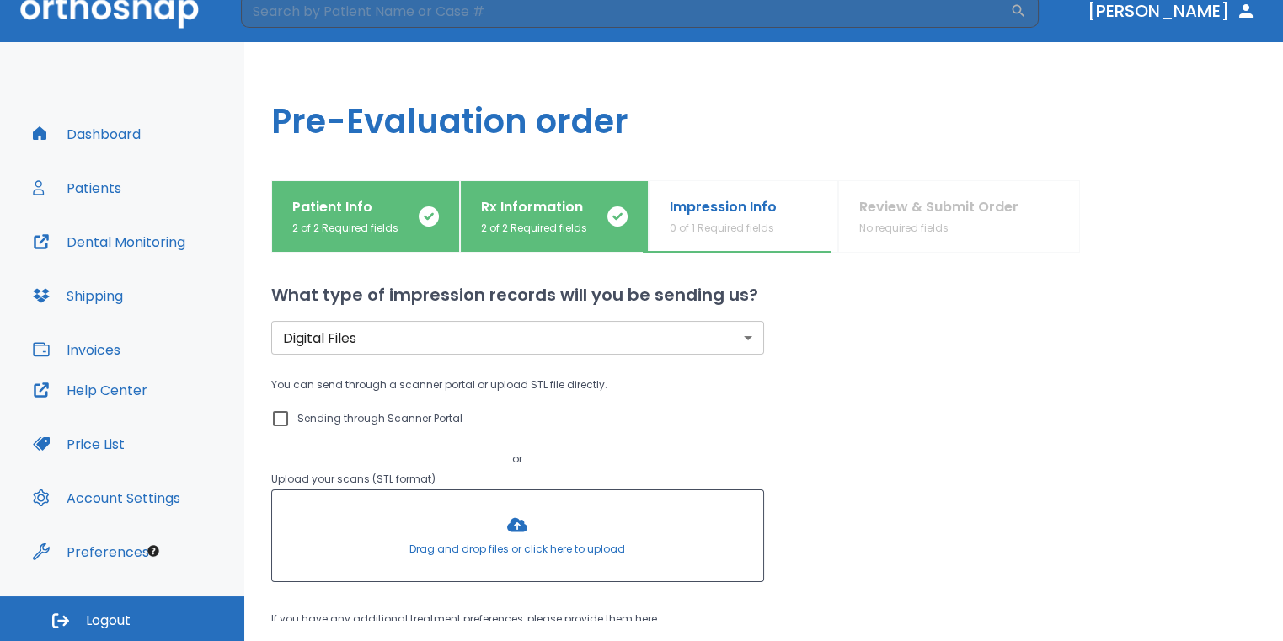
scroll to position [0, 0]
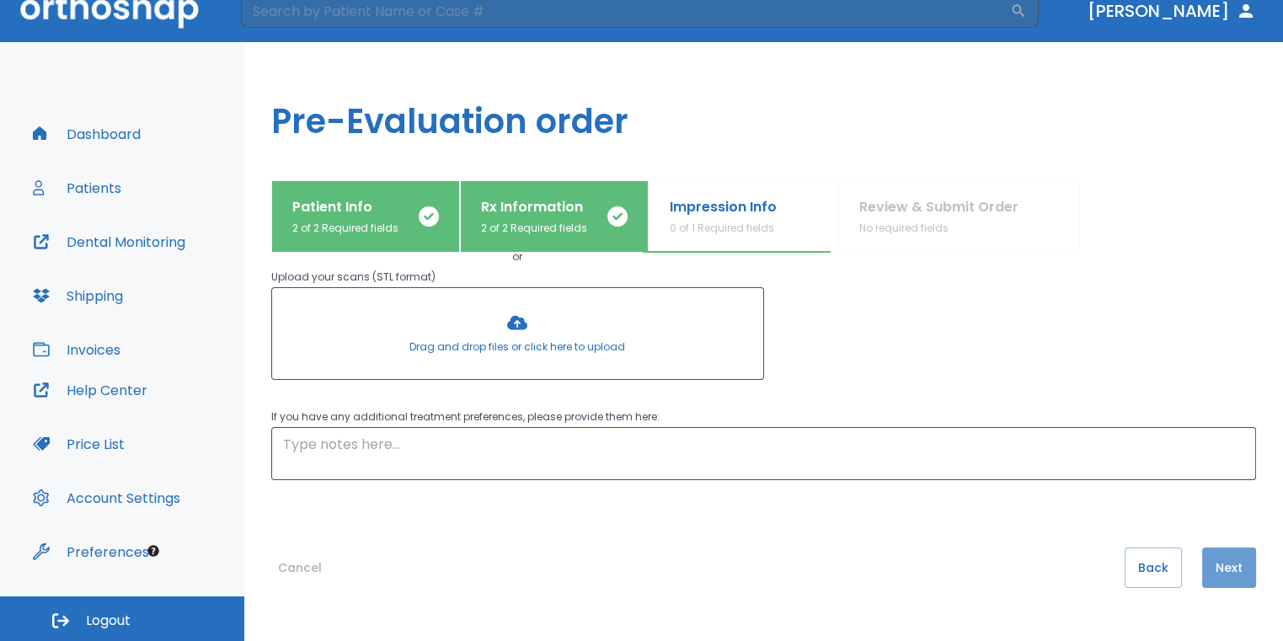
click at [1221, 561] on button "Next" at bounding box center [1229, 567] width 54 height 40
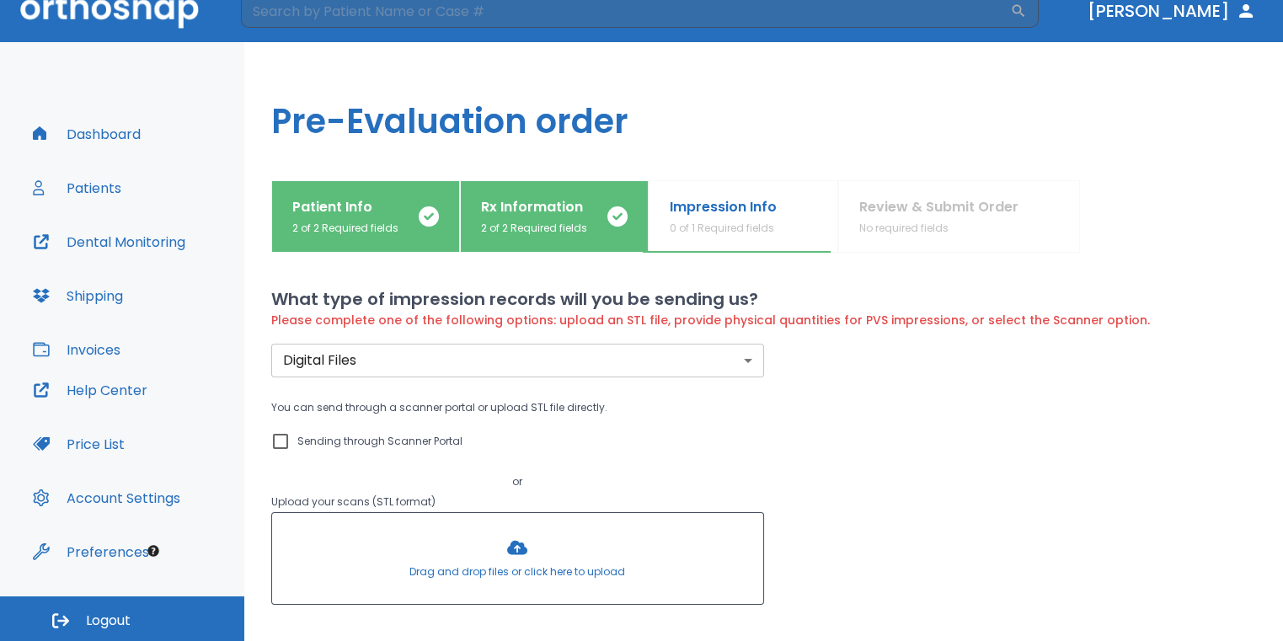
click at [281, 438] on input "Sending through Scanner Portal" at bounding box center [280, 441] width 20 height 20
checkbox input "true"
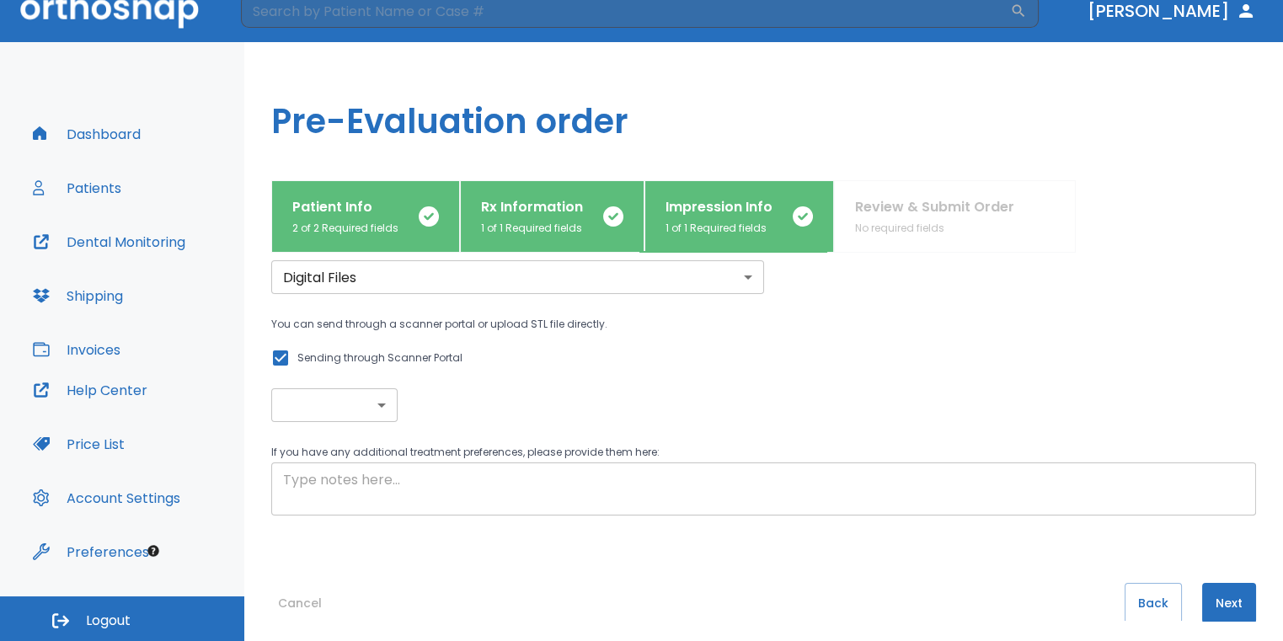
scroll to position [100, 0]
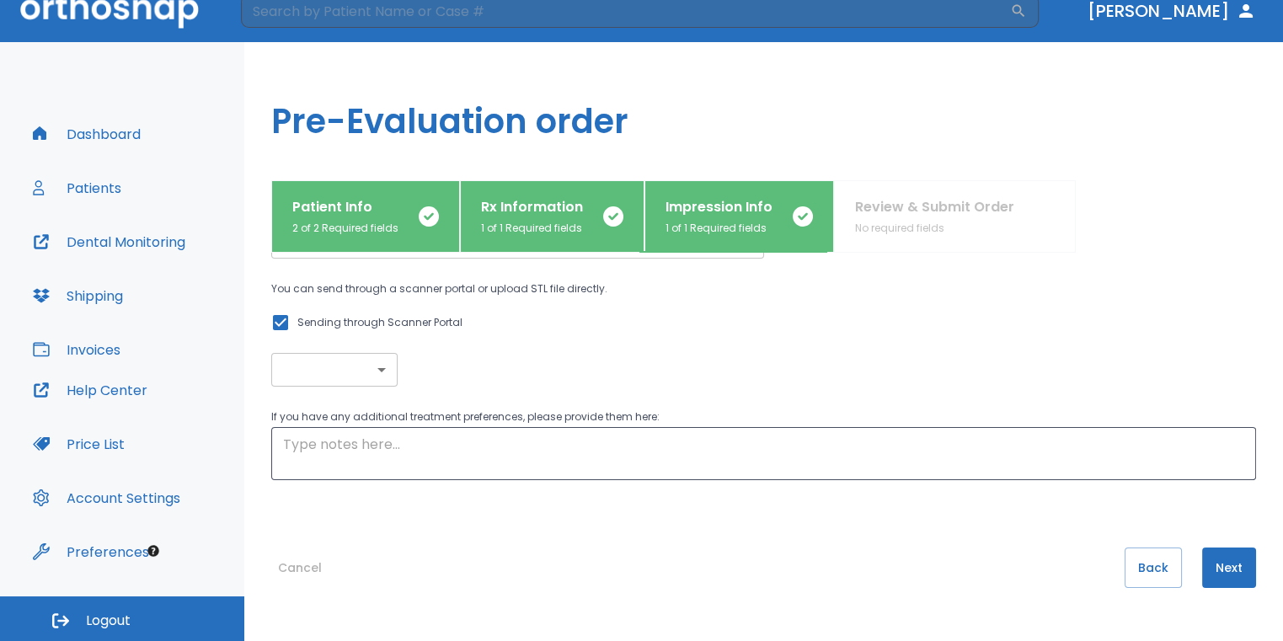
click at [1191, 547] on div "Back Next" at bounding box center [1189, 567] width 131 height 40
click at [1202, 550] on button "Next" at bounding box center [1229, 567] width 54 height 40
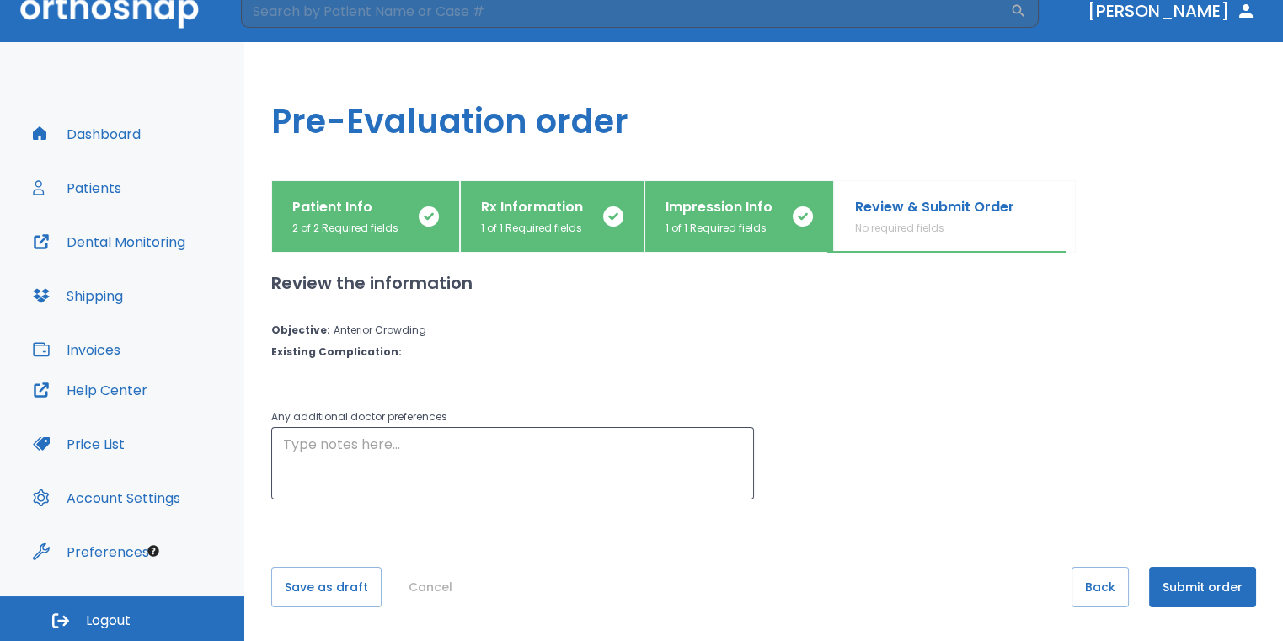
scroll to position [0, 0]
click at [1194, 581] on button "Submit order" at bounding box center [1202, 589] width 107 height 40
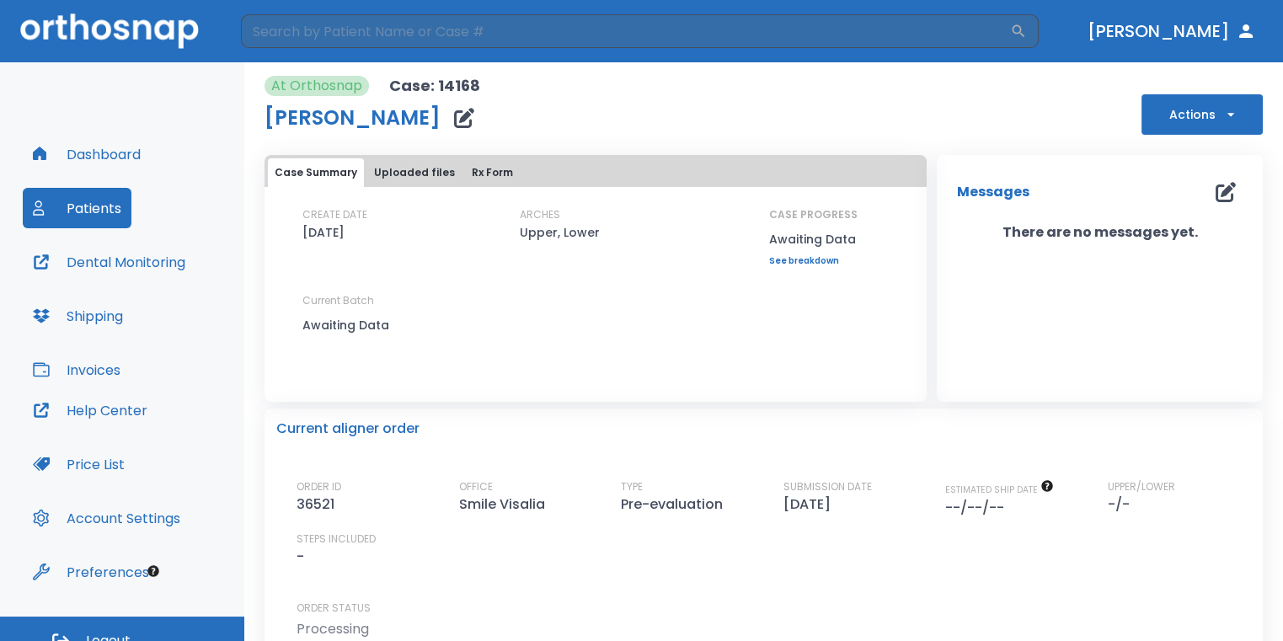
click at [72, 149] on button "Dashboard" at bounding box center [87, 154] width 128 height 40
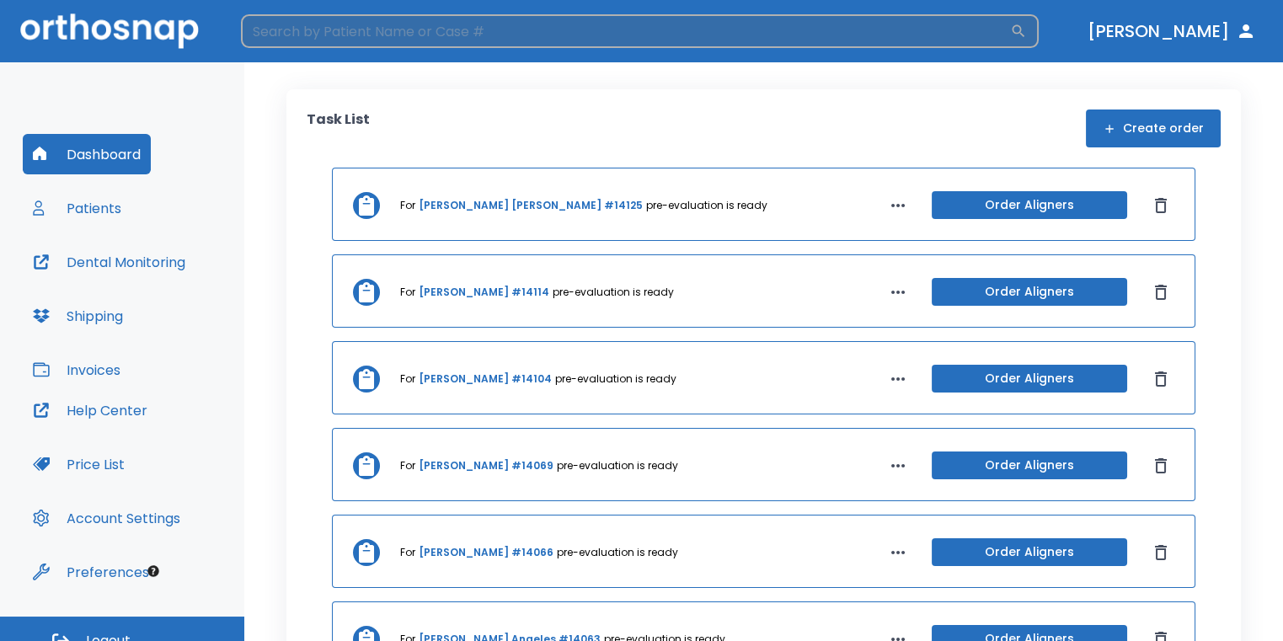
click at [425, 35] on input "search" at bounding box center [625, 31] width 769 height 34
type input "[PERSON_NAME]"
